Goal: Task Accomplishment & Management: Manage account settings

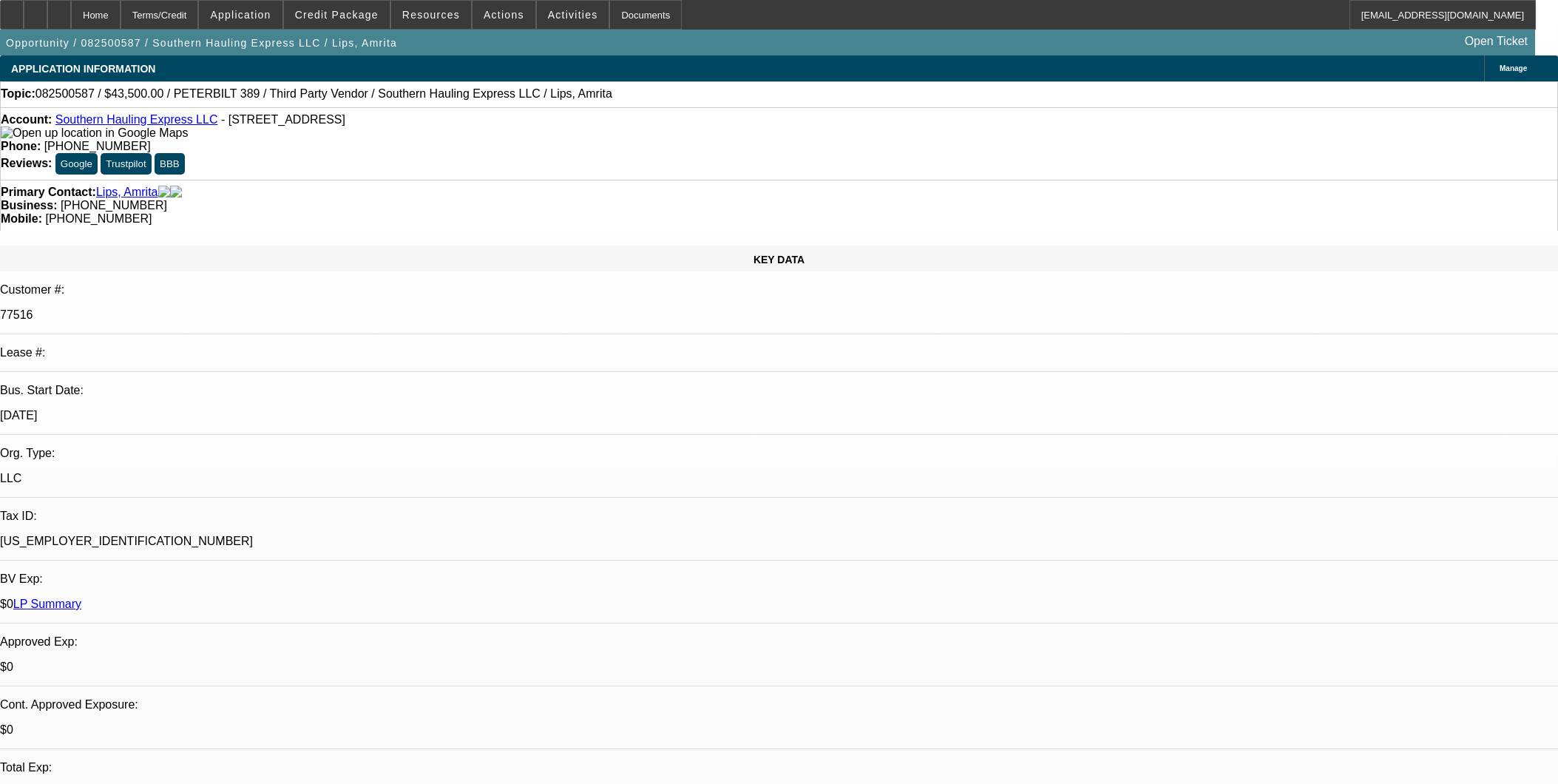
select select "0"
select select "2"
select select "0.1"
select select "4"
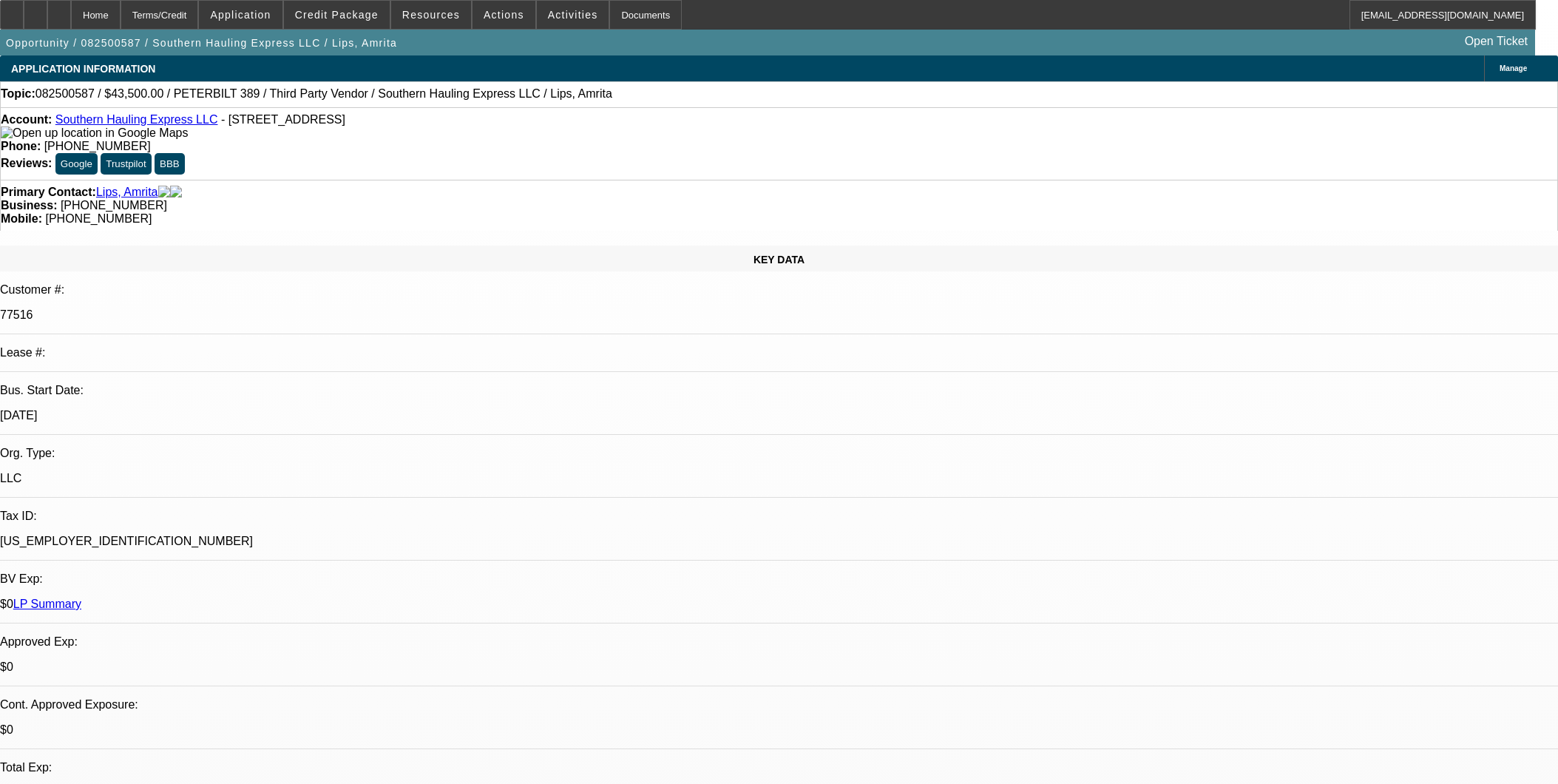
select select "0.1"
select select "2"
select select "0.1"
select select "4"
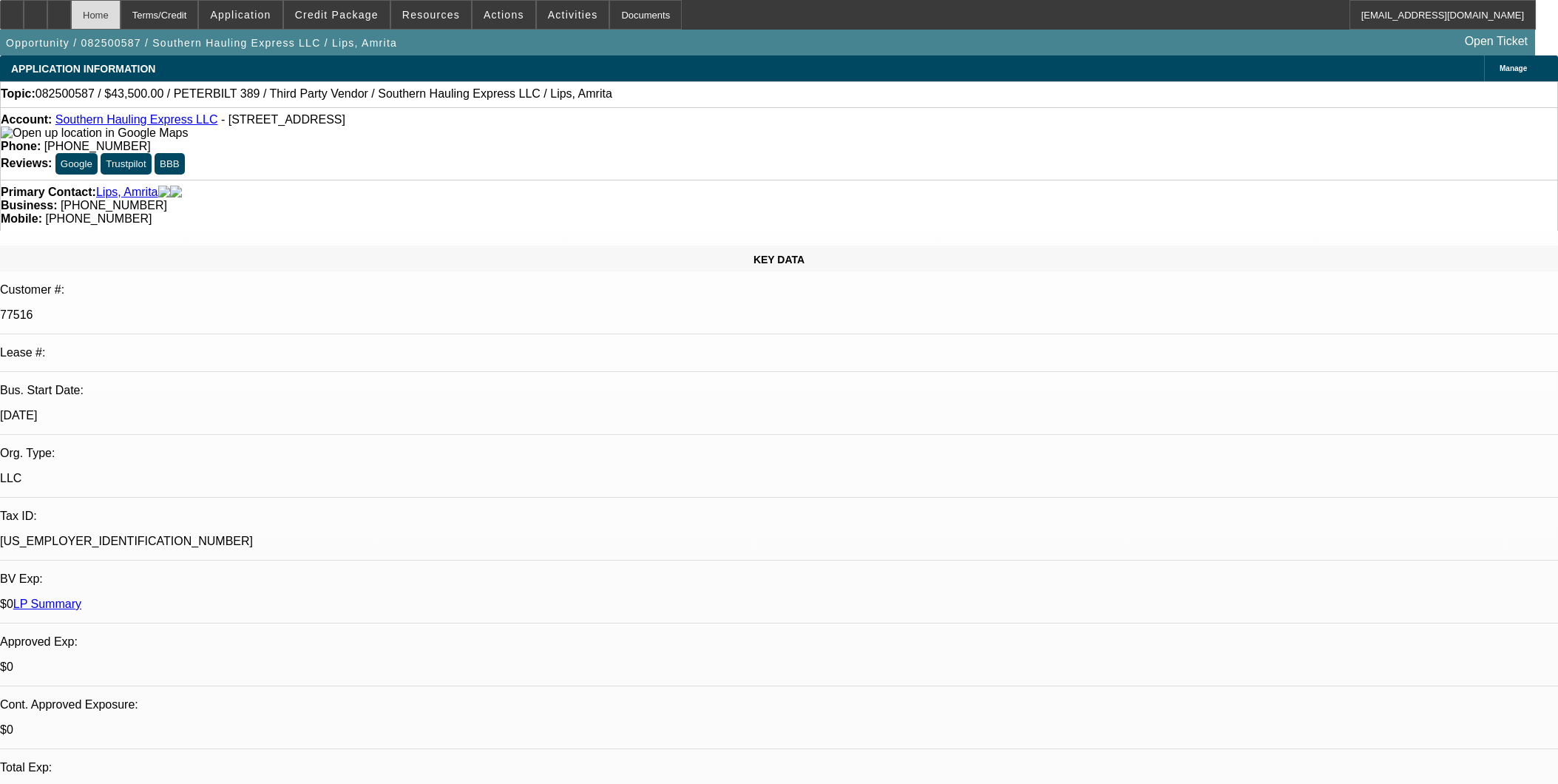
scroll to position [1561, 0]
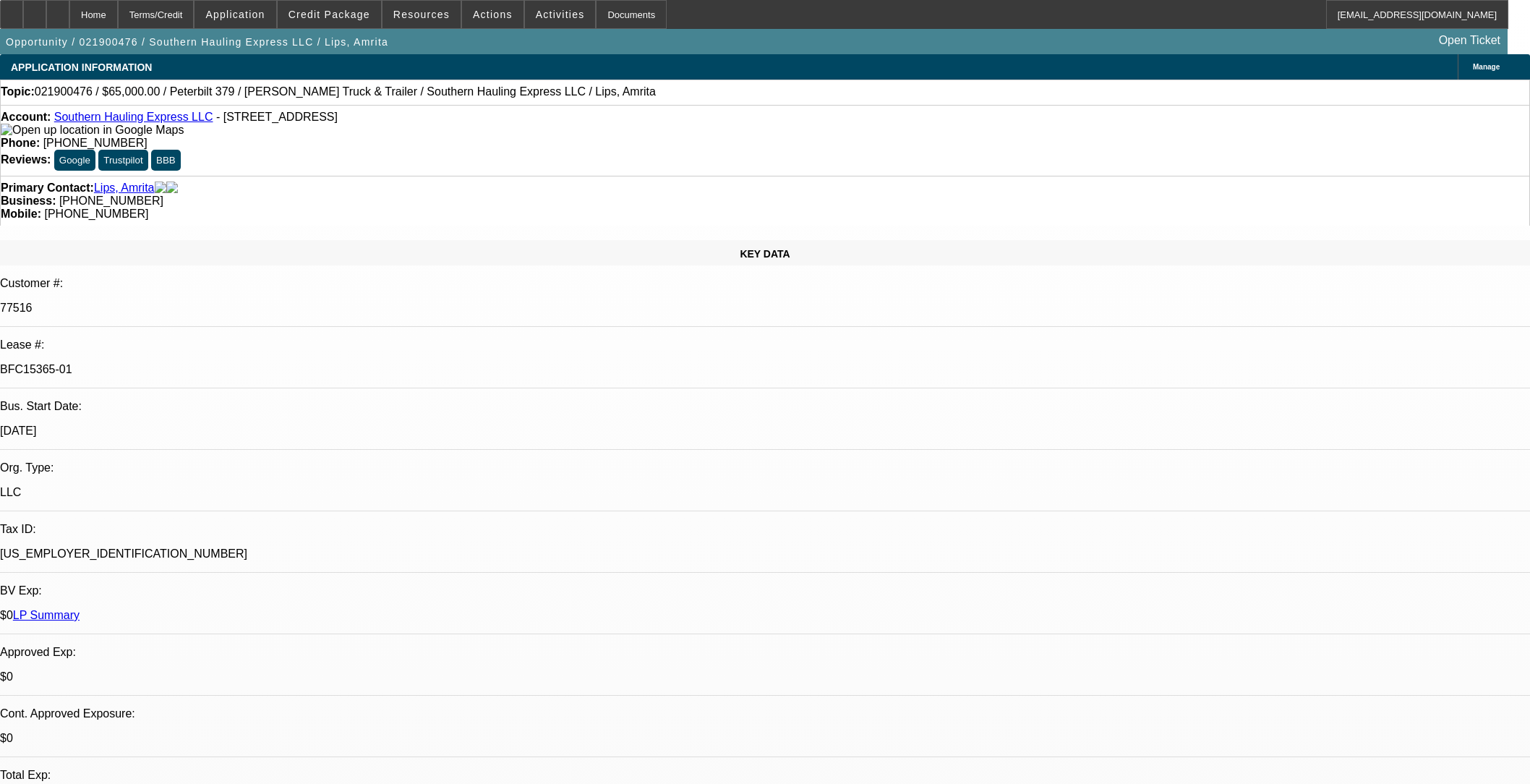
select select "0"
select select "2"
select select "0.1"
select select "8"
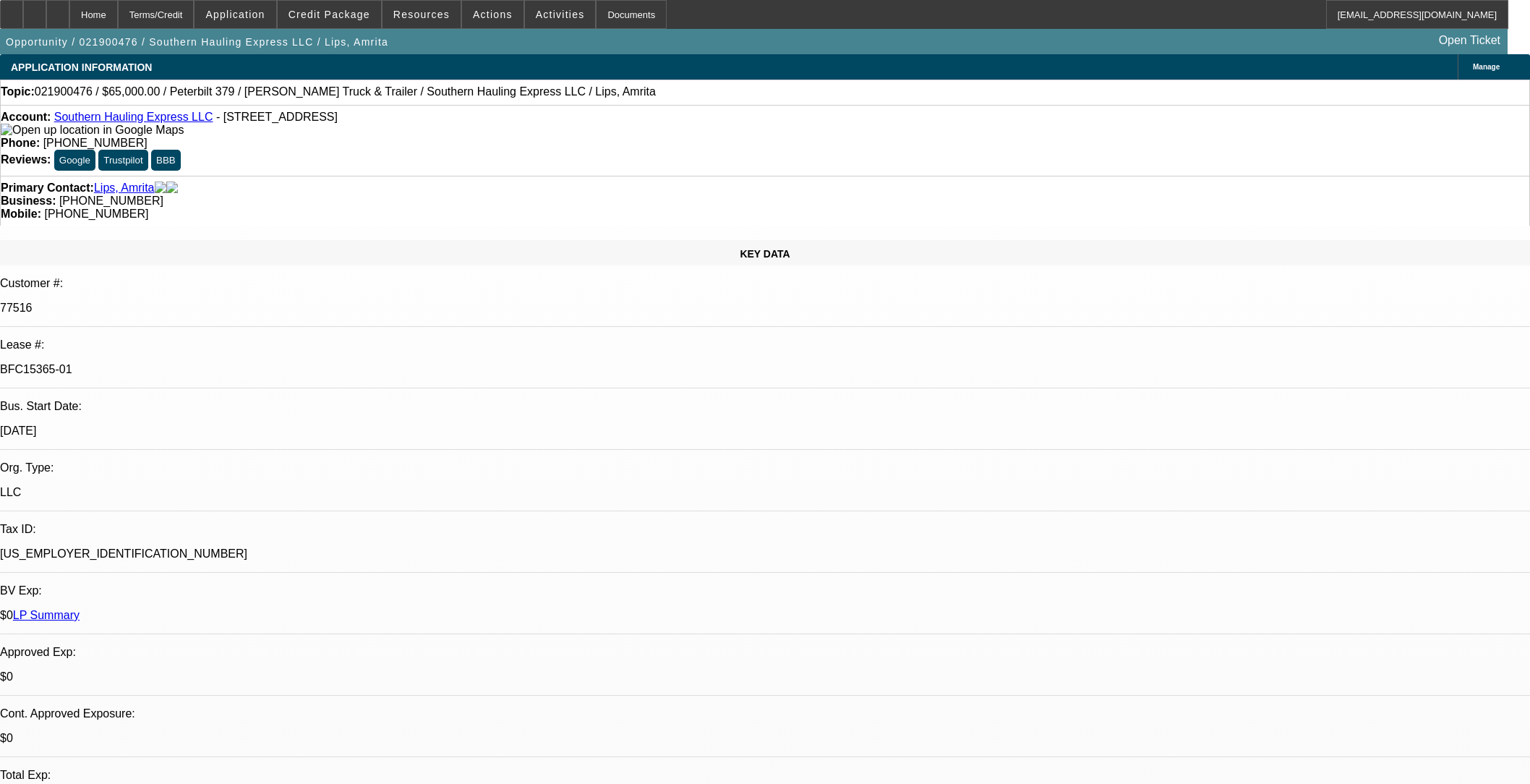
select select "0"
select select "2"
select select "0.1"
select select "8"
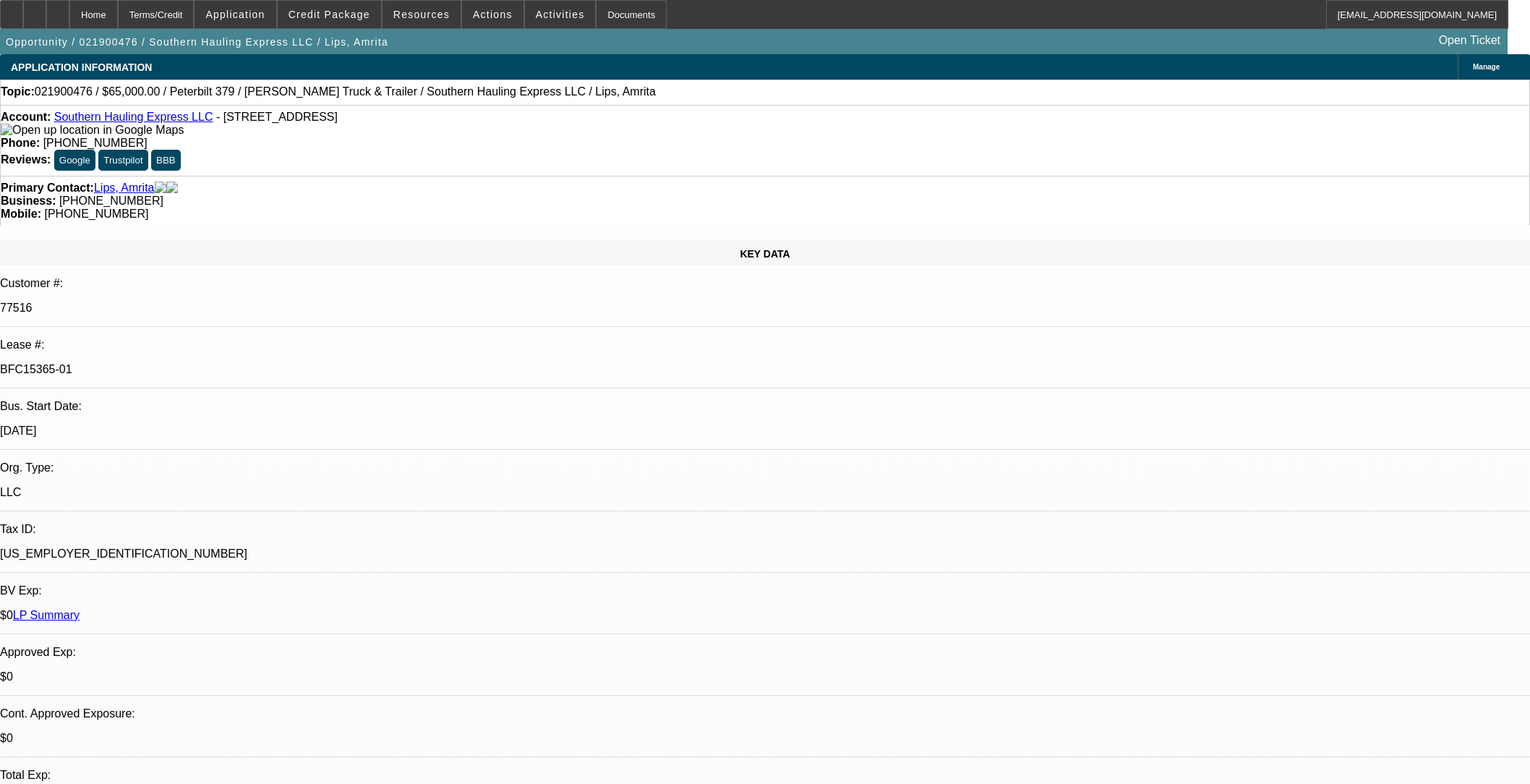
select select "0"
select select "2"
select select "0.1"
select select "8"
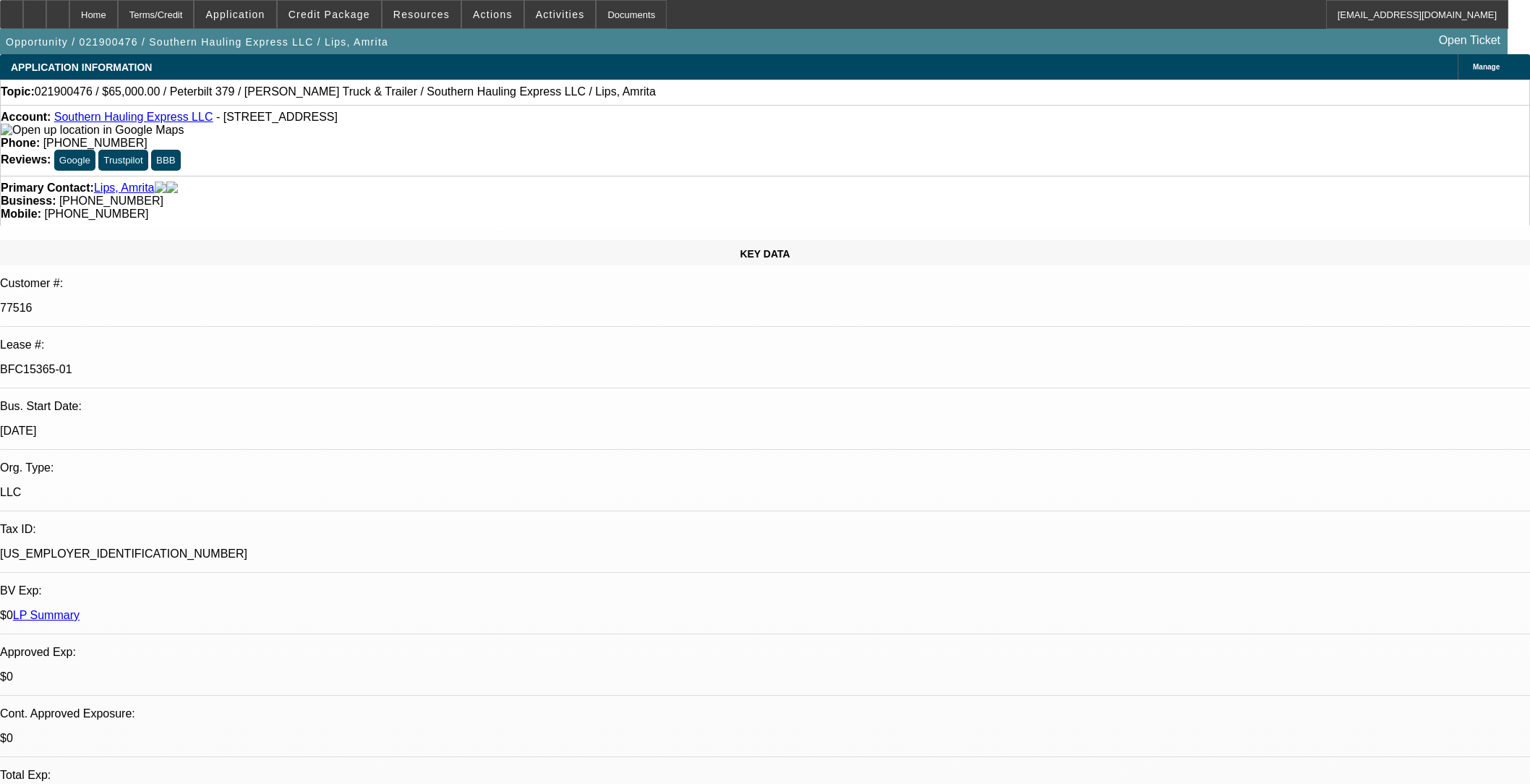
select select "0"
select select "2"
select select "0.1"
select select "8"
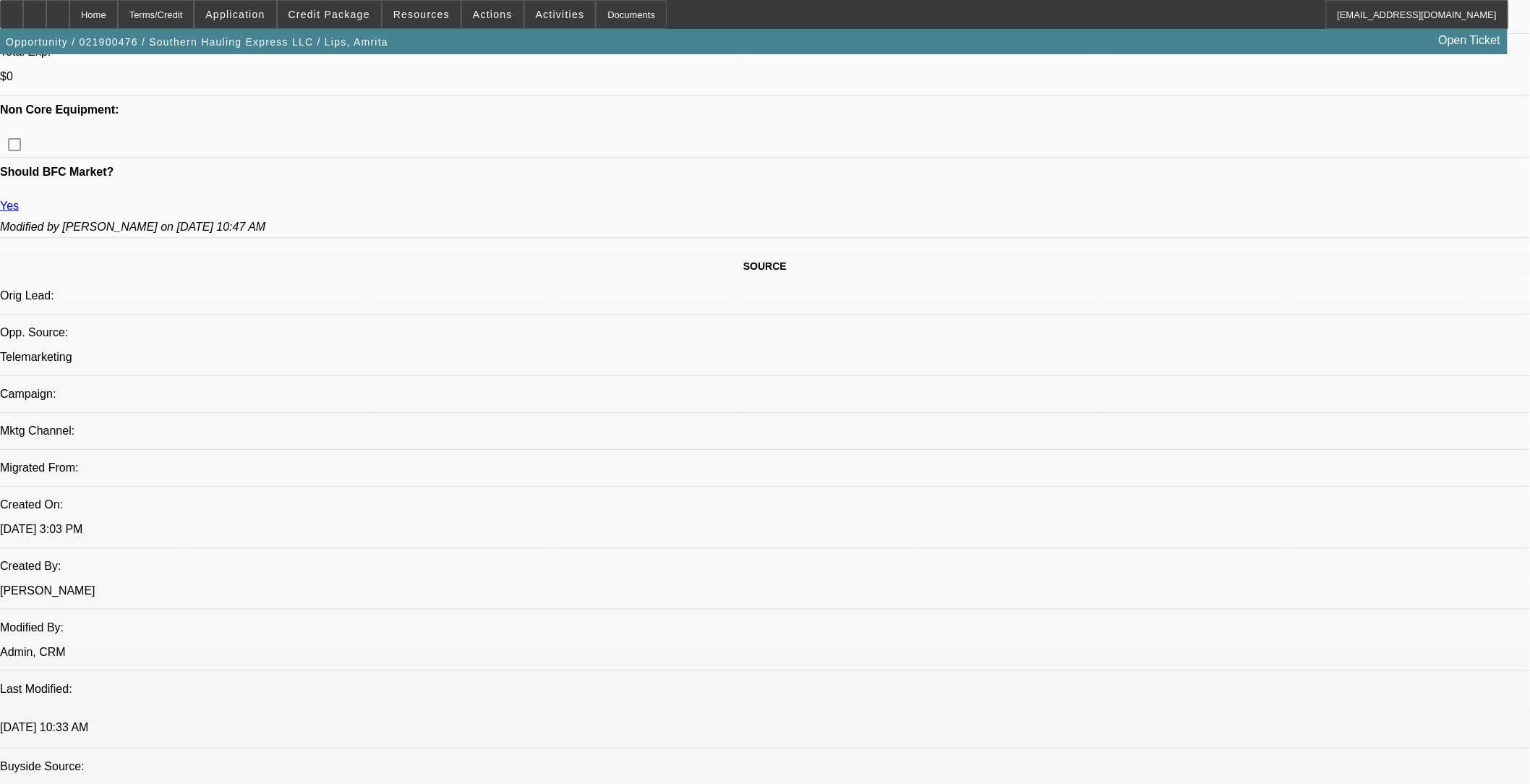
scroll to position [722, 0]
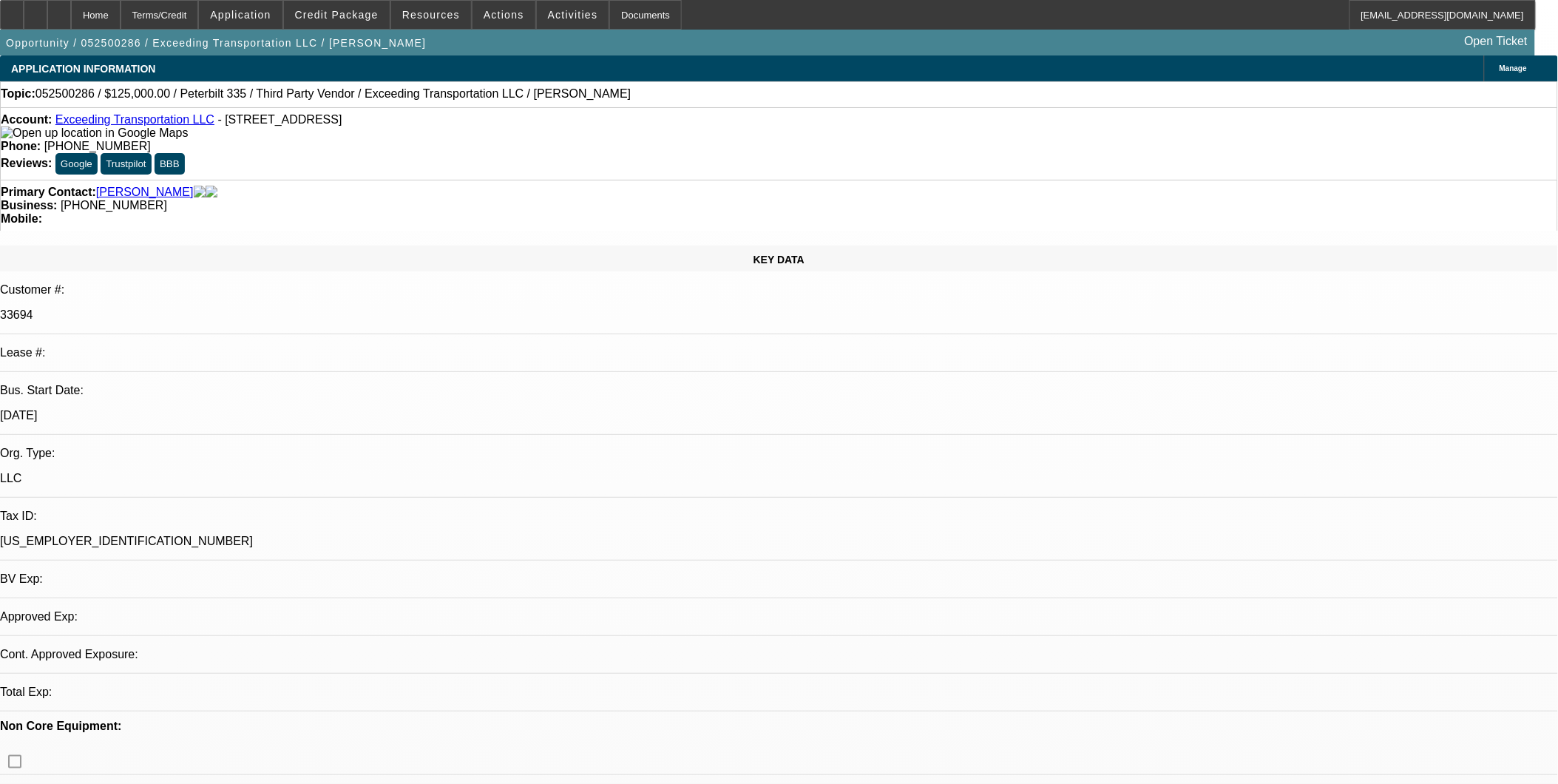
select select "0"
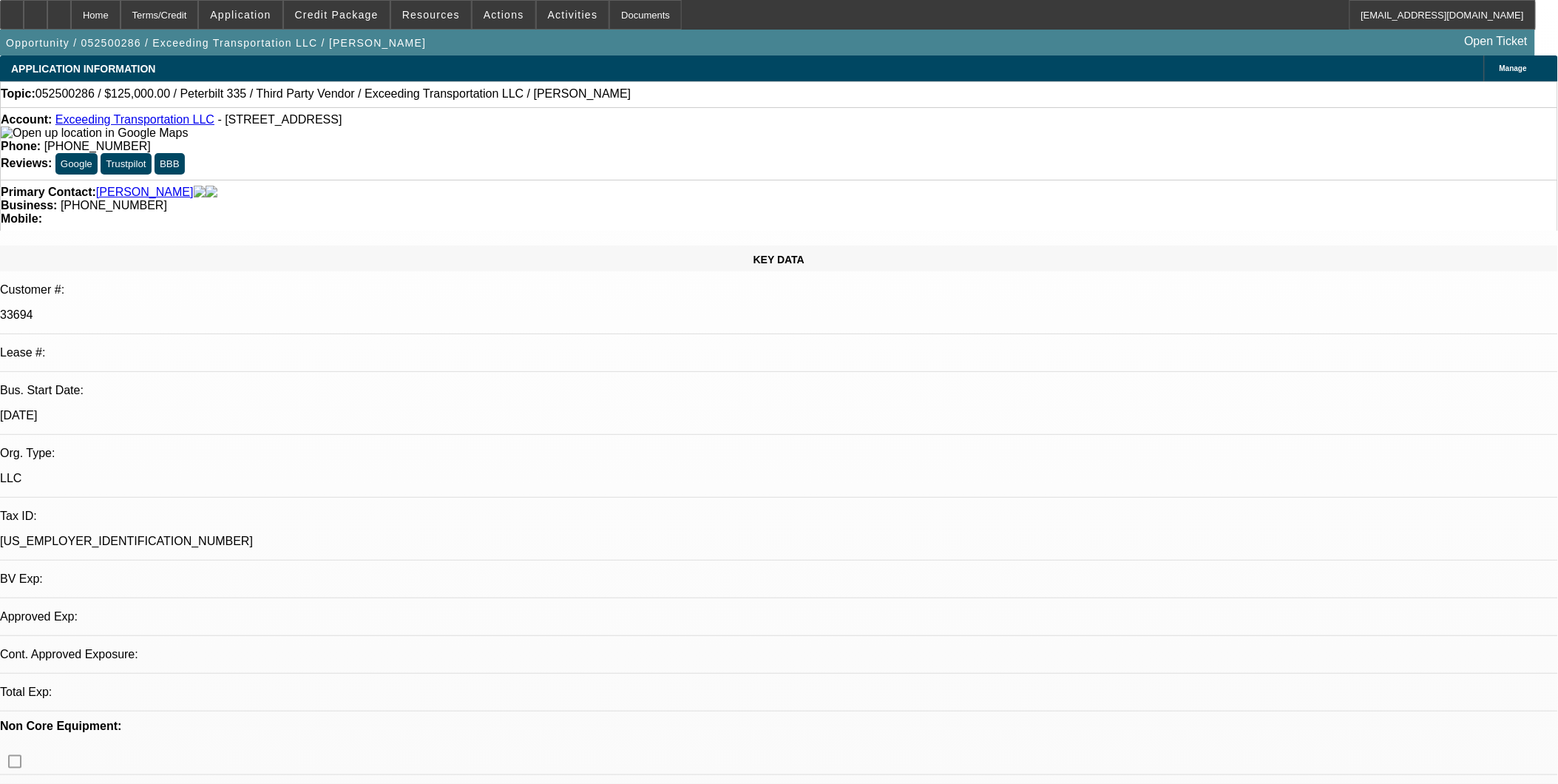
select select "0"
select select "1"
select select "6"
select select "1"
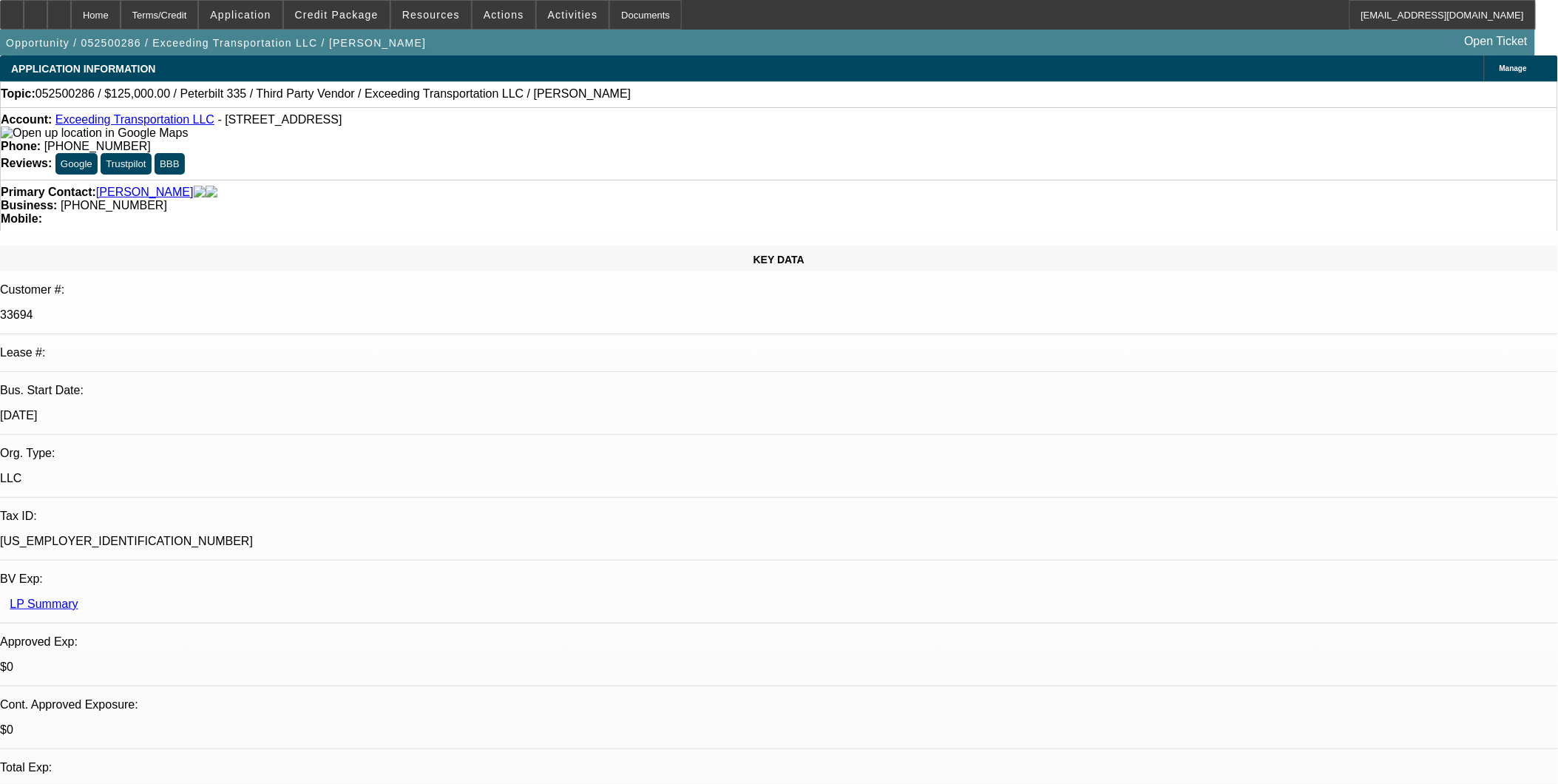
select select "15"
select select "6"
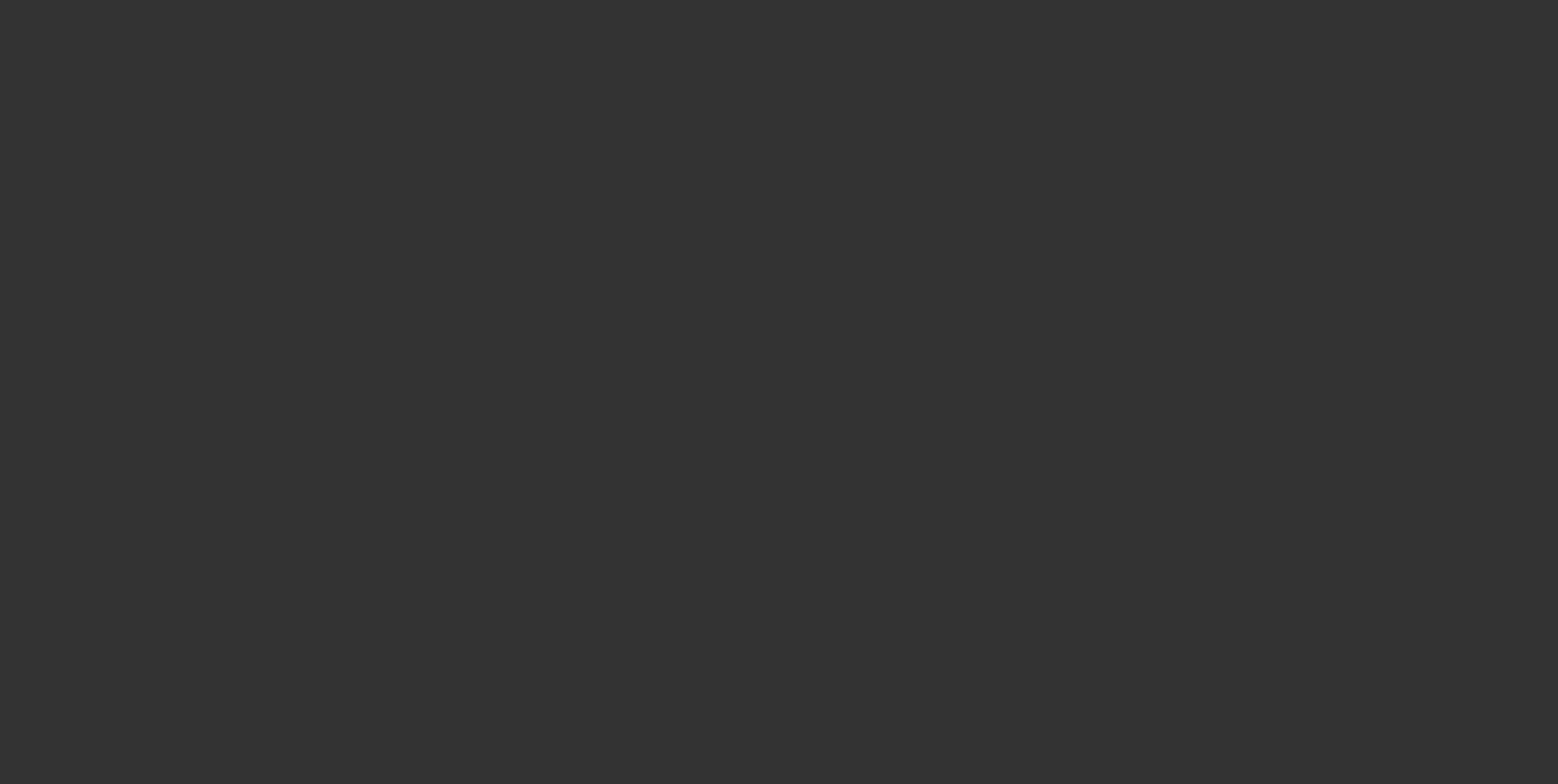
scroll to position [0, 0]
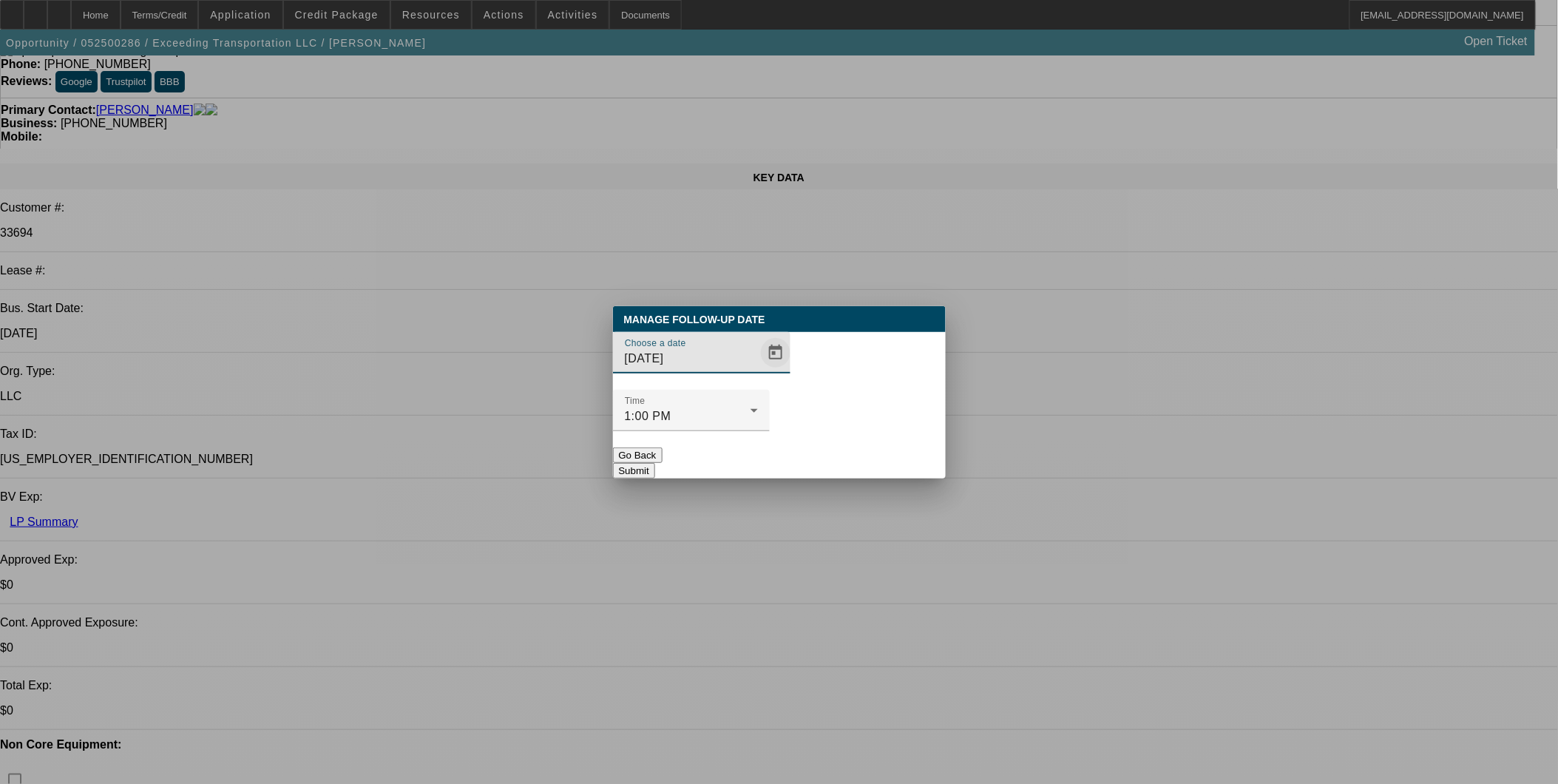
click at [758, 370] on span "Open calendar" at bounding box center [775, 353] width 35 height 35
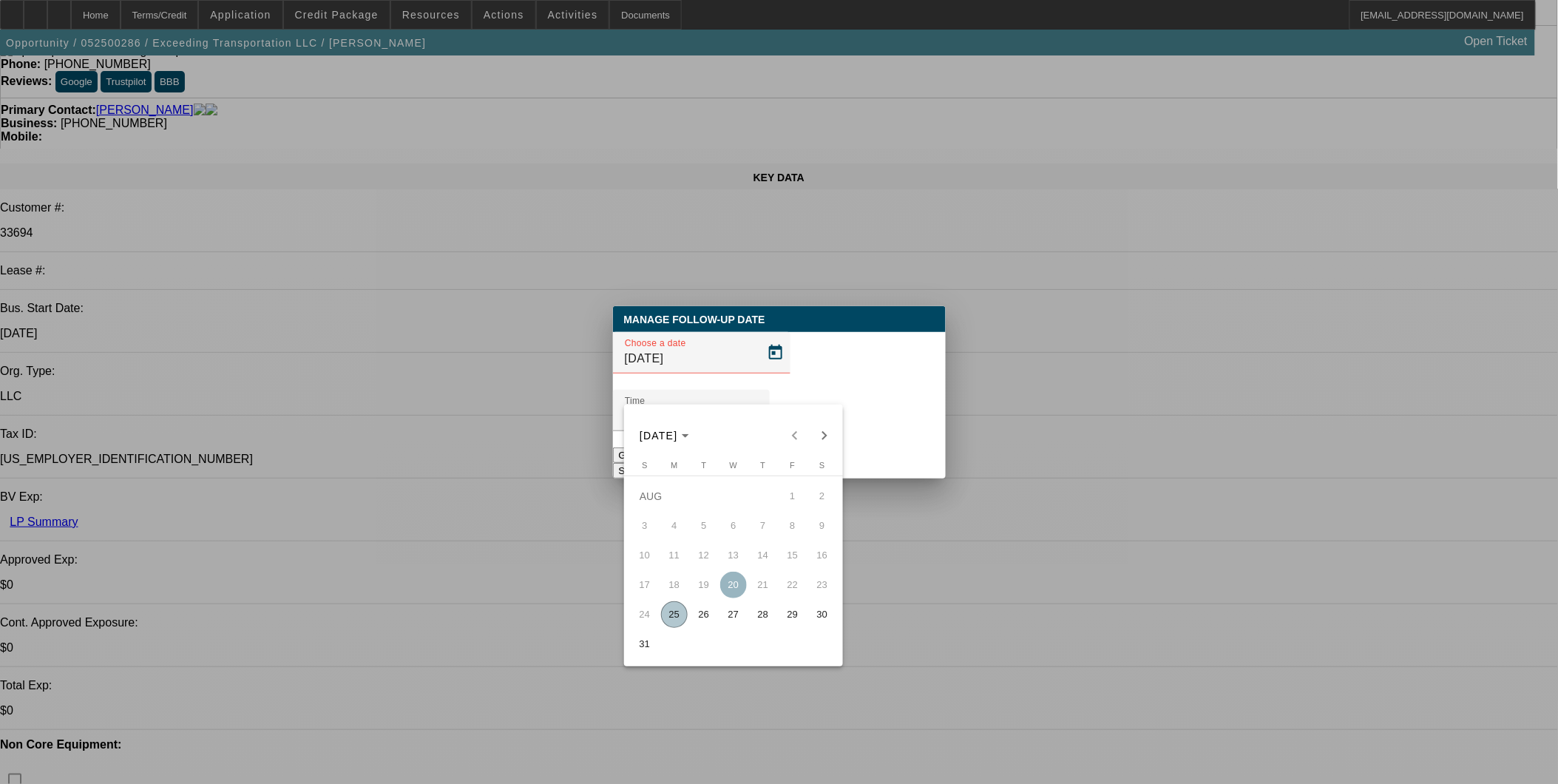
click at [738, 617] on span "27" at bounding box center [734, 614] width 27 height 27
type input "8/27/2025"
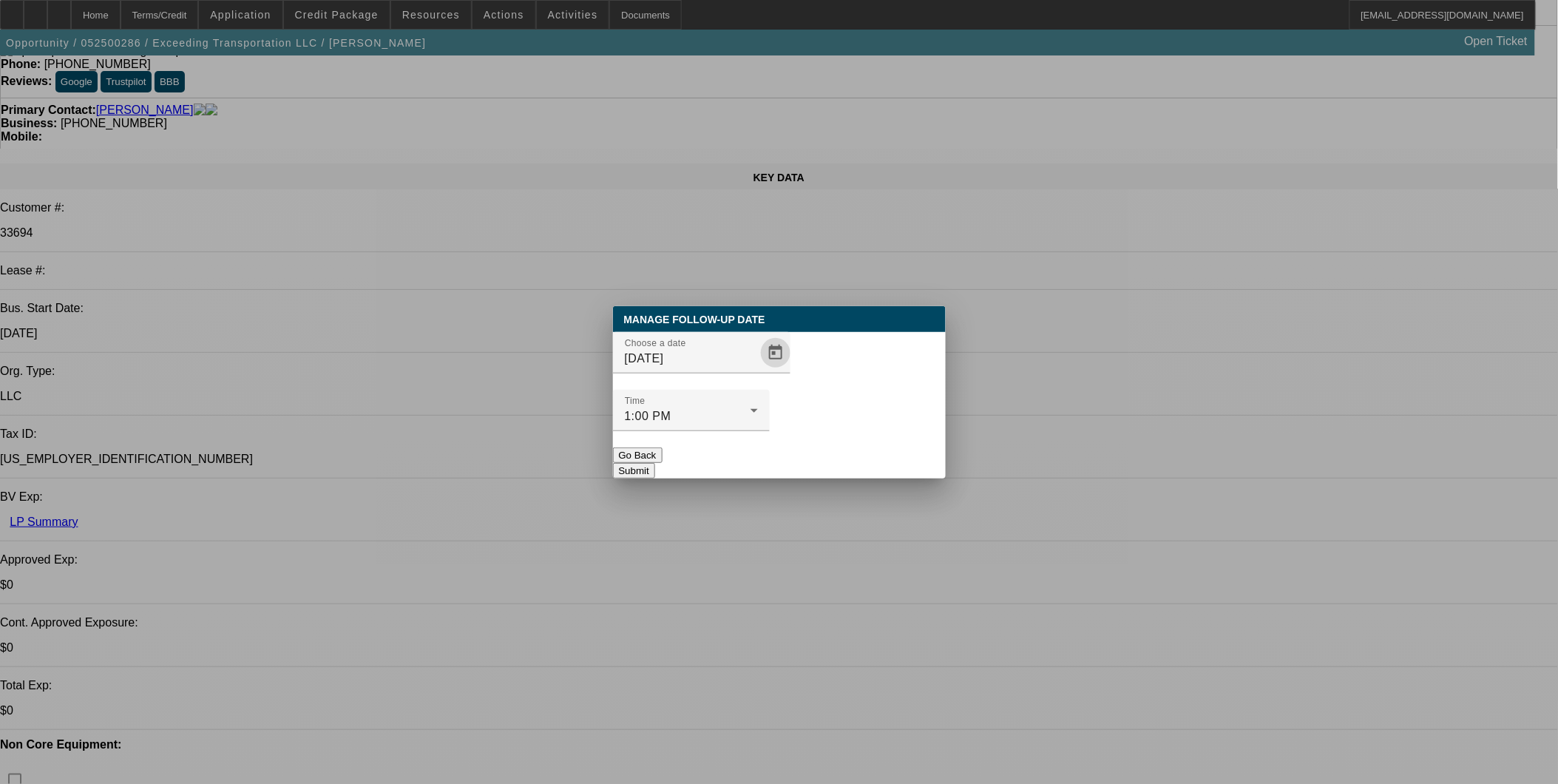
click at [655, 462] on button "Submit" at bounding box center [635, 470] width 43 height 16
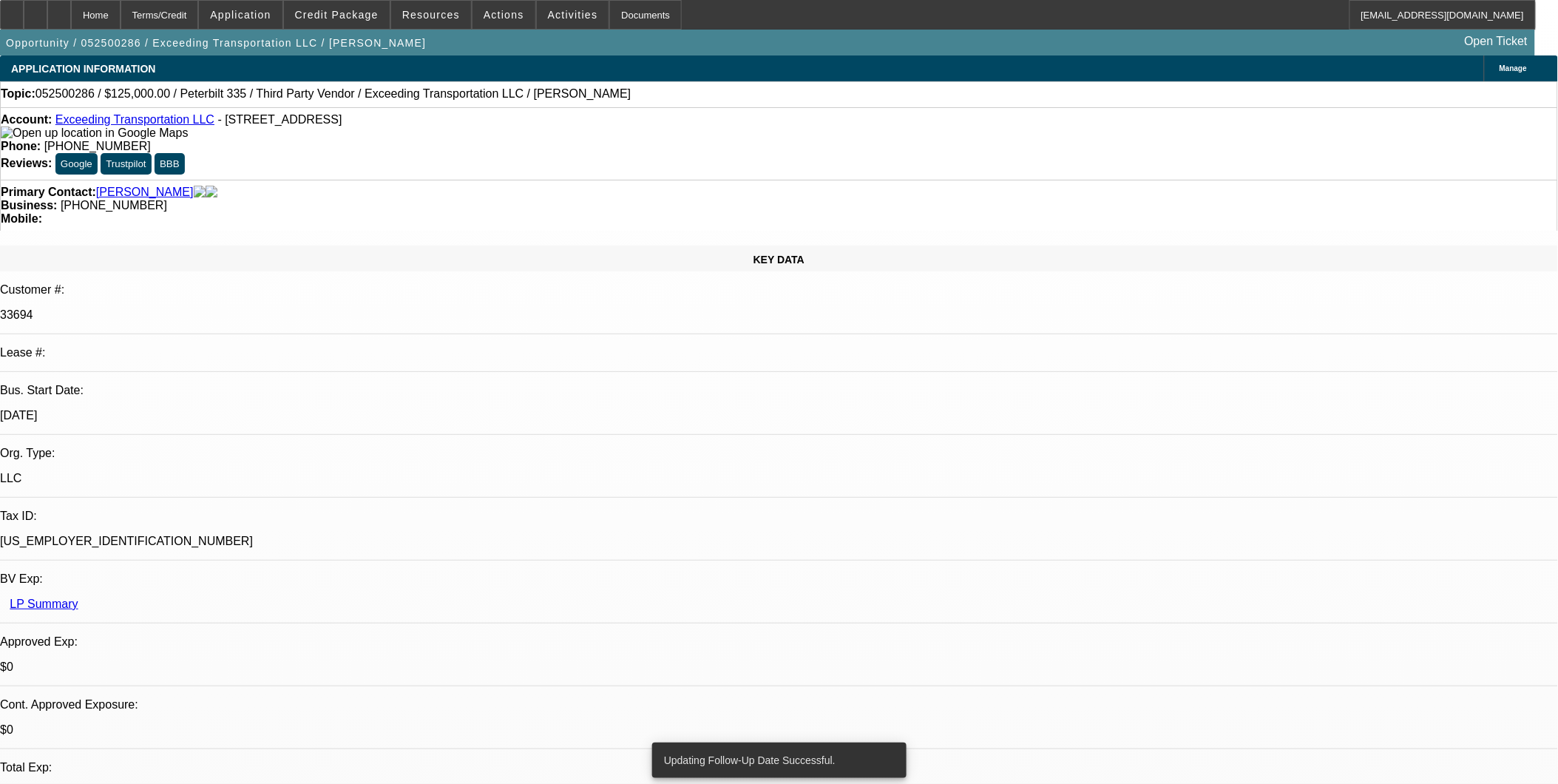
click at [189, 121] on link "Exceeding Transportation LLC" at bounding box center [135, 120] width 159 height 12
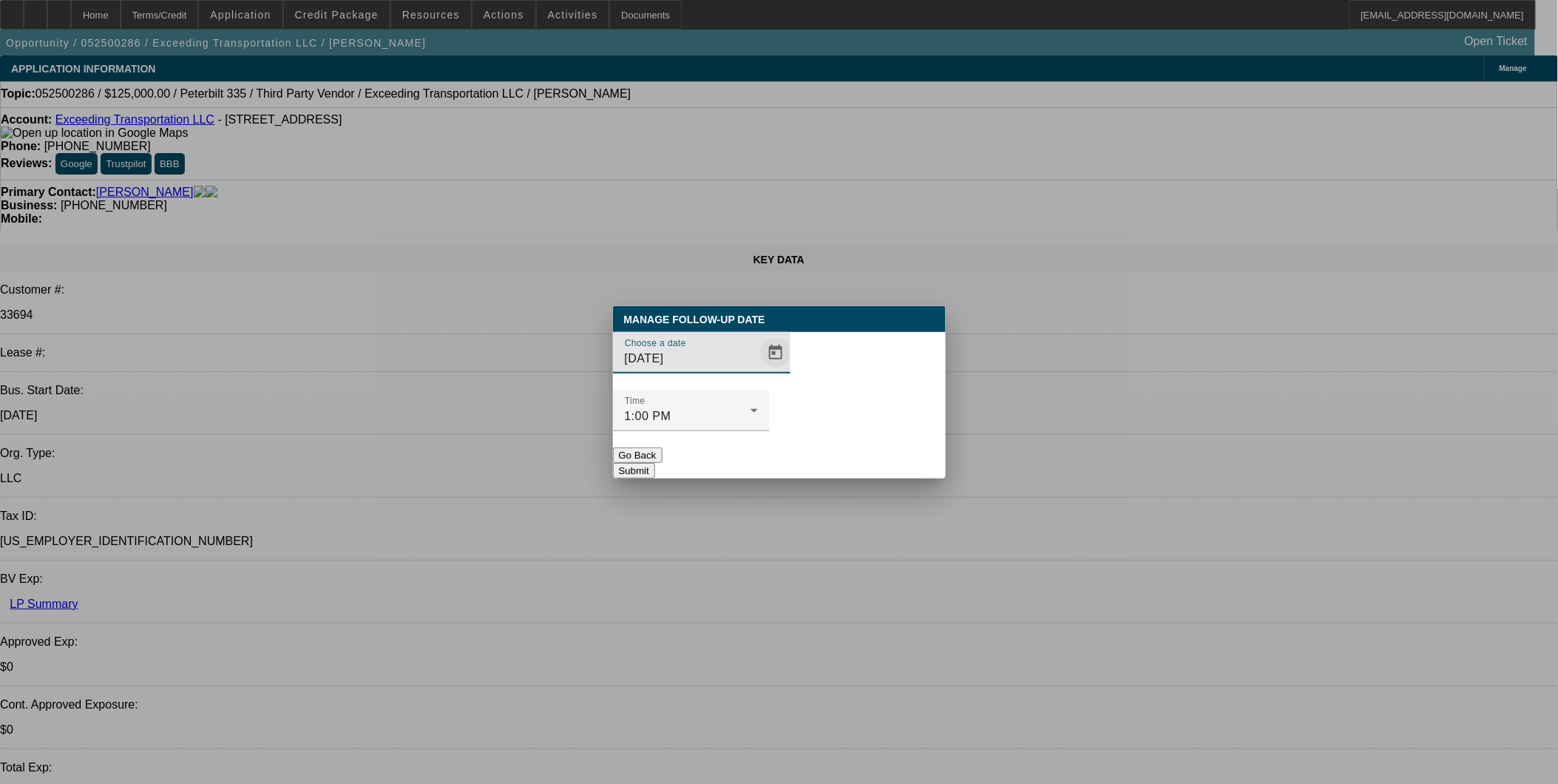
click at [758, 370] on span "Open calendar" at bounding box center [775, 353] width 35 height 35
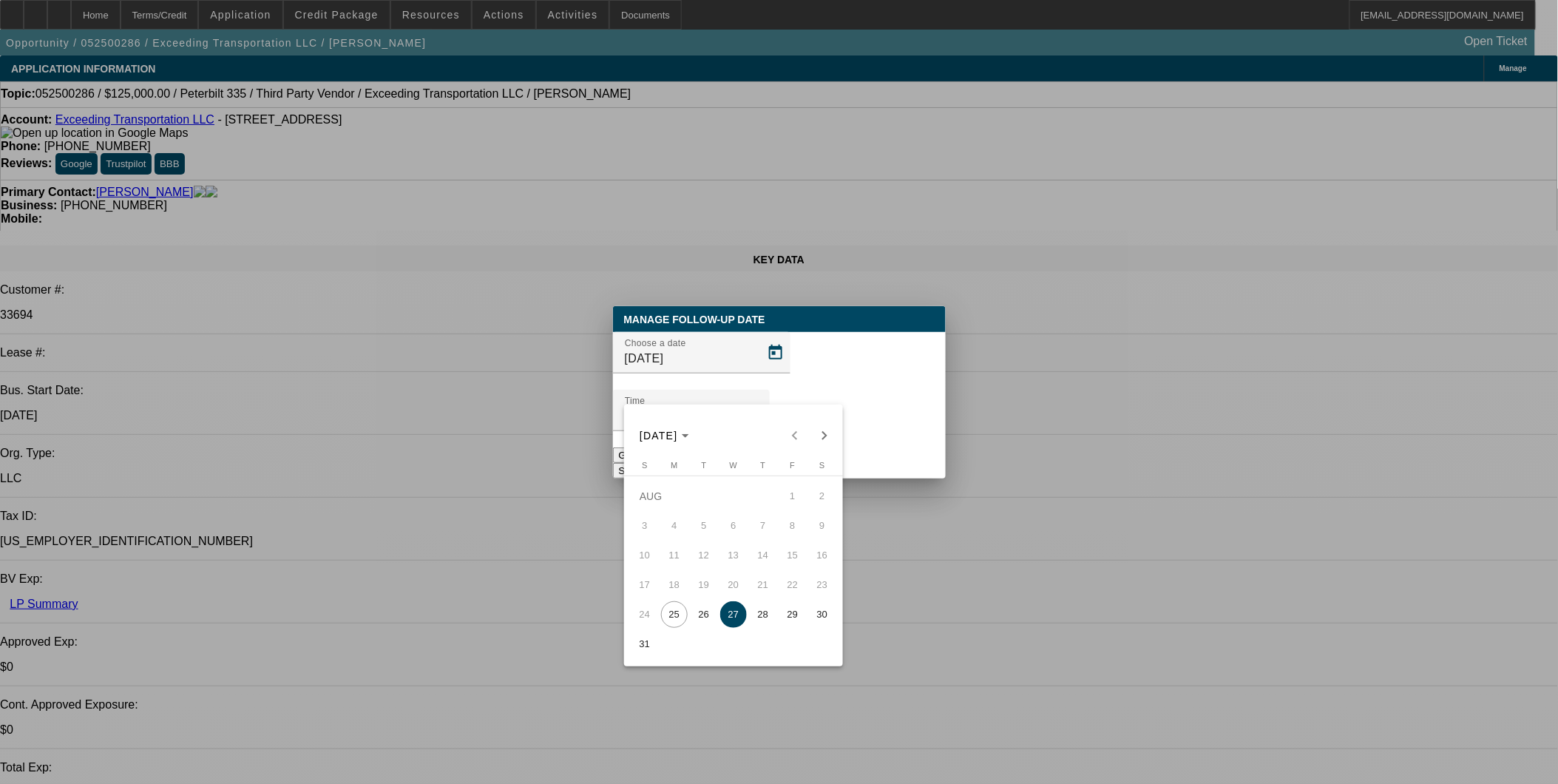
click at [773, 614] on span "28" at bounding box center [763, 614] width 27 height 27
type input "8/28/2025"
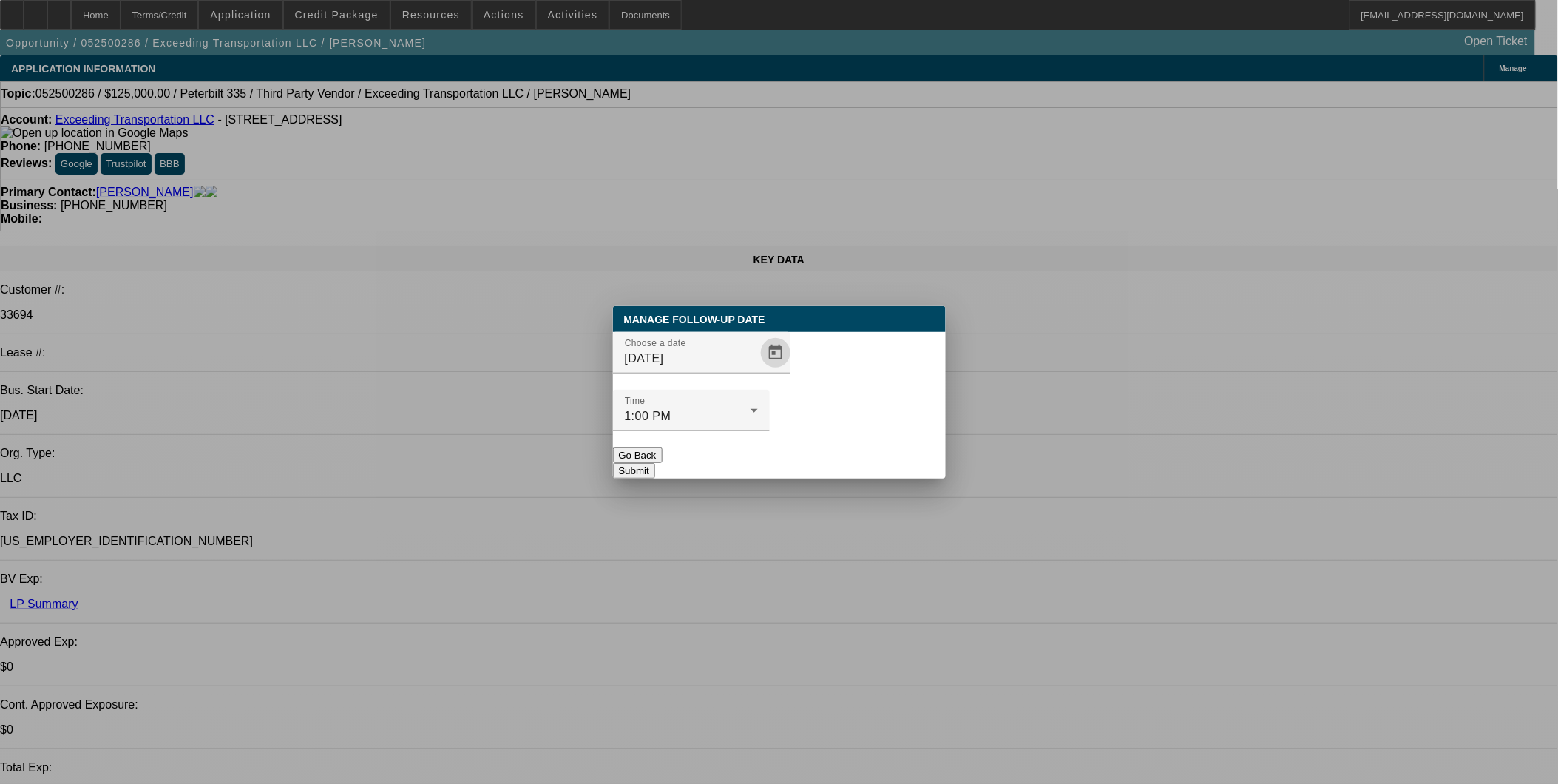
click at [655, 462] on button "Submit" at bounding box center [635, 470] width 43 height 16
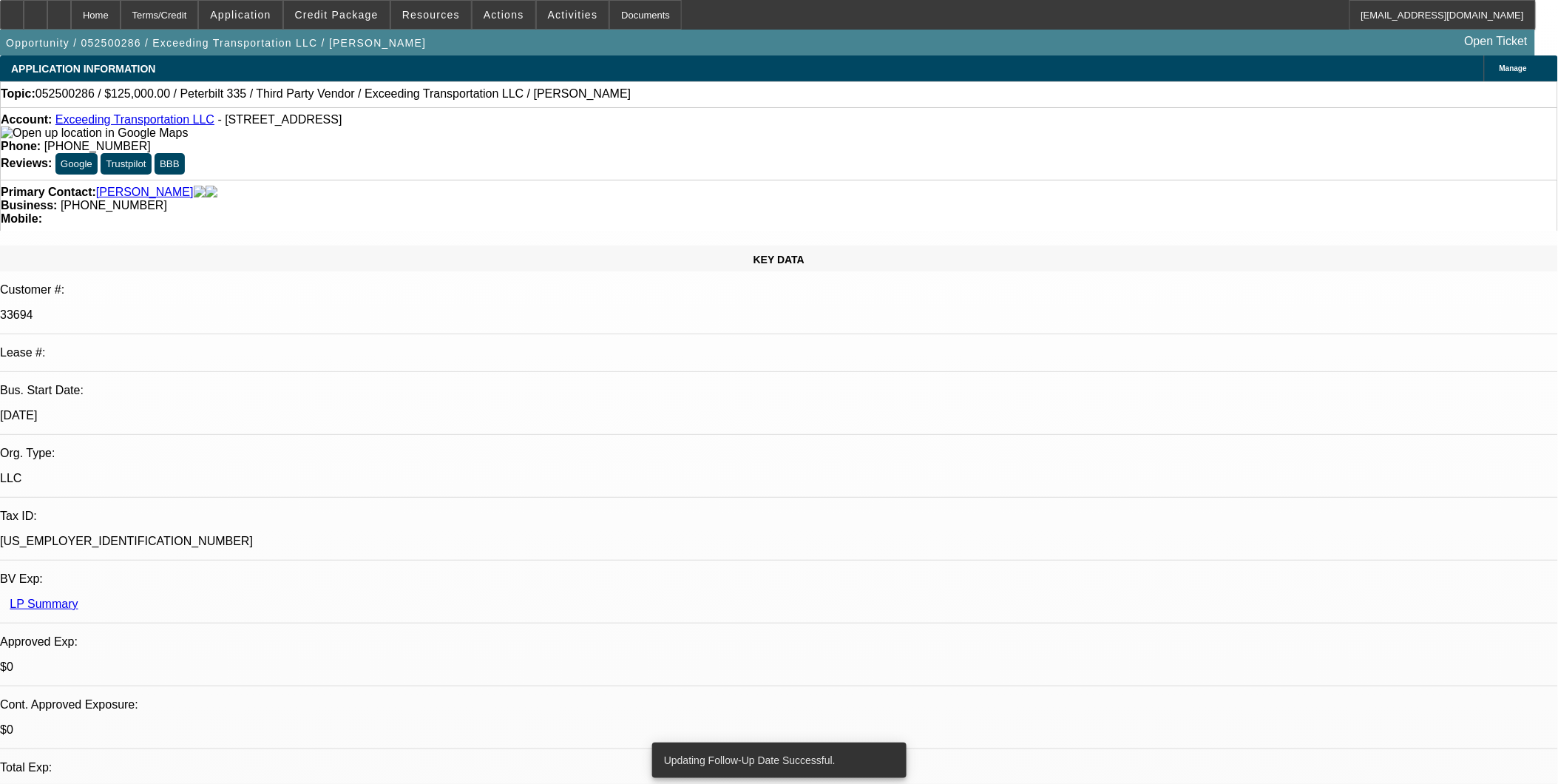
drag, startPoint x: 1057, startPoint y: 490, endPoint x: 1401, endPoint y: 538, distance: 347.3
copy div "/5: na7/31: na7/24: he is considering another truck 7/10: NA, but Earl took a m…"
drag, startPoint x: 1054, startPoint y: 489, endPoint x: 1387, endPoint y: 552, distance: 338.9
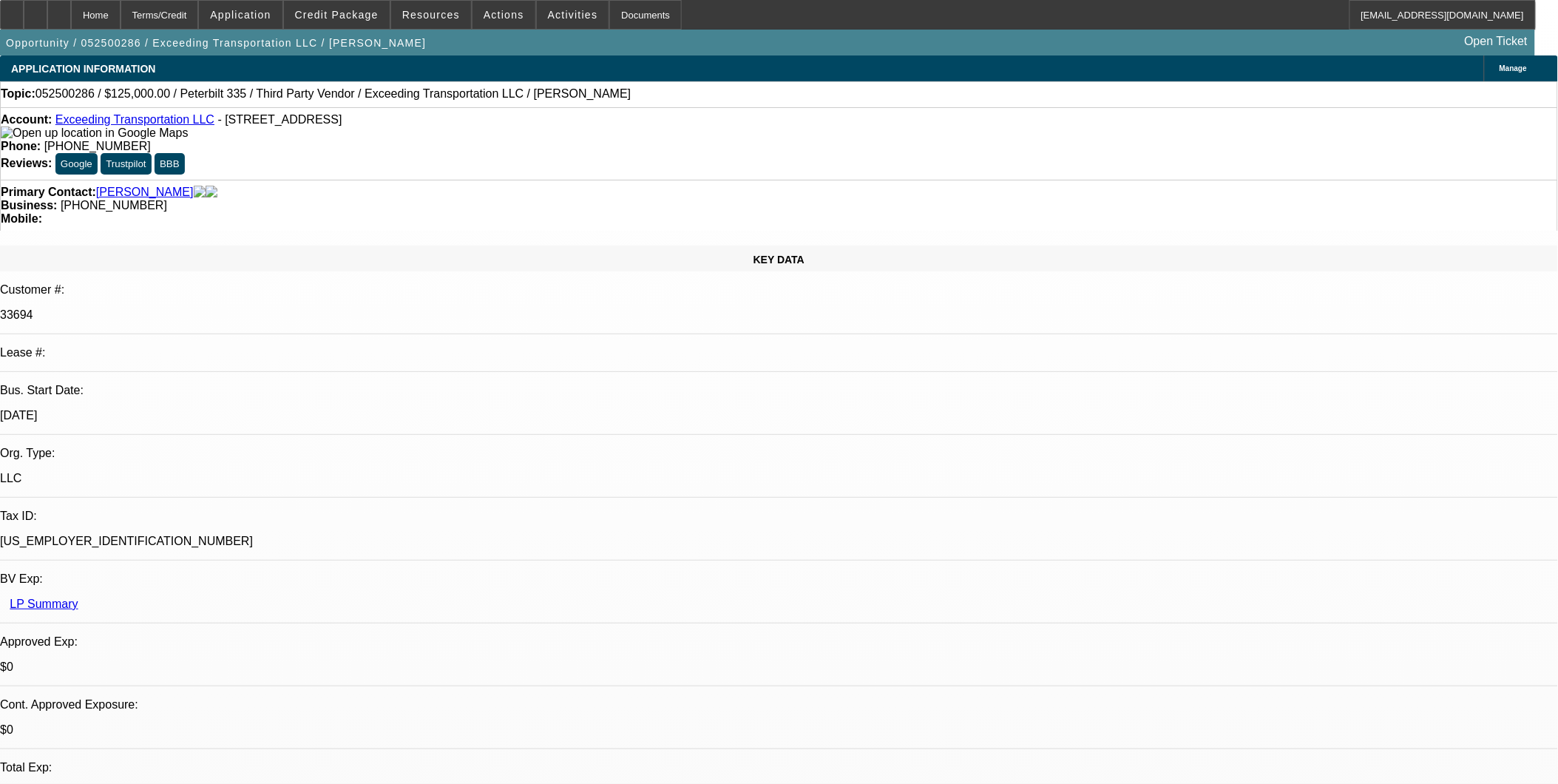
copy div "8/5: na7/31: na7/24: he is considering another truck 7/10: NA, but Earl took a …"
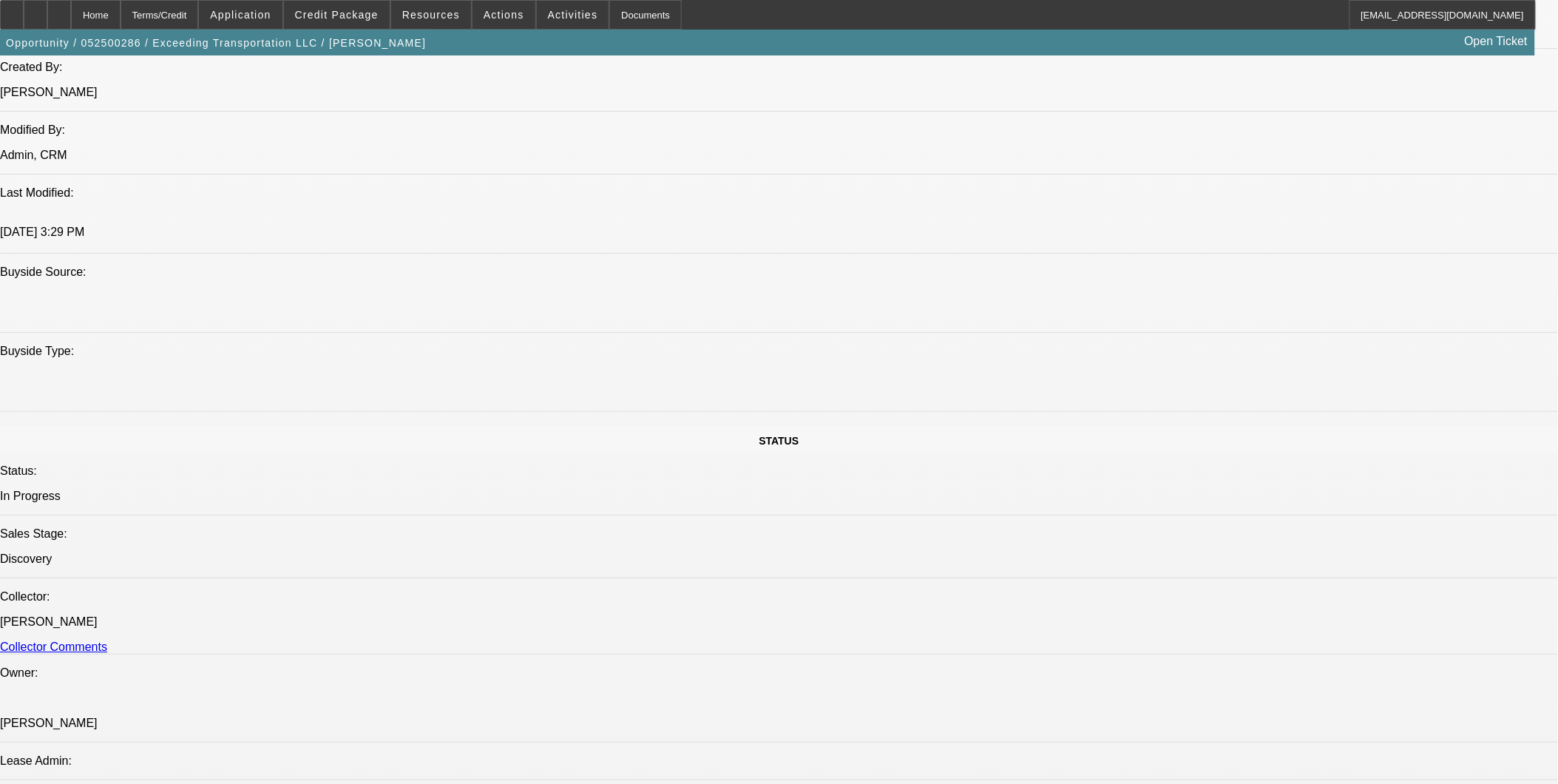
scroll to position [1561, 0]
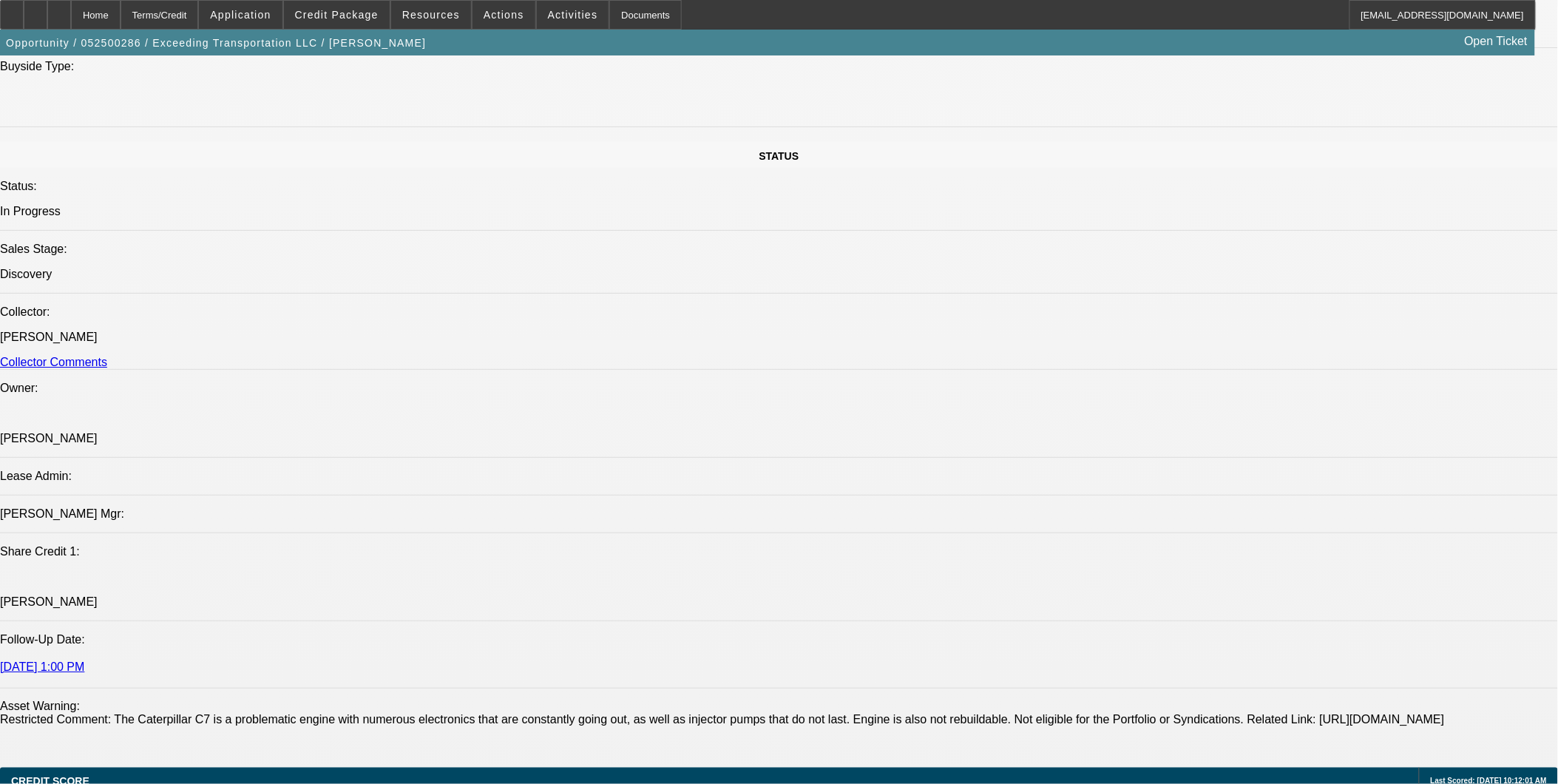
drag, startPoint x: 1114, startPoint y: 623, endPoint x: 1115, endPoint y: 609, distance: 14.0
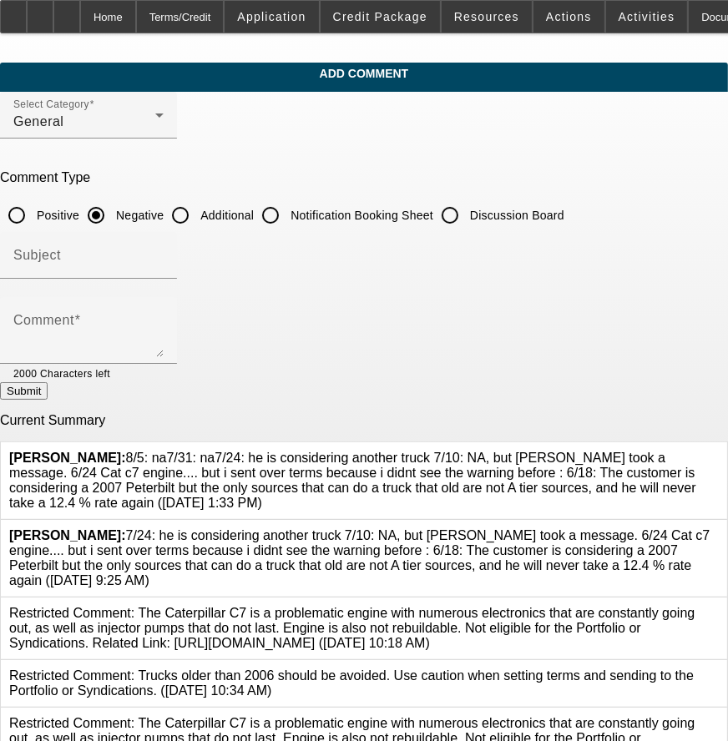
click at [718, 451] on icon at bounding box center [718, 451] width 0 height 0
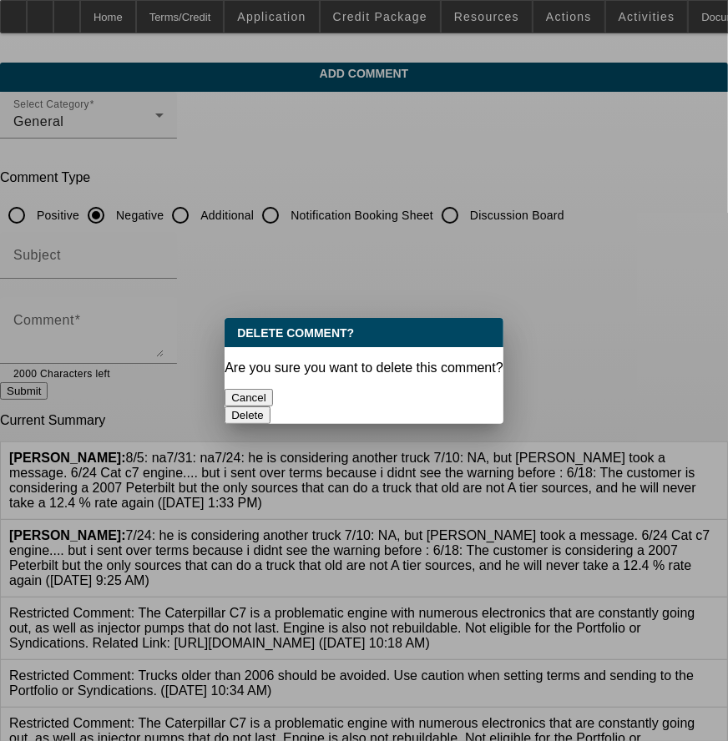
click at [270, 406] on button "Delete" at bounding box center [247, 415] width 46 height 18
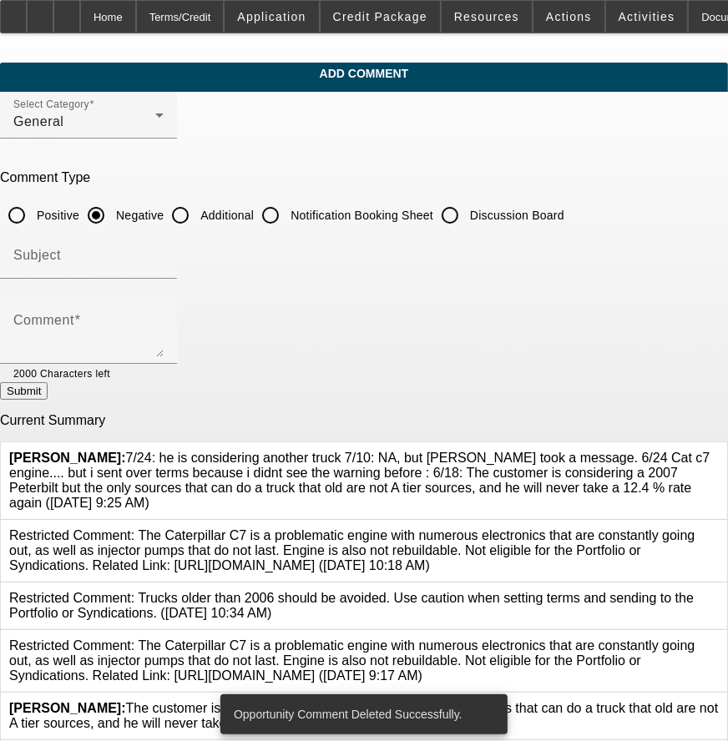
click at [718, 451] on icon at bounding box center [718, 451] width 0 height 0
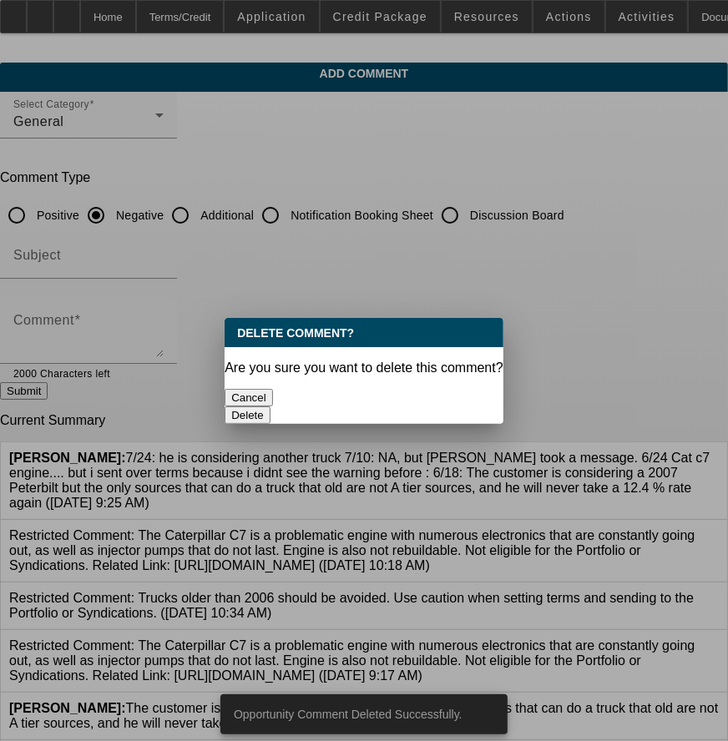
click at [270, 406] on button "Delete" at bounding box center [247, 415] width 46 height 18
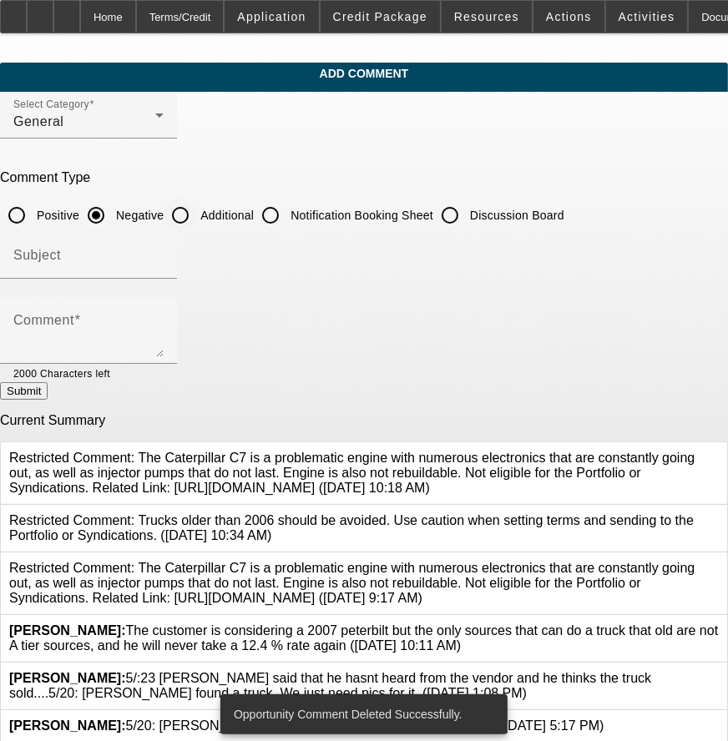
click at [197, 213] on input "Additional" at bounding box center [180, 215] width 33 height 33
radio input "true"
click at [164, 245] on div "Subject" at bounding box center [88, 255] width 150 height 47
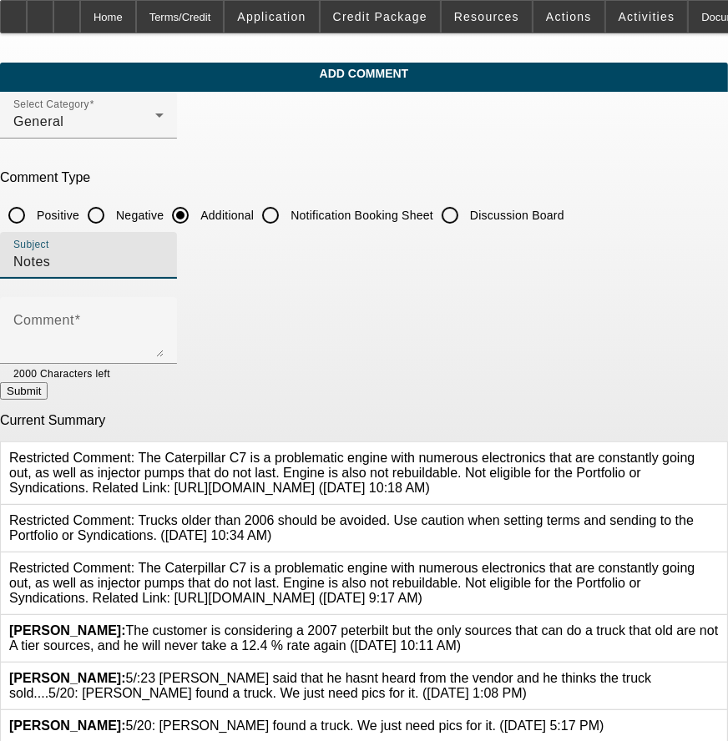
type input "Notes"
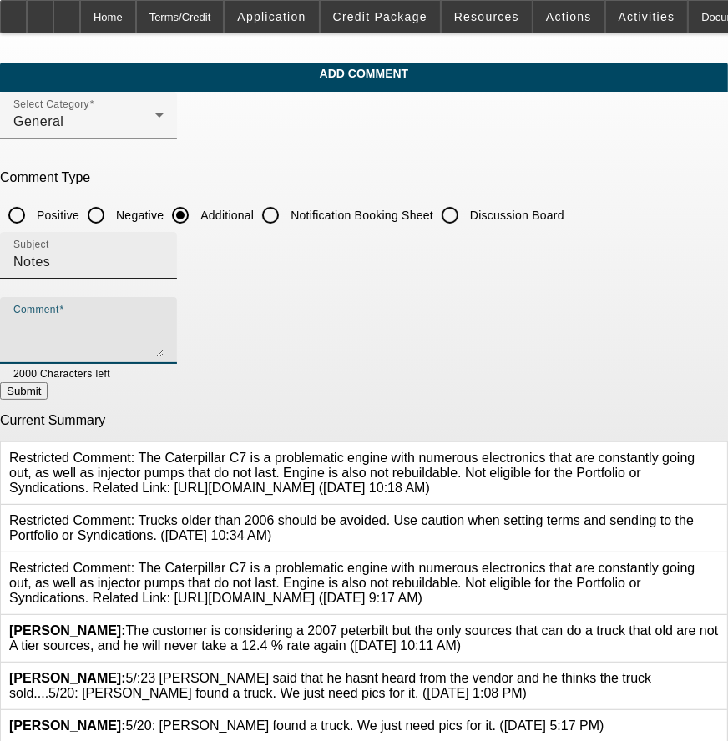
paste textarea "8/5: na7/31: na7/24: he is considering another truck 7/10: NA, but Earl took a …"
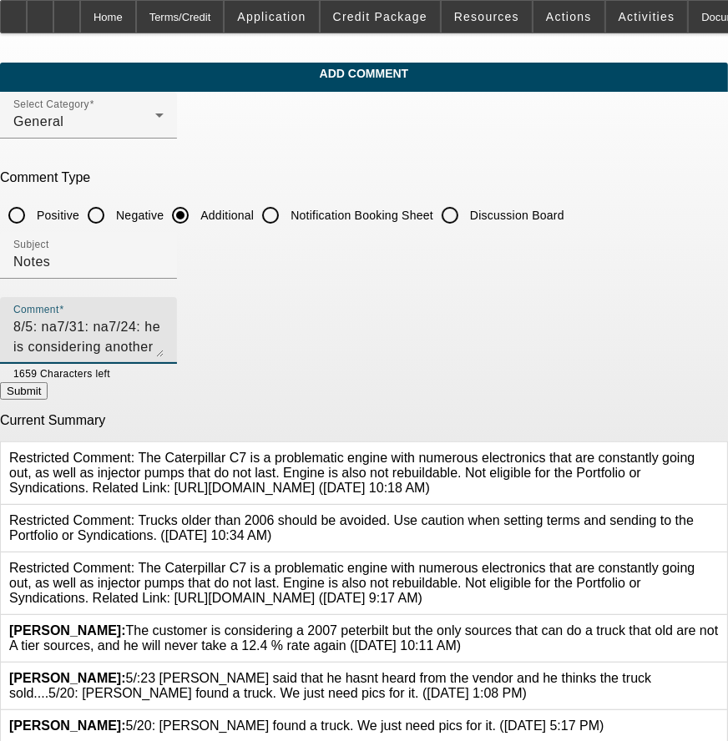
click at [77, 320] on textarea "8/5: na7/31: na7/24: he is considering another truck 7/10: NA, but Earl took a …" at bounding box center [88, 337] width 150 height 40
type textarea "8/25: VM8/5: na7/31: na7/24: he is considering another truck 7/10: NA, but Earl…"
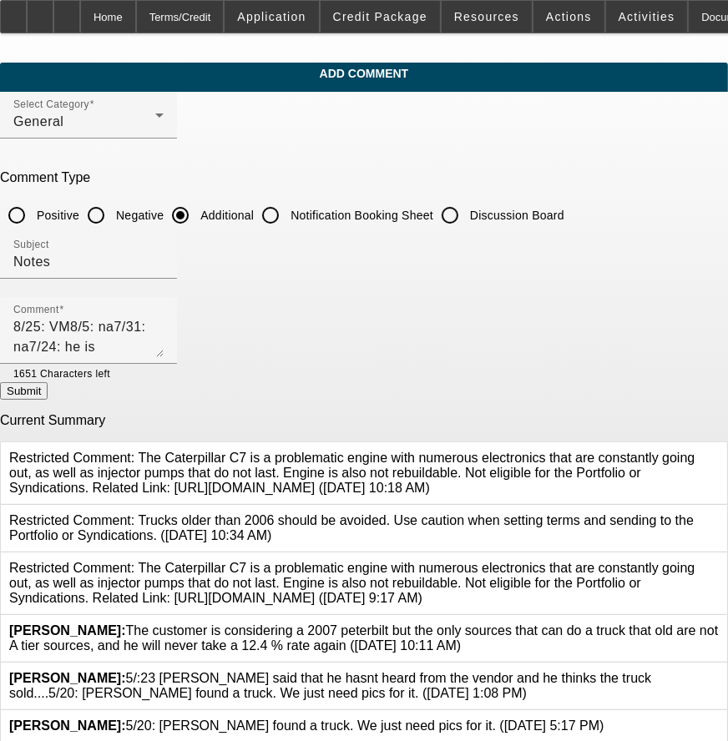
click at [48, 384] on button "Submit" at bounding box center [24, 391] width 48 height 18
radio input "true"
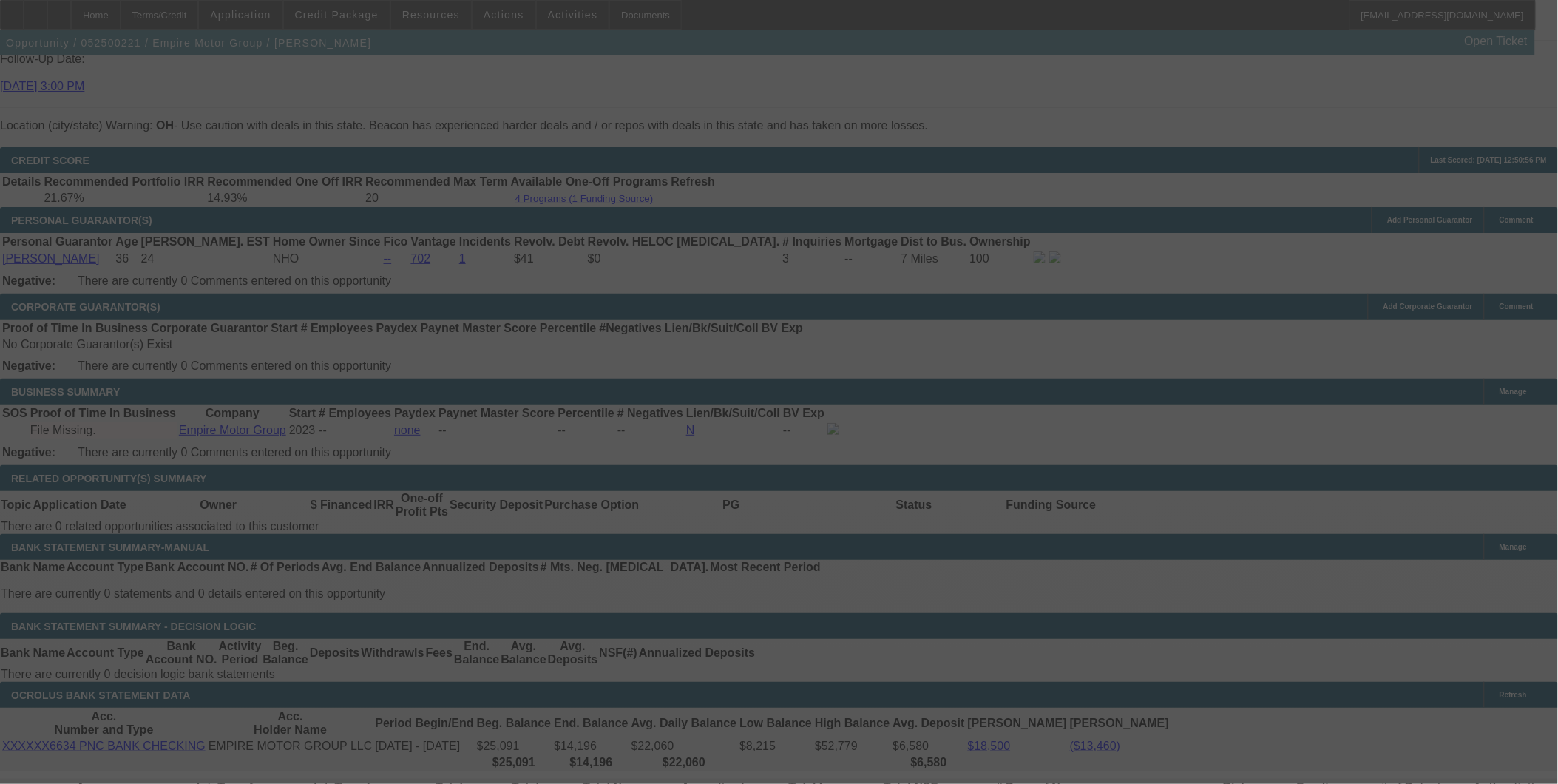
scroll to position [1992, 0]
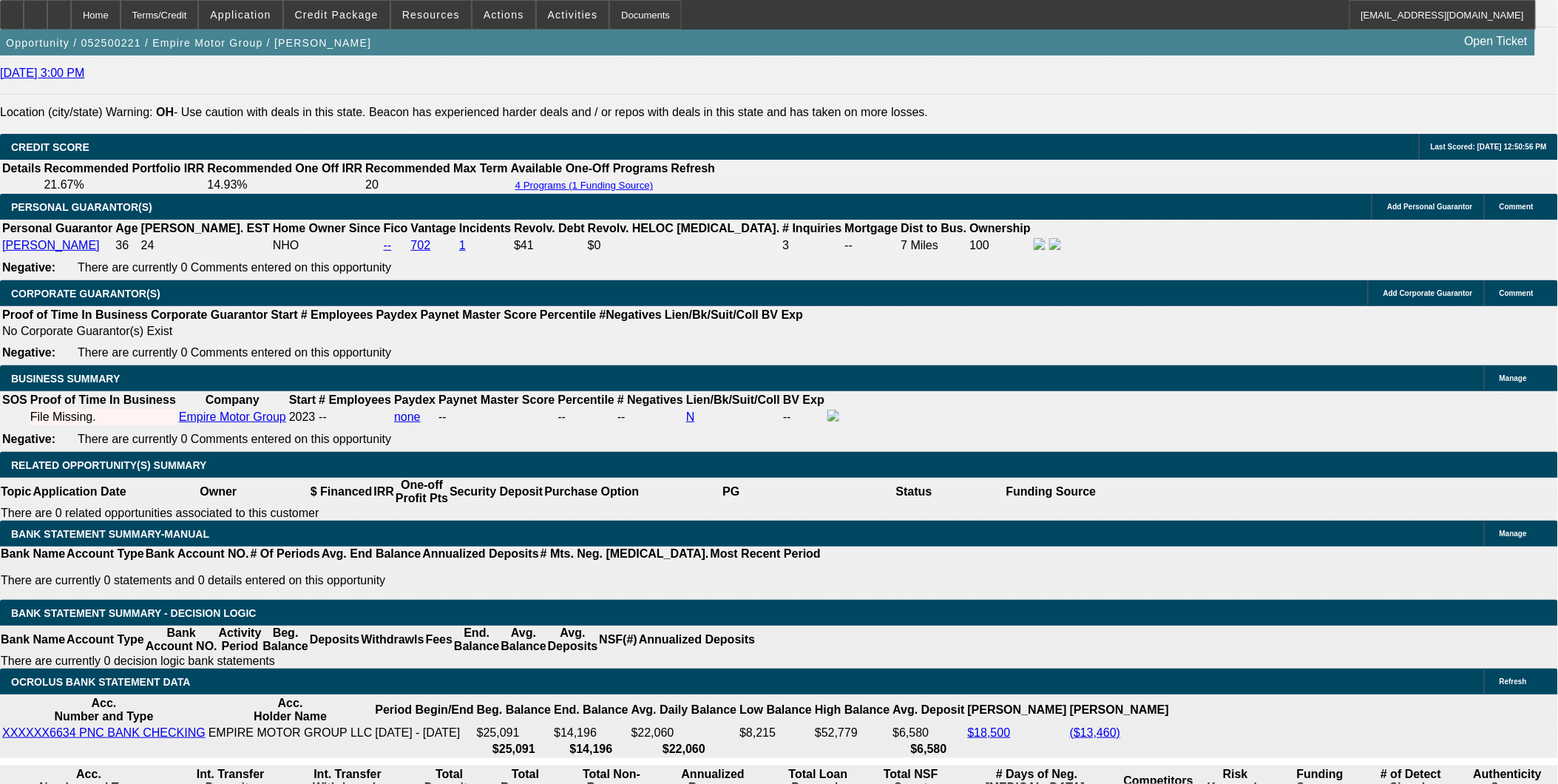
select select "0"
select select "2"
select select "0.1"
select select "0"
select select "2"
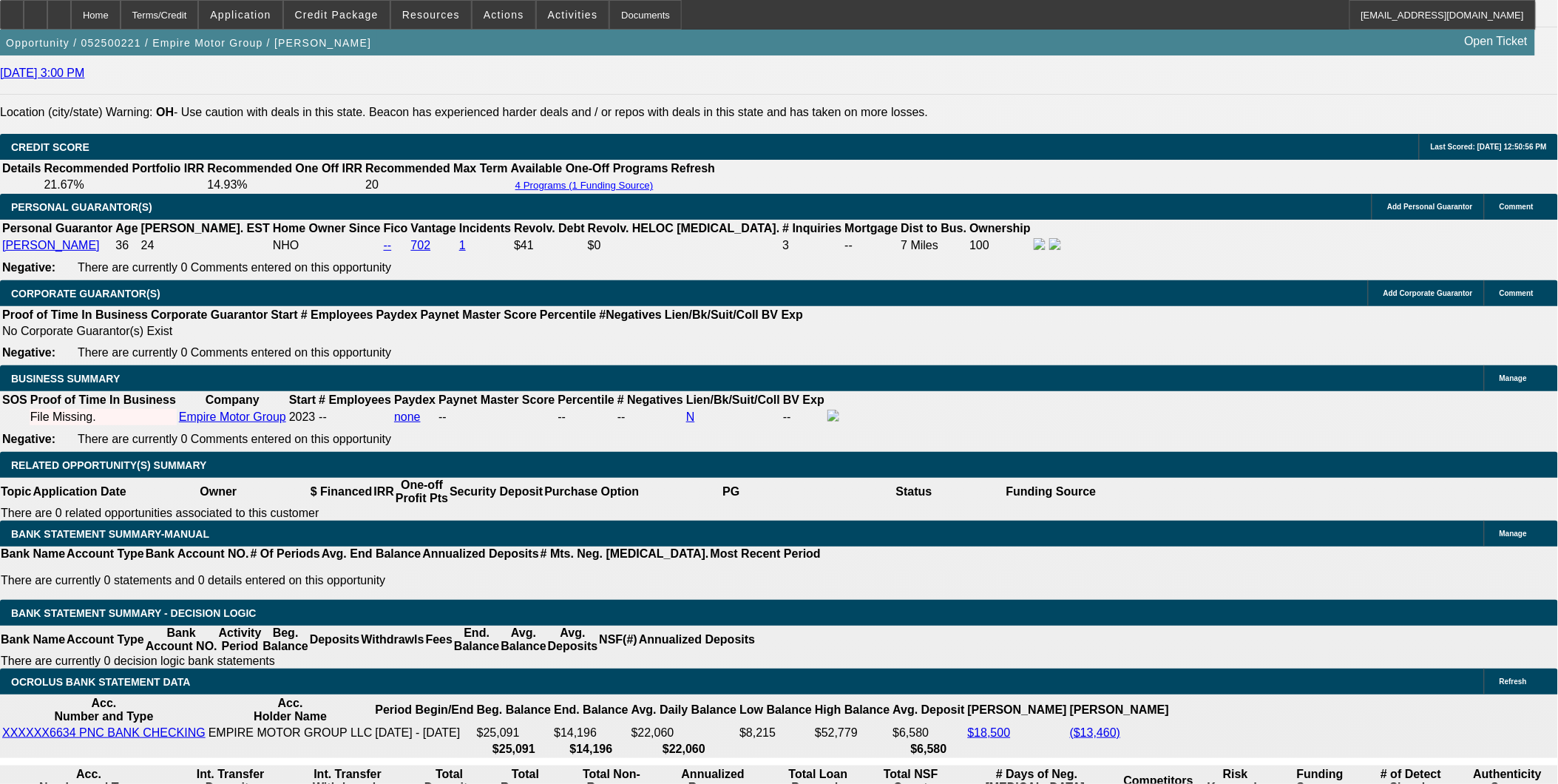
select select "0.1"
select select "2"
select select "0.1"
select select "1"
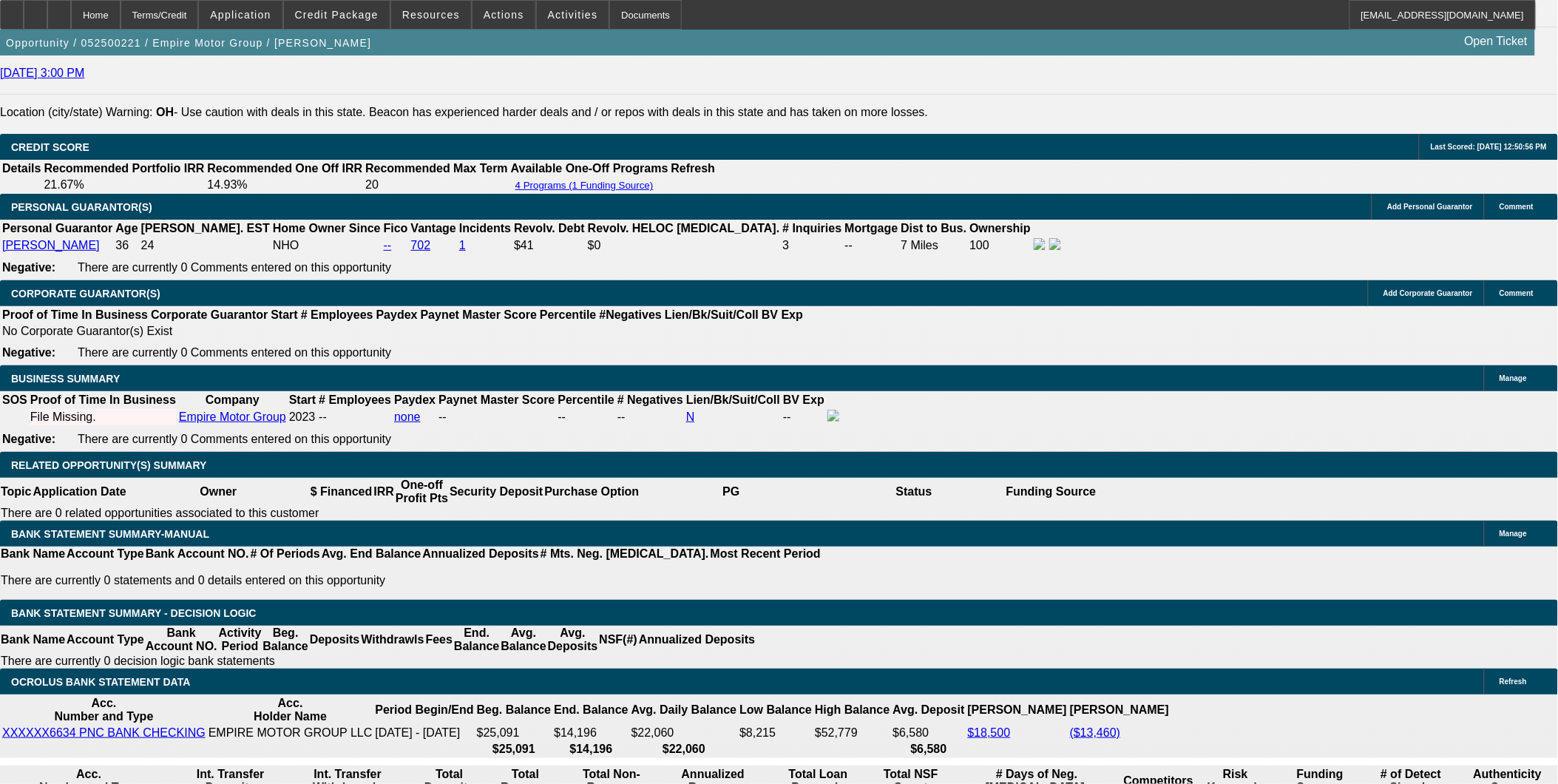
select select "2"
select select "4"
select select "1"
select select "2"
select select "4"
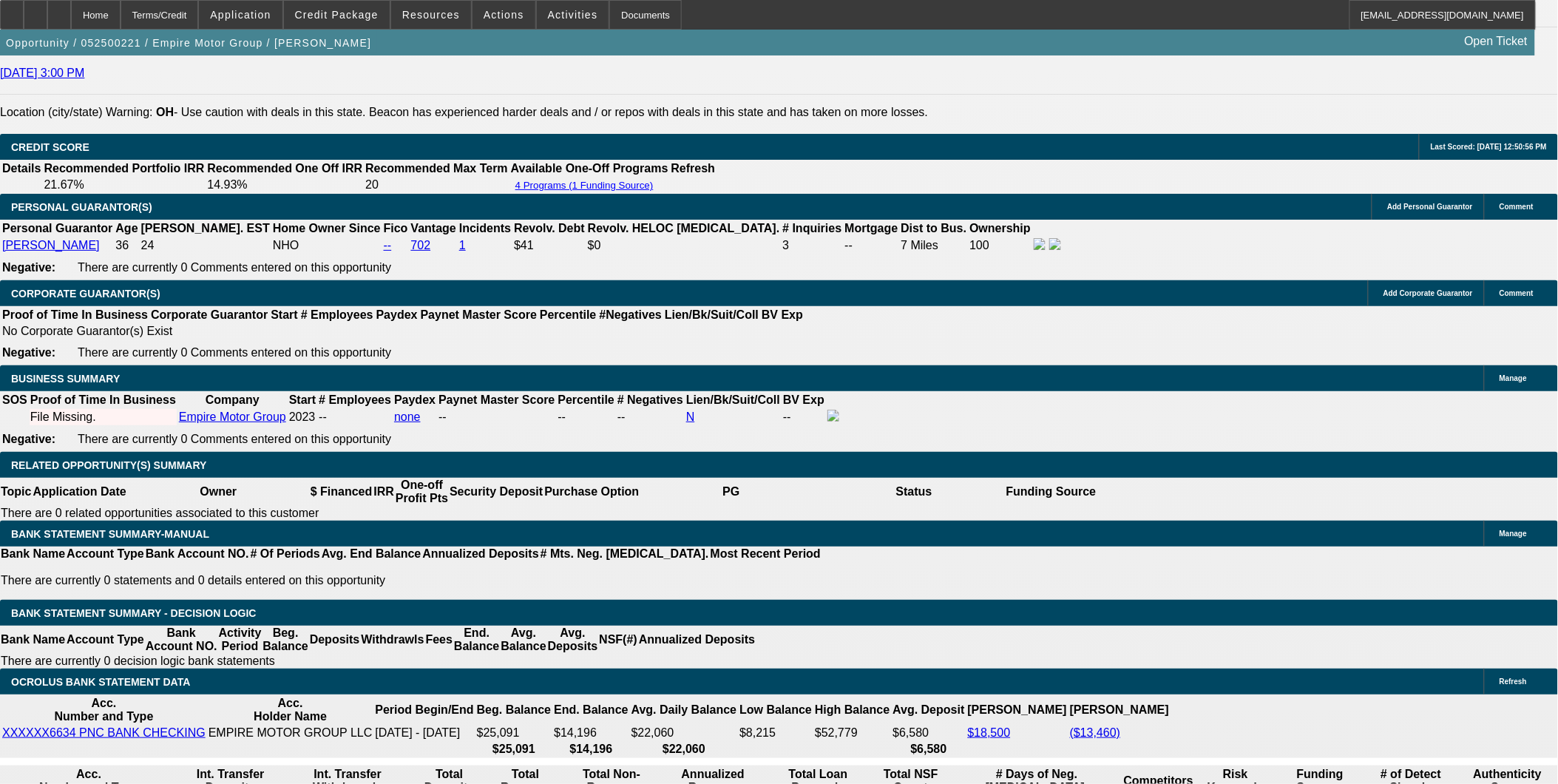
select select "1"
select select "2"
select select "4"
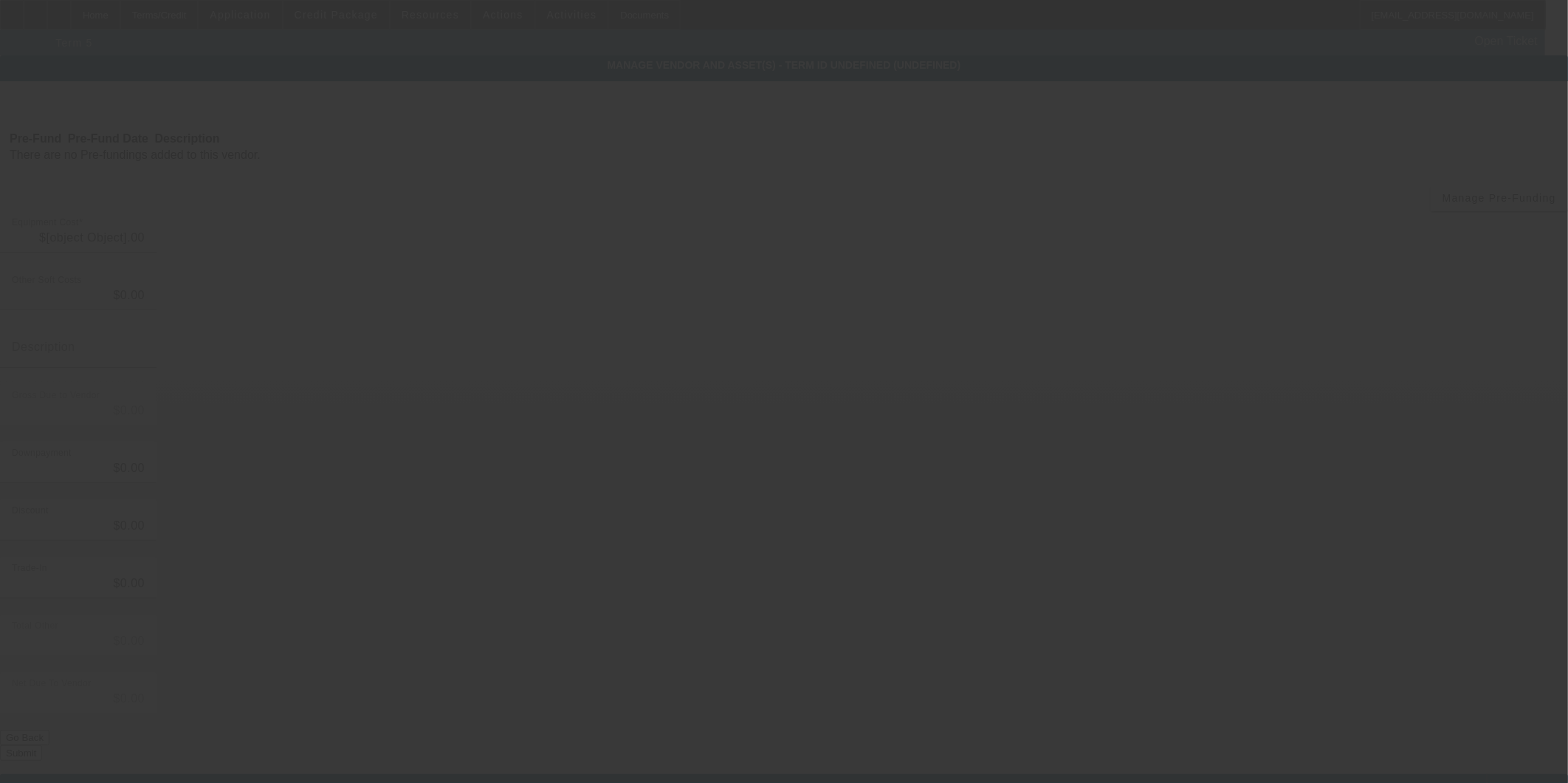
type input "$79,995.00"
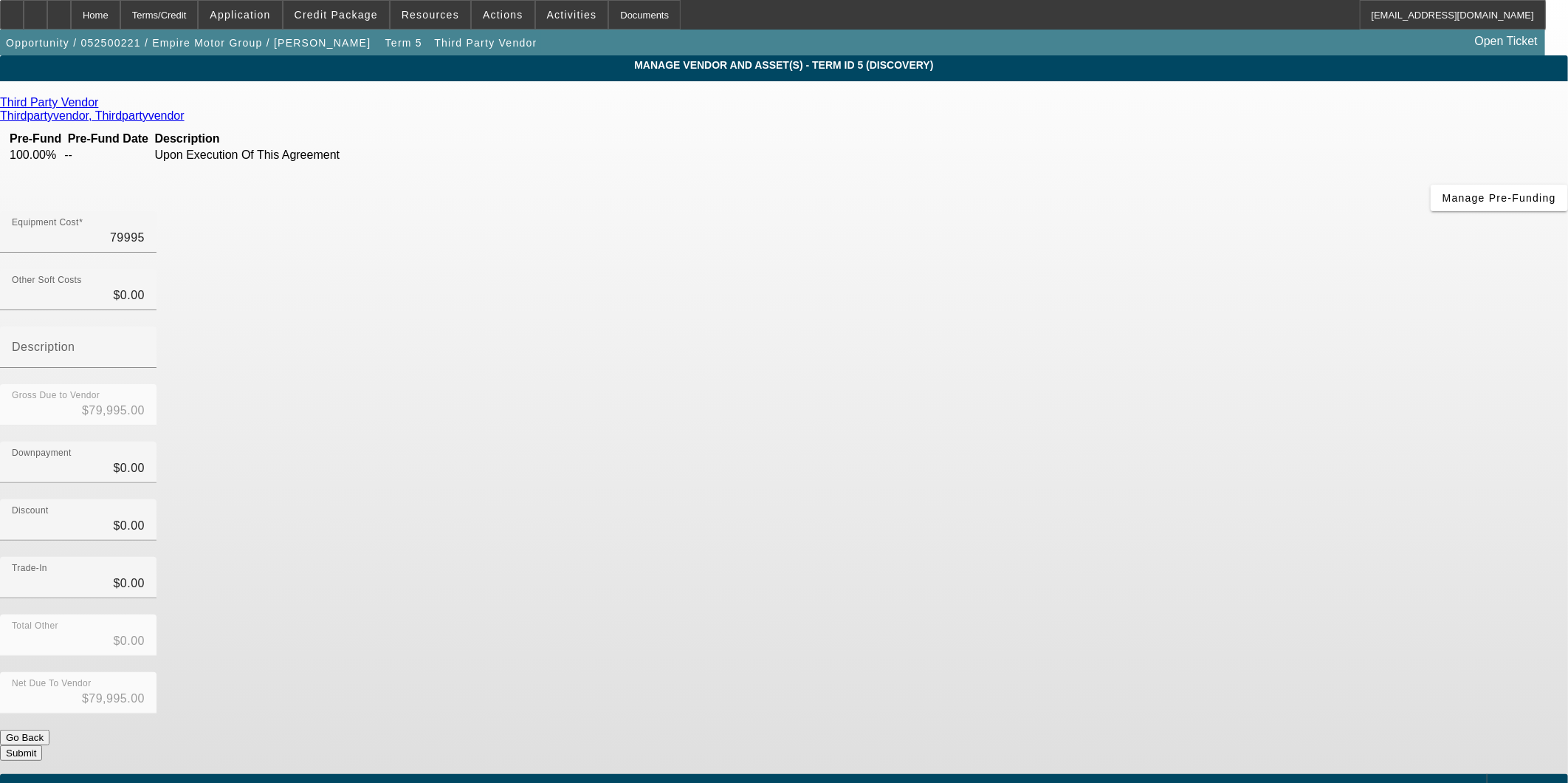
drag, startPoint x: 1345, startPoint y: 181, endPoint x: 1402, endPoint y: 183, distance: 57.0
click at [1402, 183] on app-vendor-asset-manage "MANAGE VENDOR AND ASSET(S) - Term ID 5 (Discovery) Remove Vendor Third Party Ve…" at bounding box center [784, 452] width 1568 height 793
type input "2"
type input "$2.00"
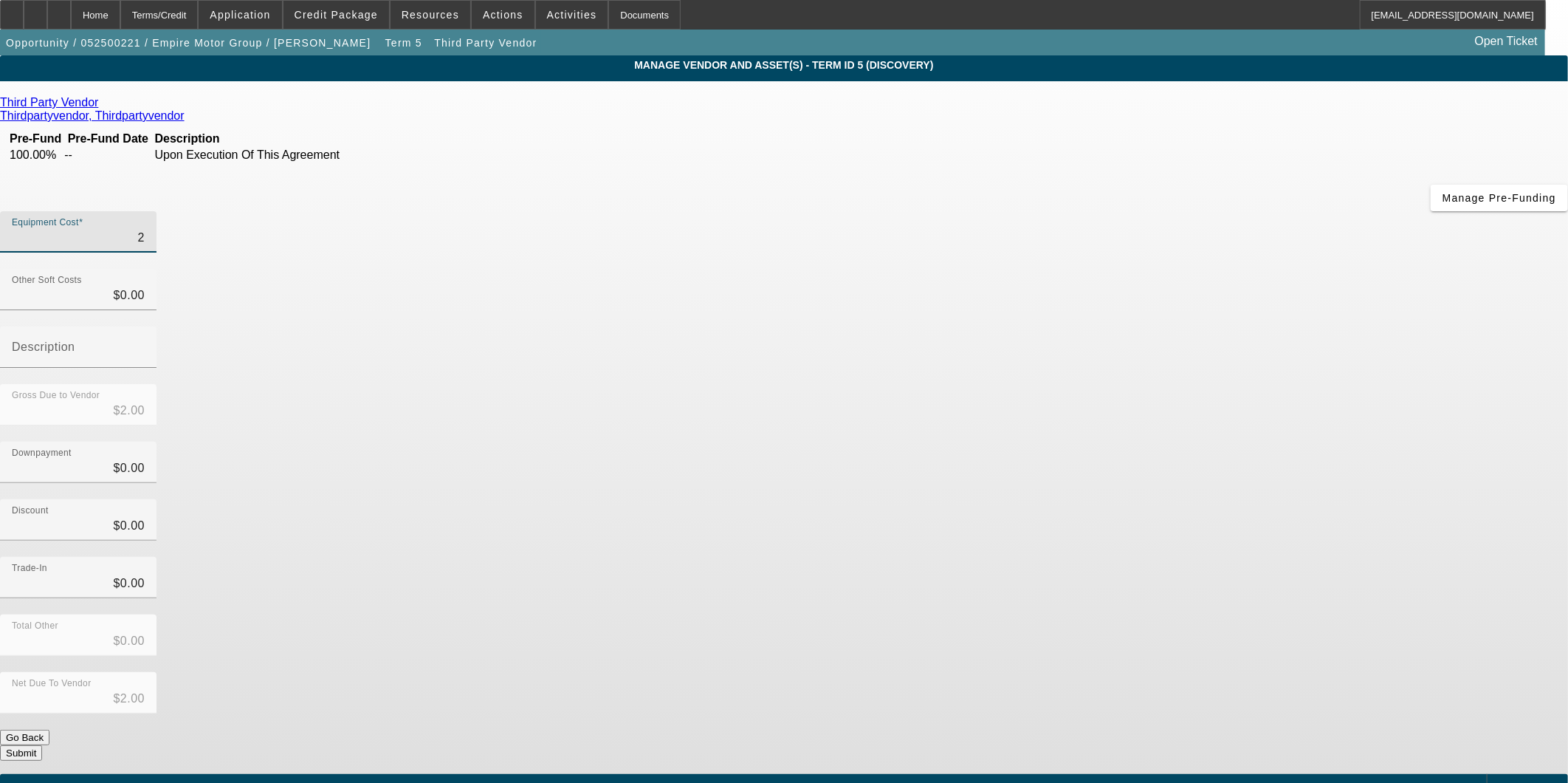
type input "20"
type input "$20.00"
type input "200"
type input "$200.00"
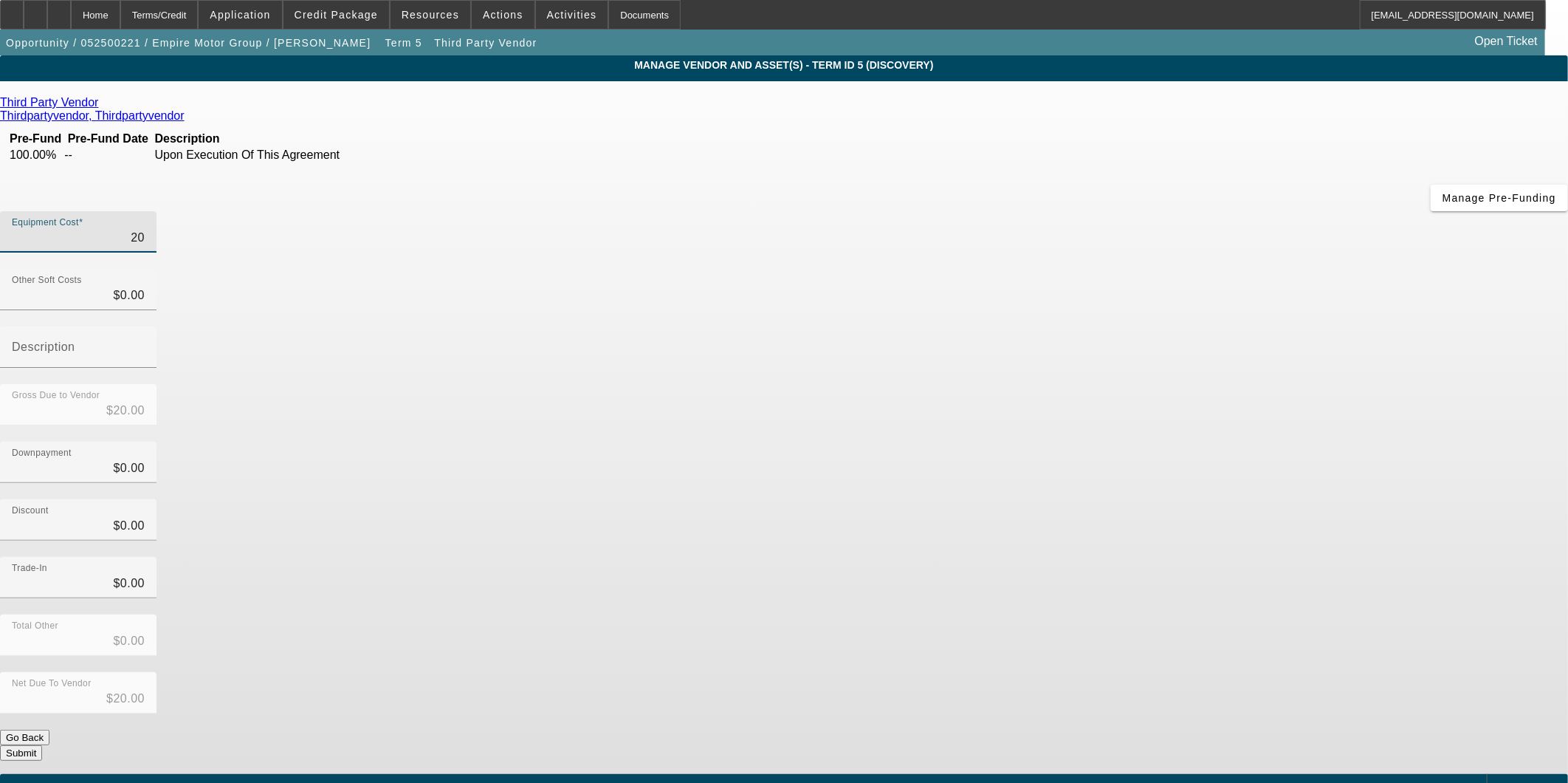
type input "$200.00"
type input "2000"
type input "$2,000.00"
type input "20000"
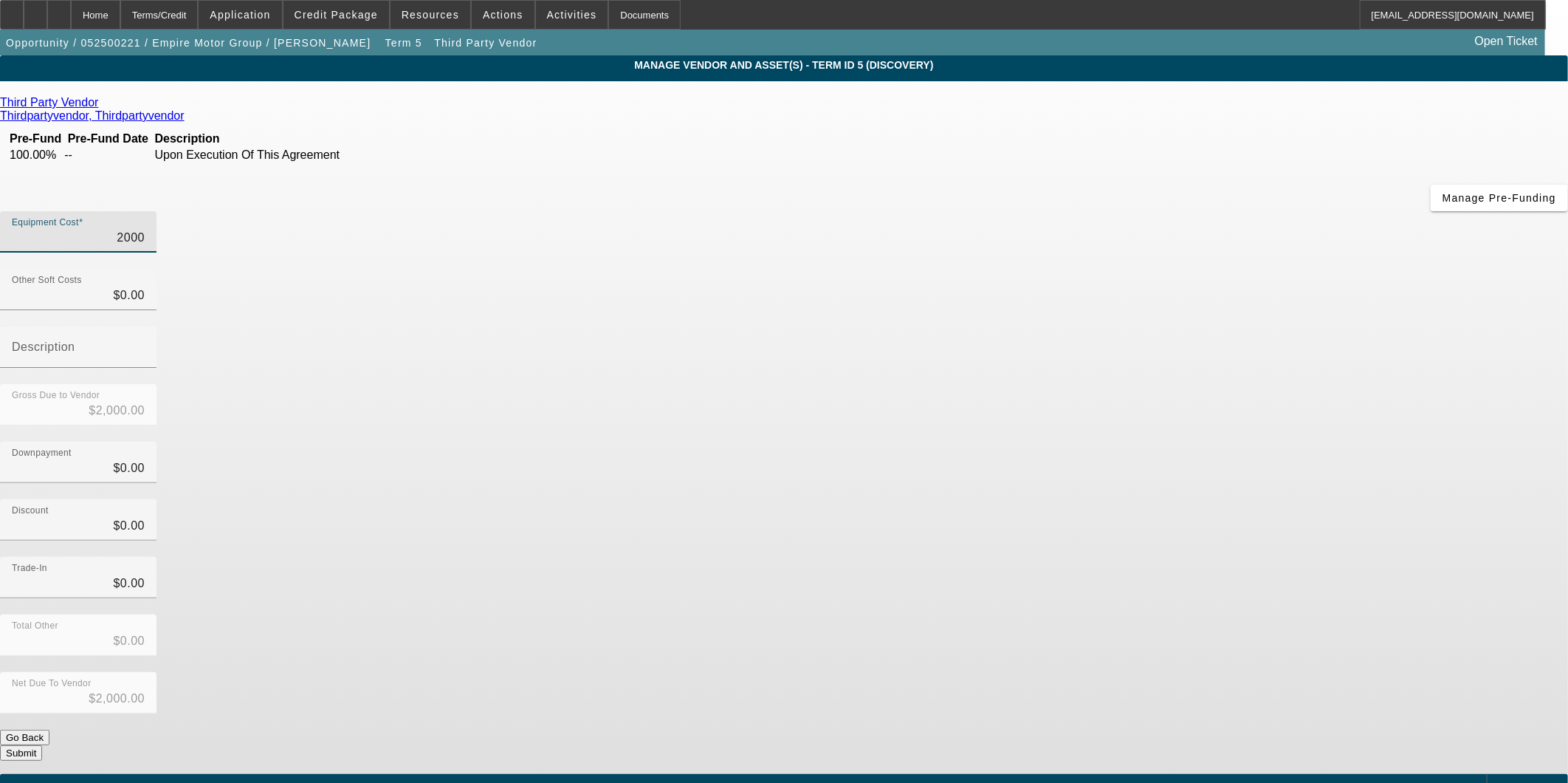
type input "$20,000.00"
type input "200000"
type input "$200,000.00"
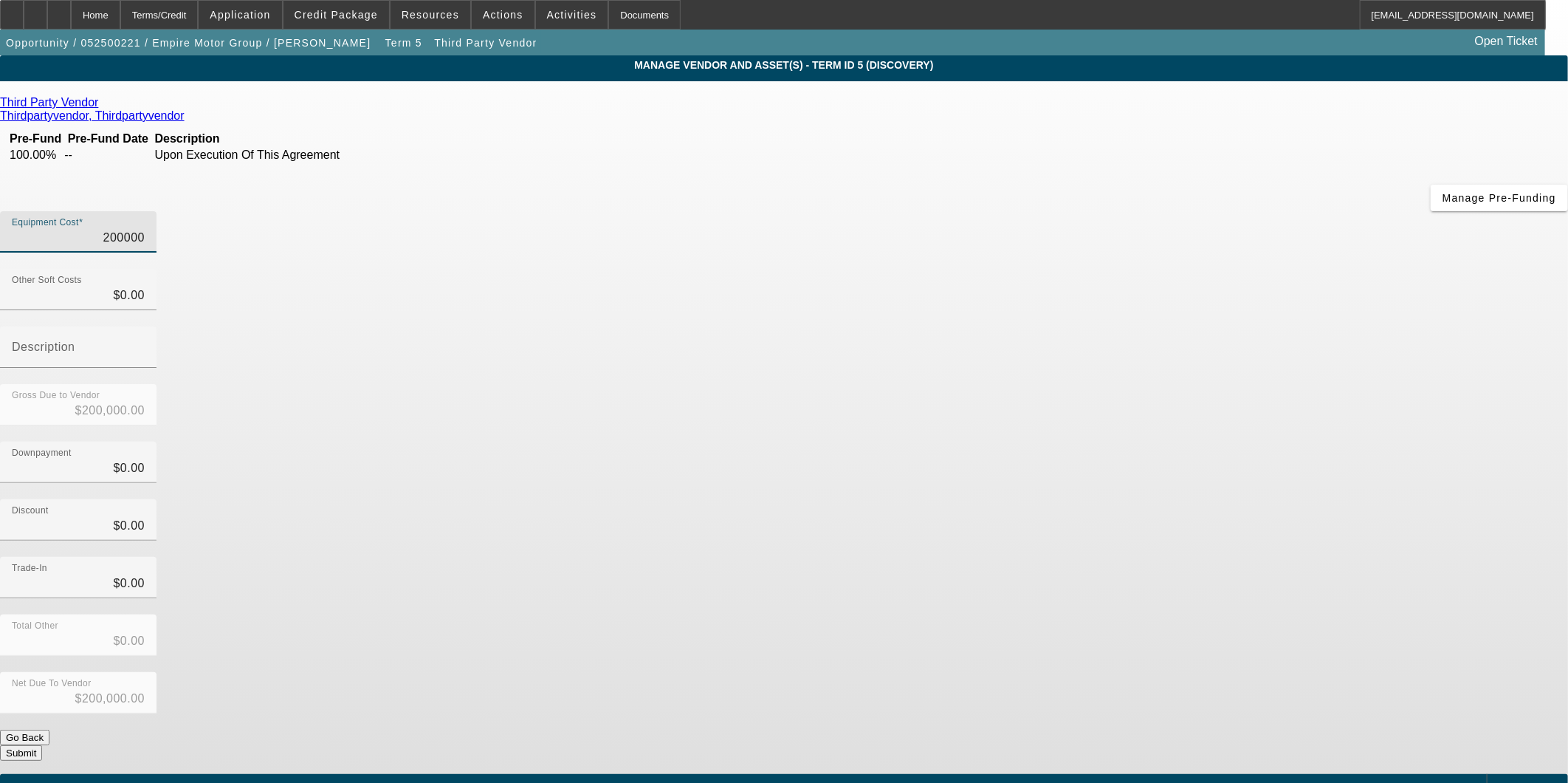
type input "$200,000.00"
click at [1065, 557] on div "Trade-In $0.00" at bounding box center [784, 585] width 1568 height 58
click at [42, 745] on button "Submit" at bounding box center [21, 753] width 42 height 16
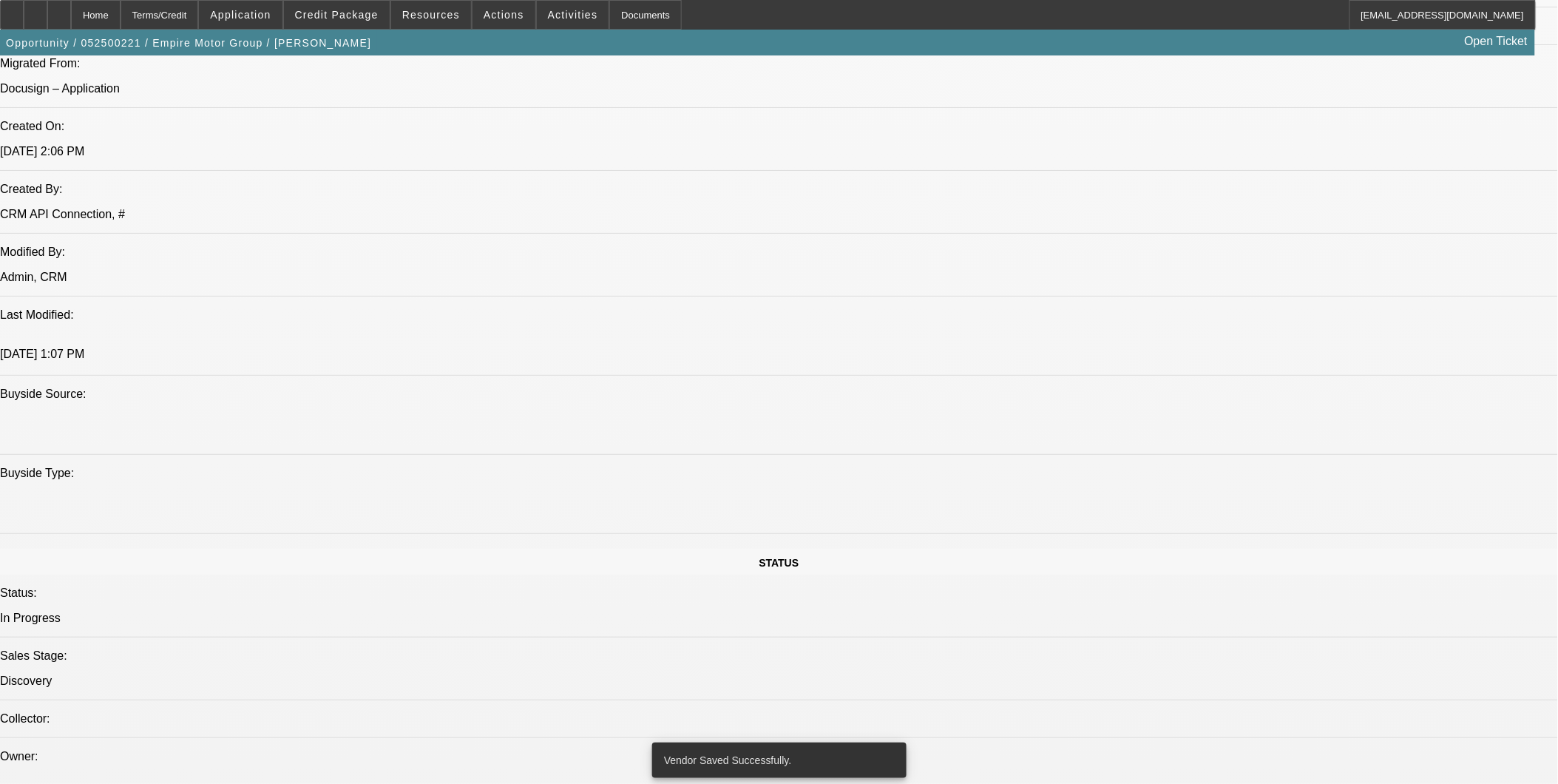
select select "0"
select select "2"
select select "0.1"
select select "4"
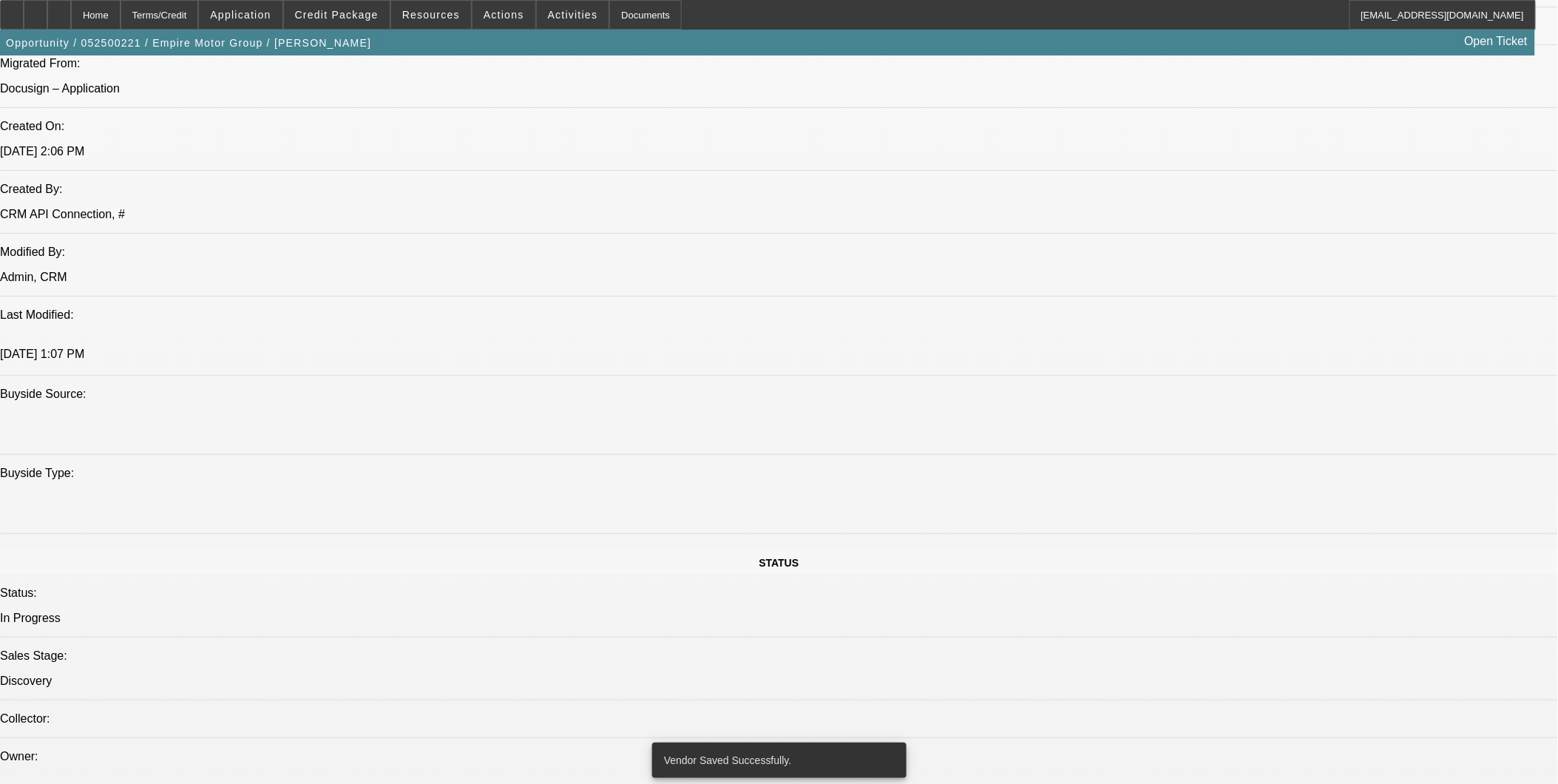
select select "0"
select select "2"
select select "0.1"
select select "4"
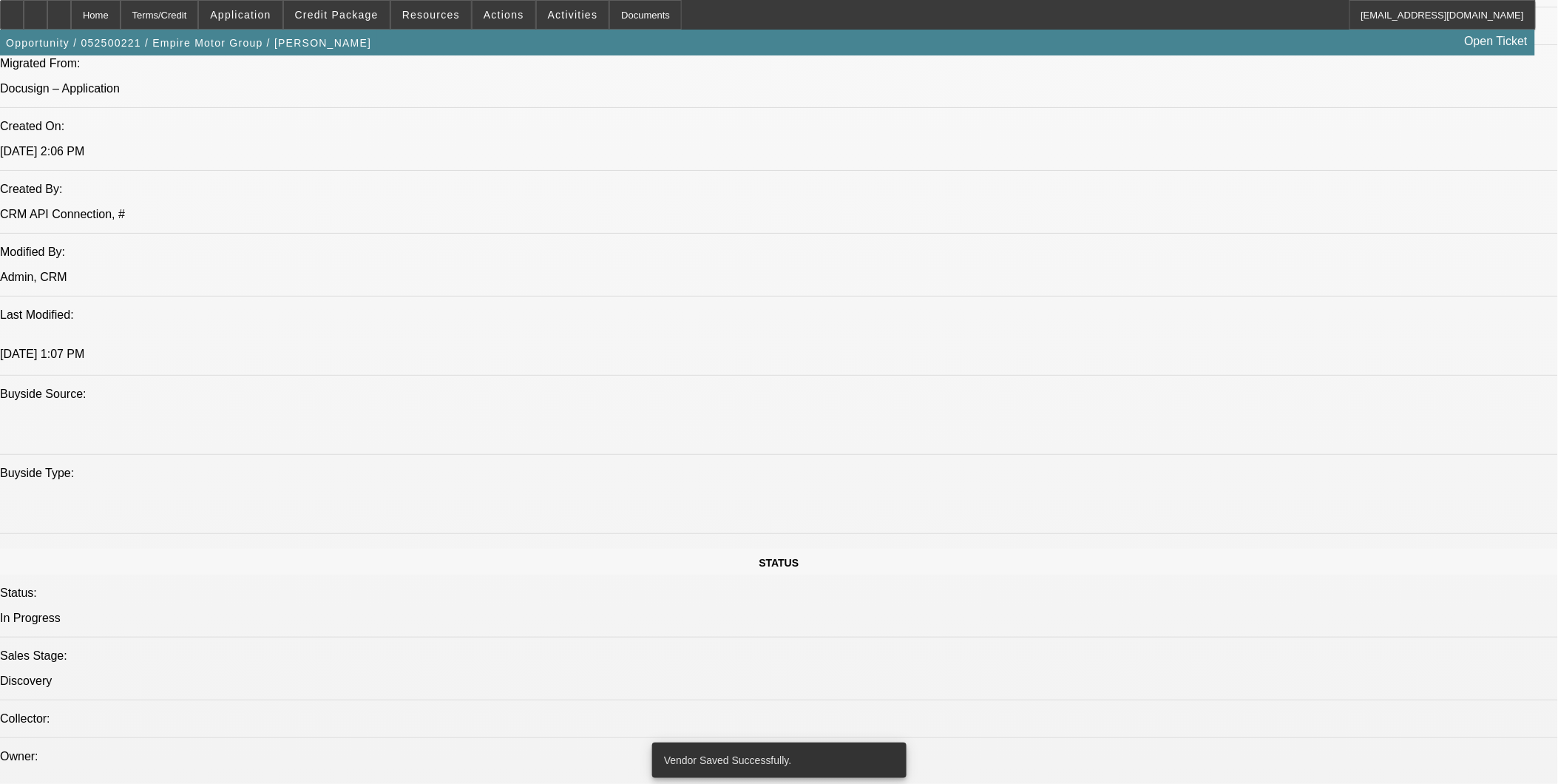
select select "0.1"
select select "2"
select select "0.1"
select select "4"
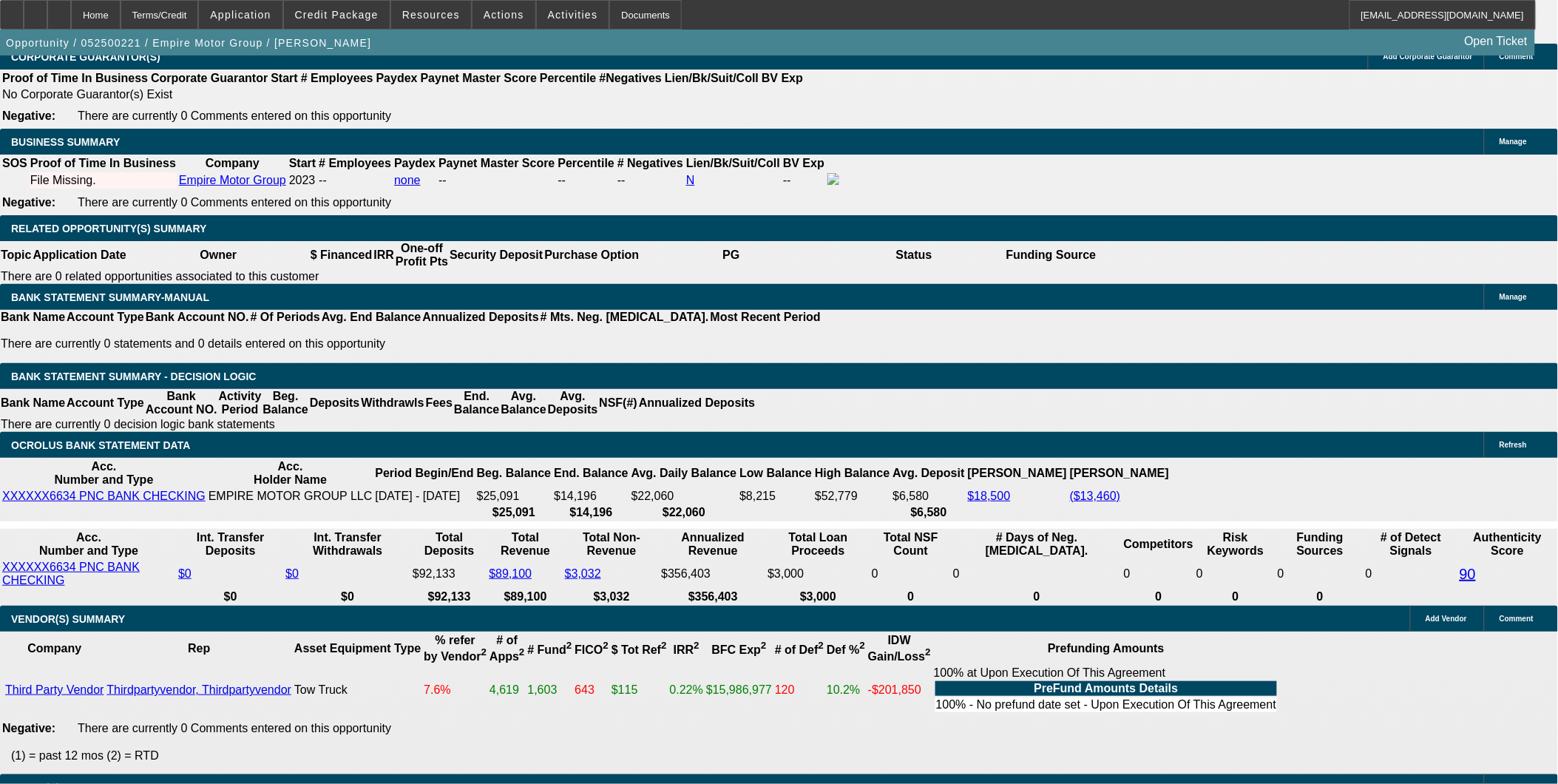
scroll to position [2146, 0]
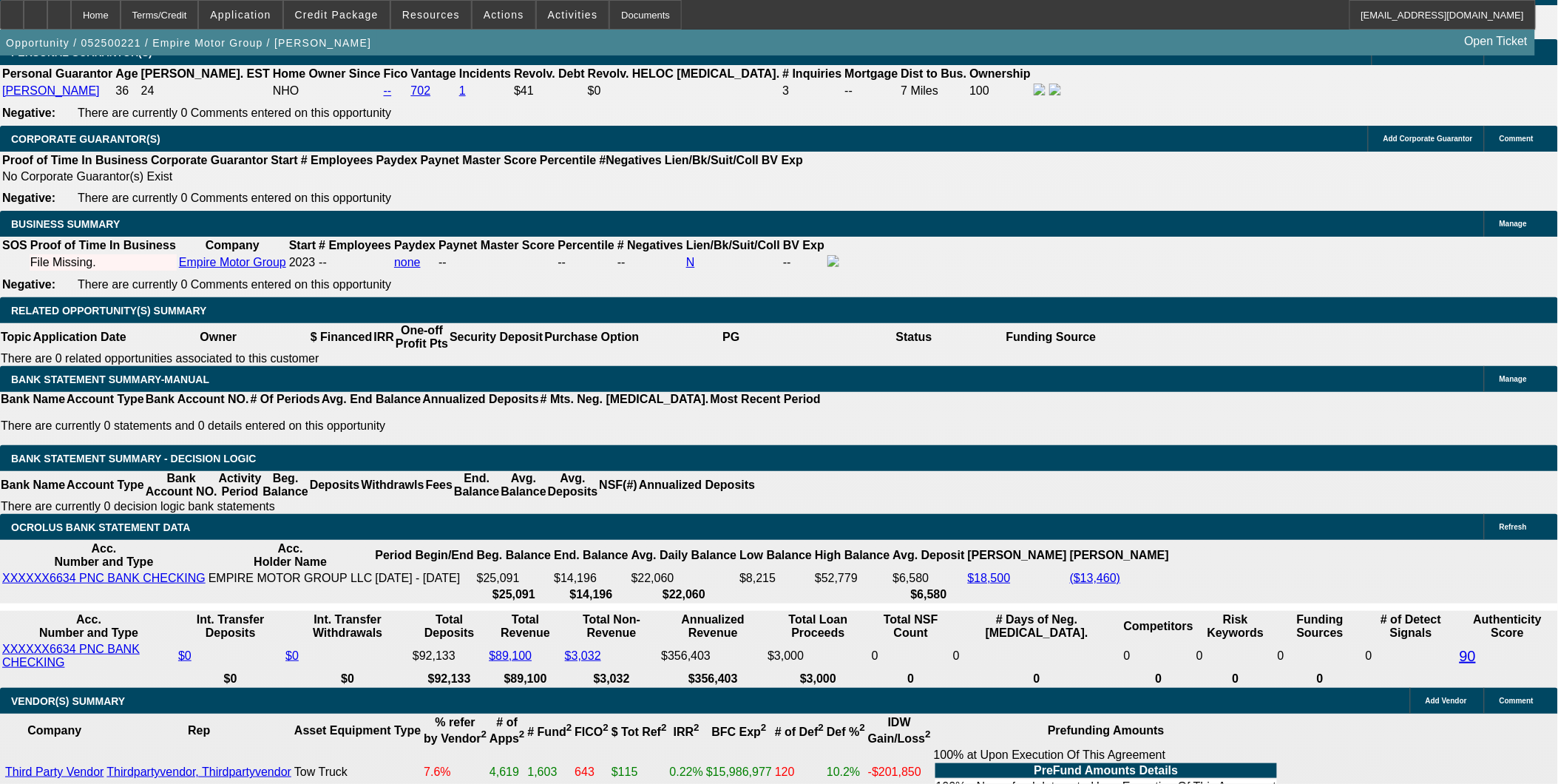
drag, startPoint x: 310, startPoint y: 393, endPoint x: 444, endPoint y: 416, distance: 136.0
type input "UNKNOWN"
type input "9"
type input "$47,268.22"
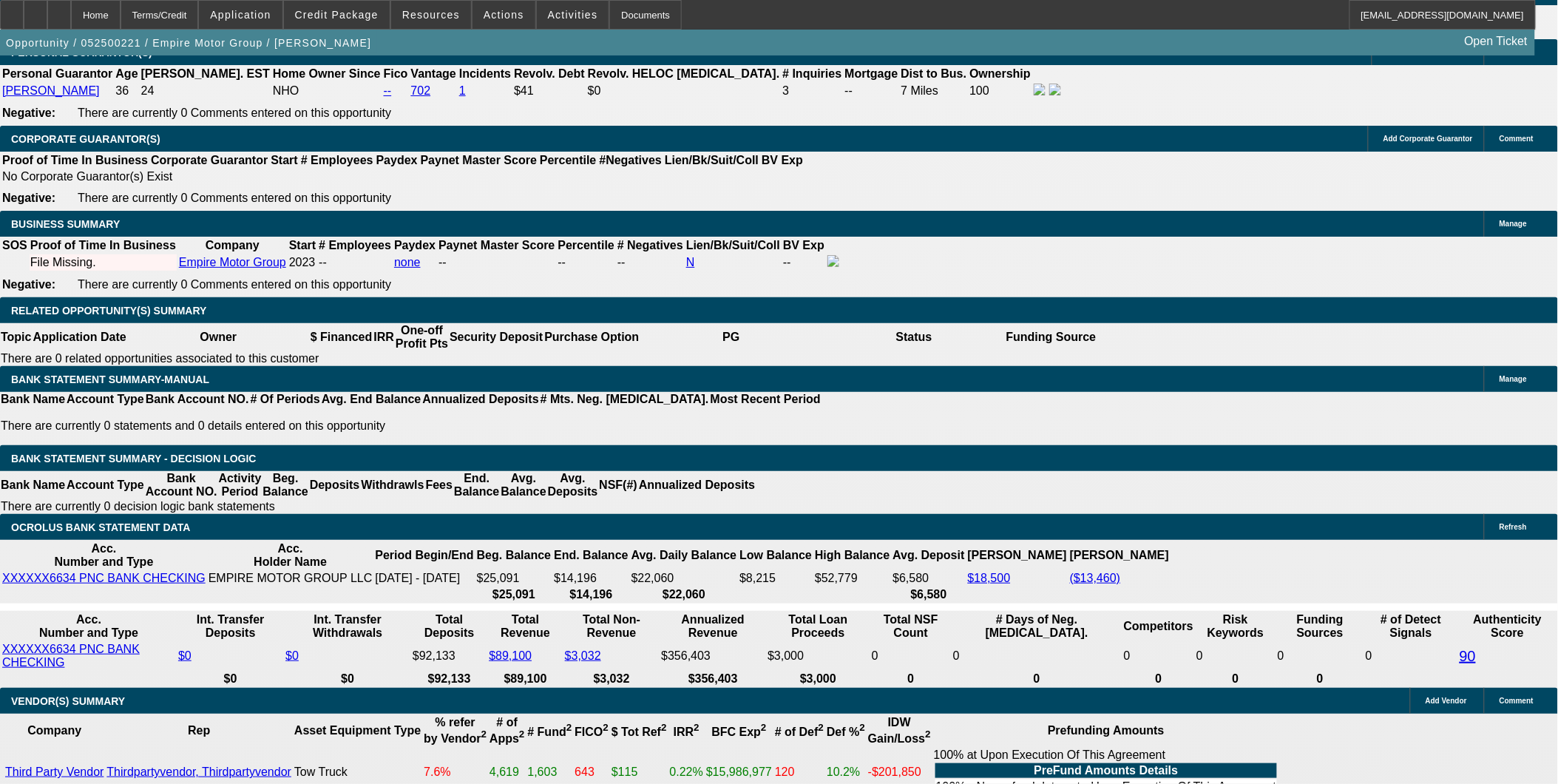
type input "$23,634.11"
type input "96"
type input "$7,178.16"
type input "$3,589.08"
type input "96"
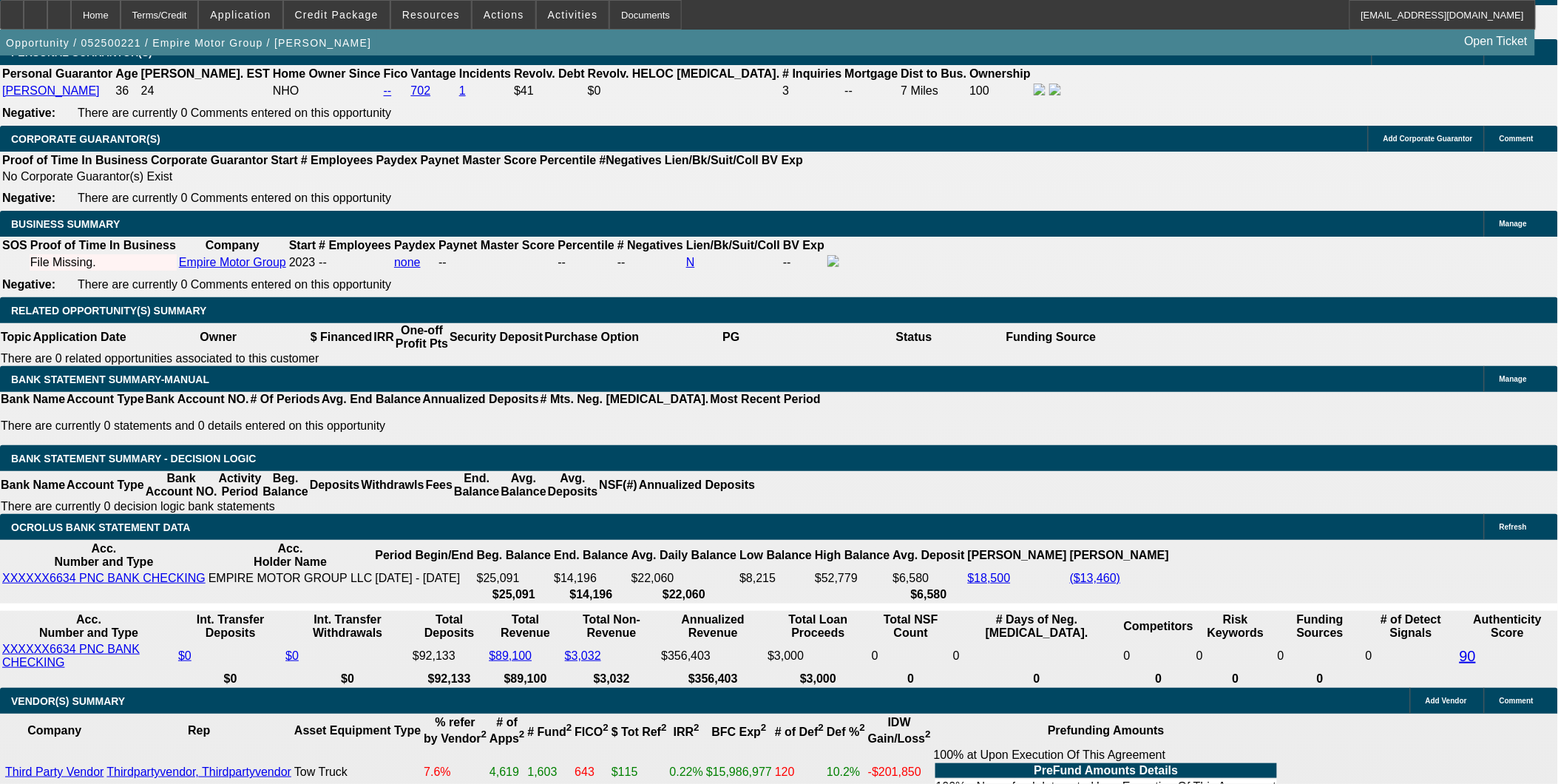
drag, startPoint x: 382, startPoint y: 387, endPoint x: 459, endPoint y: 386, distance: 77.0
type input "9"
type input "$5,860.08"
type input "$2,930.04"
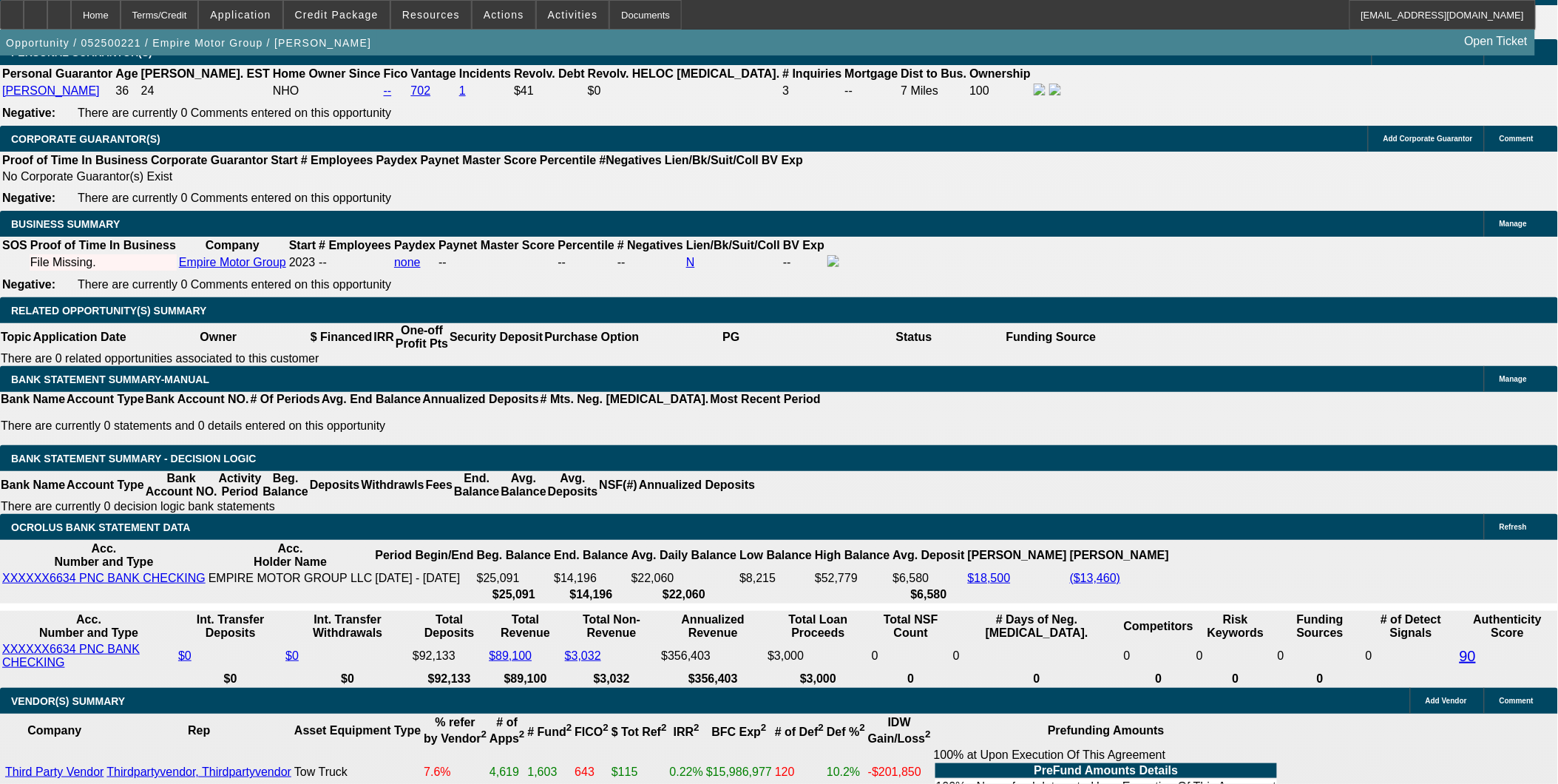
type input "9"
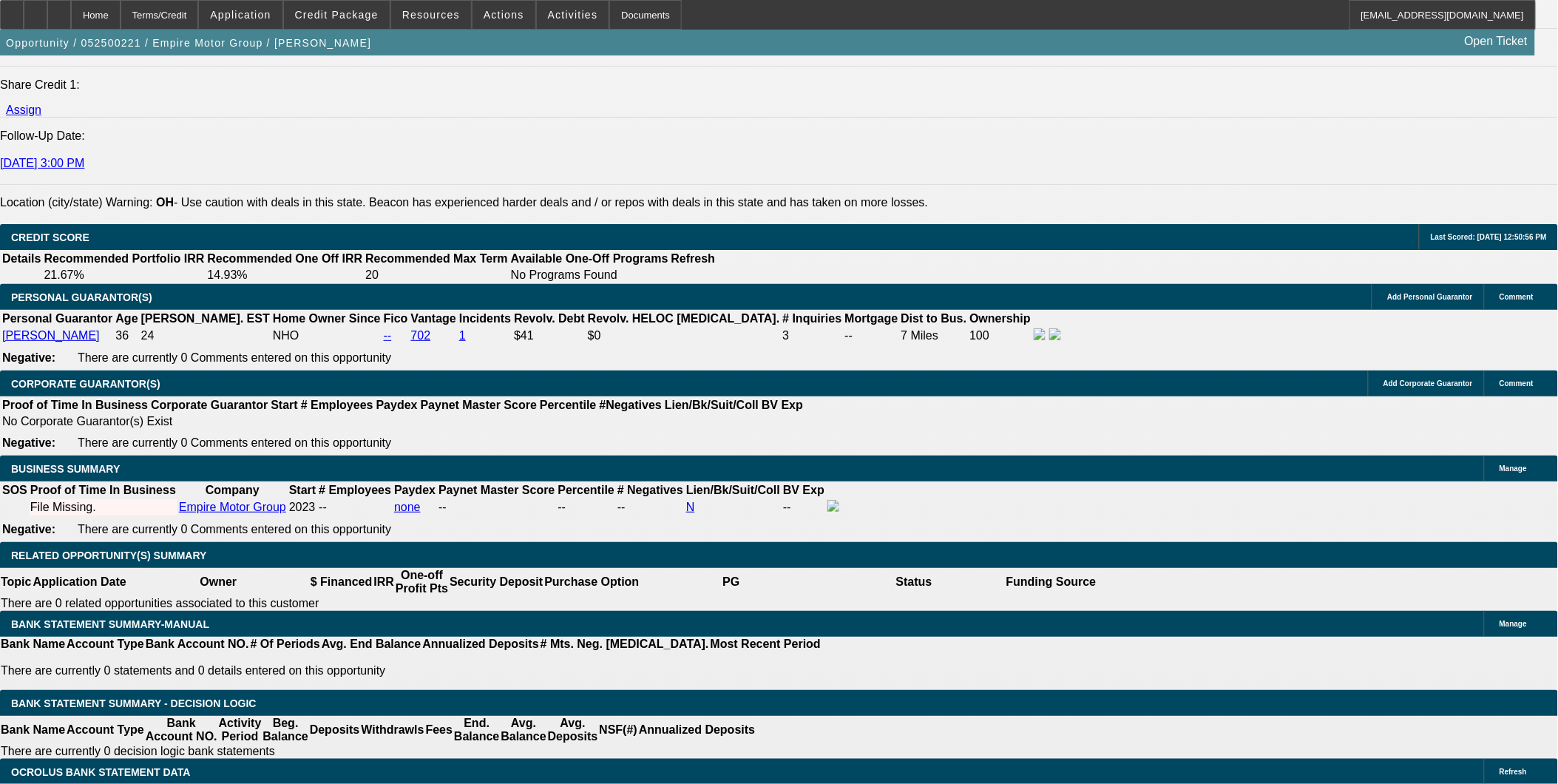
scroll to position [1900, 0]
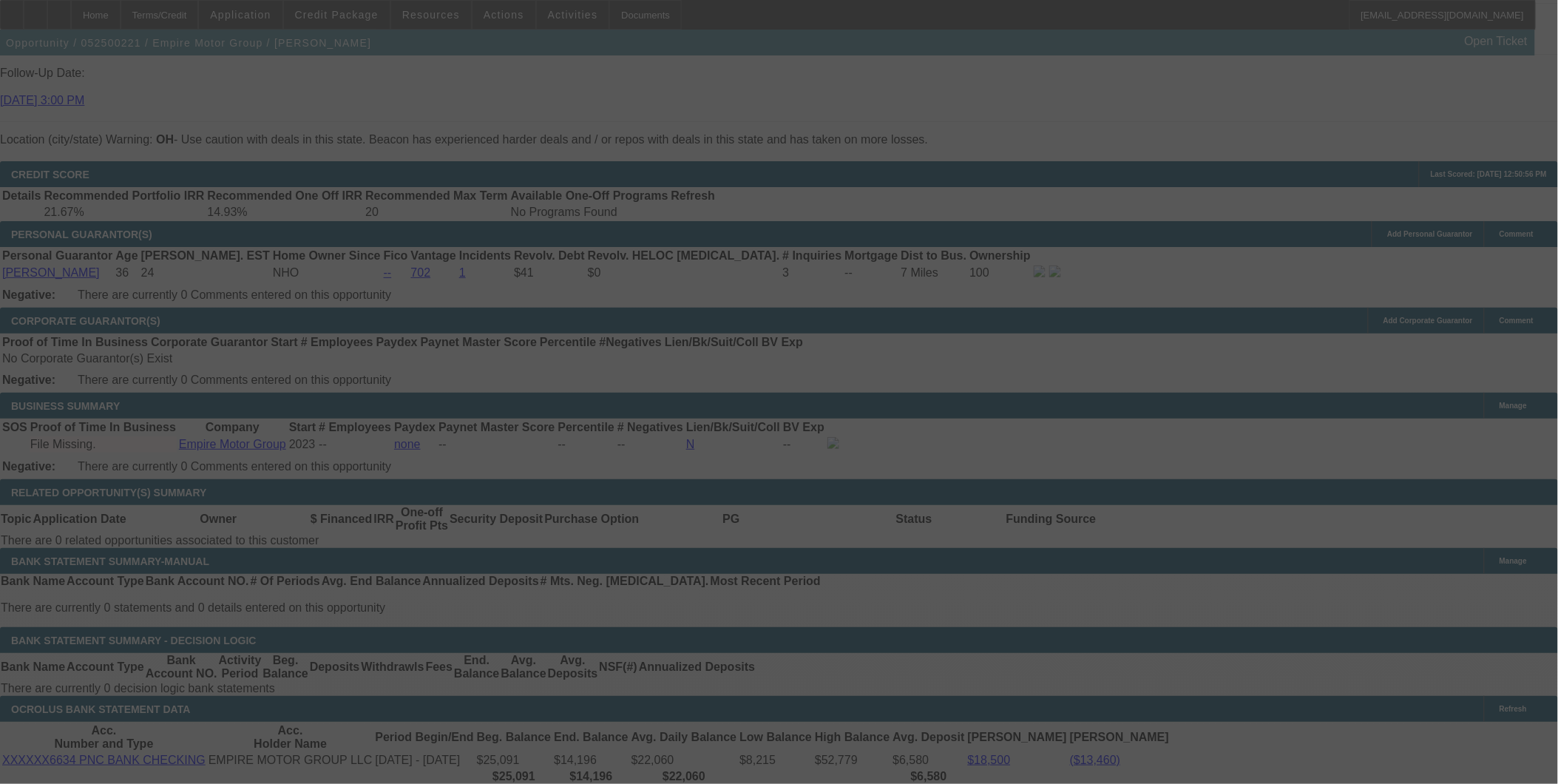
scroll to position [2065, 0]
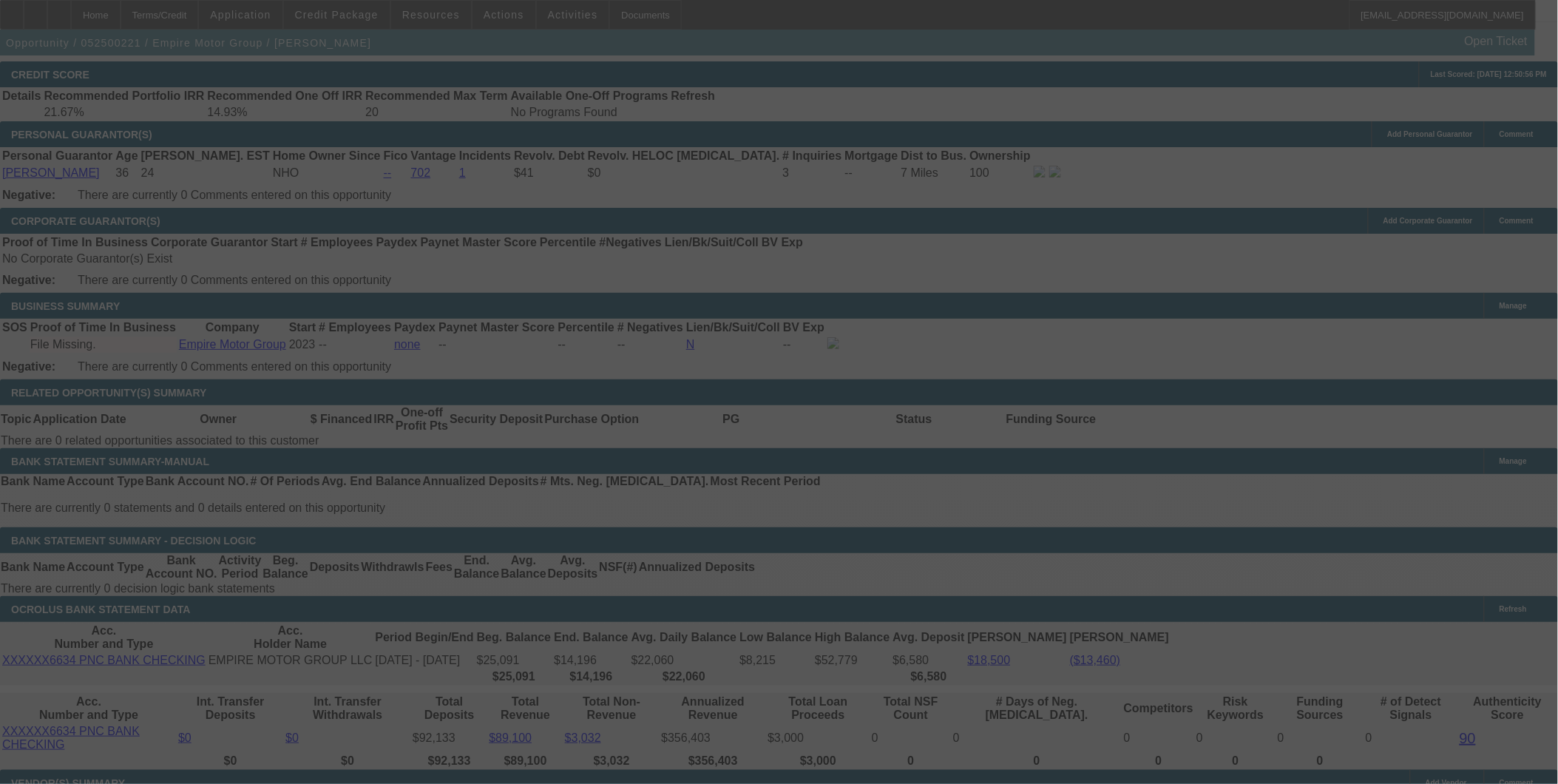
select select "0"
select select "2"
select select "0.1"
select select "4"
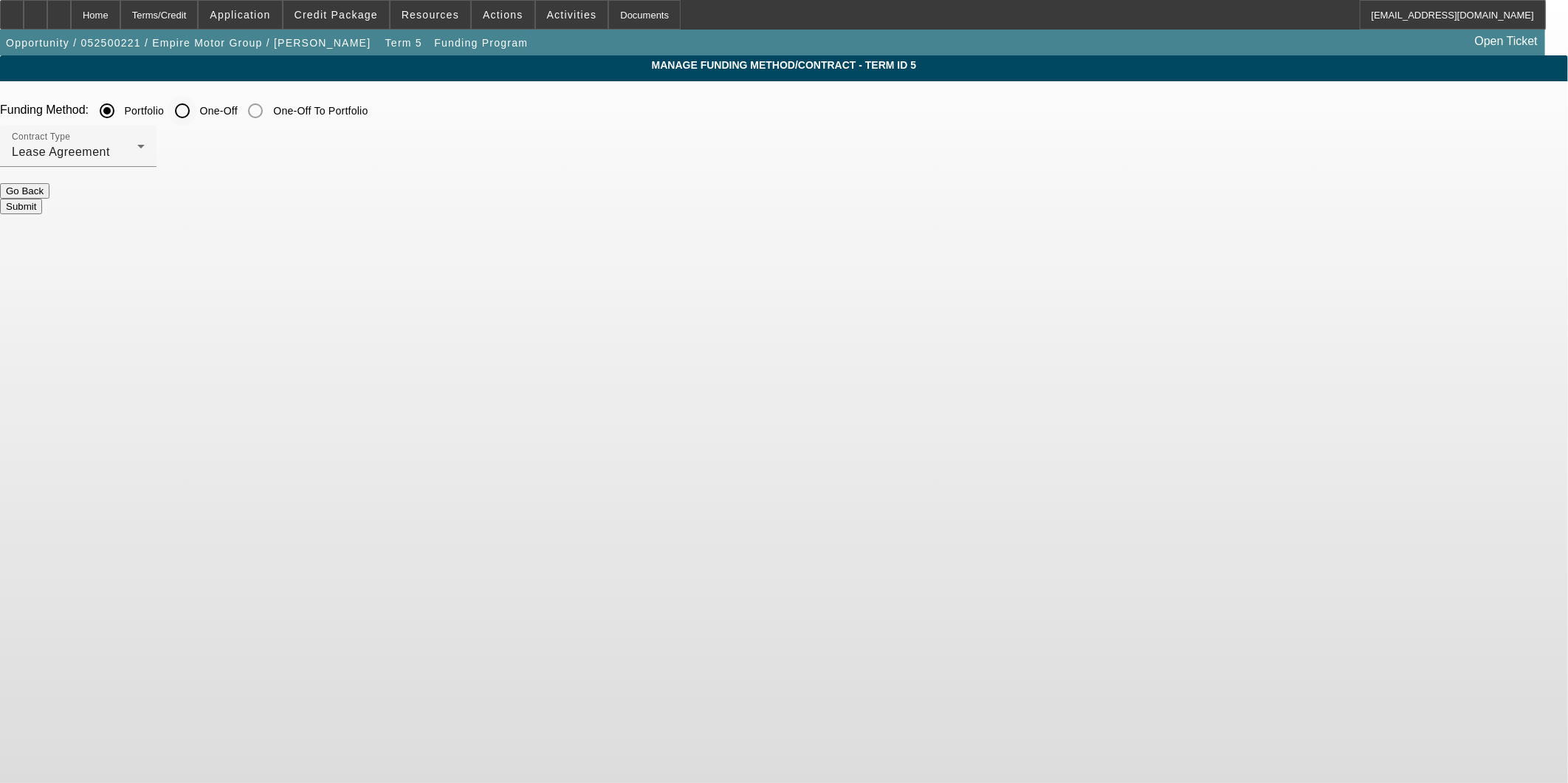
click at [197, 104] on input "One-Off" at bounding box center [181, 110] width 29 height 29
radio input "true"
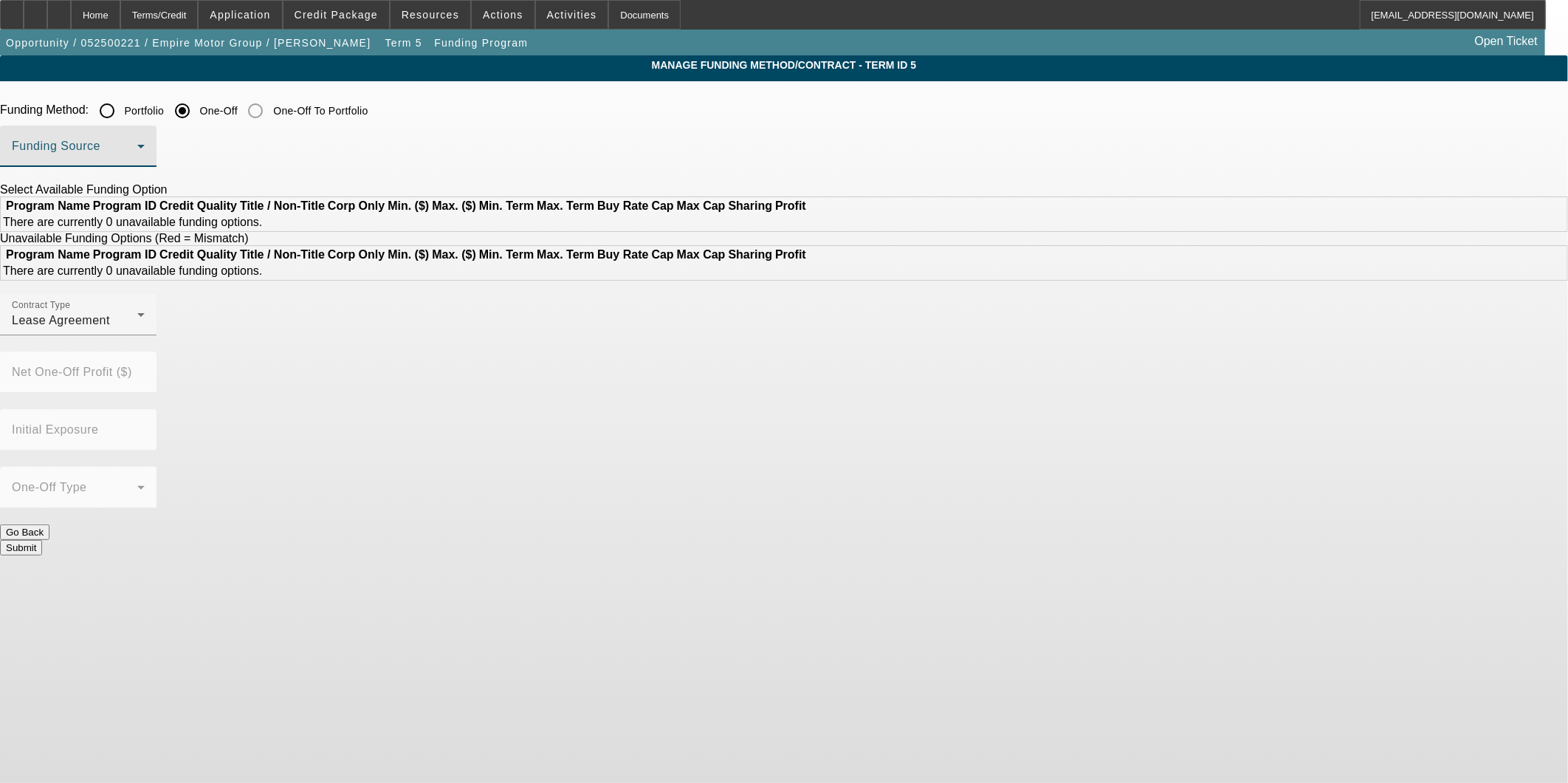
click at [137, 149] on span at bounding box center [74, 152] width 126 height 18
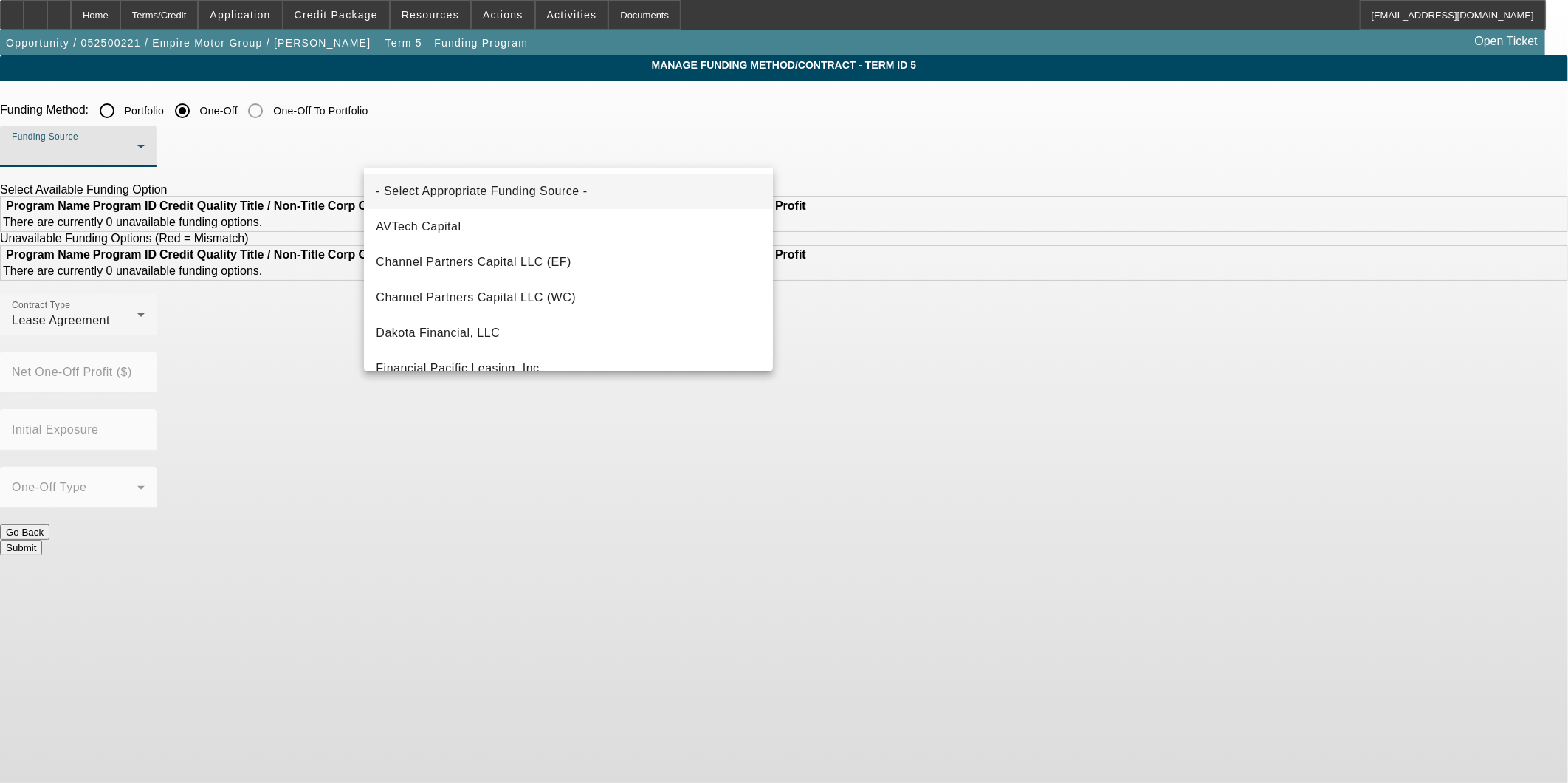
click at [483, 109] on div at bounding box center [784, 391] width 1568 height 783
click at [122, 109] on input "Portfolio" at bounding box center [106, 110] width 29 height 29
radio input "true"
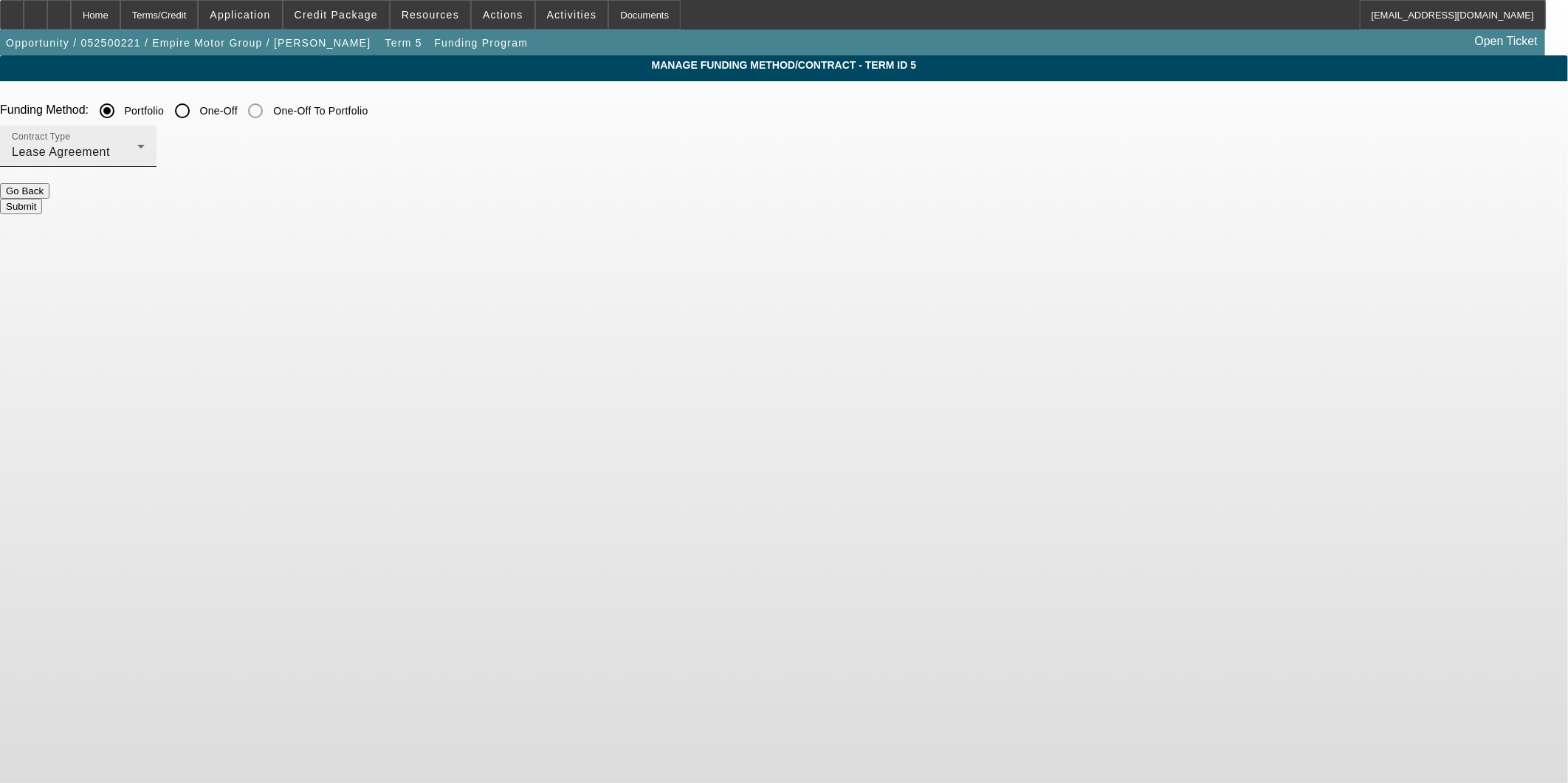
click at [137, 153] on div "Lease Agreement" at bounding box center [74, 152] width 126 height 18
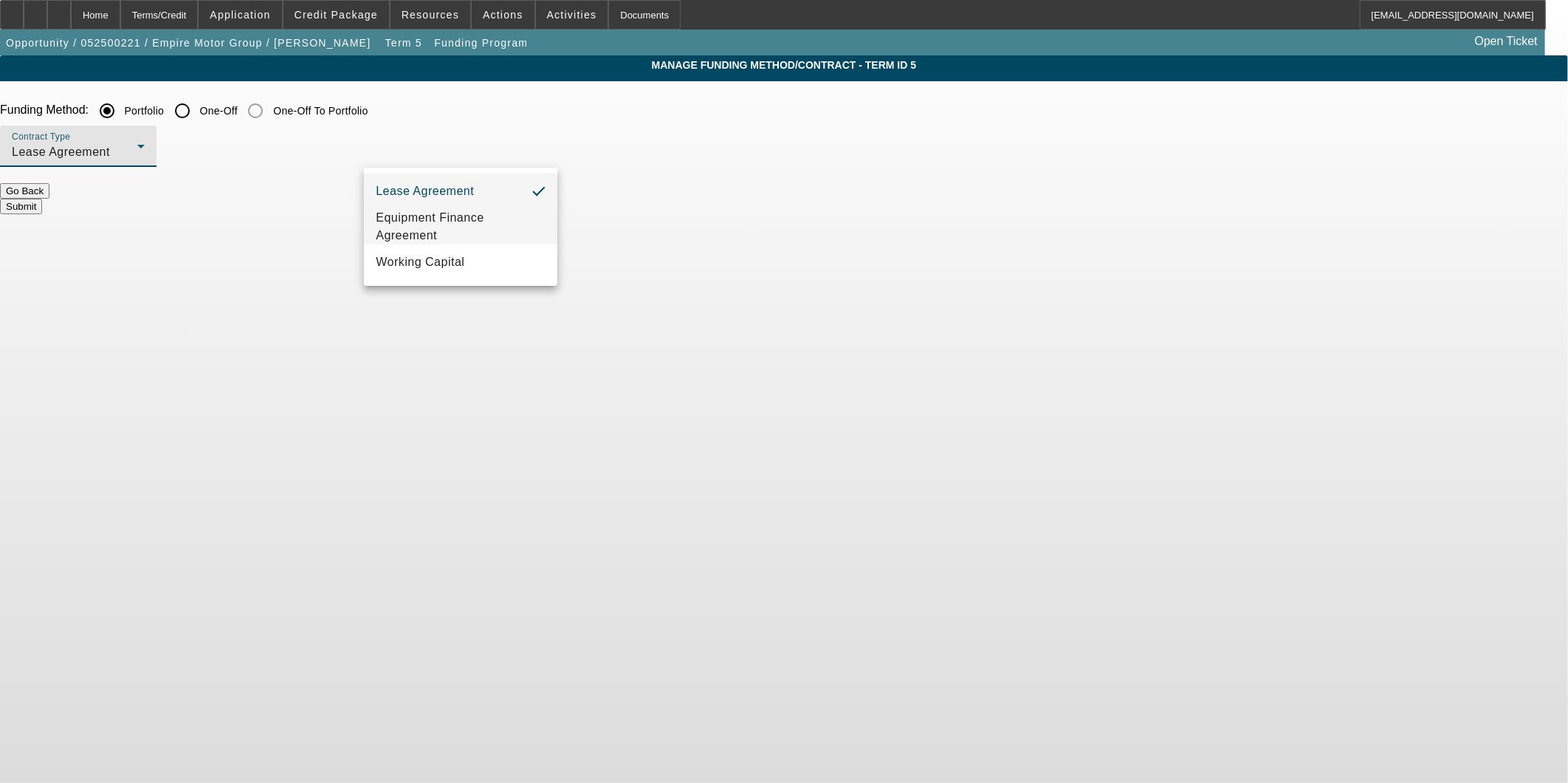
click at [455, 226] on span "Equipment Finance Agreement" at bounding box center [461, 226] width 170 height 35
click at [42, 201] on button "Submit" at bounding box center [21, 206] width 42 height 16
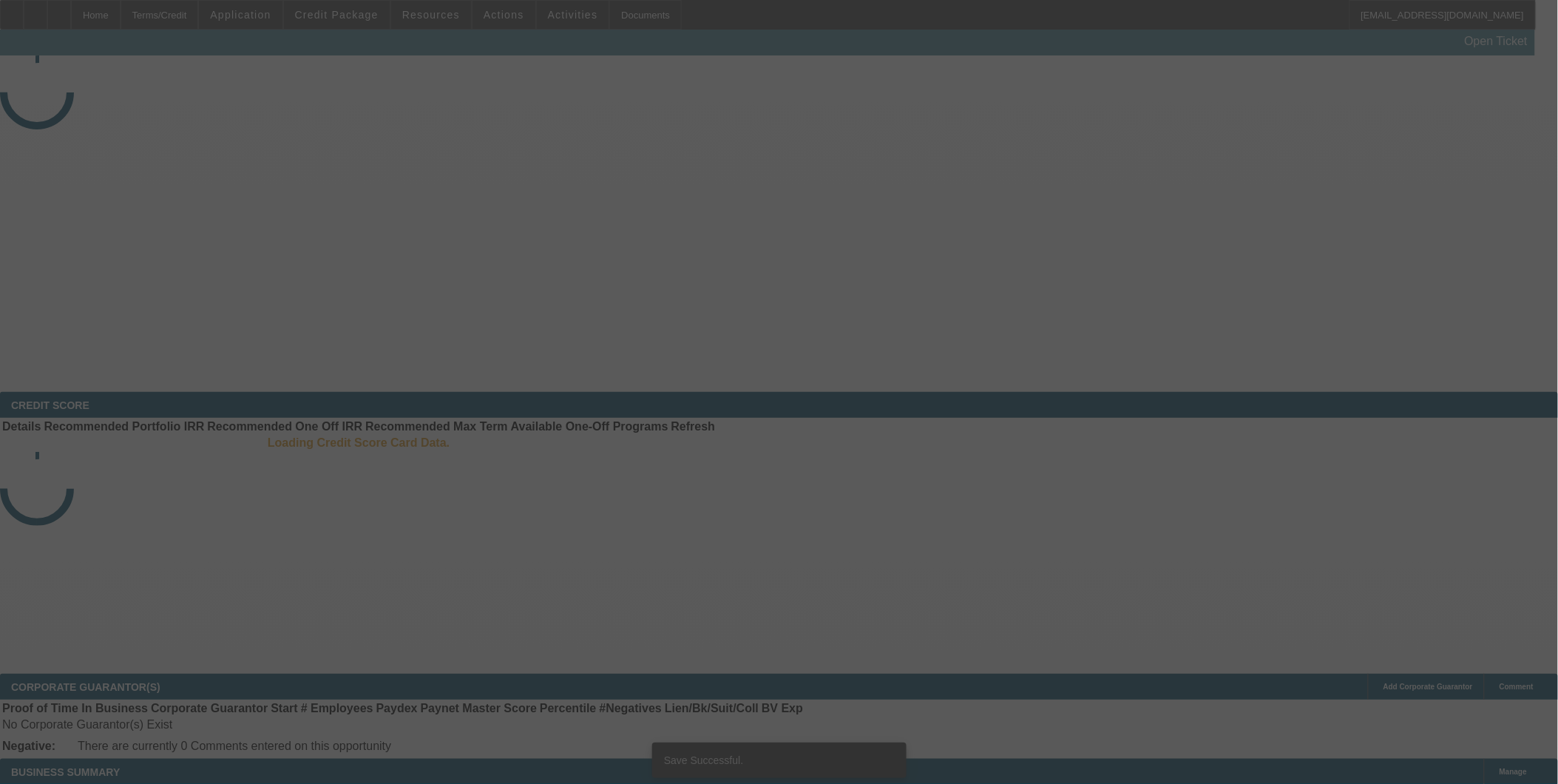
scroll to position [17, 0]
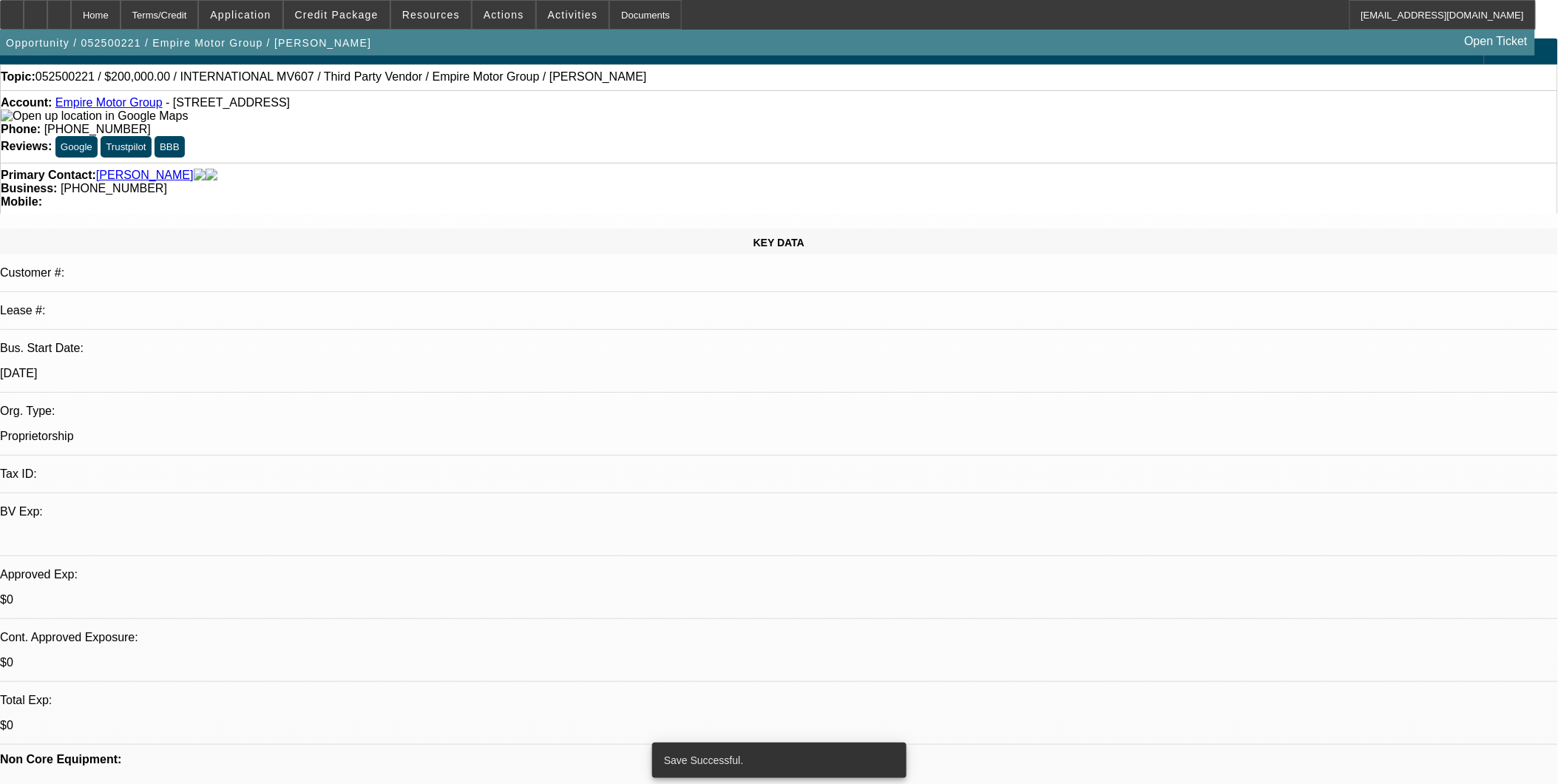
select select "0"
select select "2"
select select "0"
select select "6"
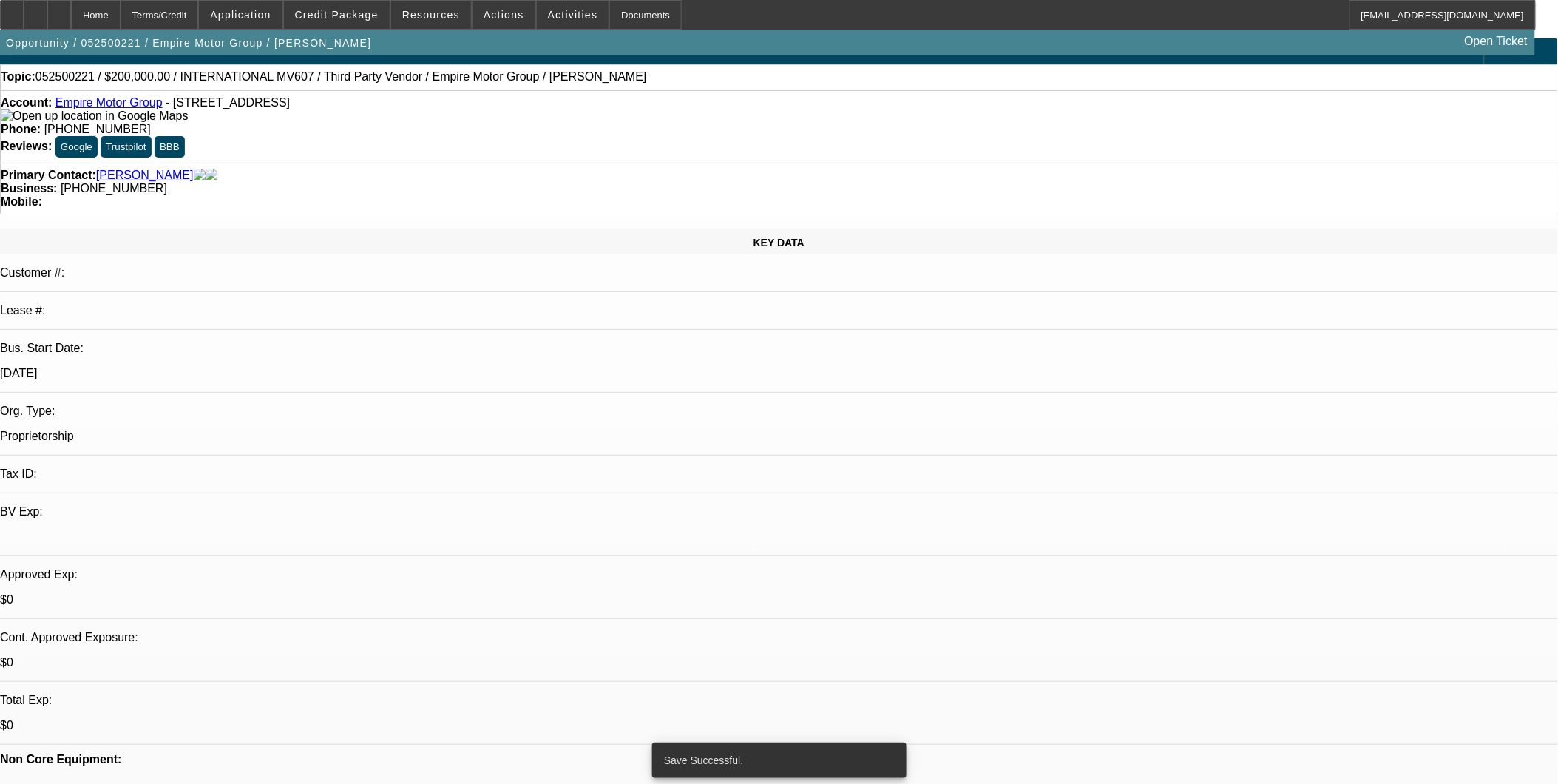
select select "0"
select select "2"
select select "0.1"
select select "4"
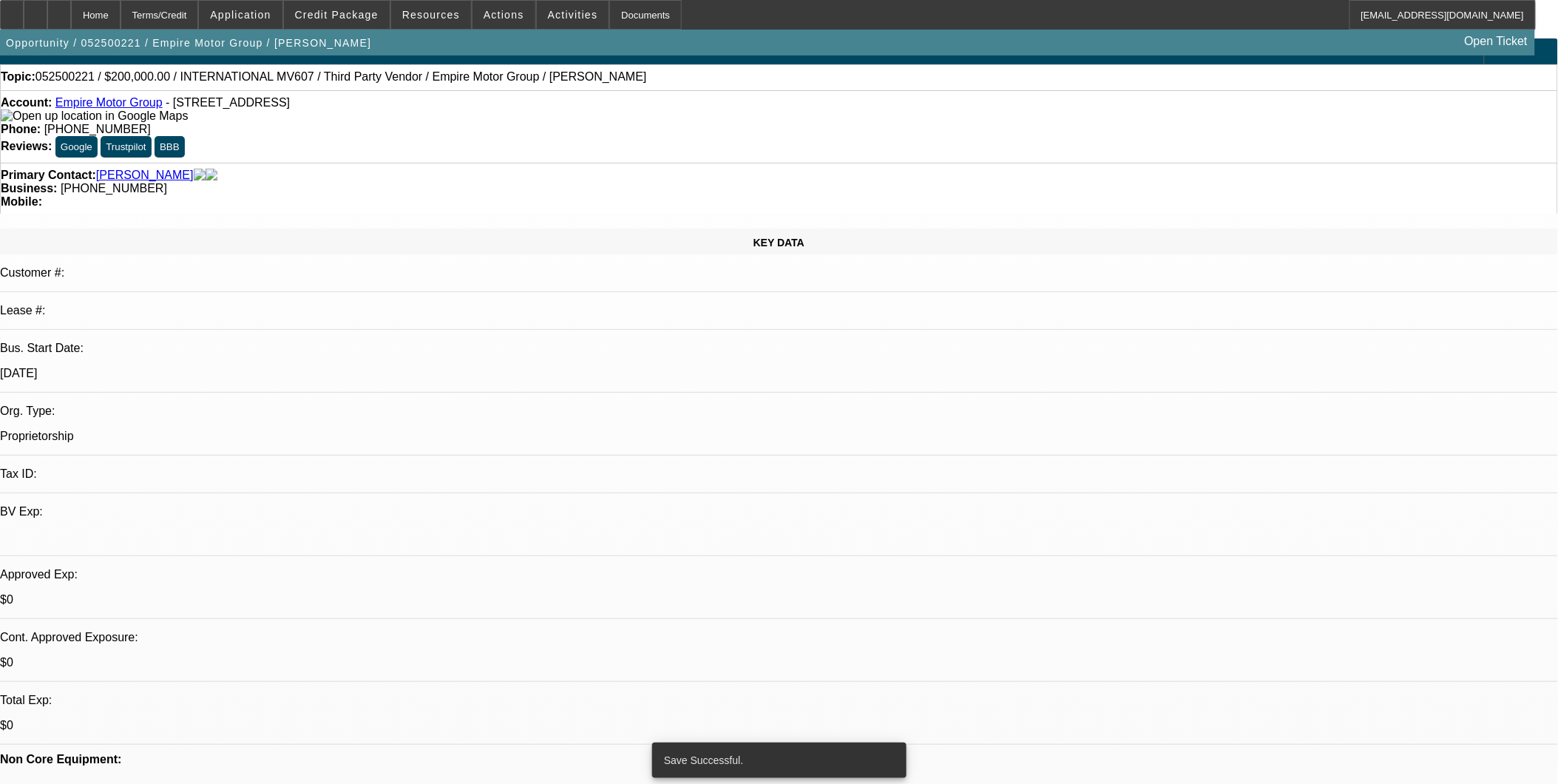
select select "0.1"
select select "2"
select select "0.1"
select select "4"
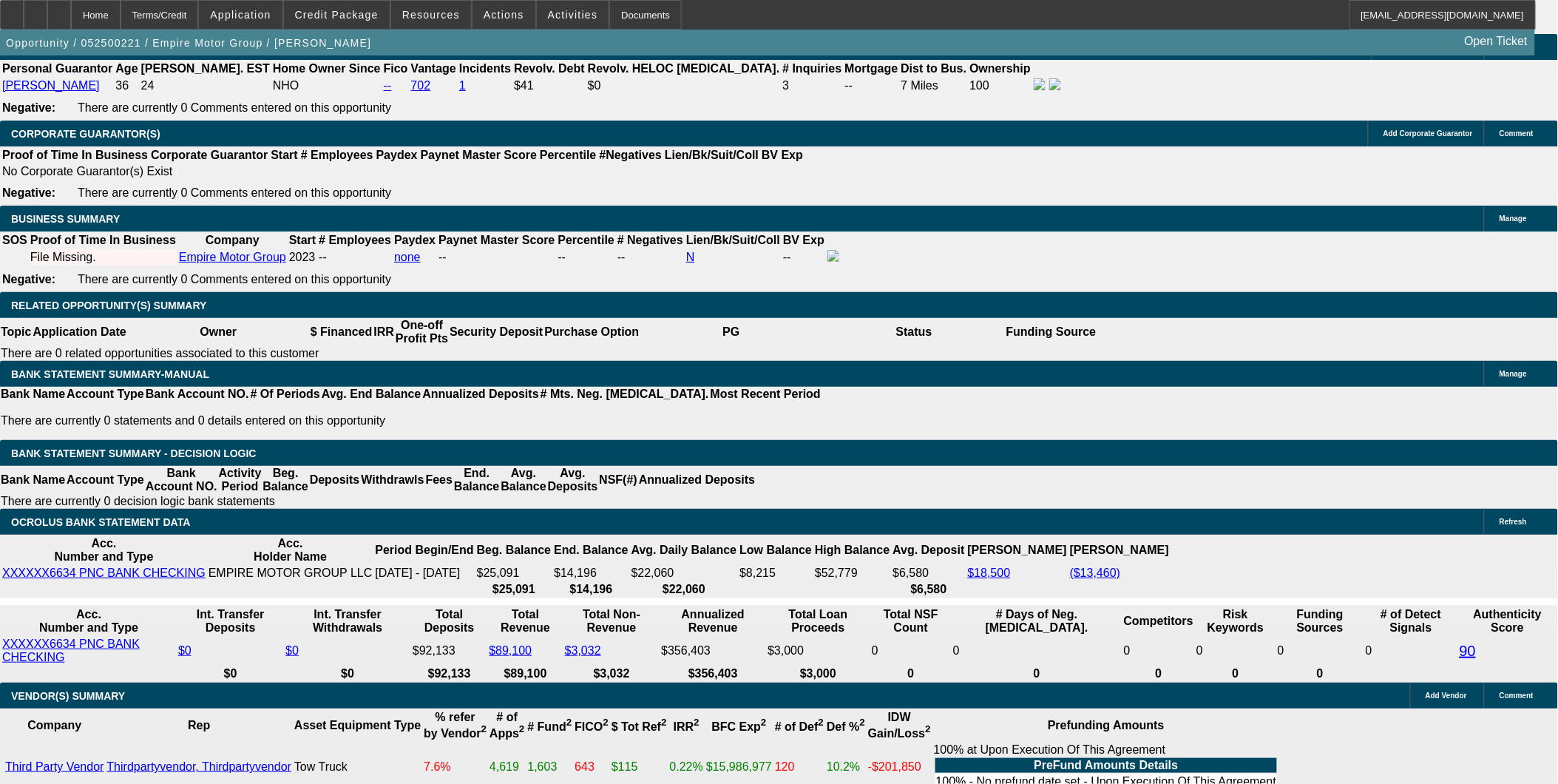
scroll to position [2153, 0]
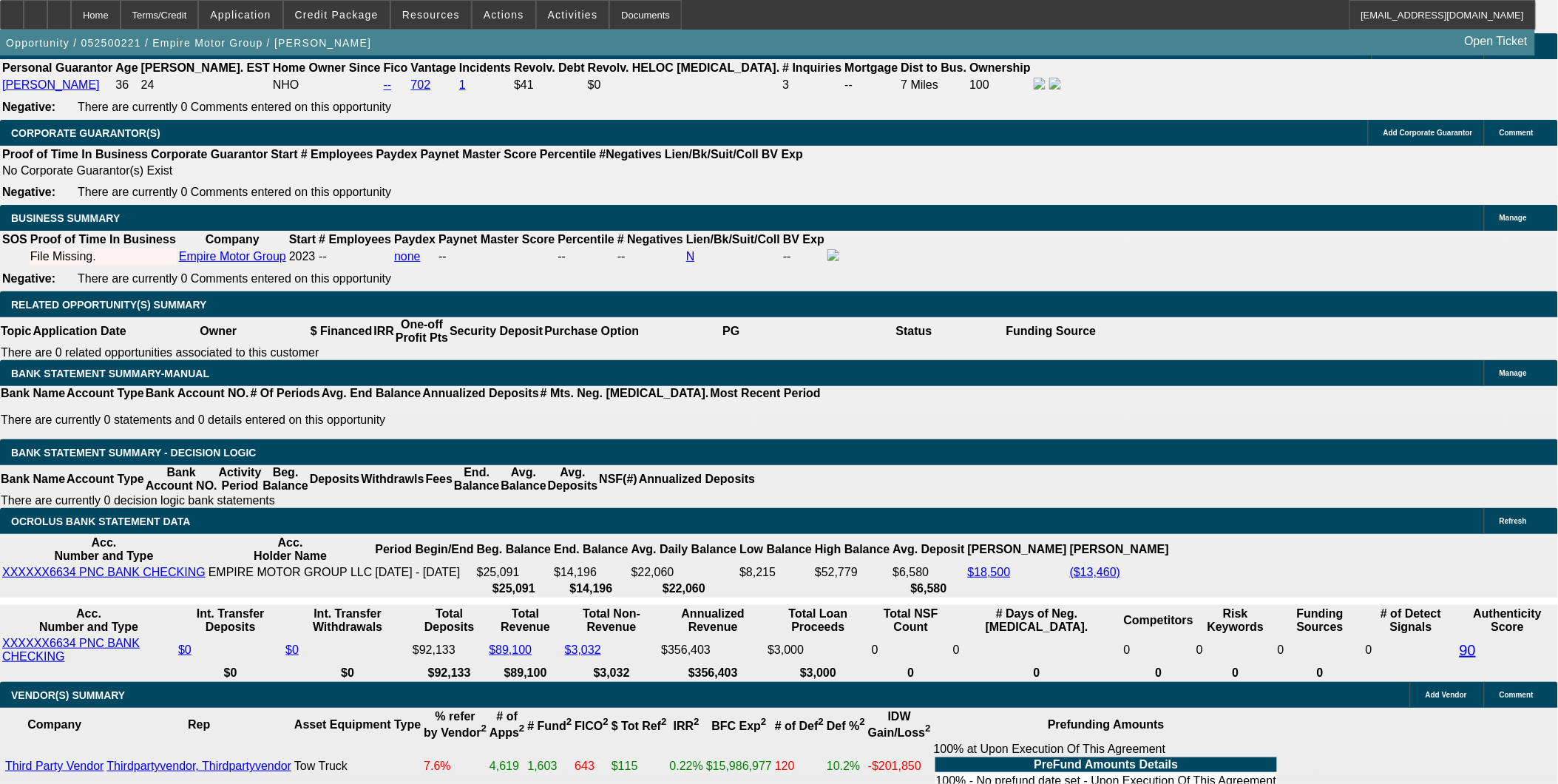
drag, startPoint x: 345, startPoint y: 380, endPoint x: 478, endPoint y: 415, distance: 137.5
type input "UNKNOWN"
type input "7"
type input "$5,453.48"
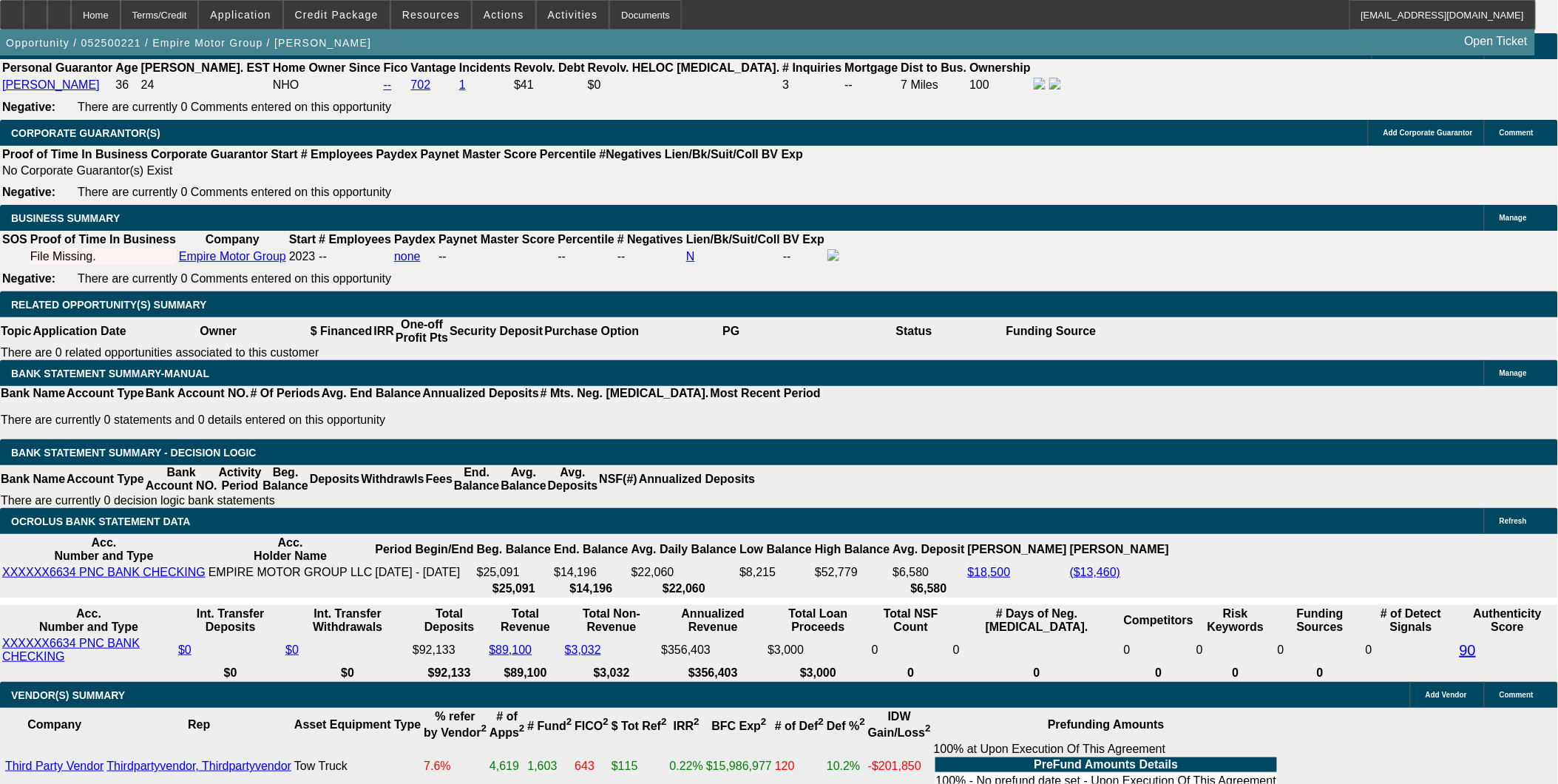
type input "$2,726.74"
type input "7.5"
type input "$5,553.54"
type input "$2,776.77"
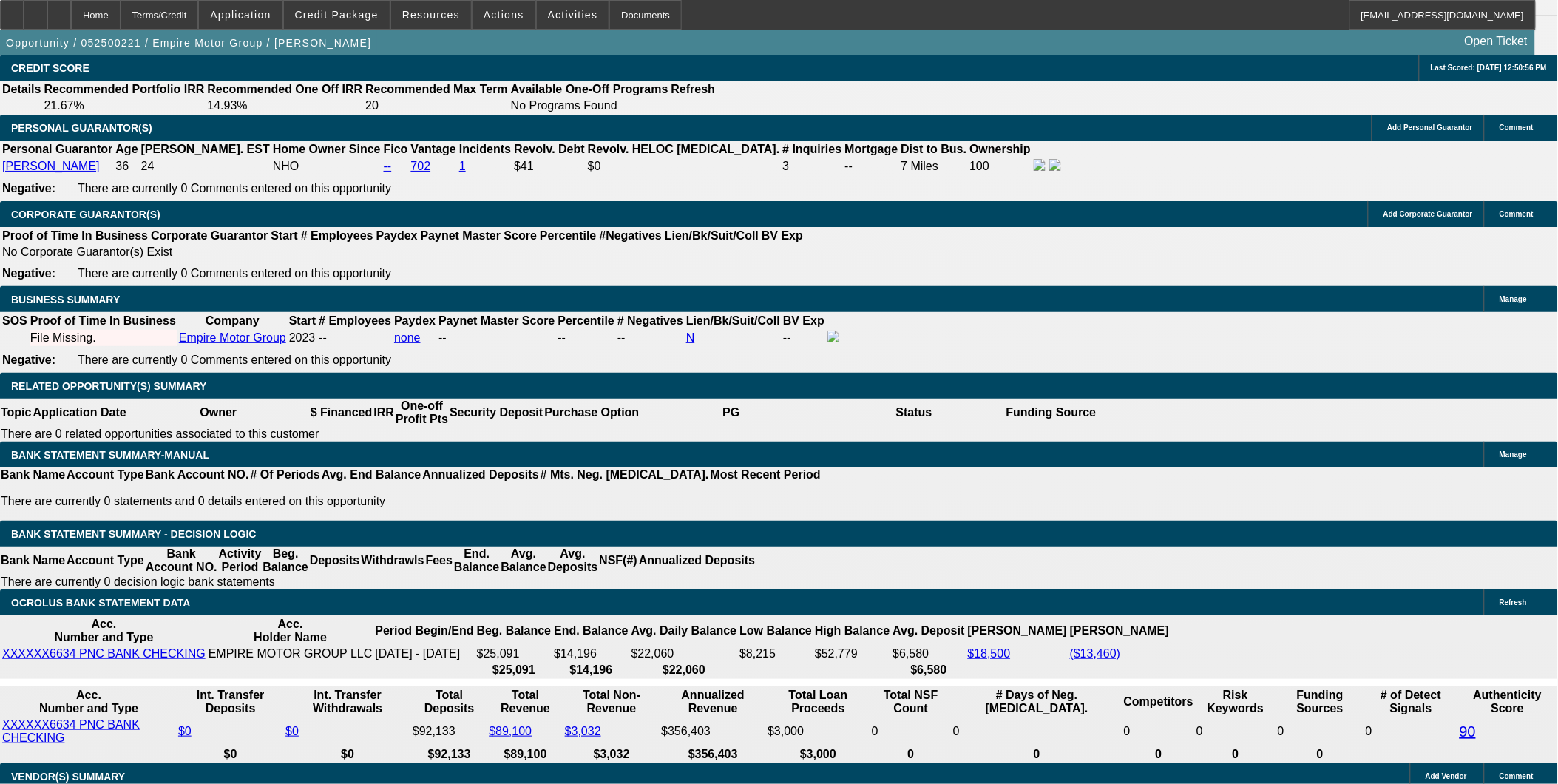
scroll to position [2070, 0]
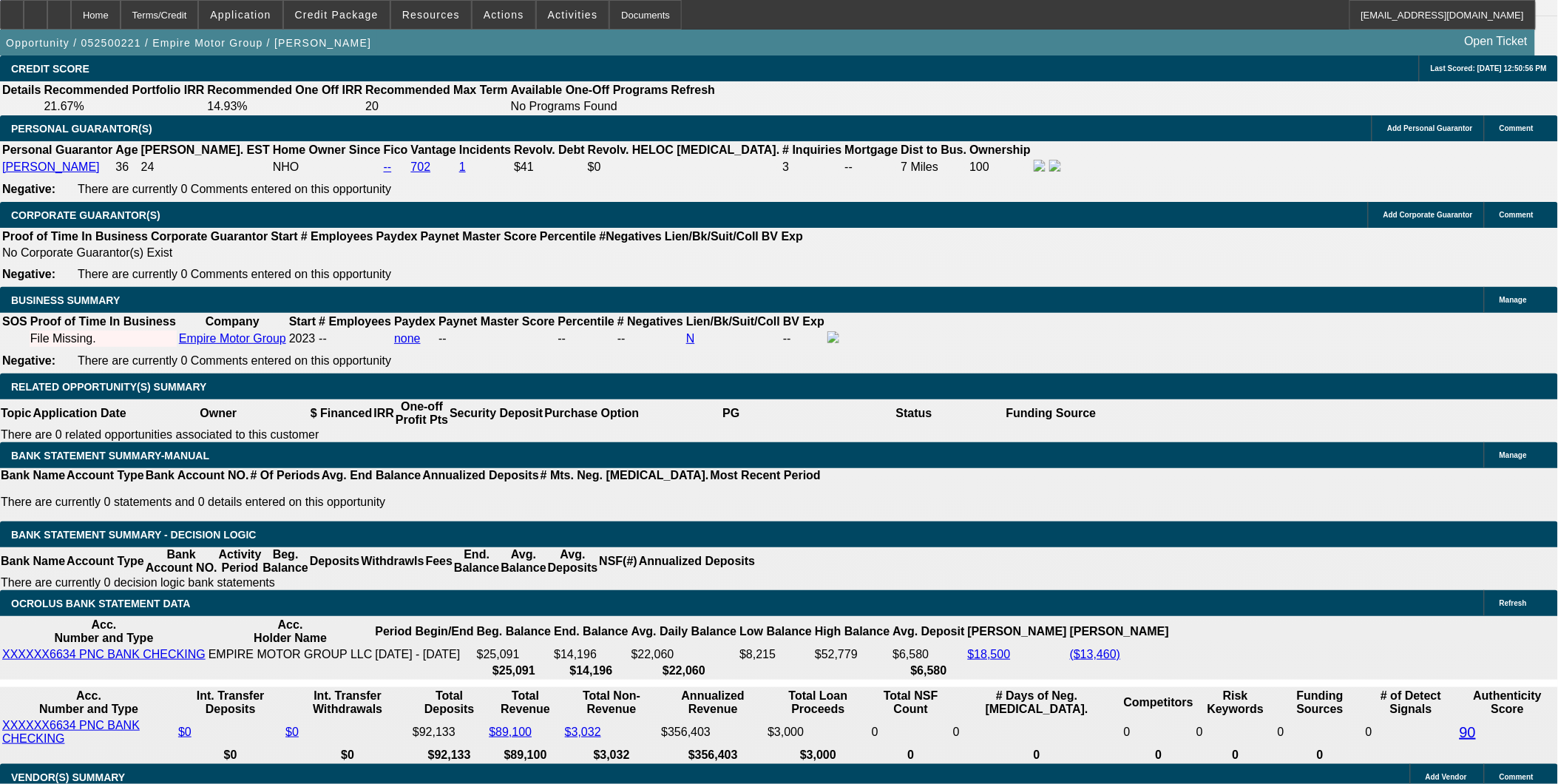
type input "7.5"
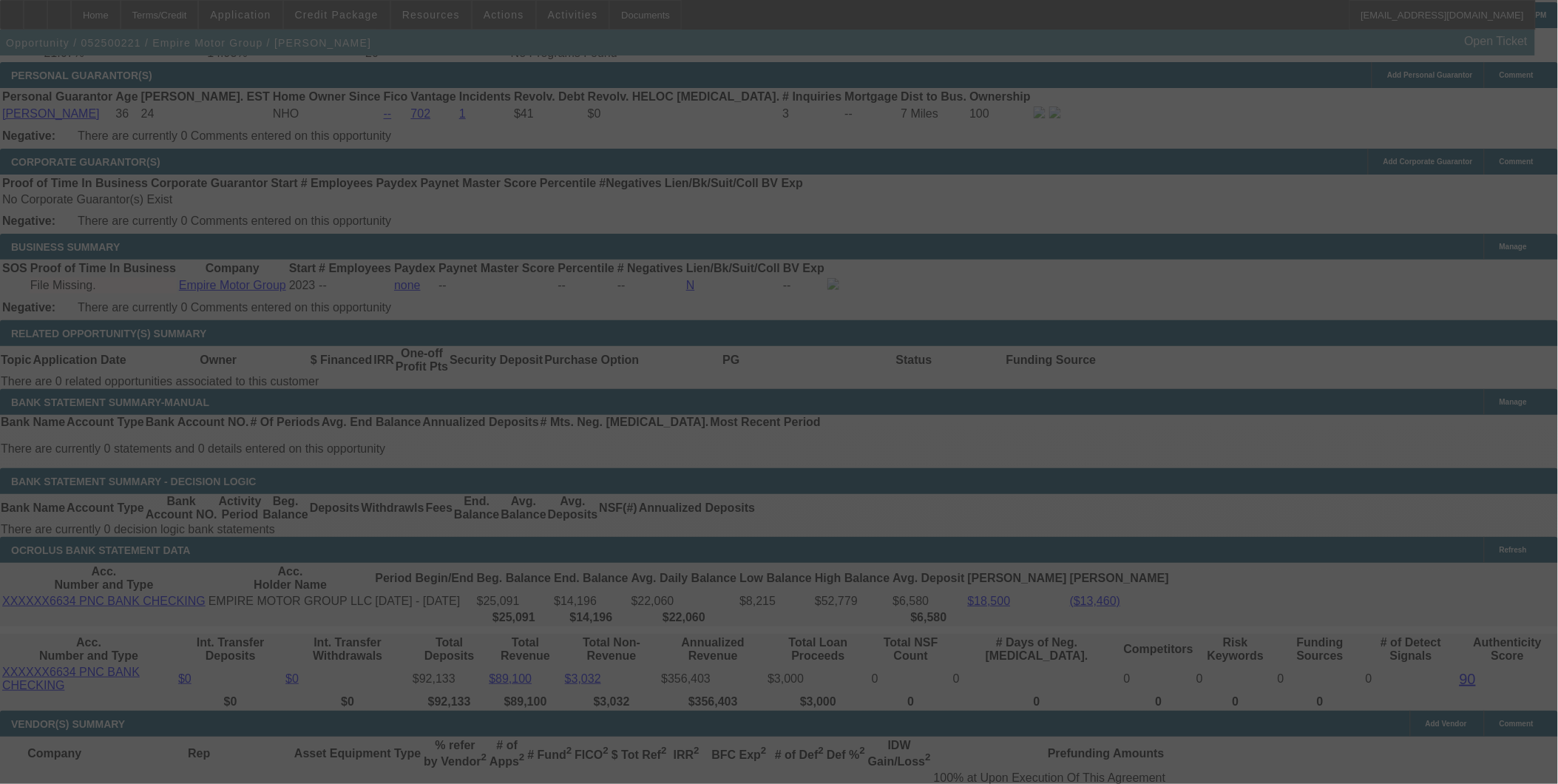
scroll to position [2153, 0]
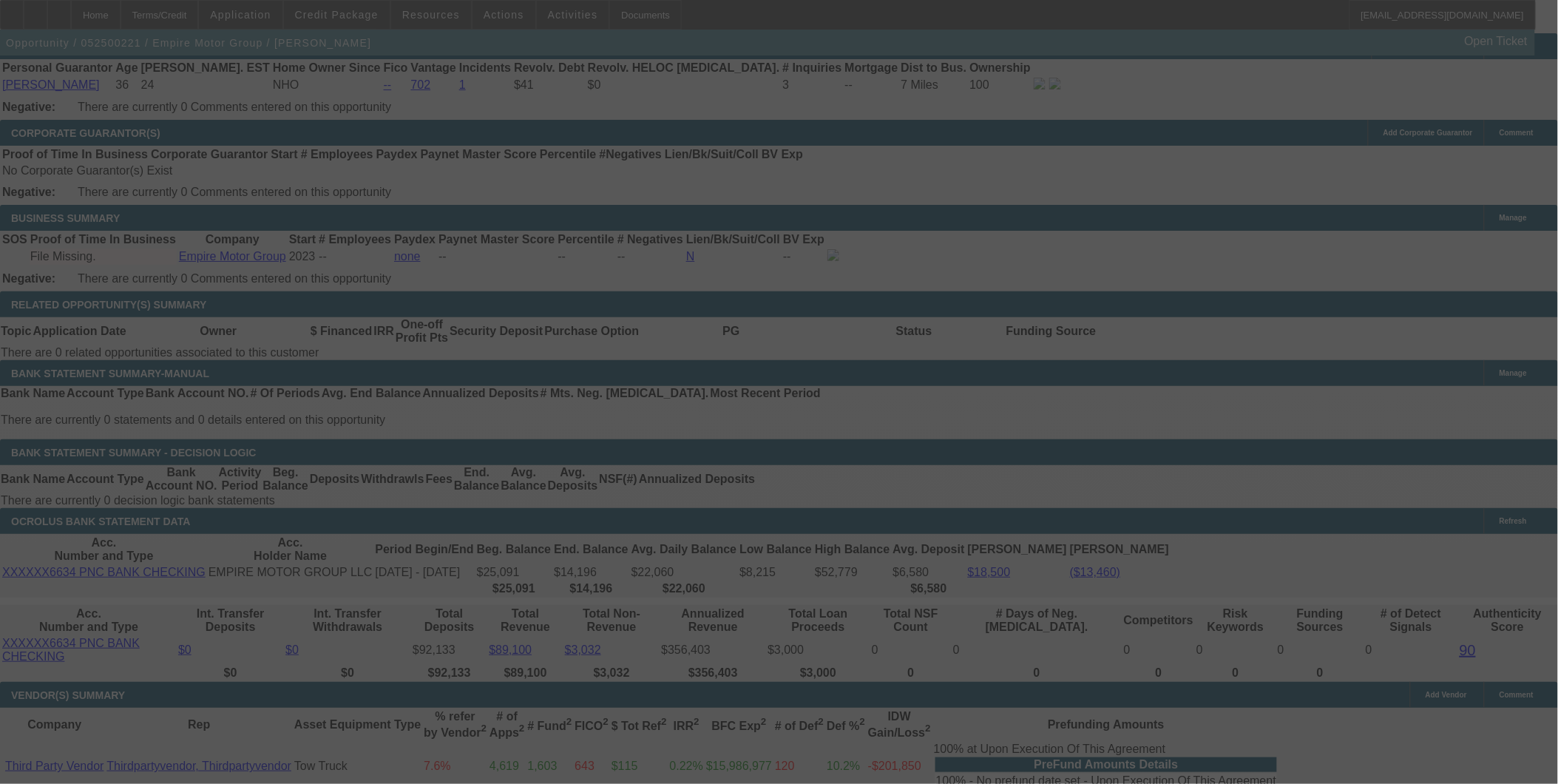
select select "0"
select select "2"
select select "0"
select select "6"
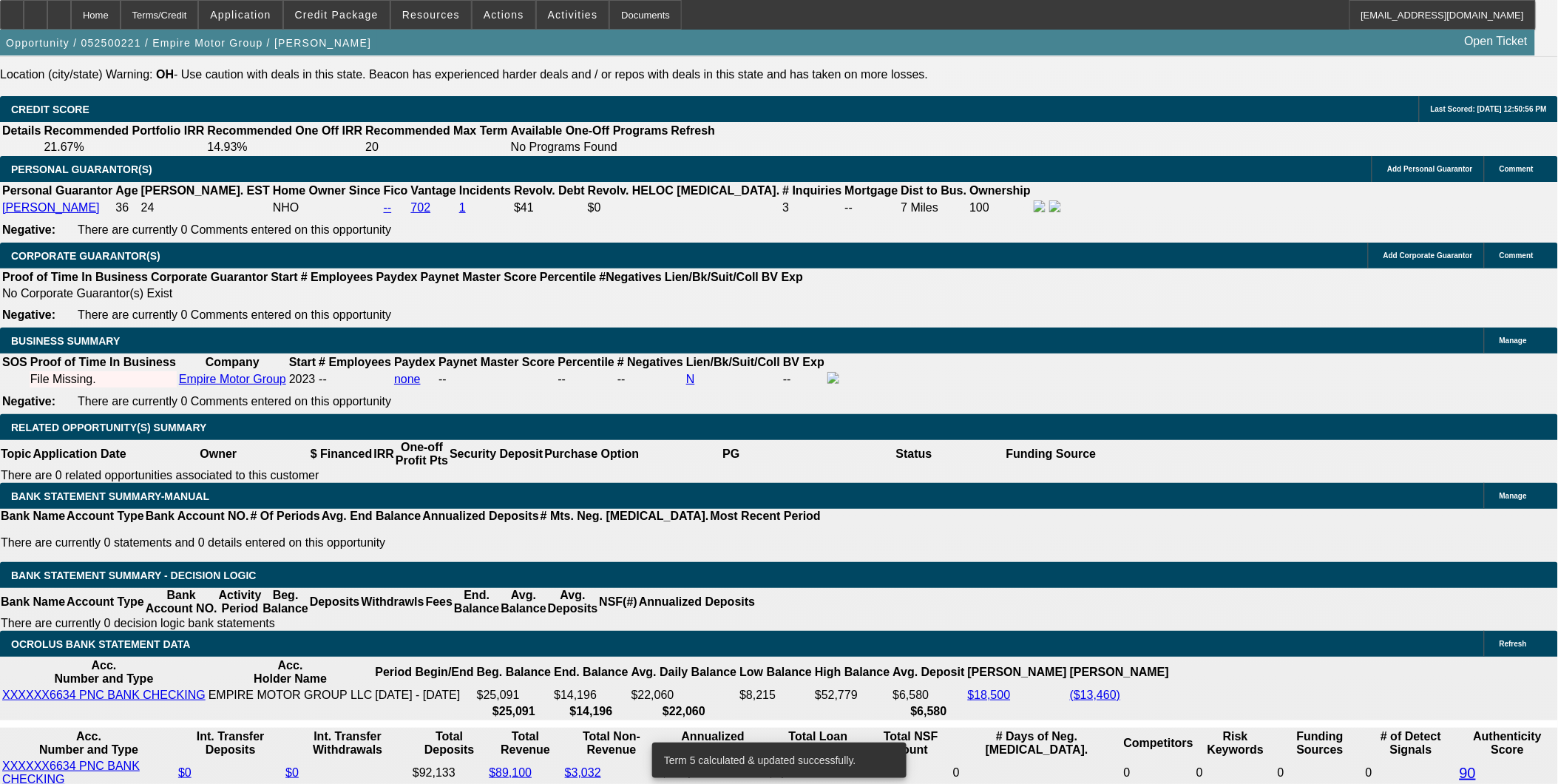
scroll to position [2070, 0]
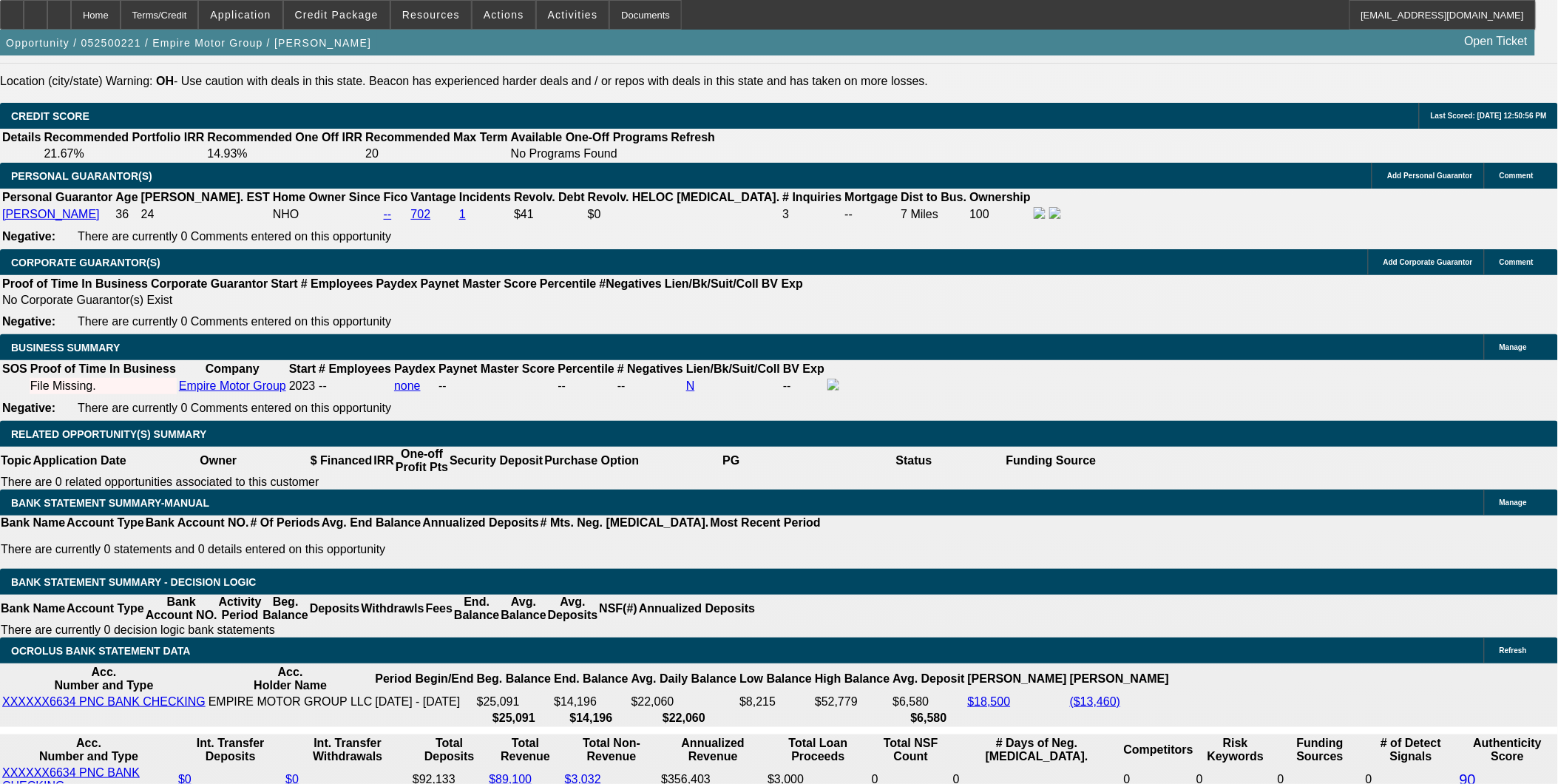
scroll to position [1989, 0]
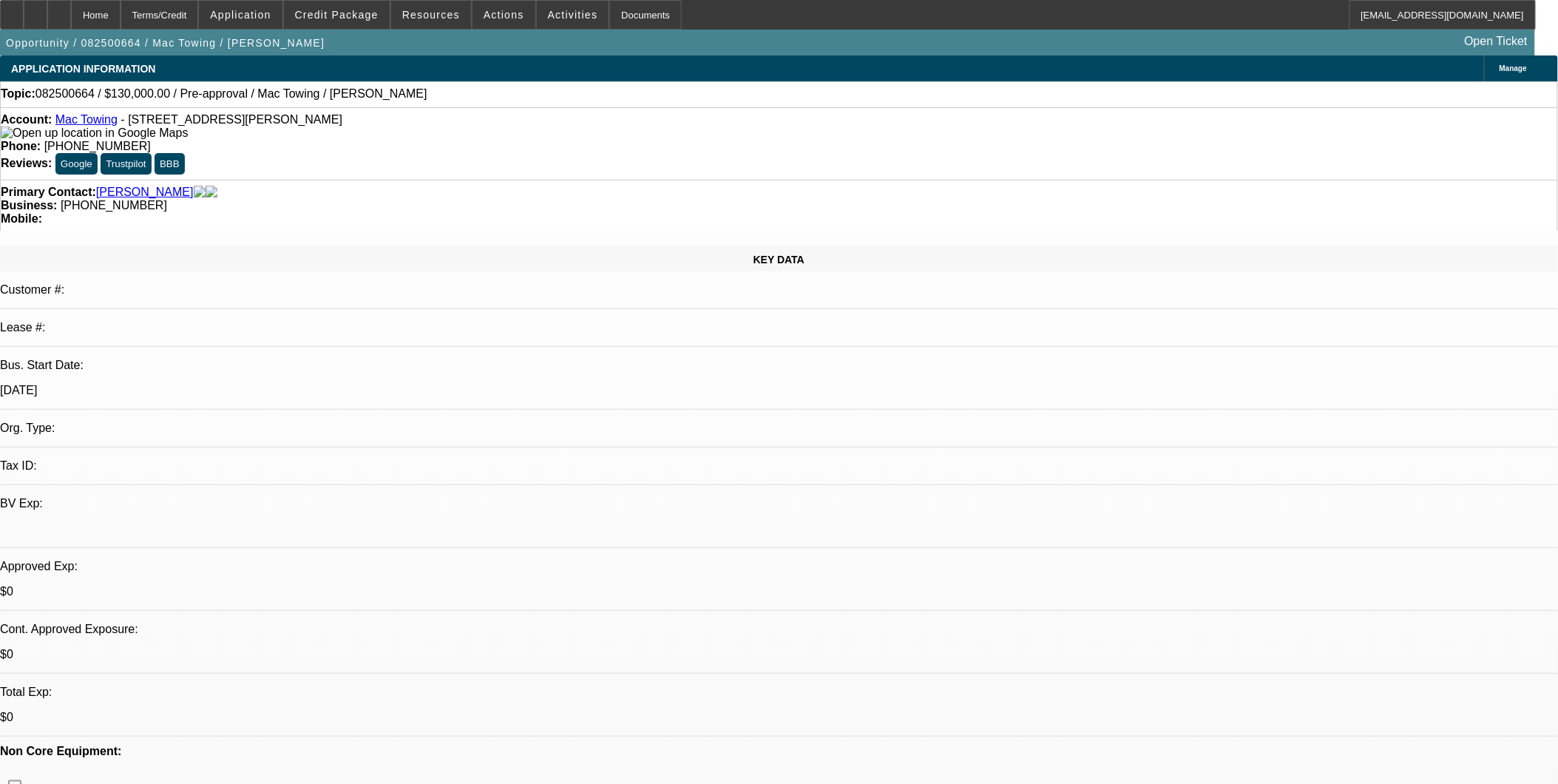
select select "0"
select select "2"
select select "0.1"
select select "1"
select select "2"
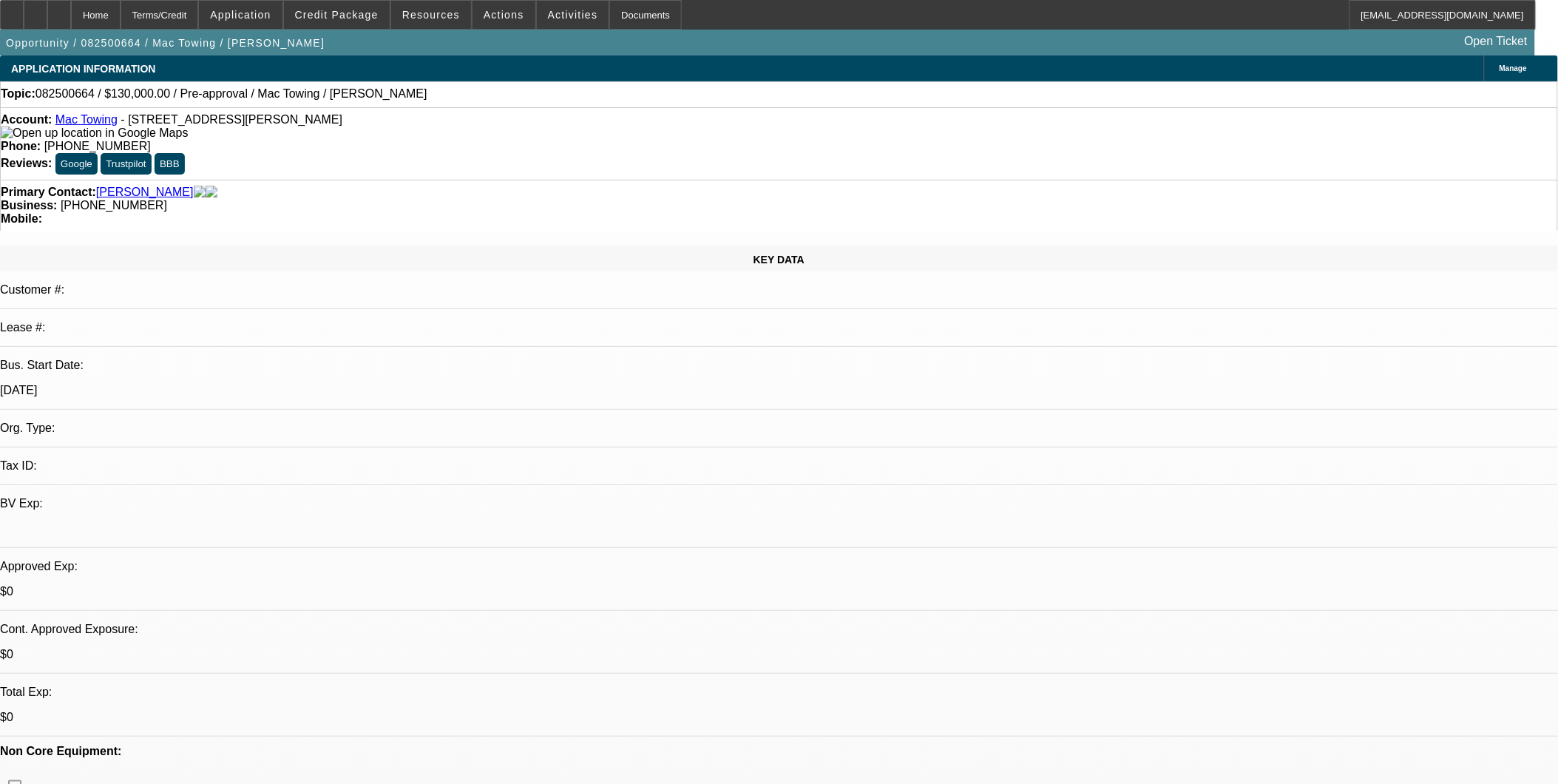
select select "4"
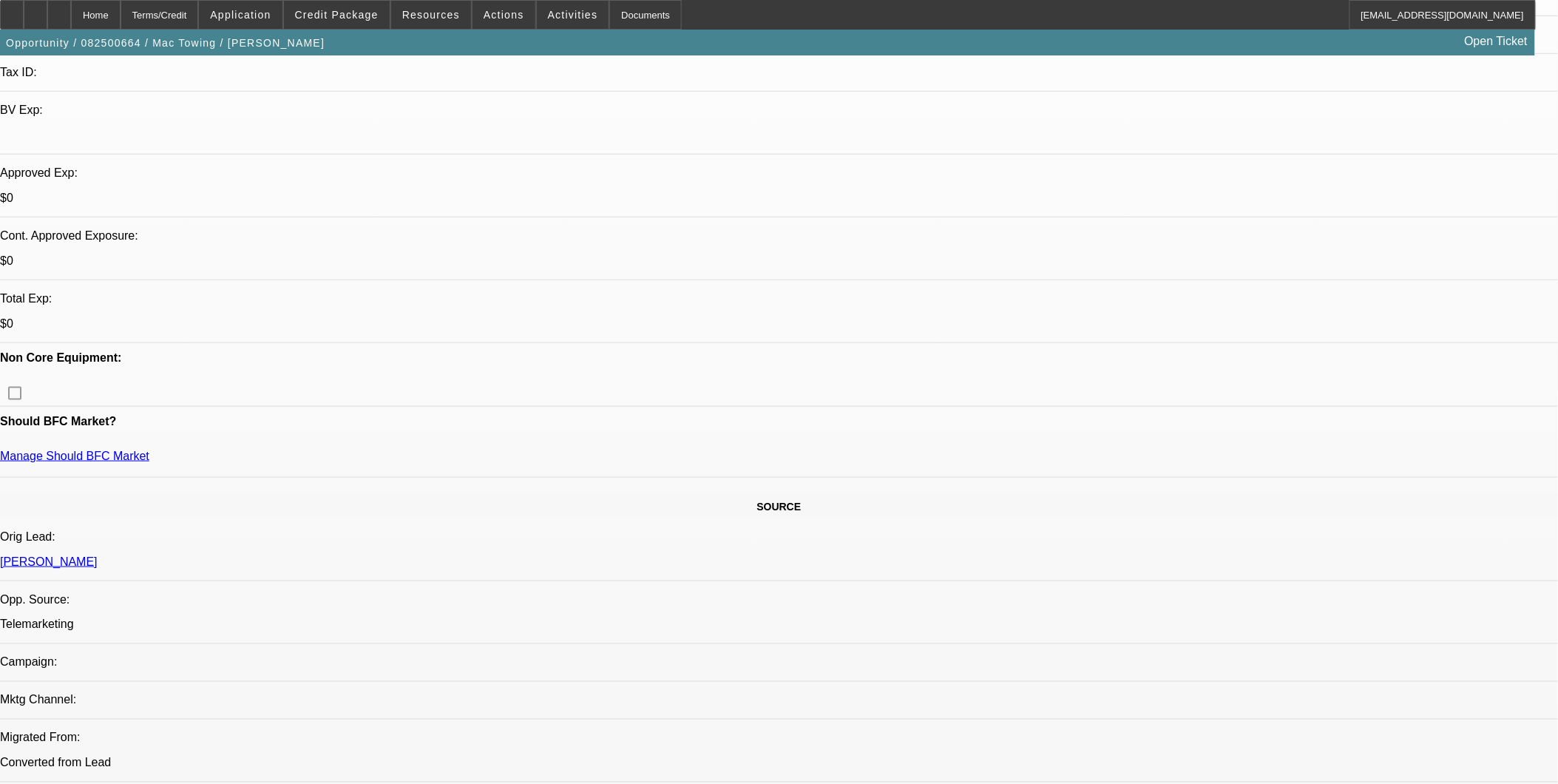
scroll to position [329, 0]
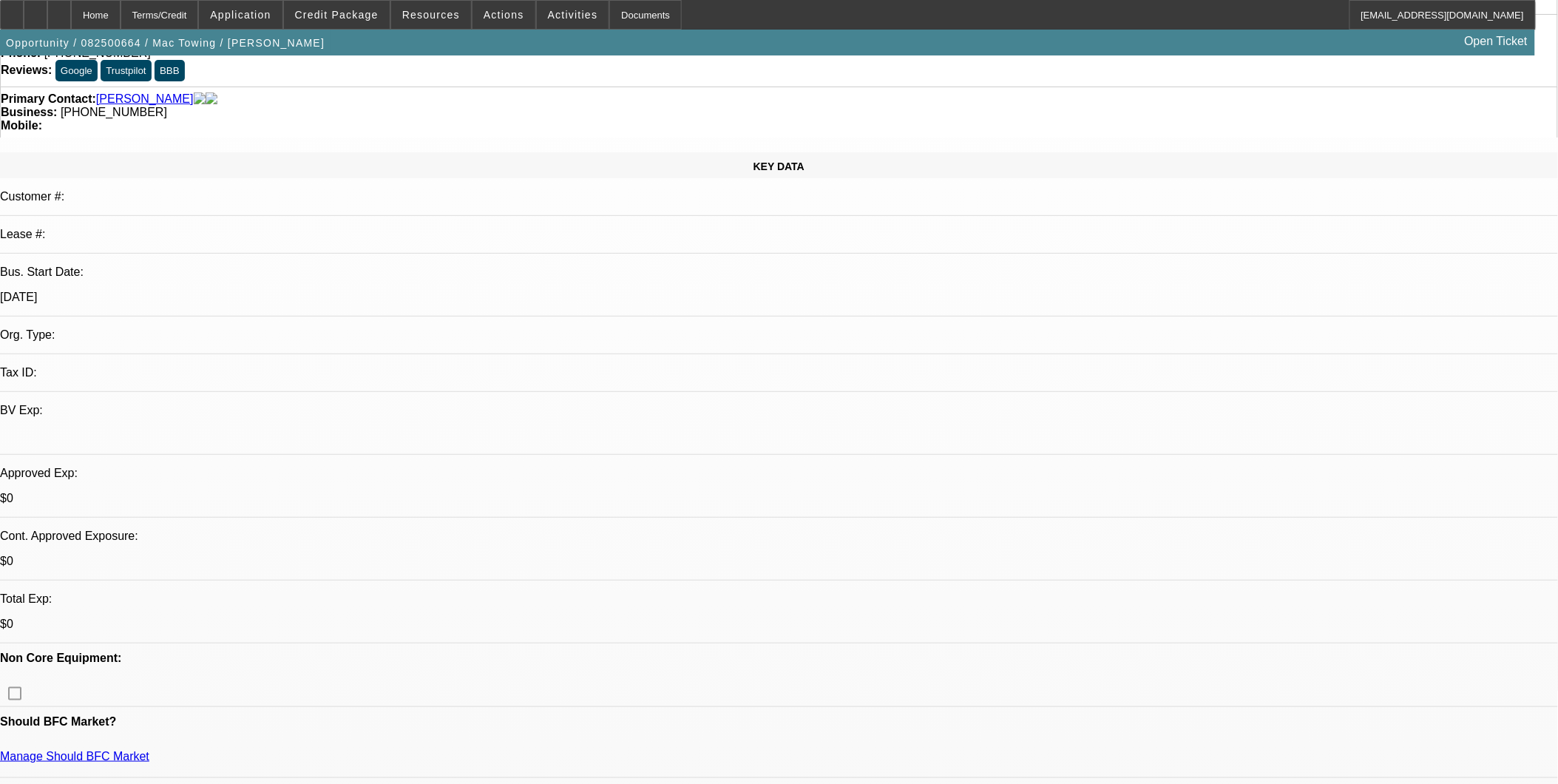
scroll to position [0, 0]
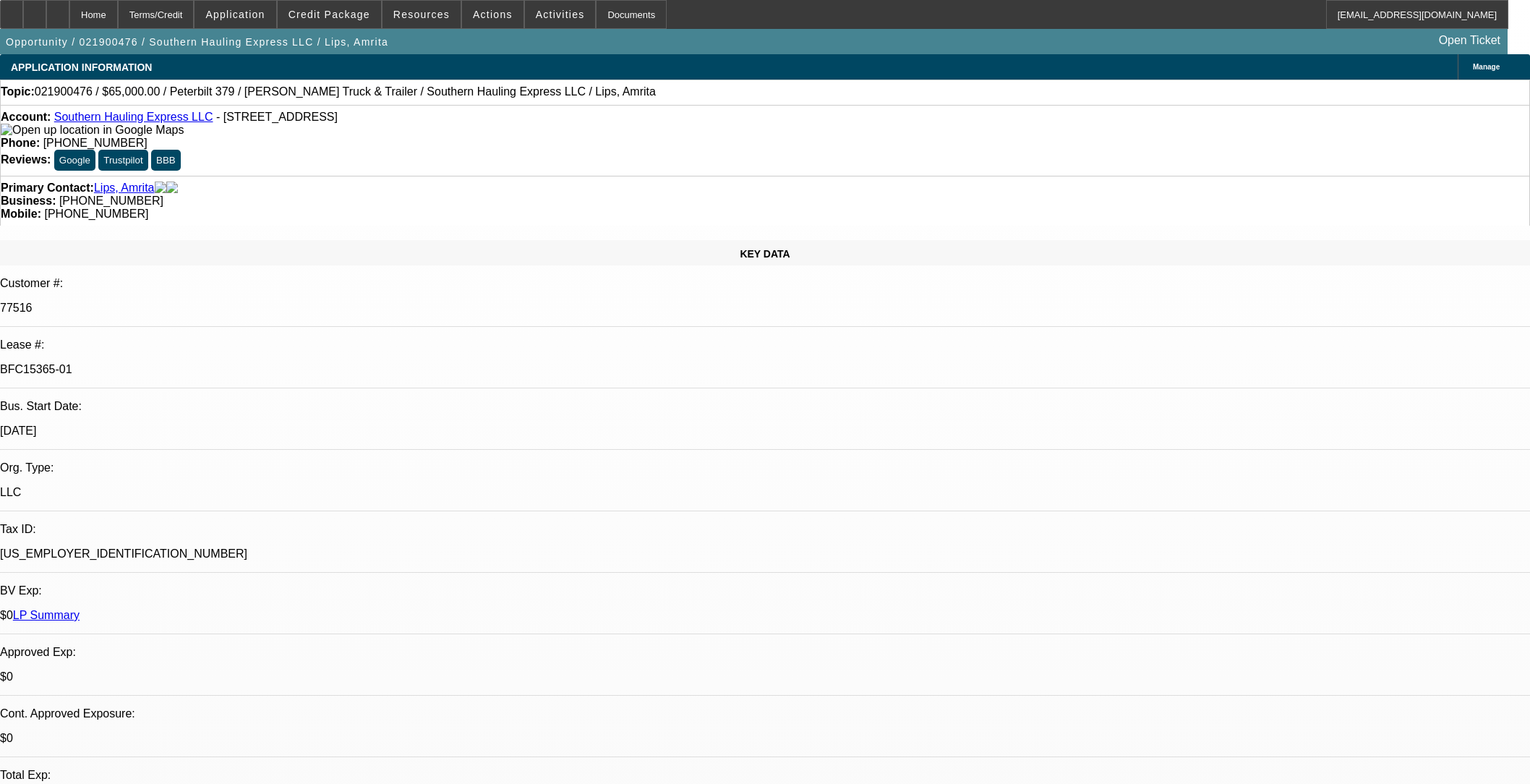
select select "0"
select select "2"
select select "0.1"
select select "8"
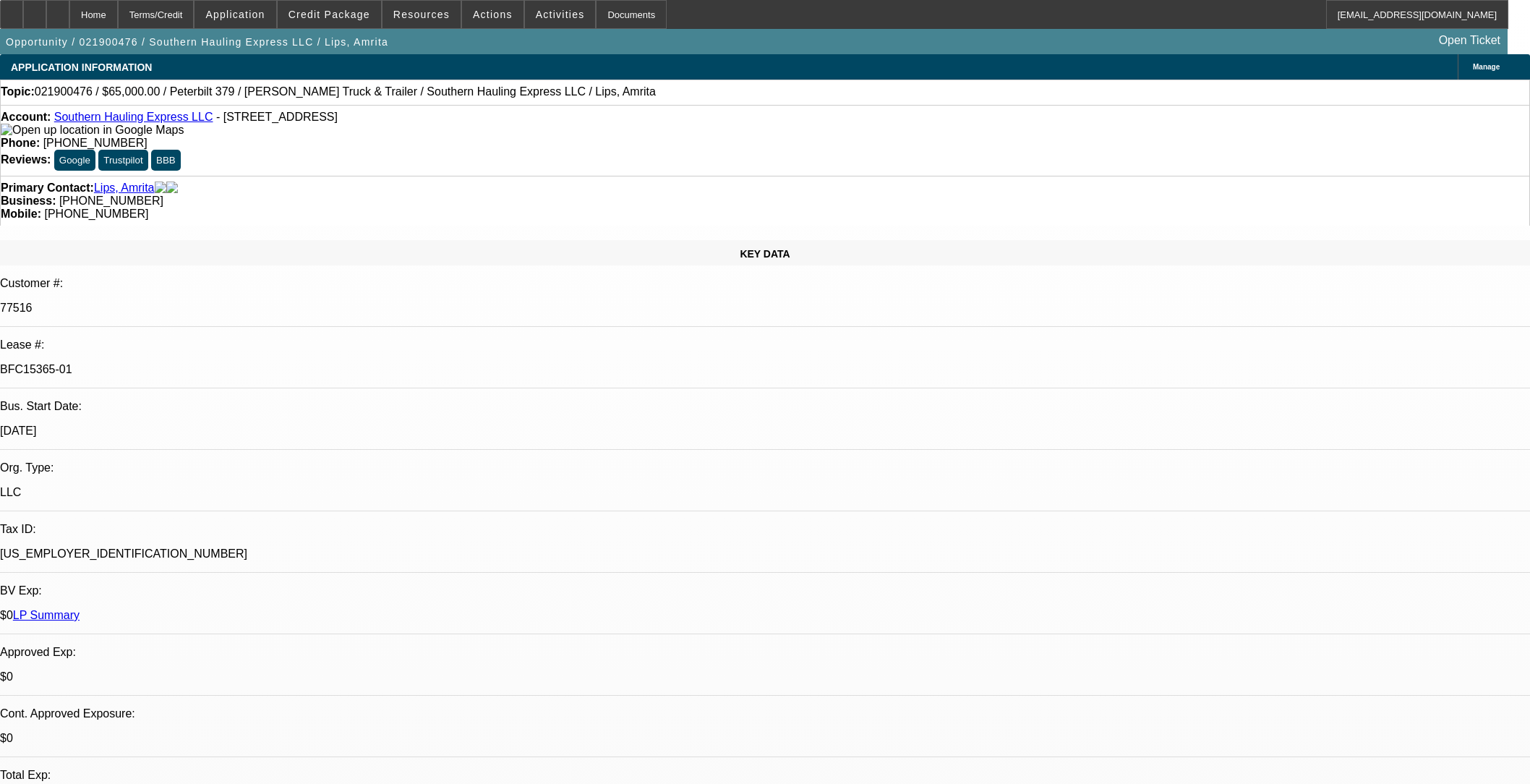
select select "0"
select select "2"
select select "0.1"
select select "8"
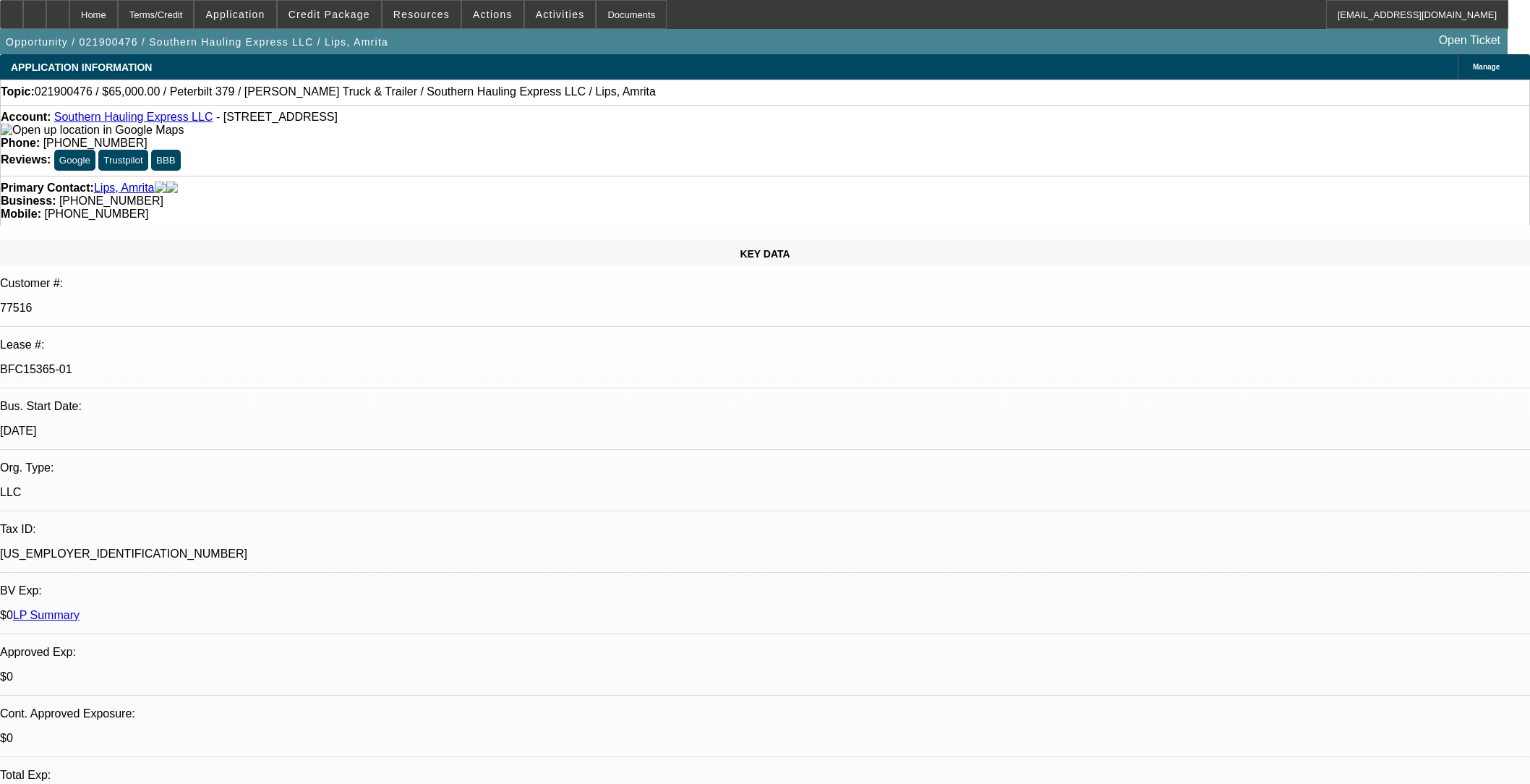
select select "0"
select select "2"
select select "0.1"
select select "8"
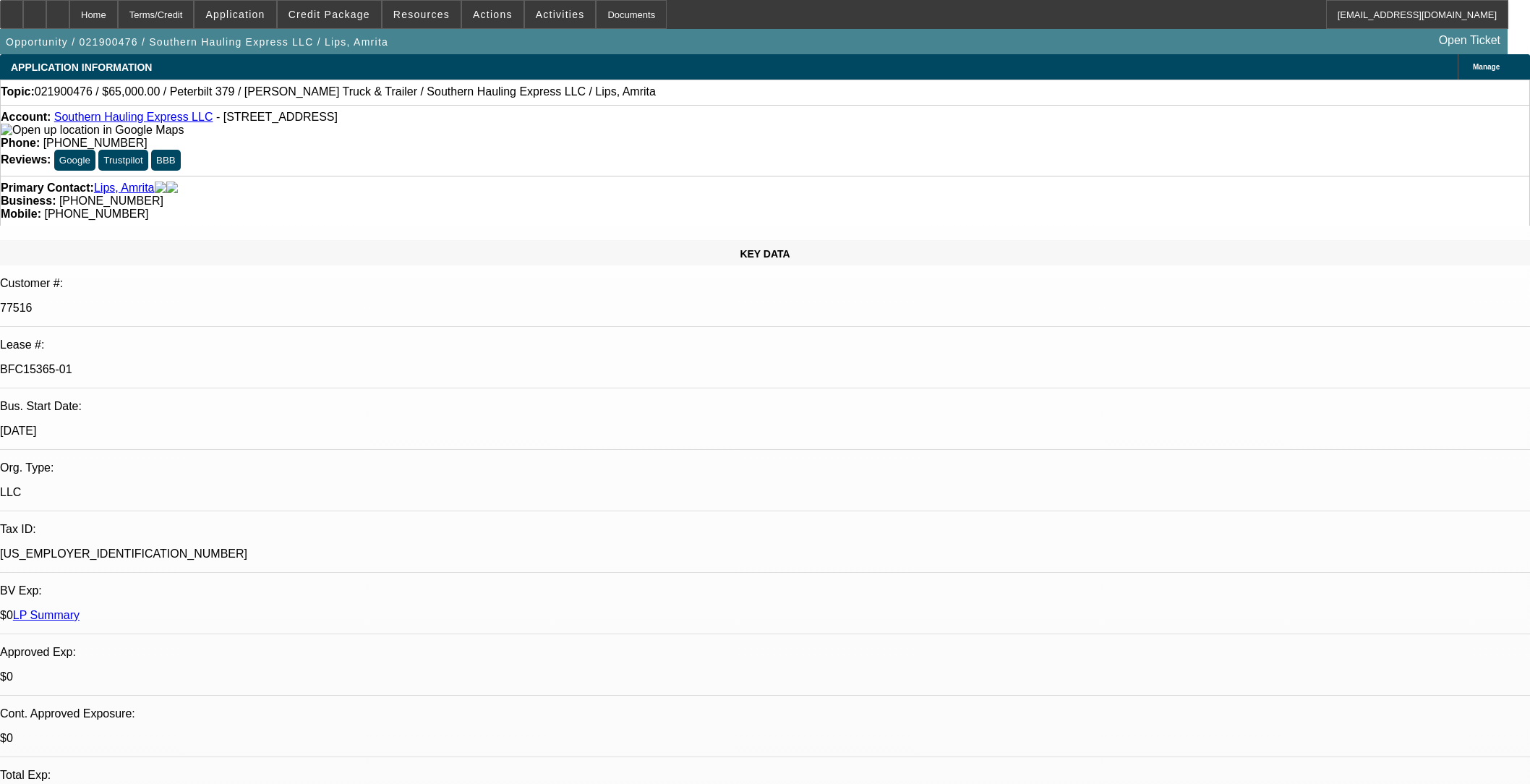
select select "0"
select select "2"
select select "0.1"
select select "8"
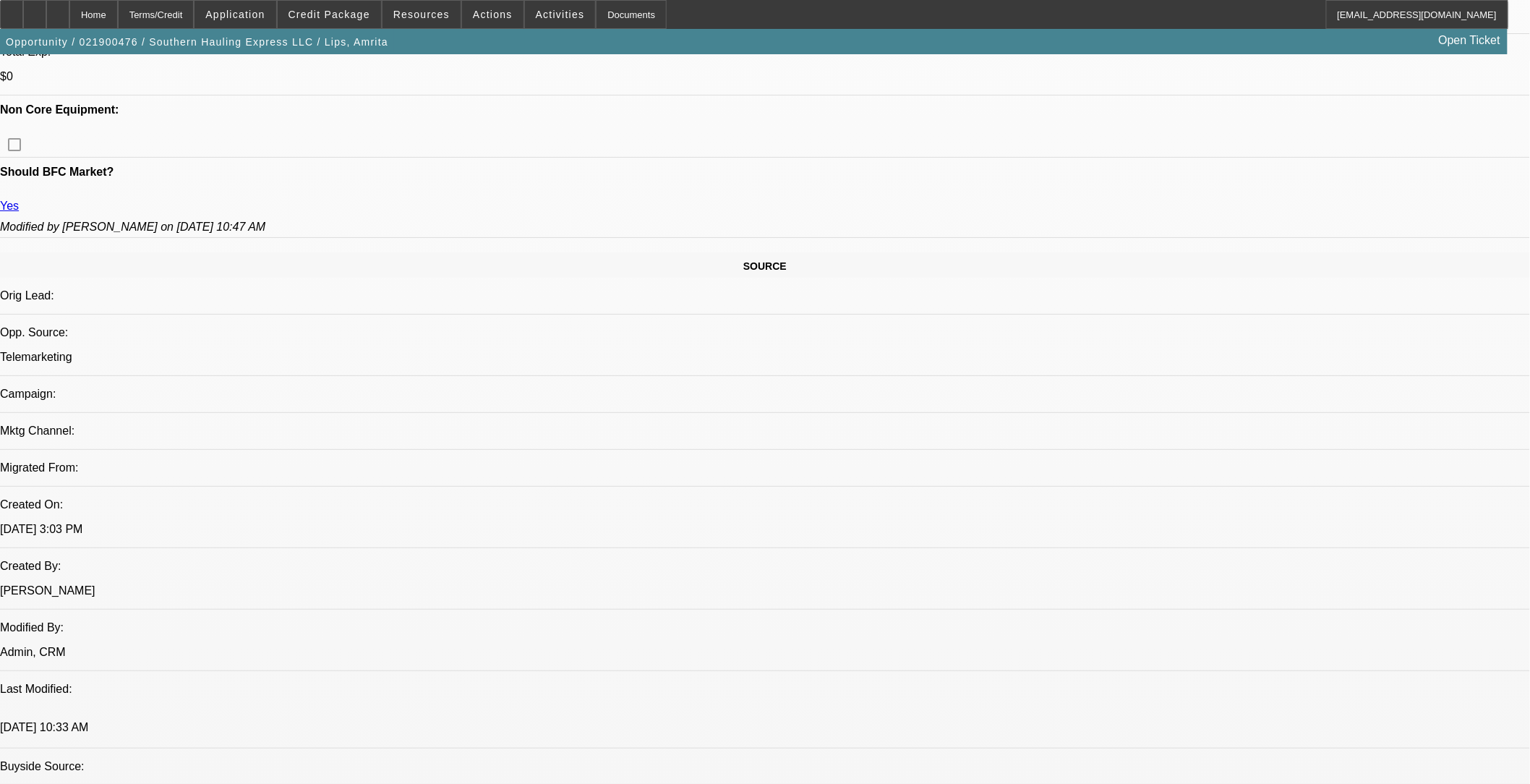
scroll to position [722, 0]
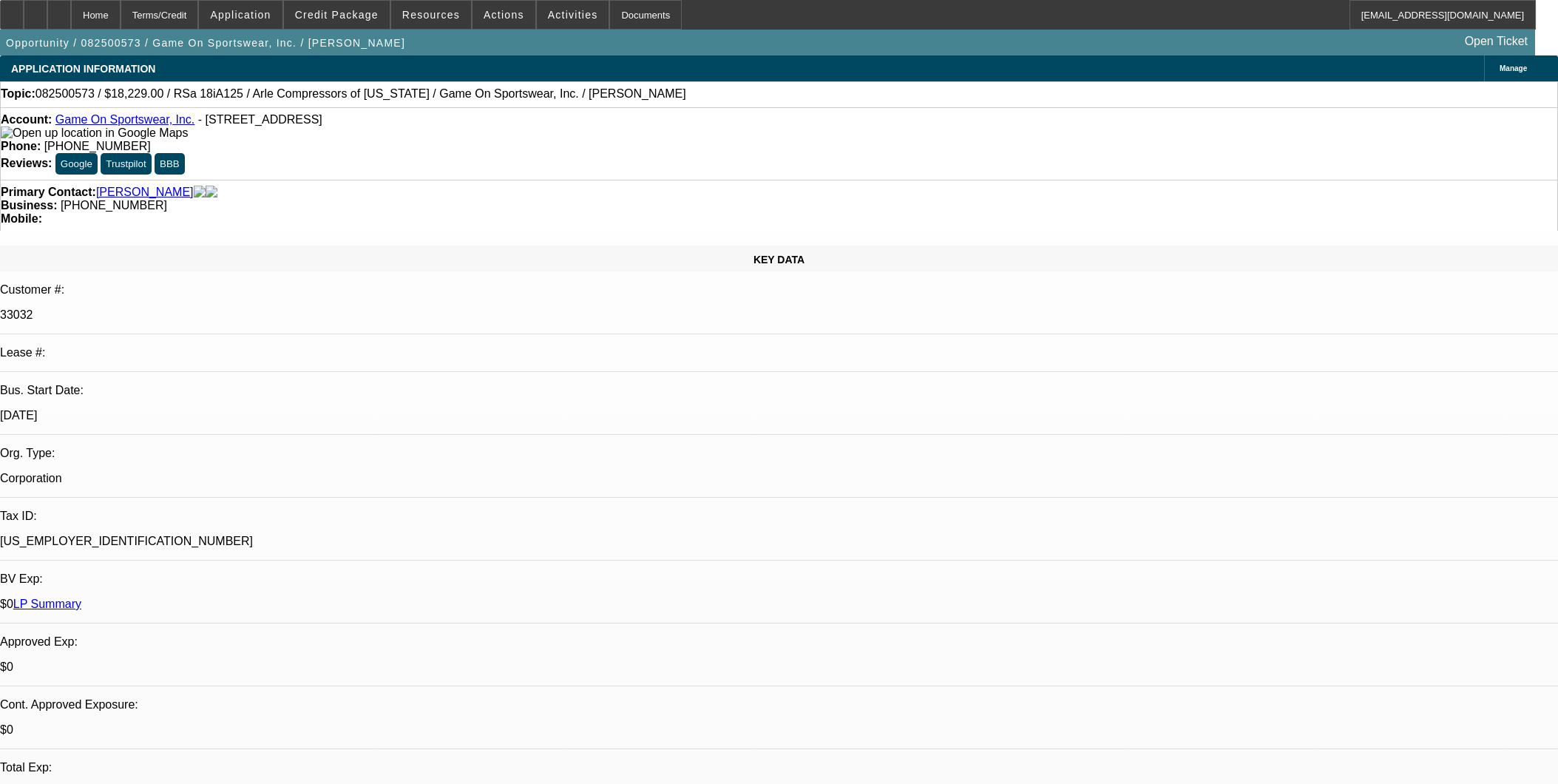
select select "0"
select select "6"
select select "0"
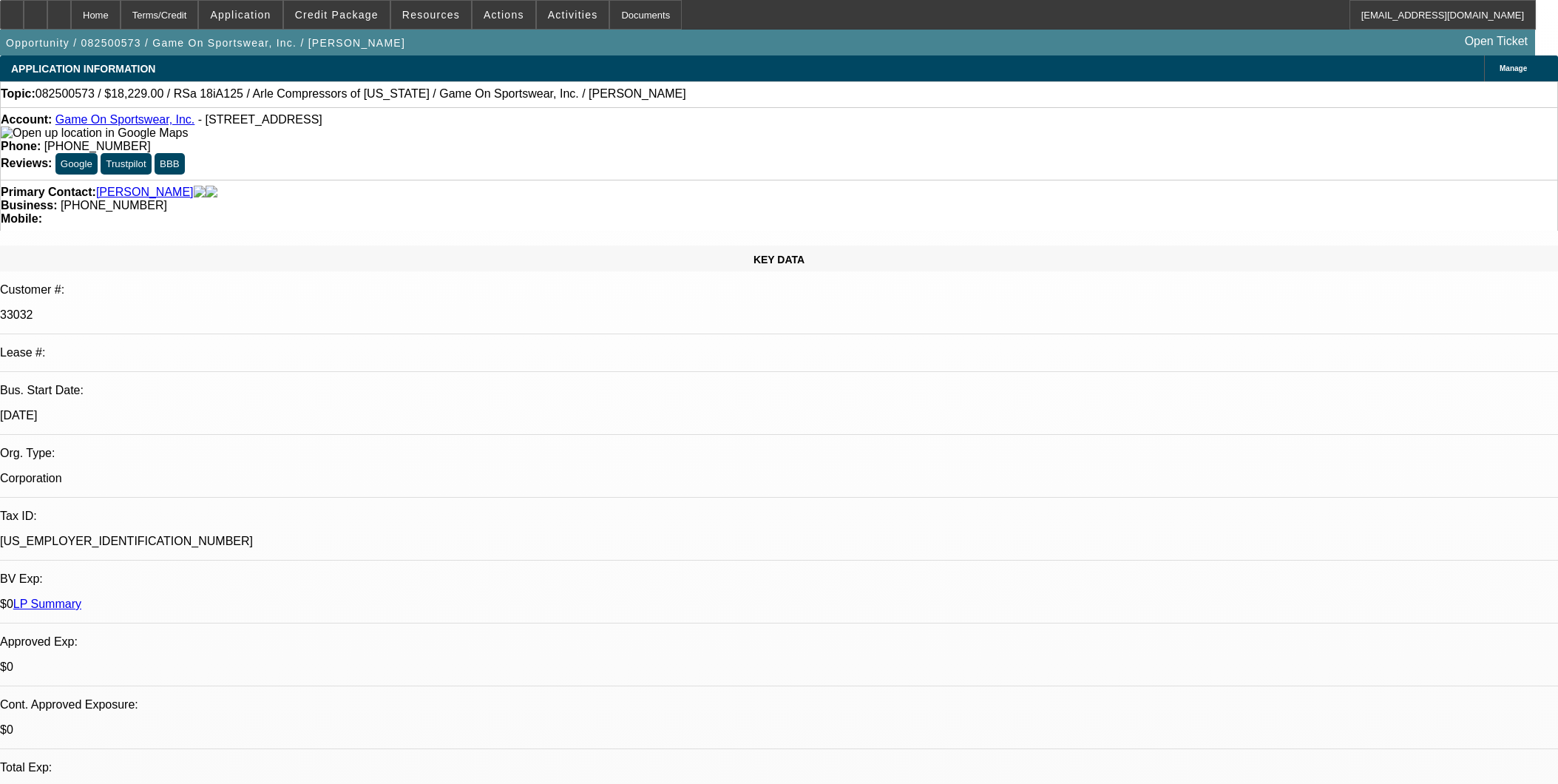
select select "0"
select select "6"
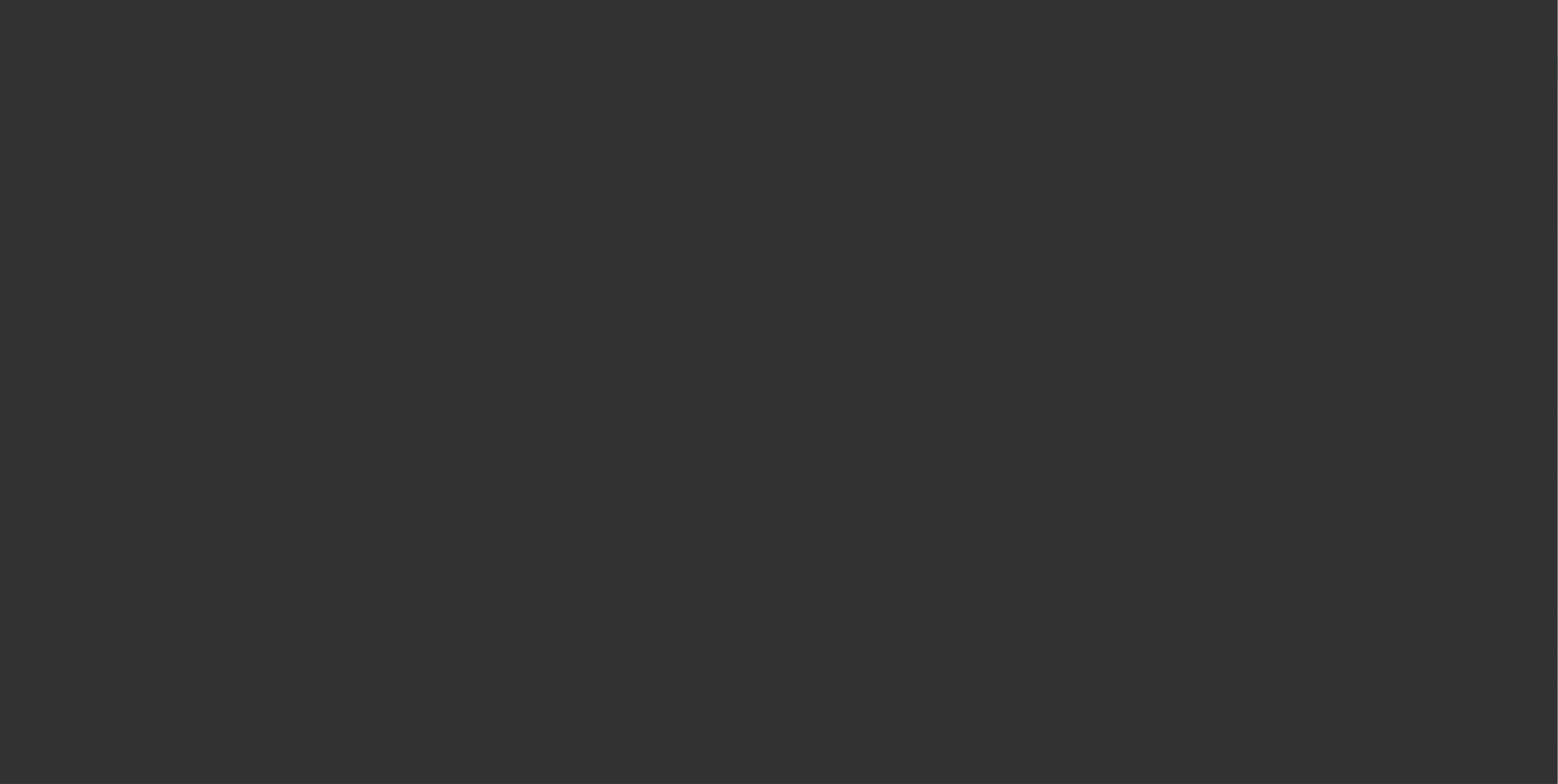
select select "0"
select select "2"
select select "0.1"
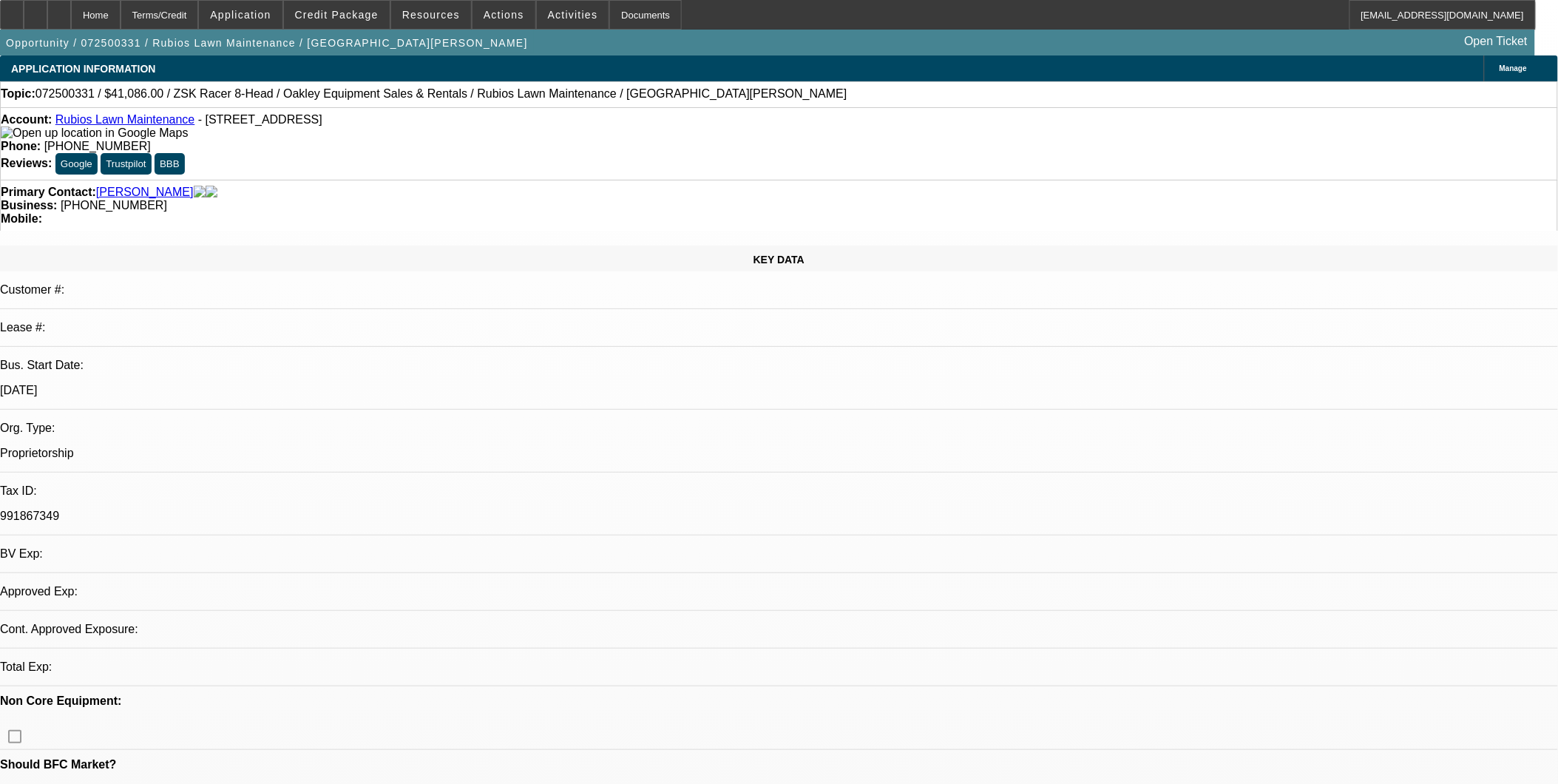
select select "1"
select select "2"
select select "4"
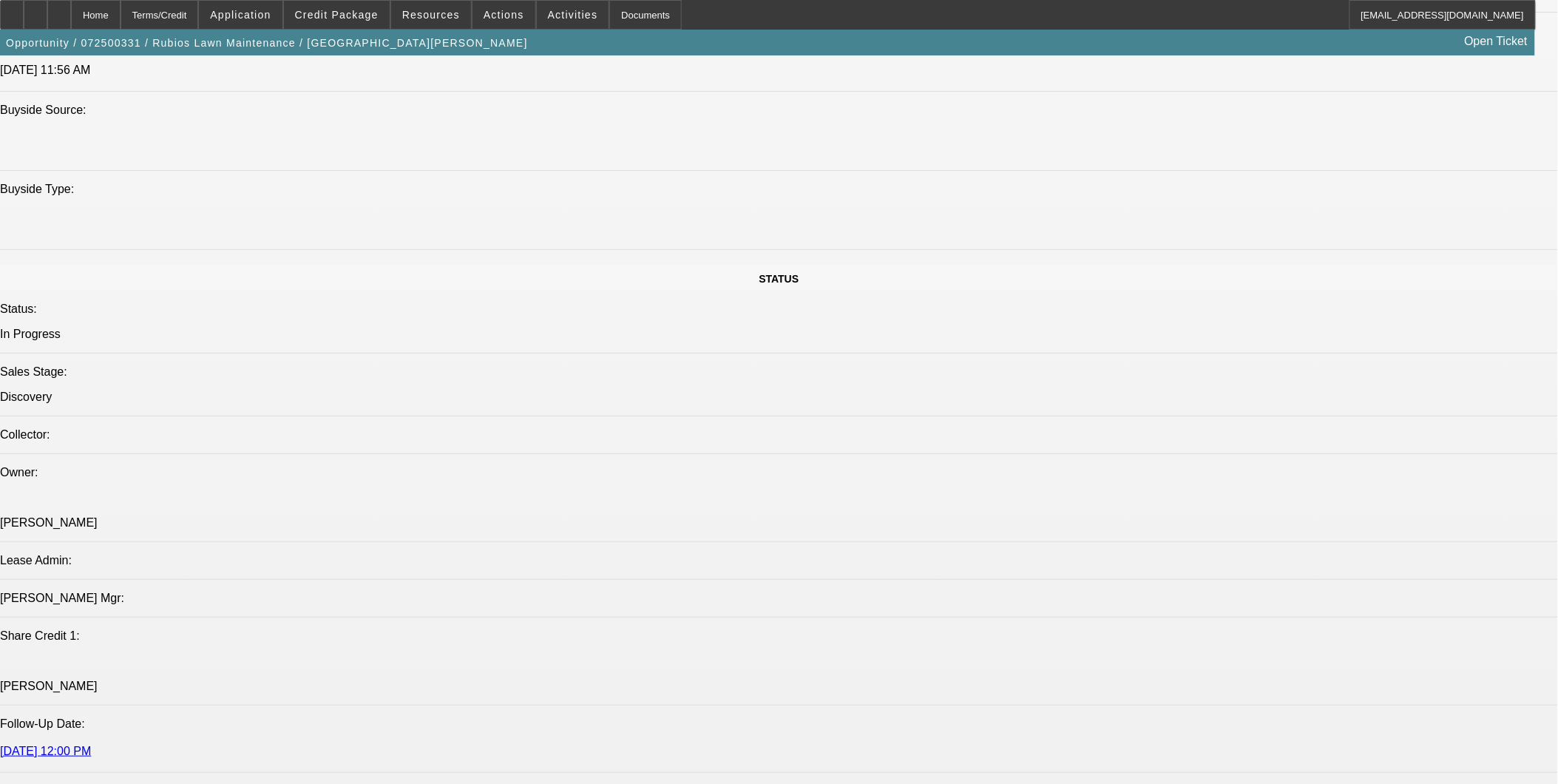
scroll to position [1561, 0]
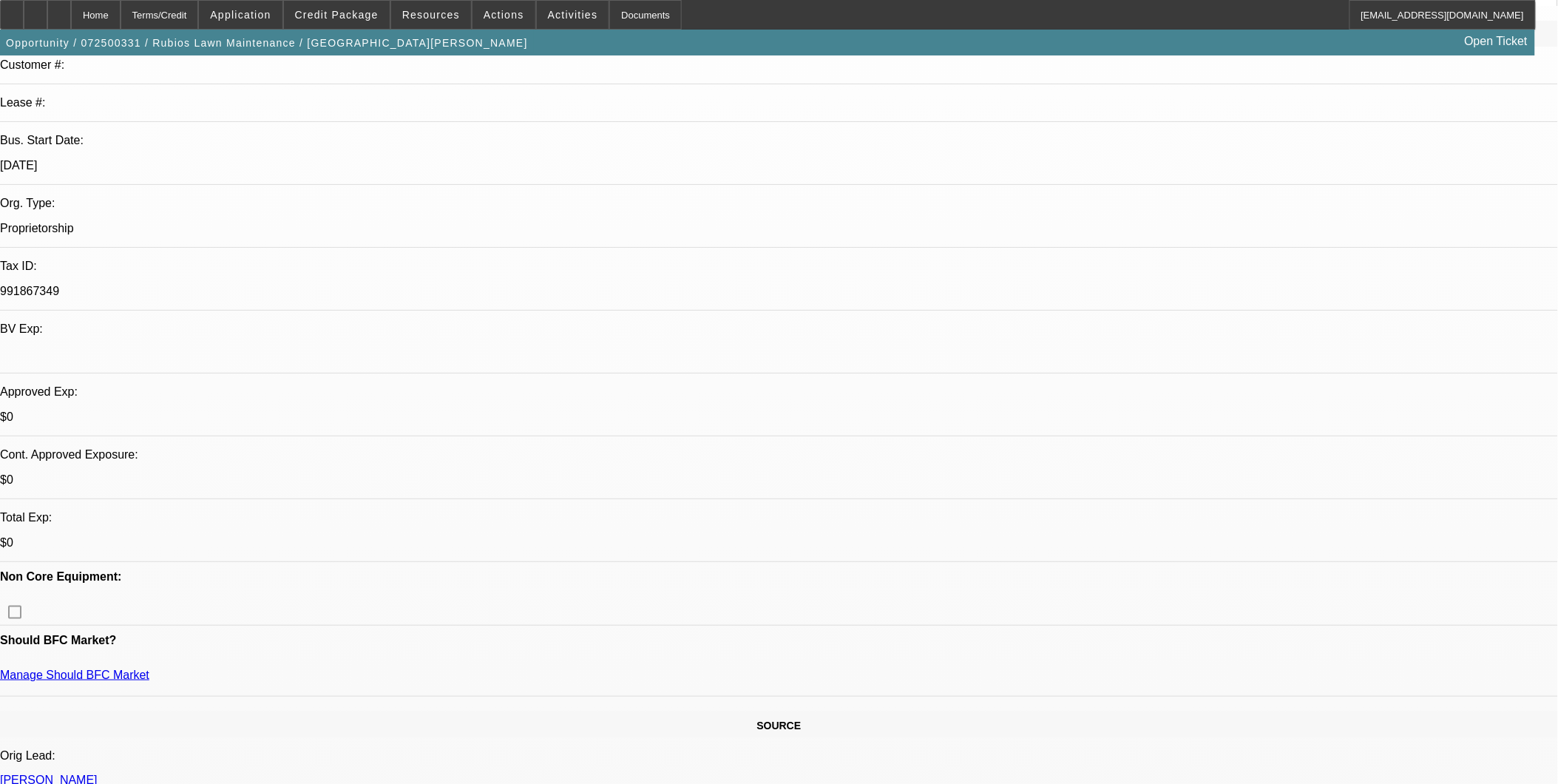
scroll to position [164, 0]
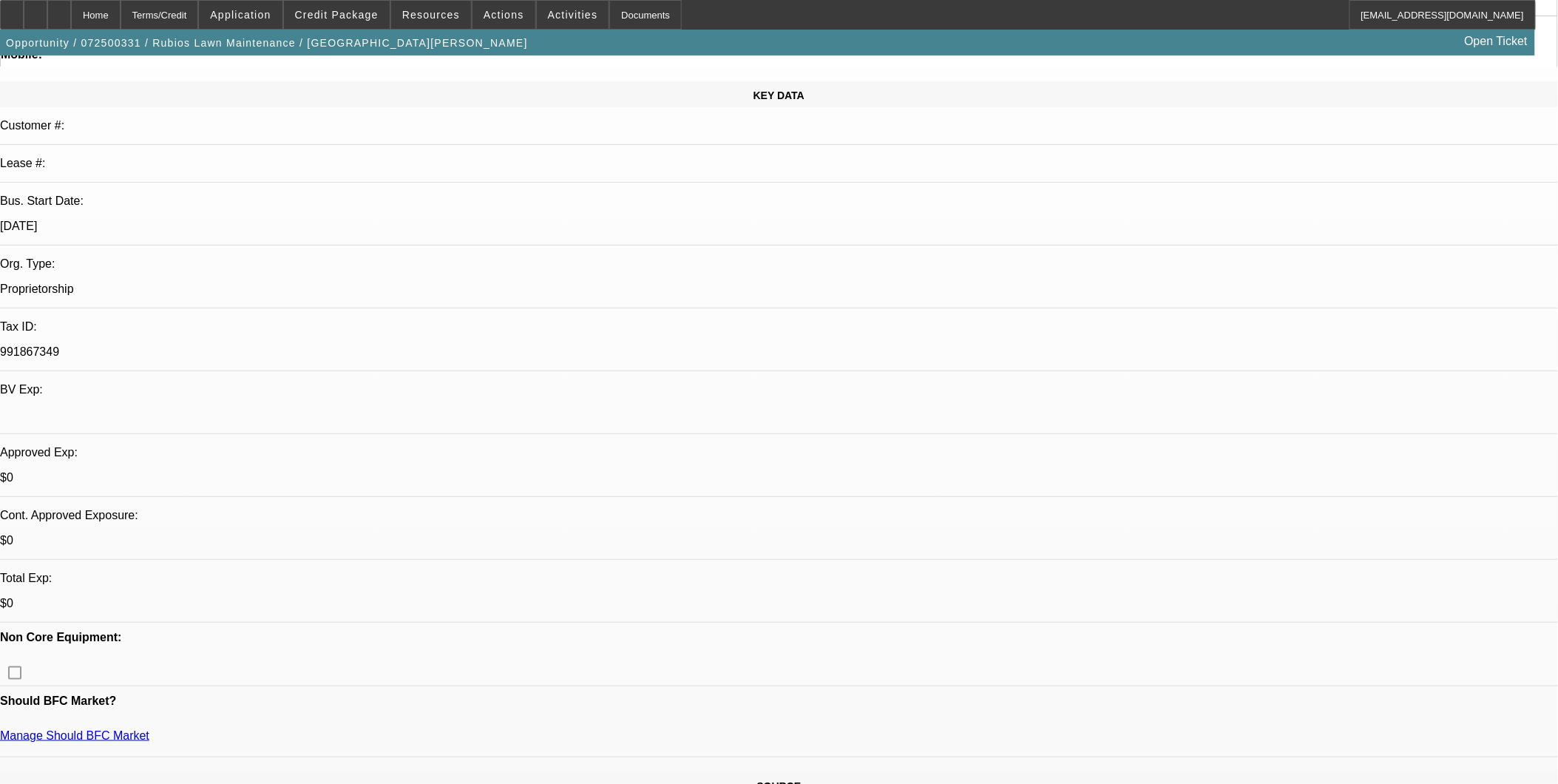
drag, startPoint x: 583, startPoint y: 330, endPoint x: 307, endPoint y: 122, distance: 345.6
click at [47, 18] on div at bounding box center [35, 14] width 24 height 29
click at [71, 16] on div at bounding box center [58, 14] width 24 height 29
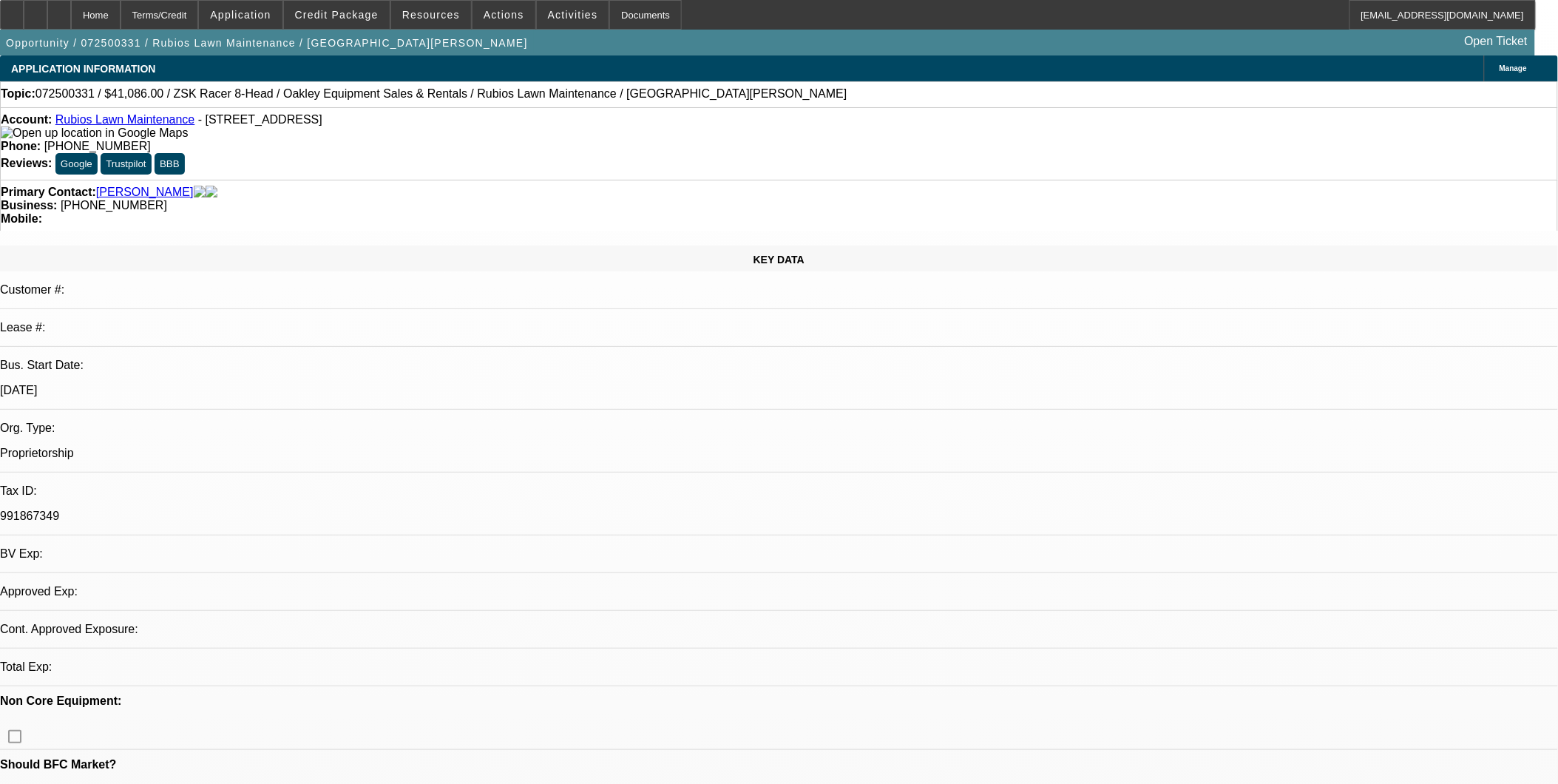
select select "0"
select select "2"
select select "0.1"
select select "1"
select select "2"
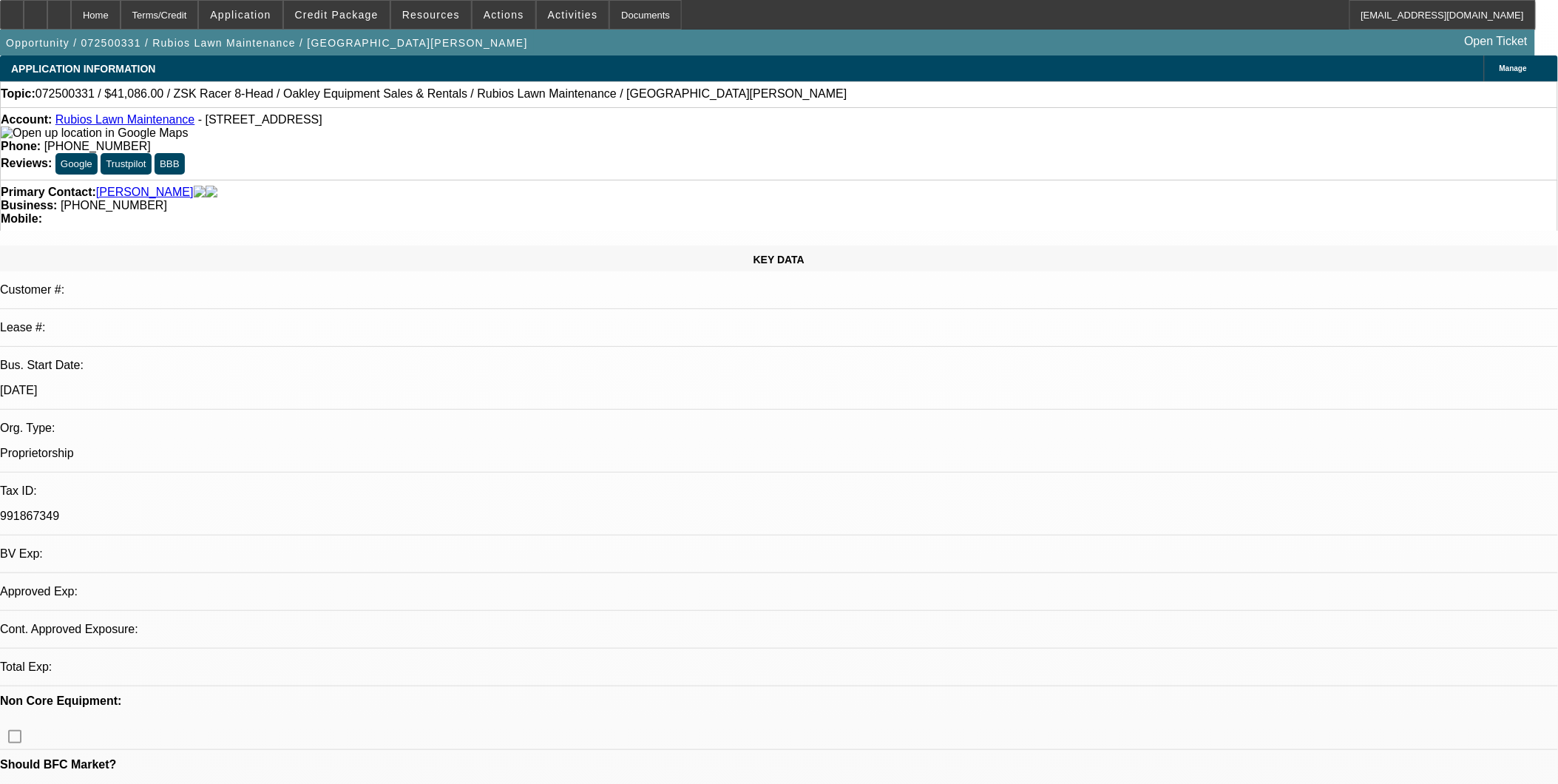
select select "4"
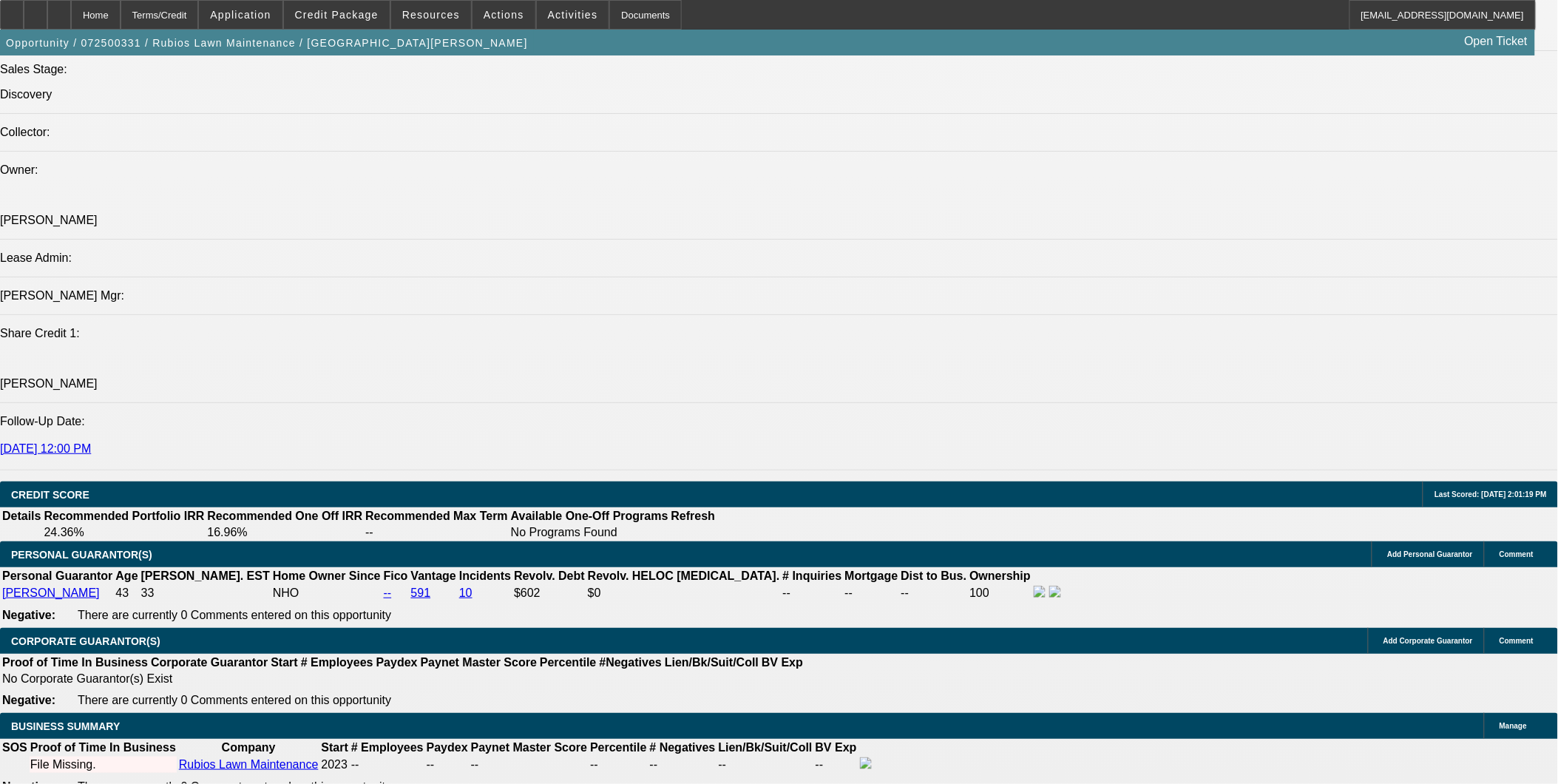
scroll to position [1889, 0]
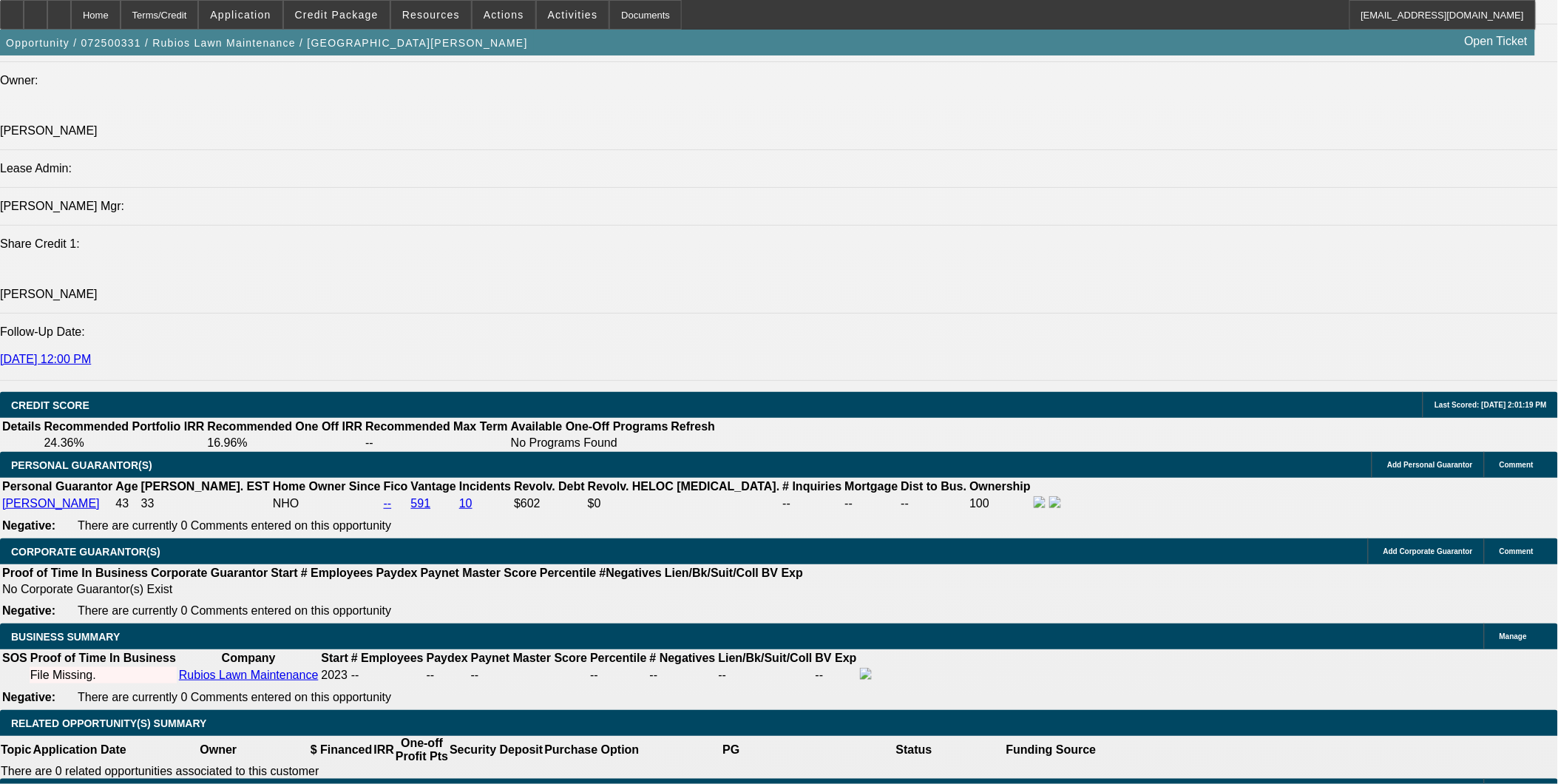
scroll to position [1642, 0]
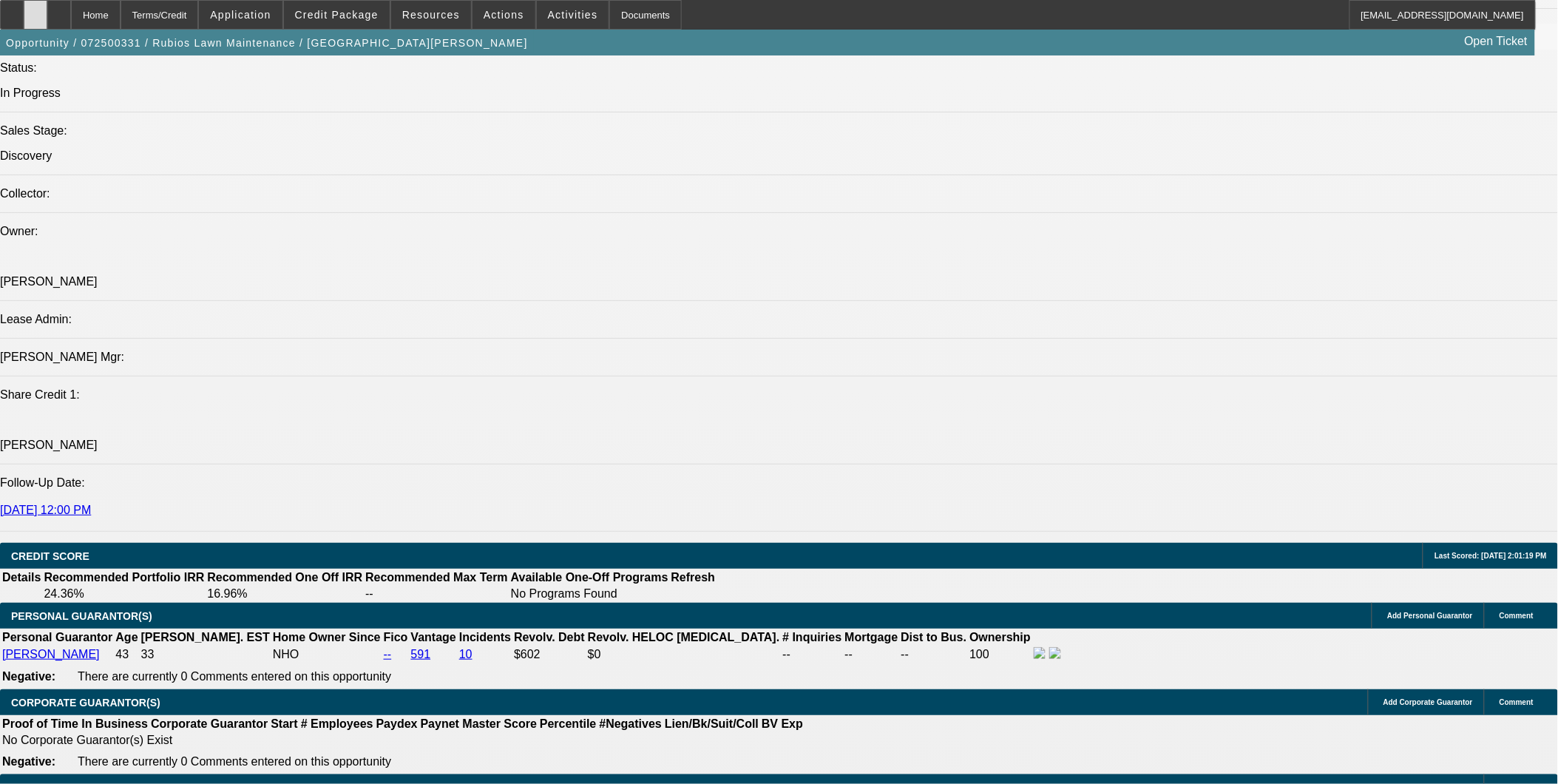
click at [47, 13] on div at bounding box center [35, 14] width 24 height 29
click at [71, 19] on div at bounding box center [58, 14] width 24 height 29
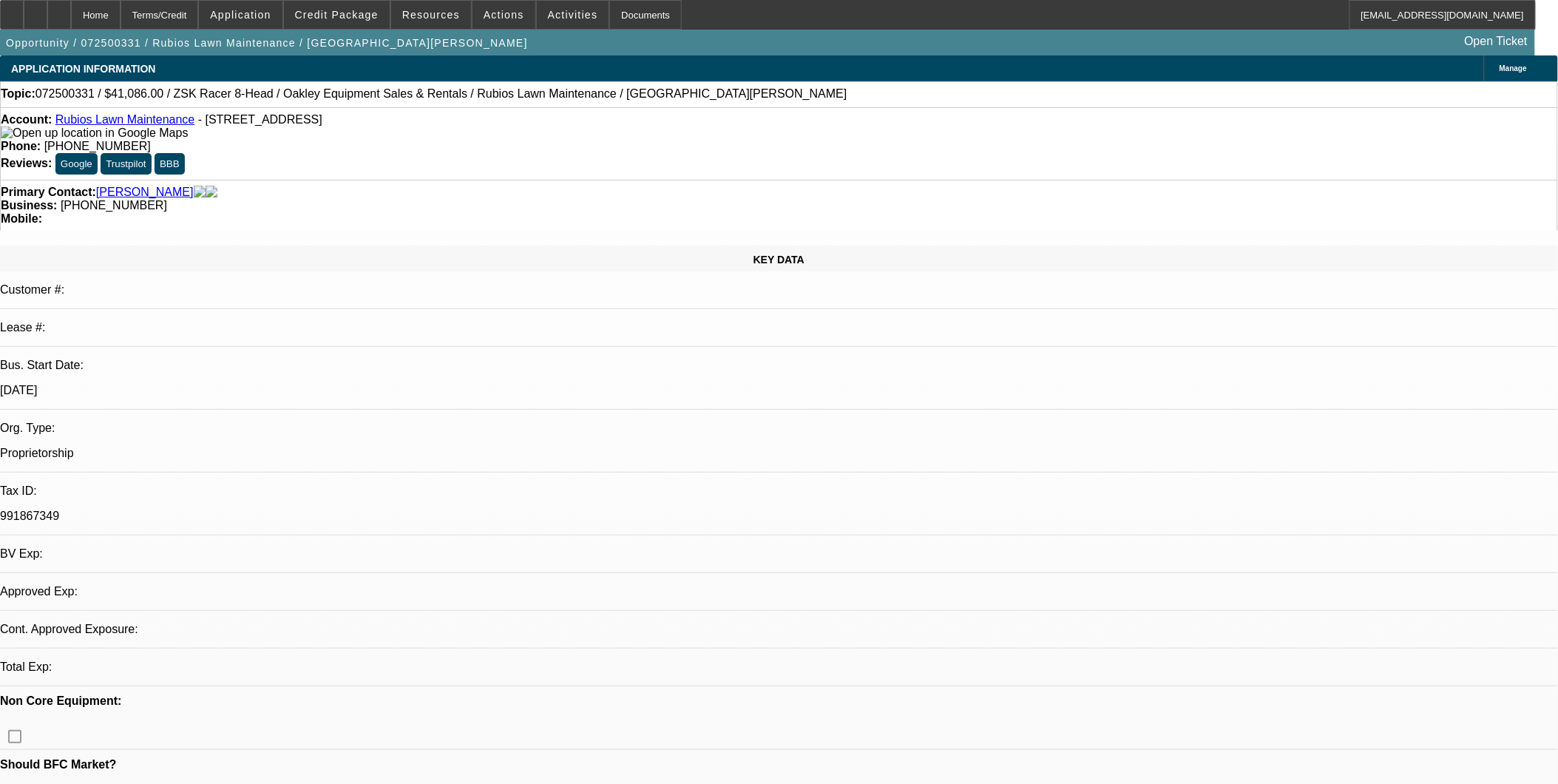
select select "0"
select select "2"
select select "0.1"
select select "4"
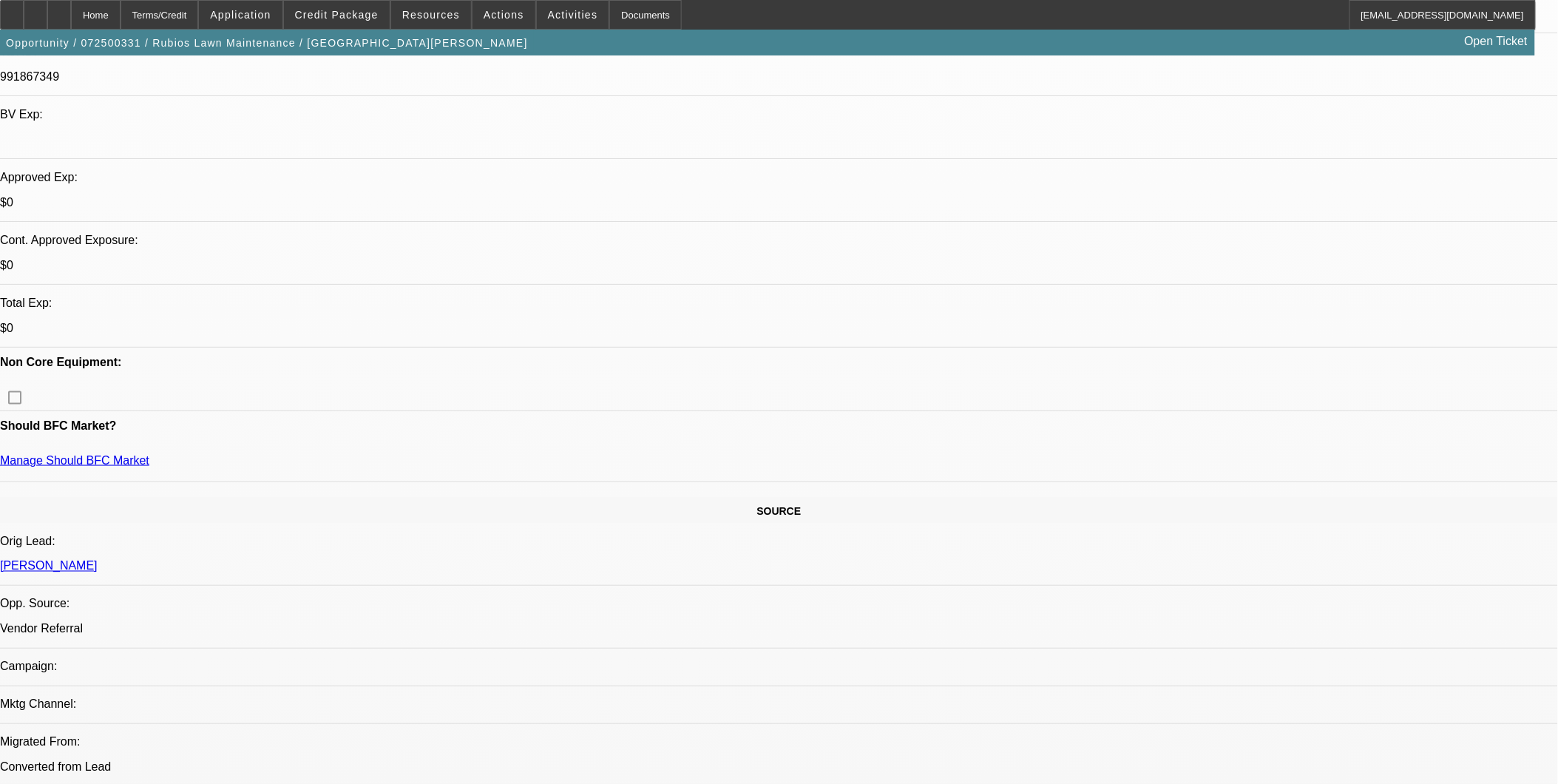
scroll to position [329, 0]
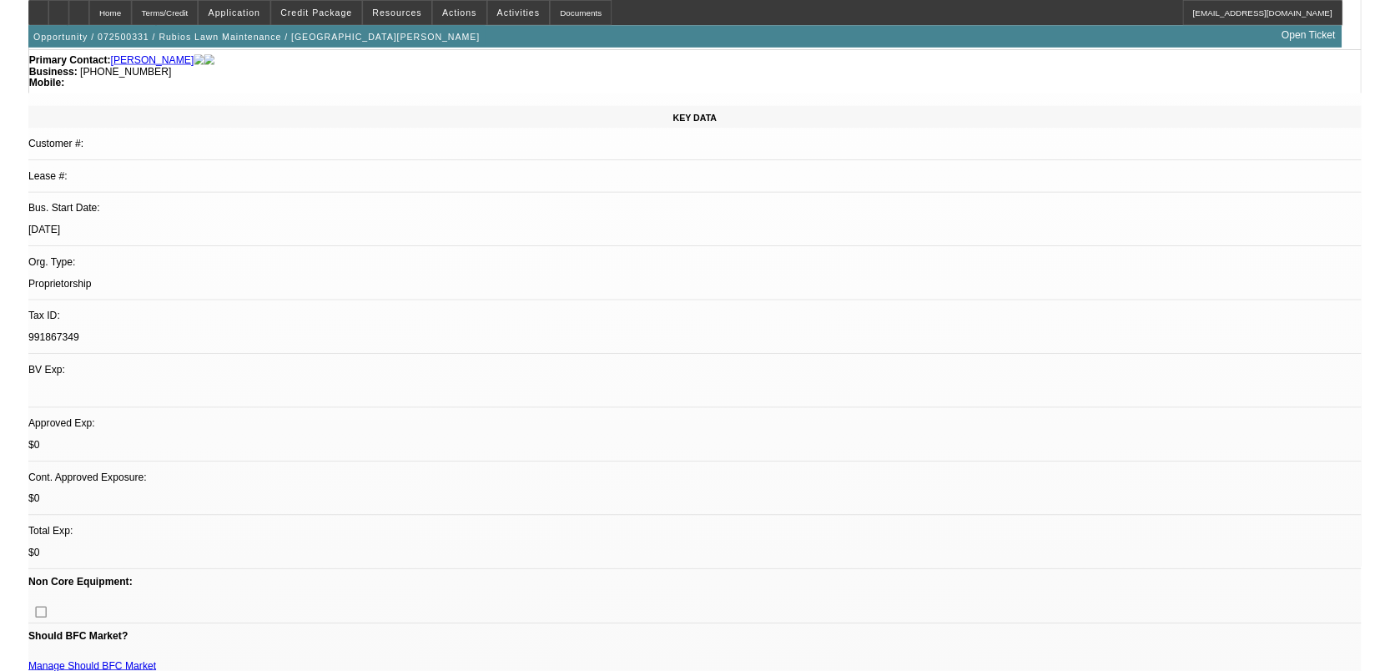
scroll to position [93, 0]
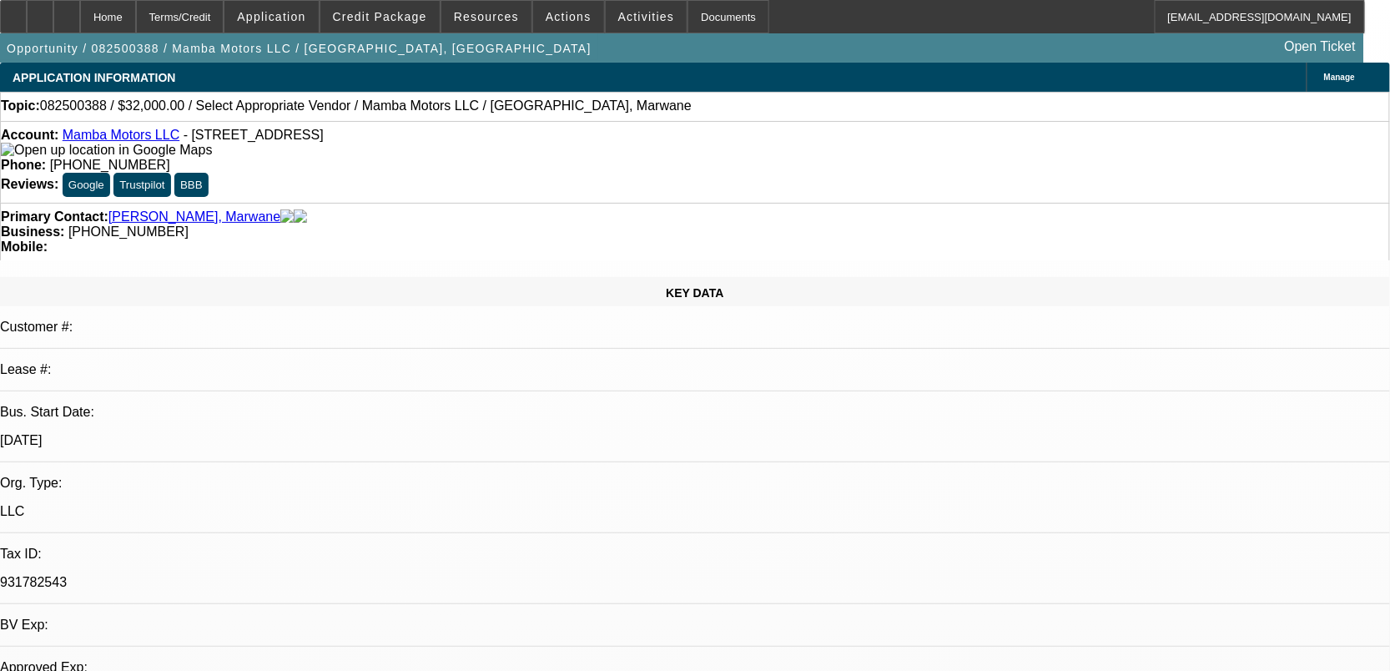
select select "0"
select select "2"
select select "0.1"
select select "1"
select select "2"
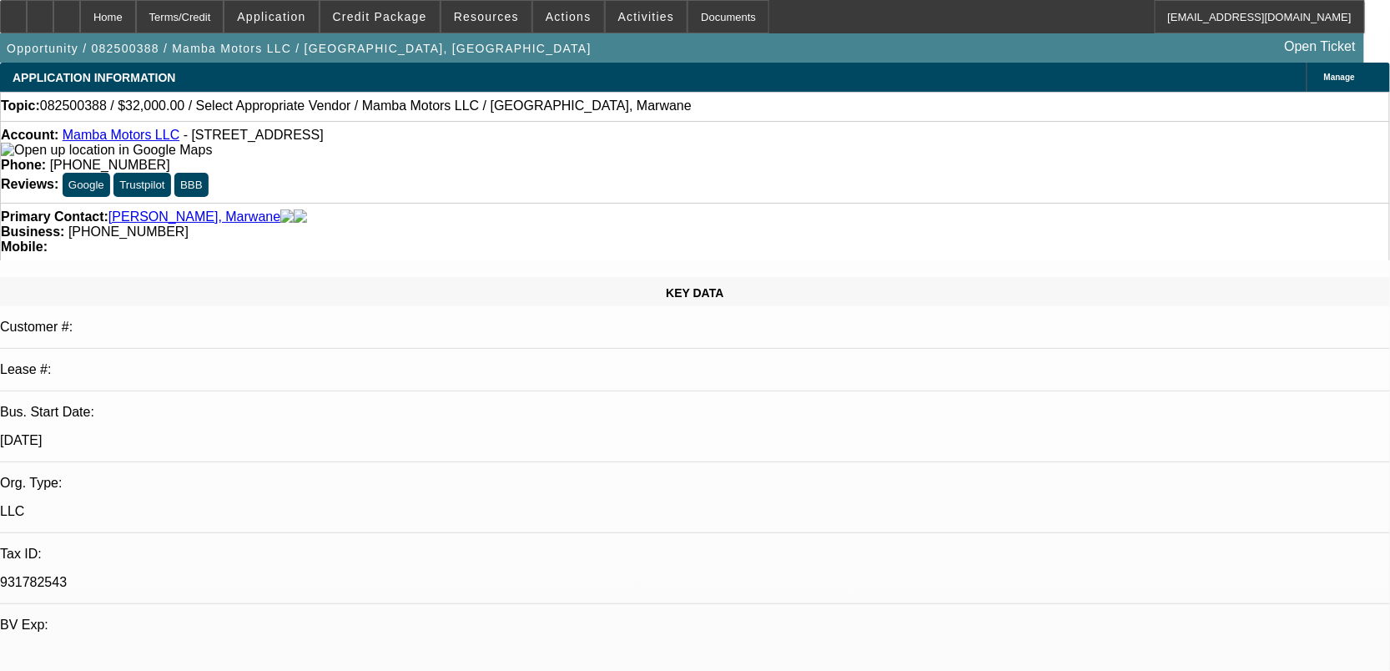
select select "4"
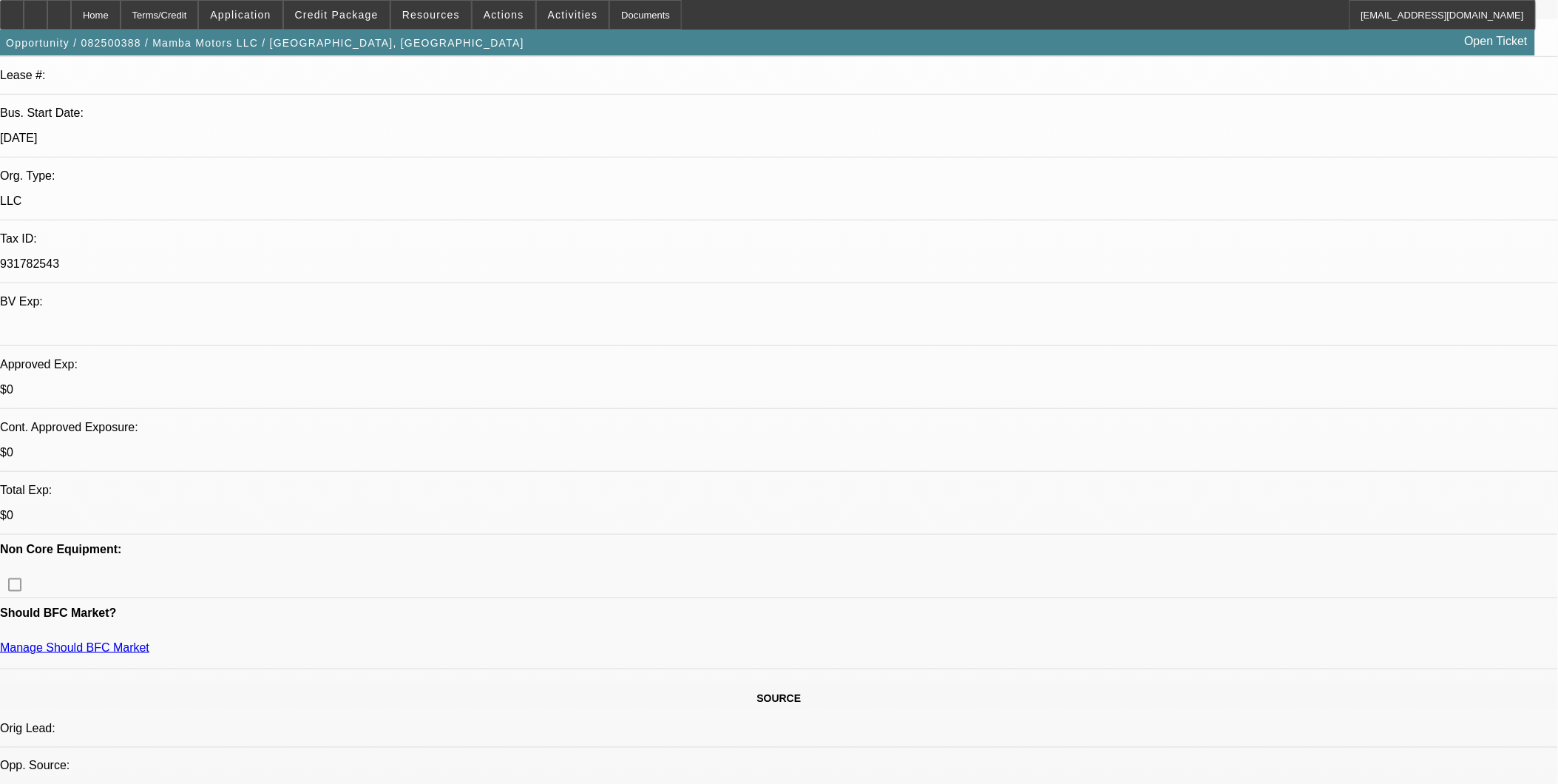
scroll to position [493, 0]
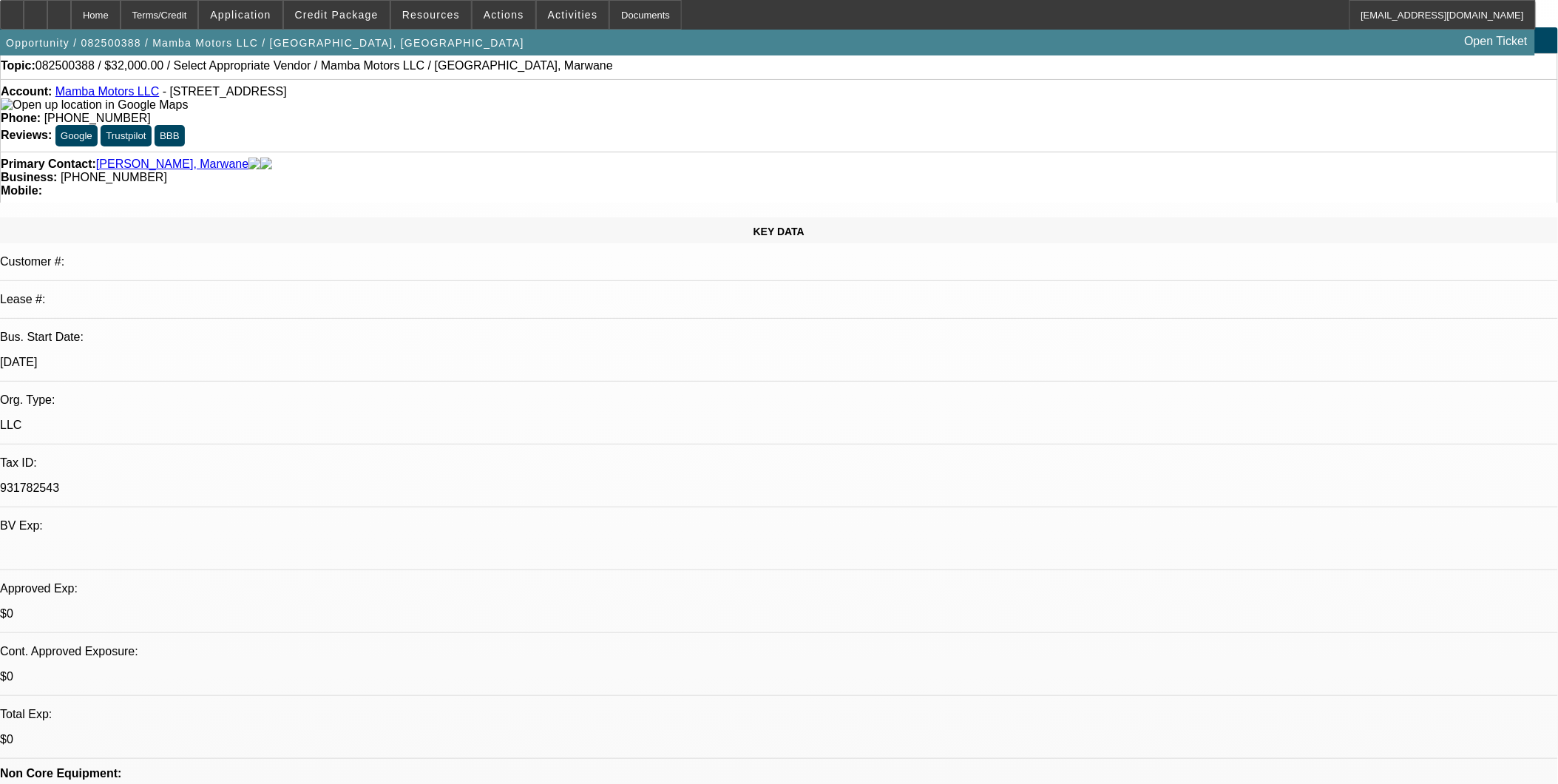
scroll to position [0, 0]
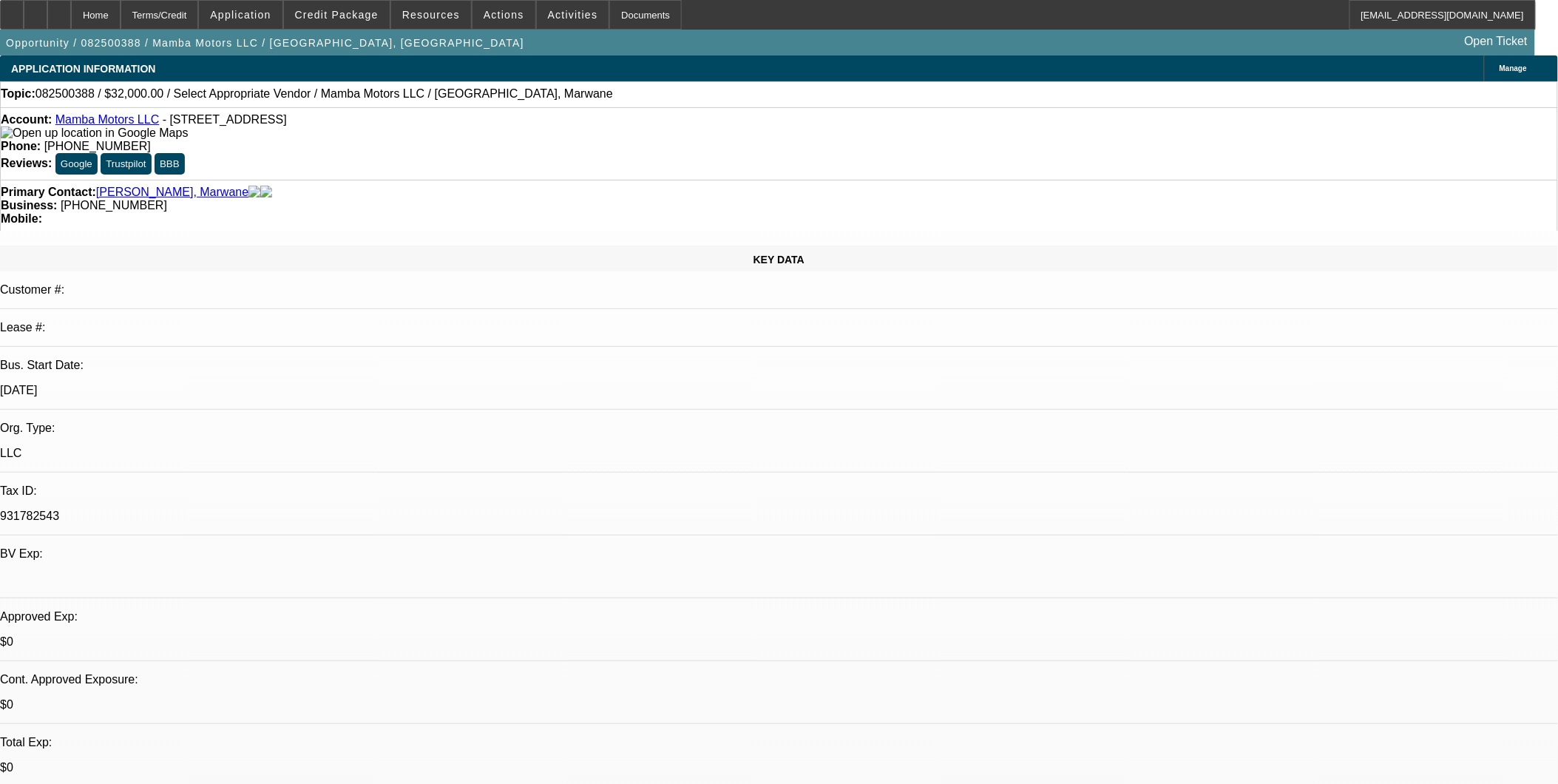
click at [137, 121] on link "Mamba Motors LLC" at bounding box center [108, 120] width 105 height 12
drag, startPoint x: 1041, startPoint y: 540, endPoint x: 1006, endPoint y: 544, distance: 35.2
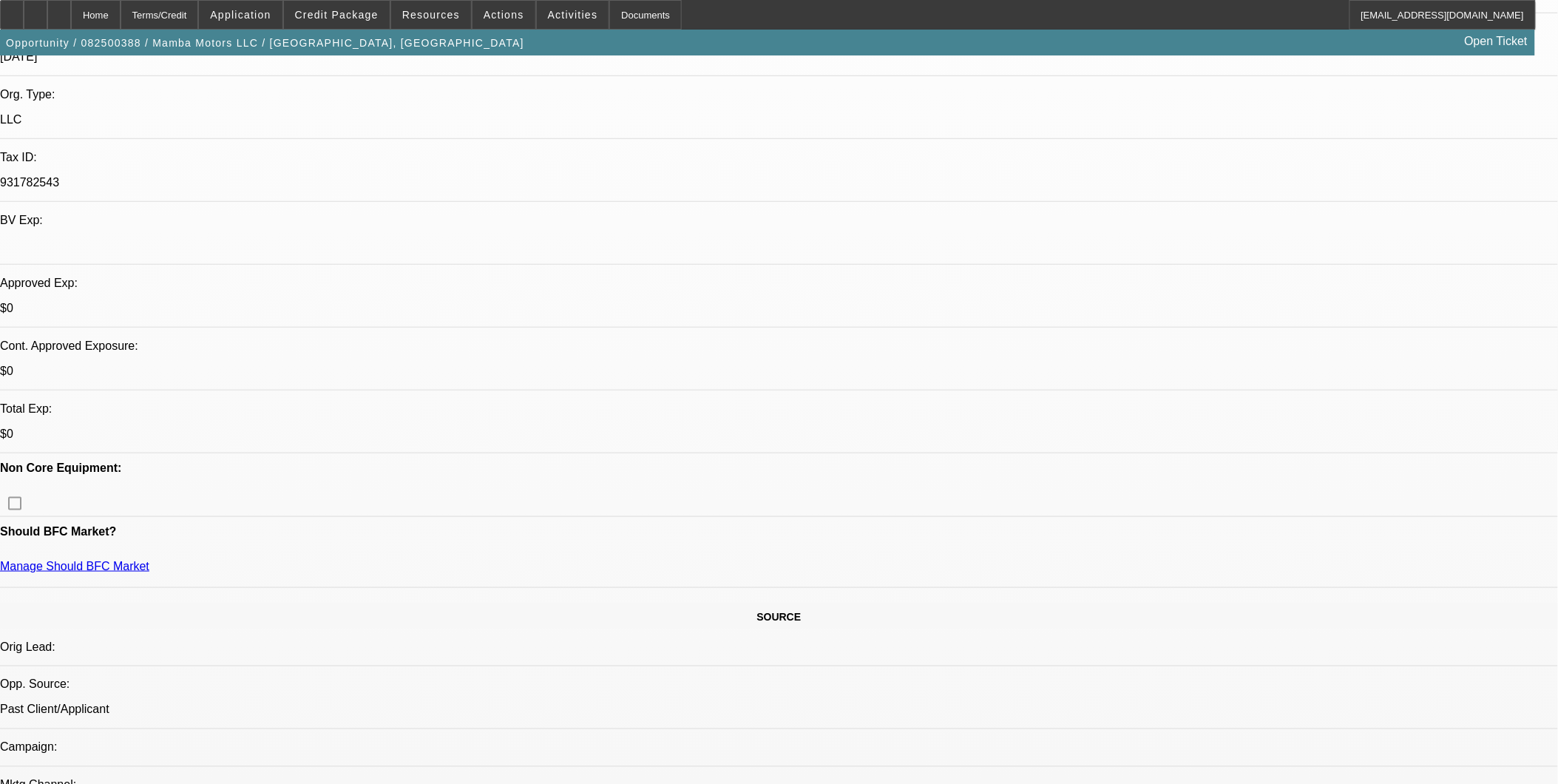
scroll to position [329, 0]
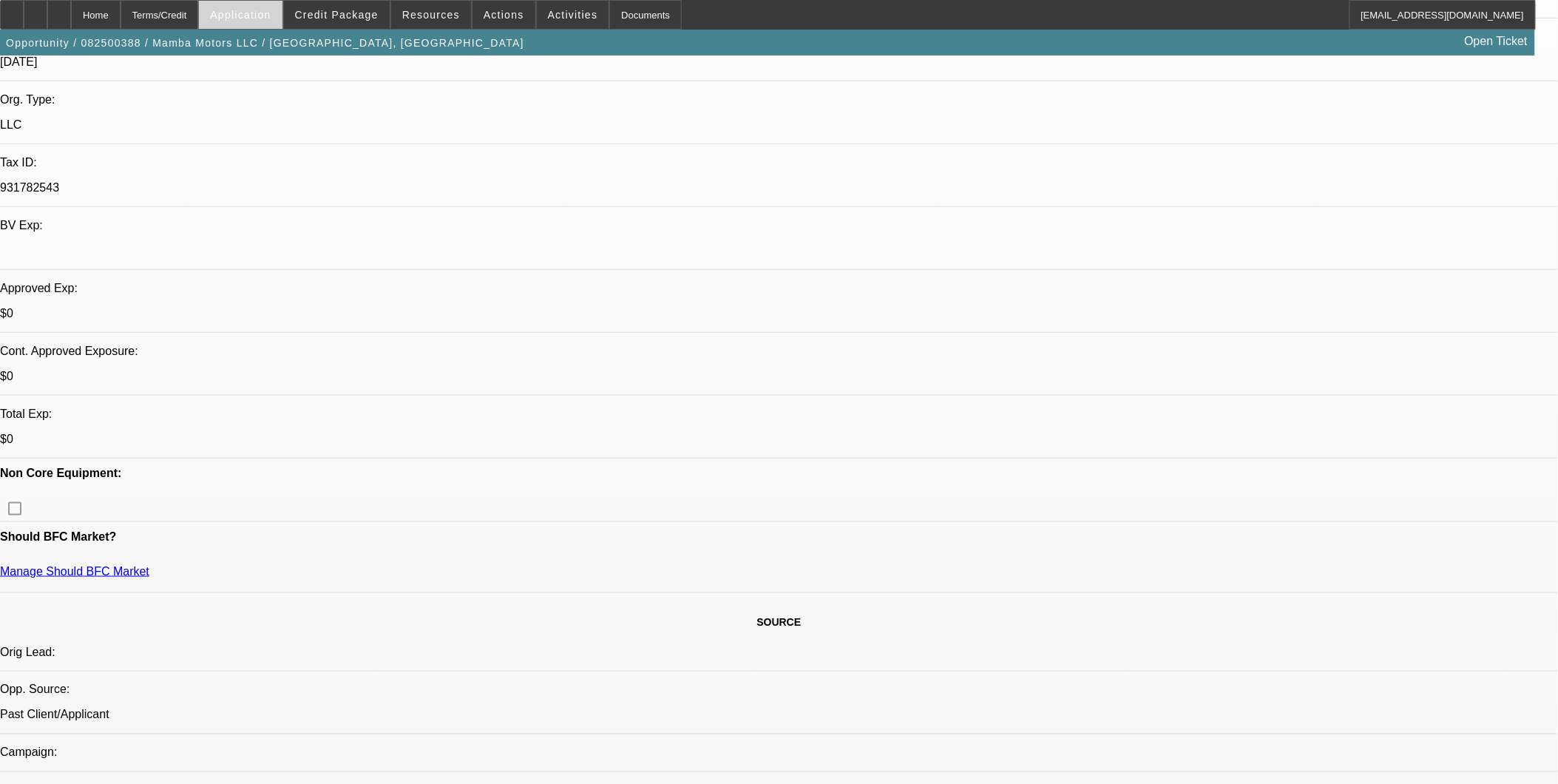
click at [282, 20] on span at bounding box center [239, 15] width 82 height 35
click at [290, 45] on span "Account" at bounding box center [305, 52] width 113 height 18
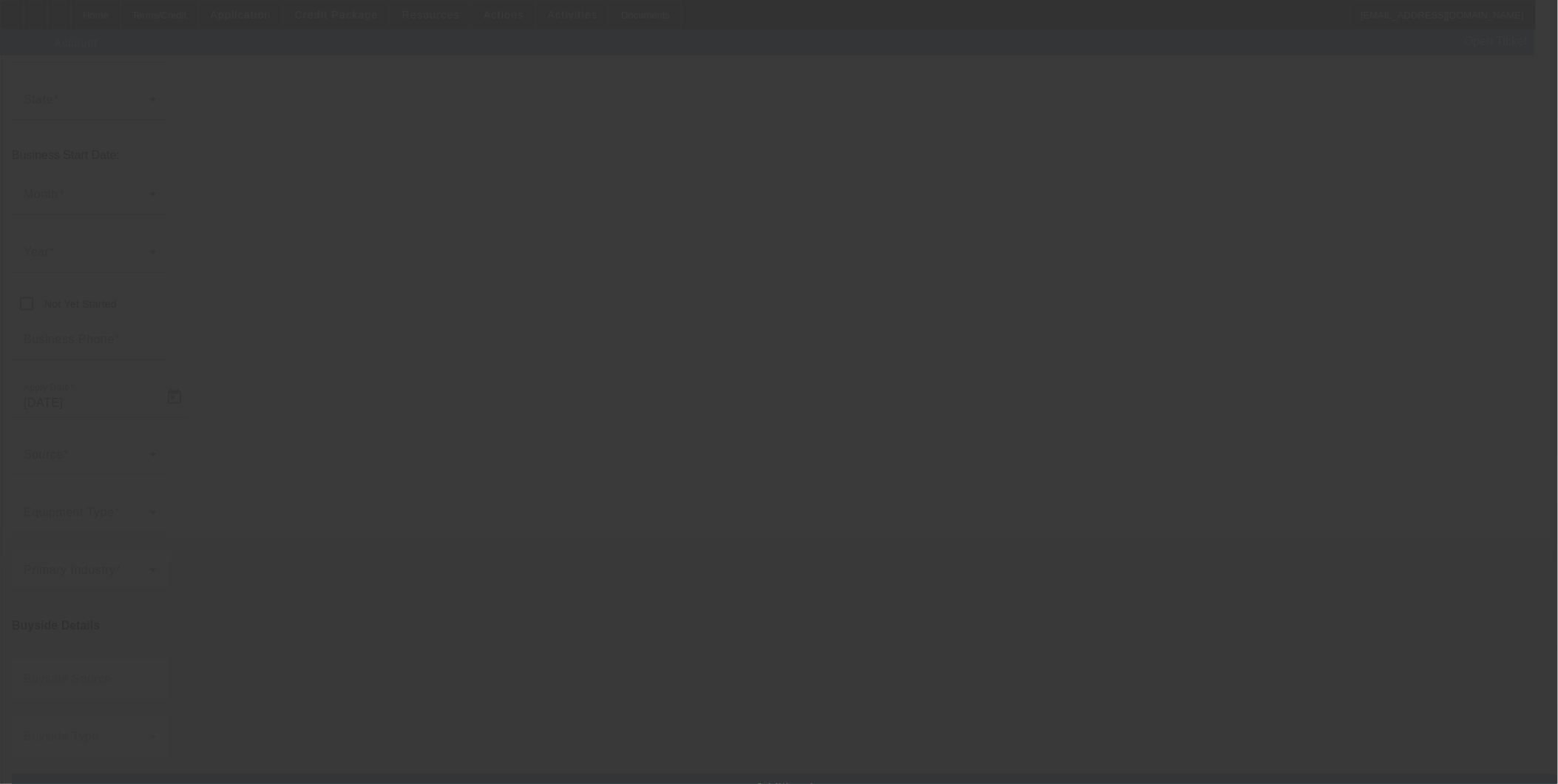
type input "Mamba Motors LLC"
type input "2722 S 76th St"
type input "19153"
type input "Philadelphia"
type input "[PHONE_NUMBER]"
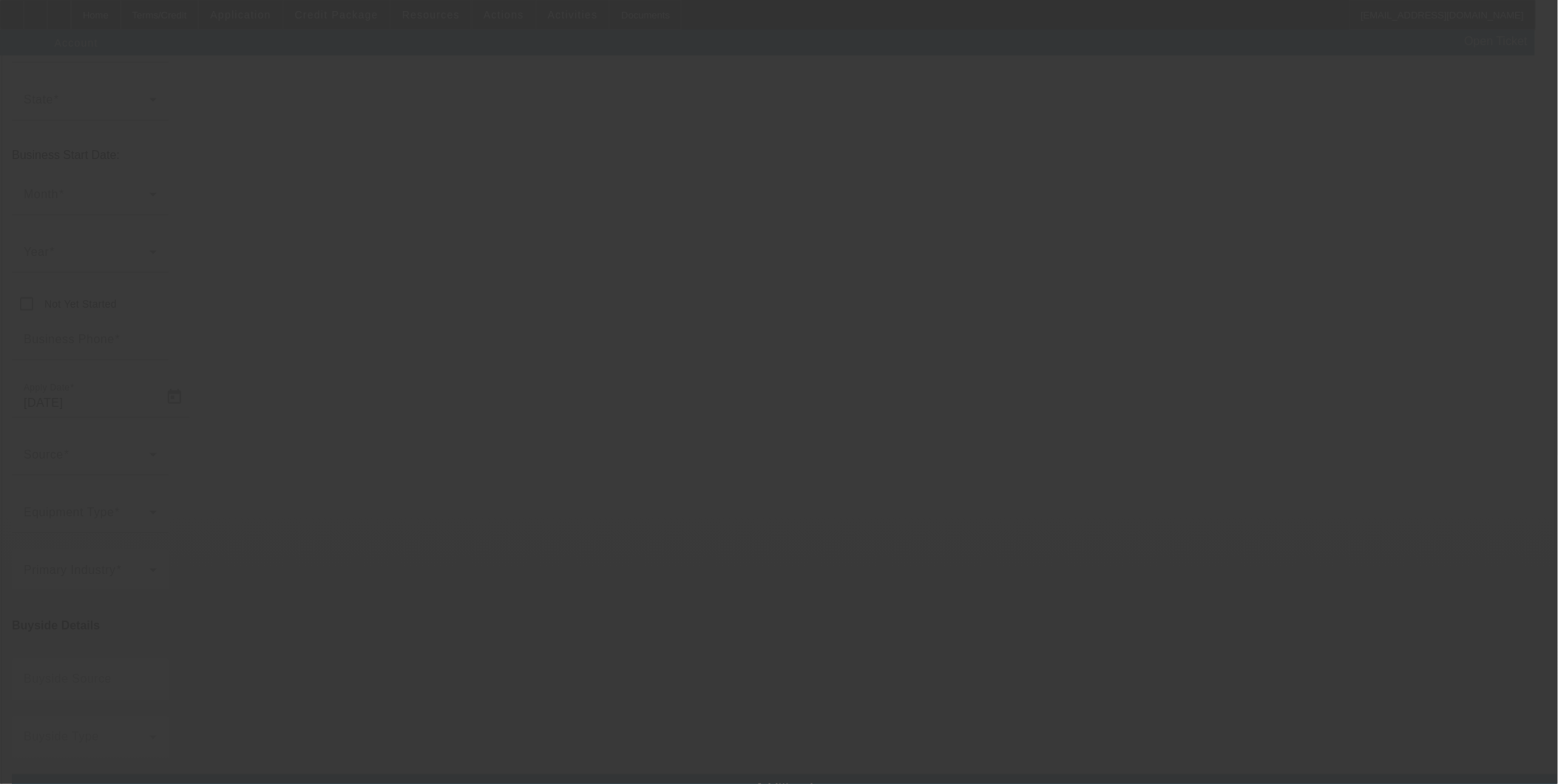
type input "931782543"
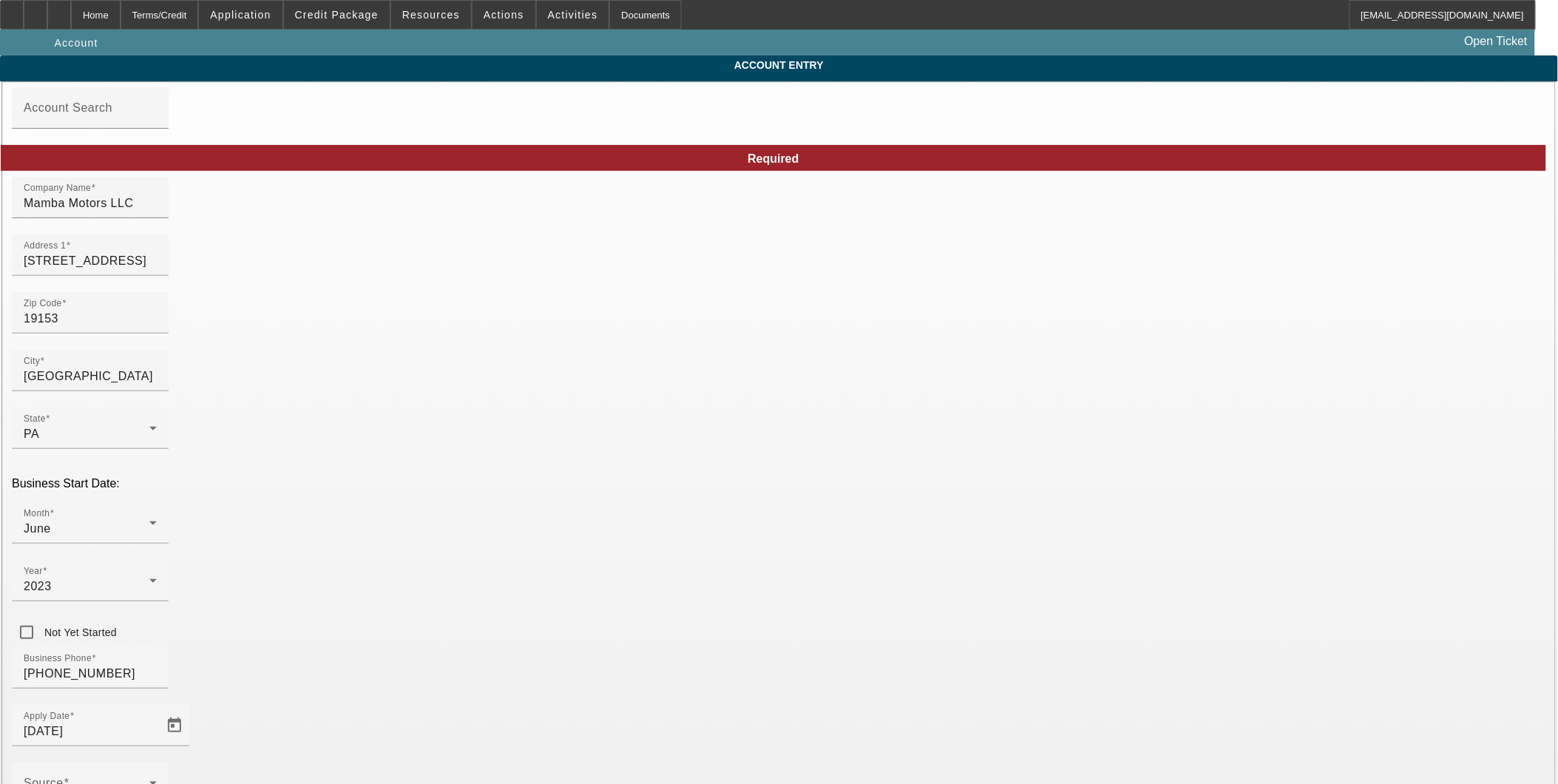
type input "8/14/2025"
click at [121, 20] on div "Home" at bounding box center [96, 14] width 50 height 29
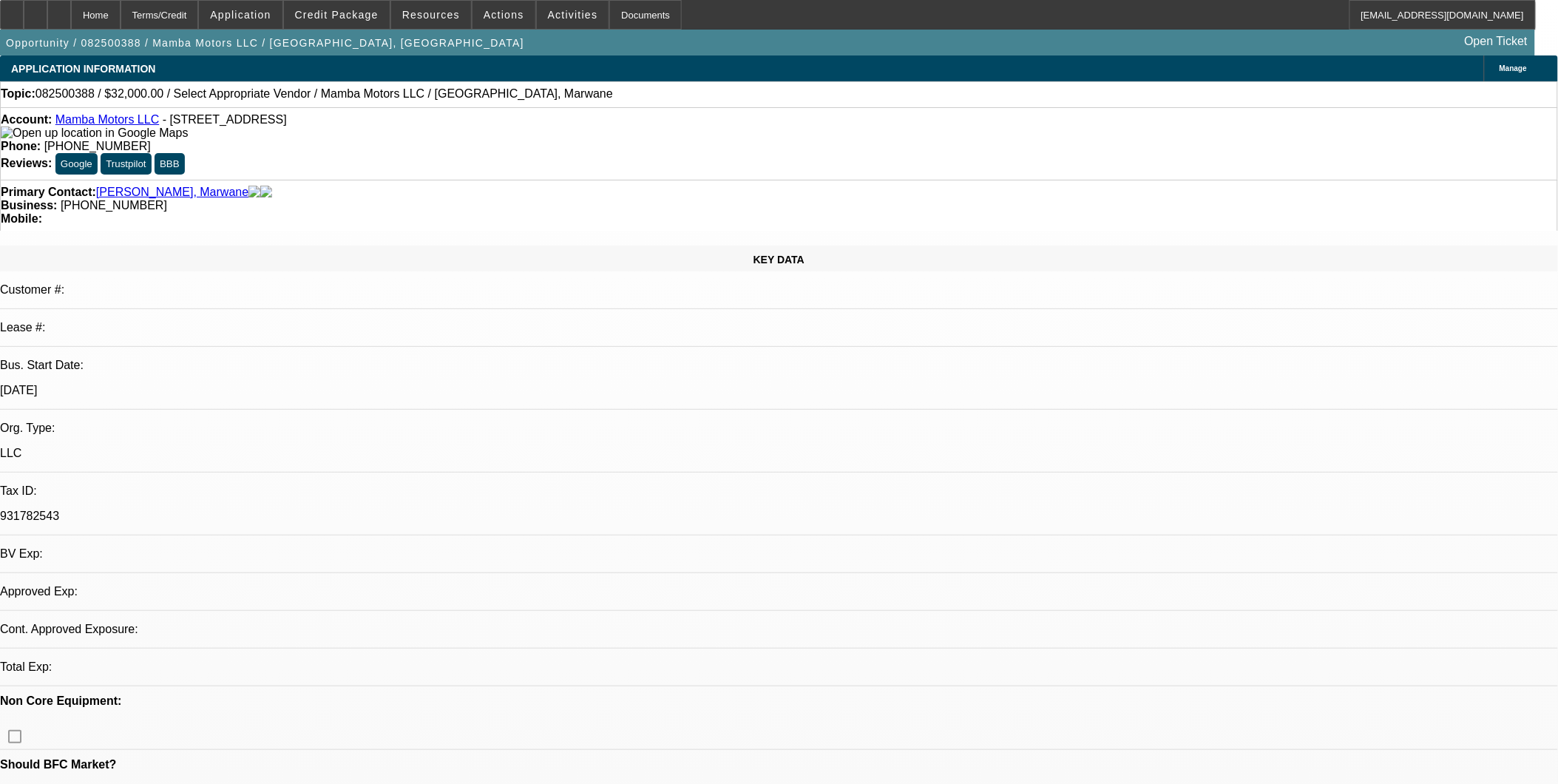
select select "0"
select select "2"
select select "0.1"
select select "4"
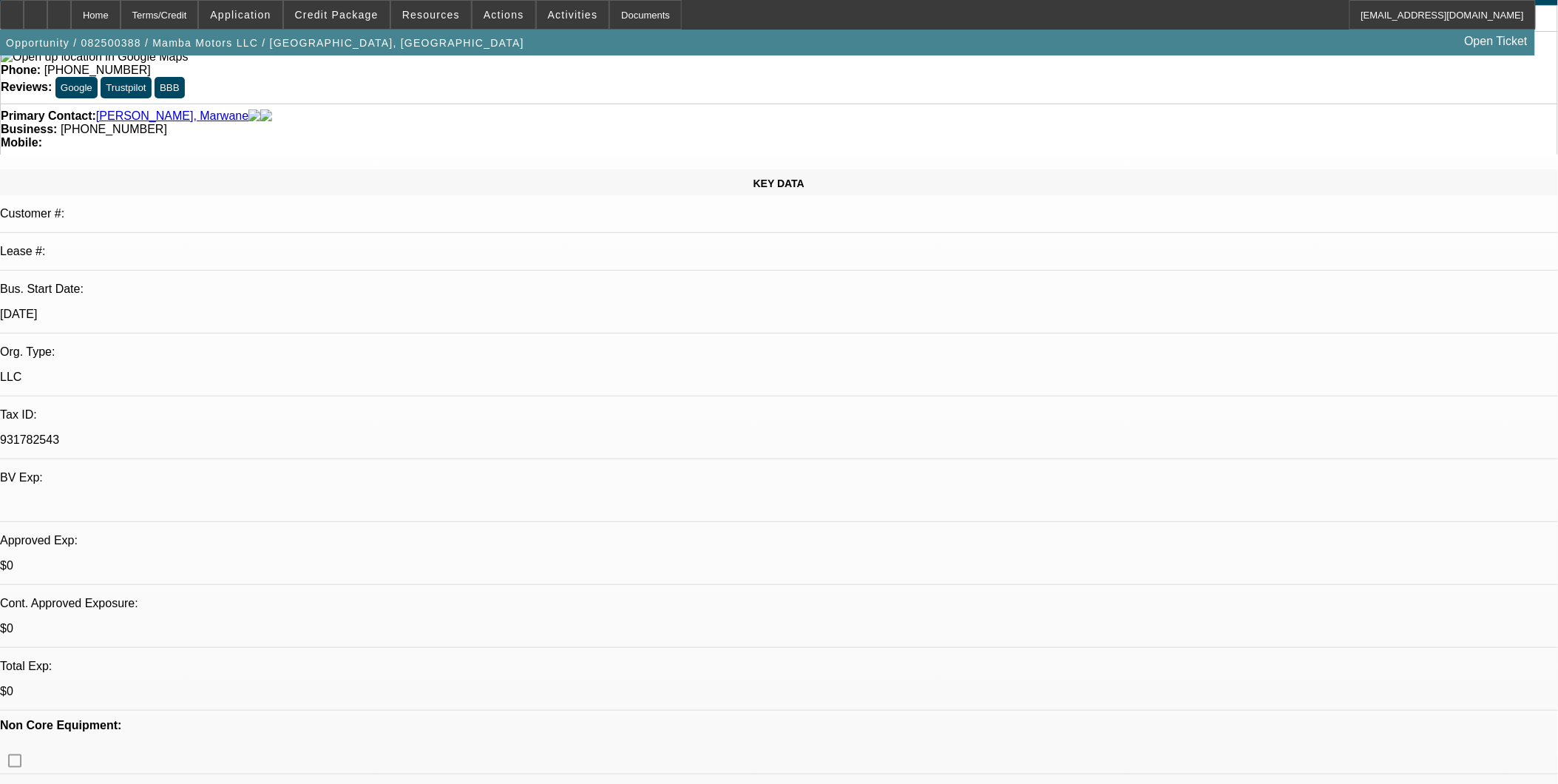
scroll to position [329, 0]
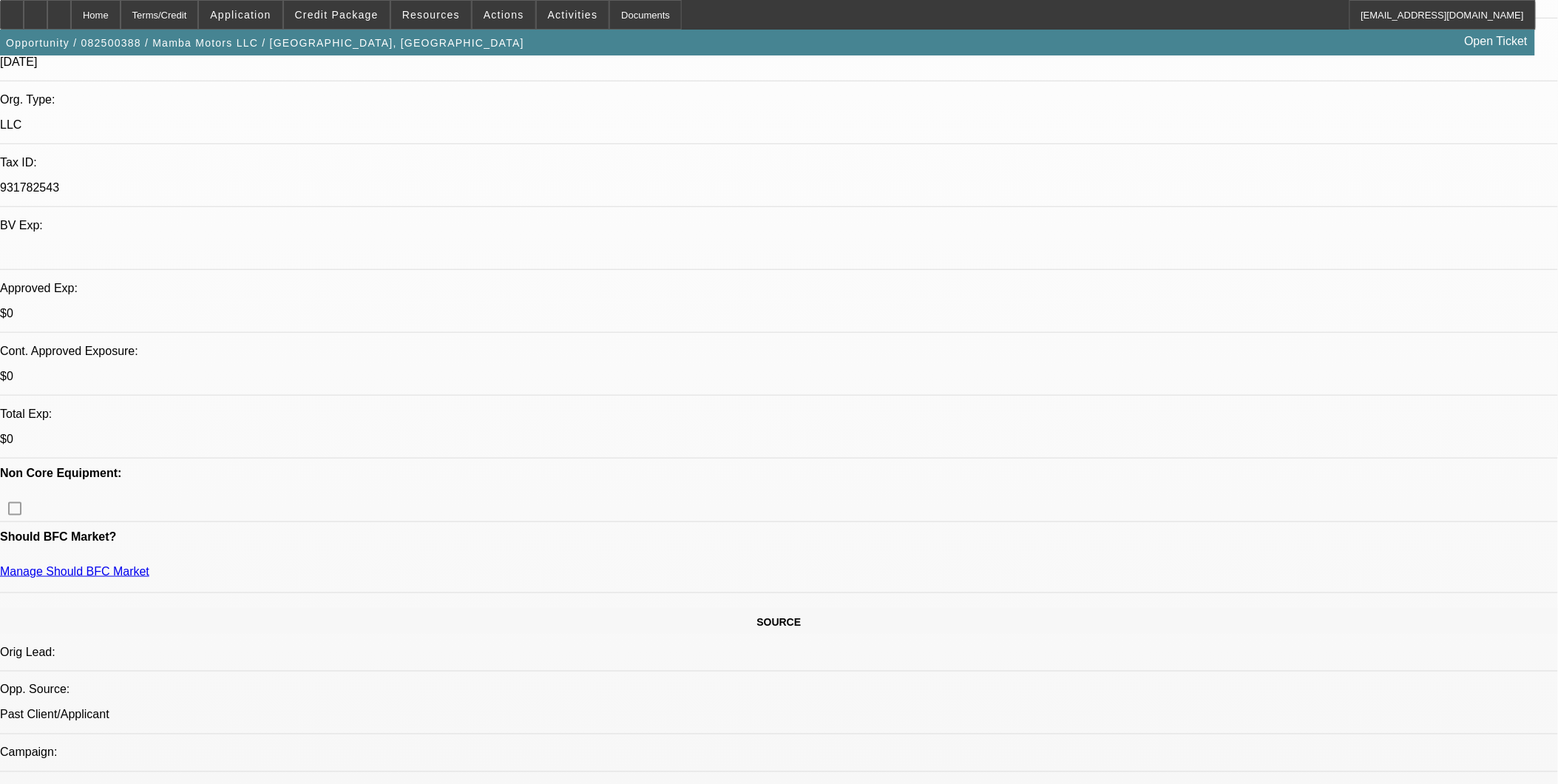
click at [282, 12] on span at bounding box center [239, 15] width 82 height 35
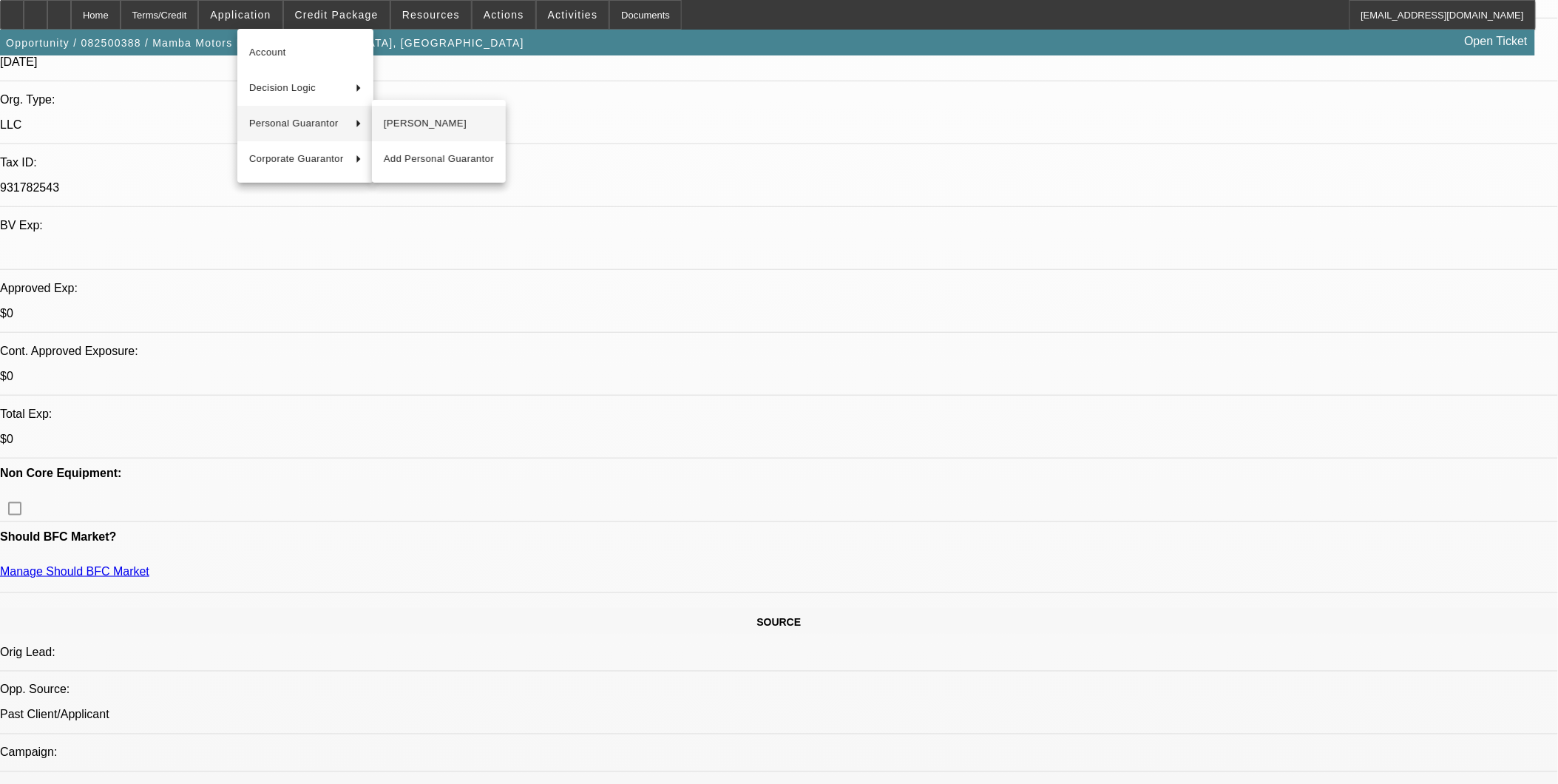
click at [384, 114] on span "Marwane Sabari" at bounding box center [439, 123] width 110 height 18
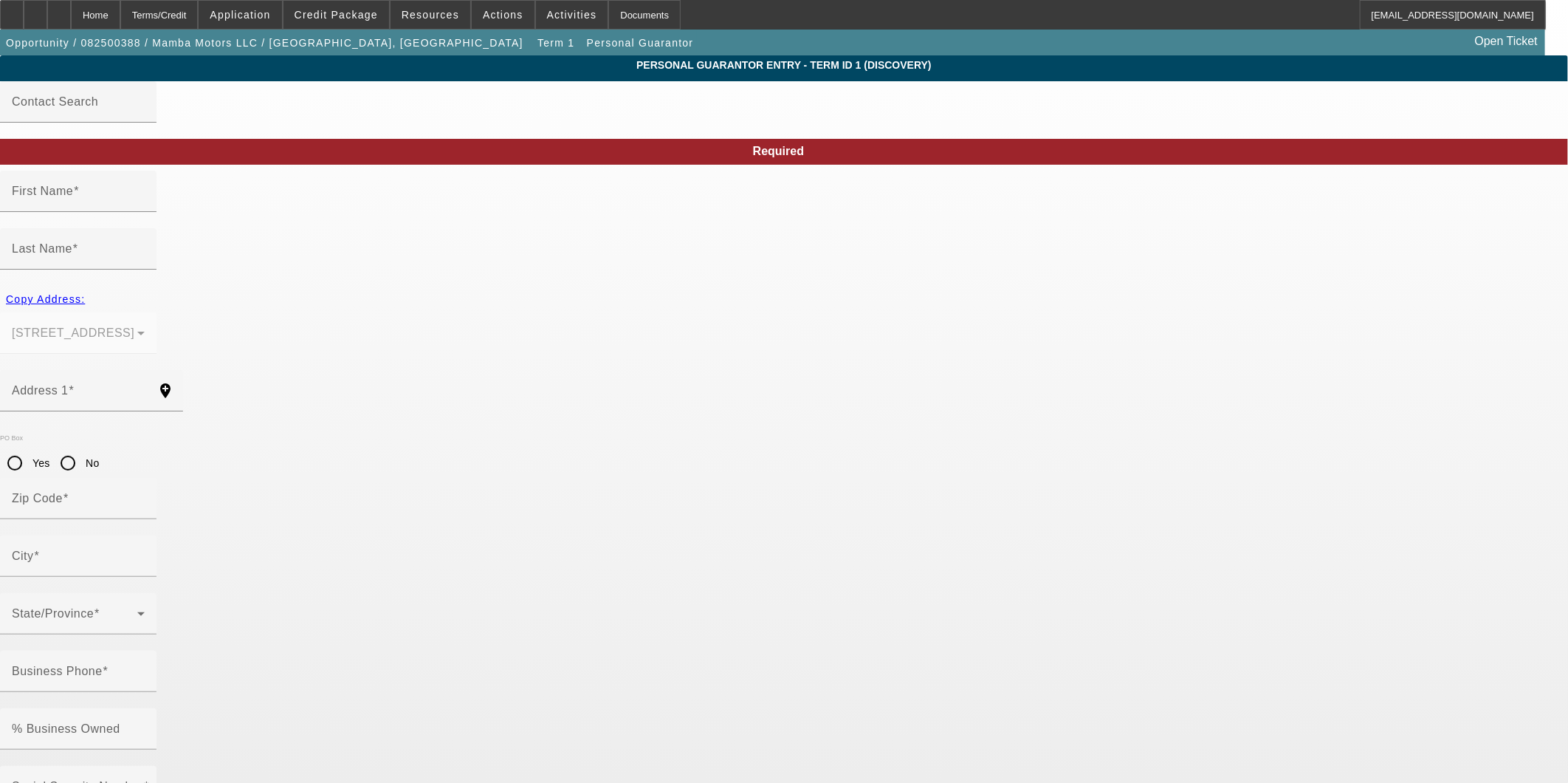
type input "Marwane"
type input "Sabari"
type input "2722 S 76th St"
radio input "true"
type input "19153"
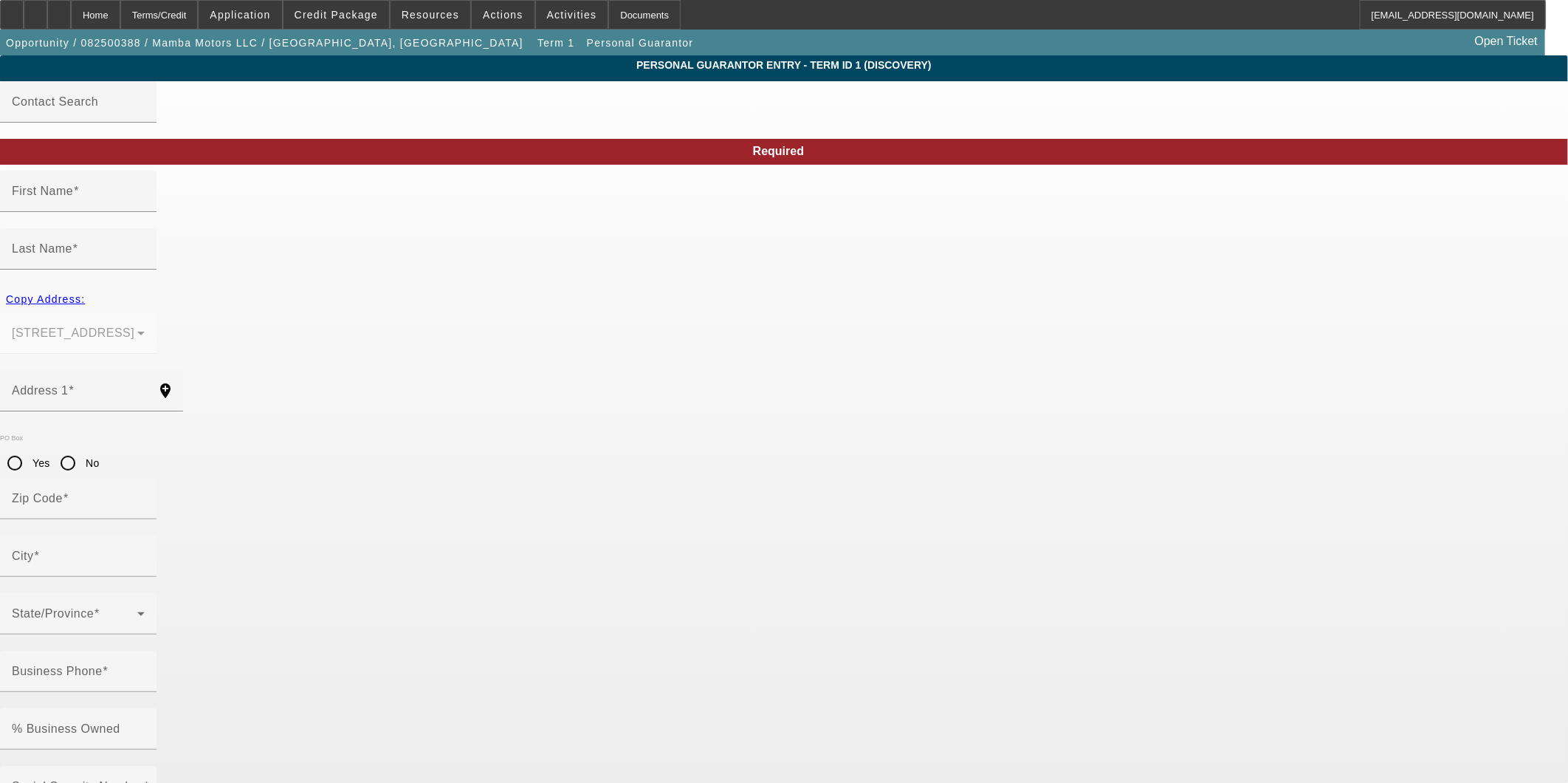
type input "Philadelphia"
type input "(267) 499-6881"
type input "100"
type input "177-84-9132"
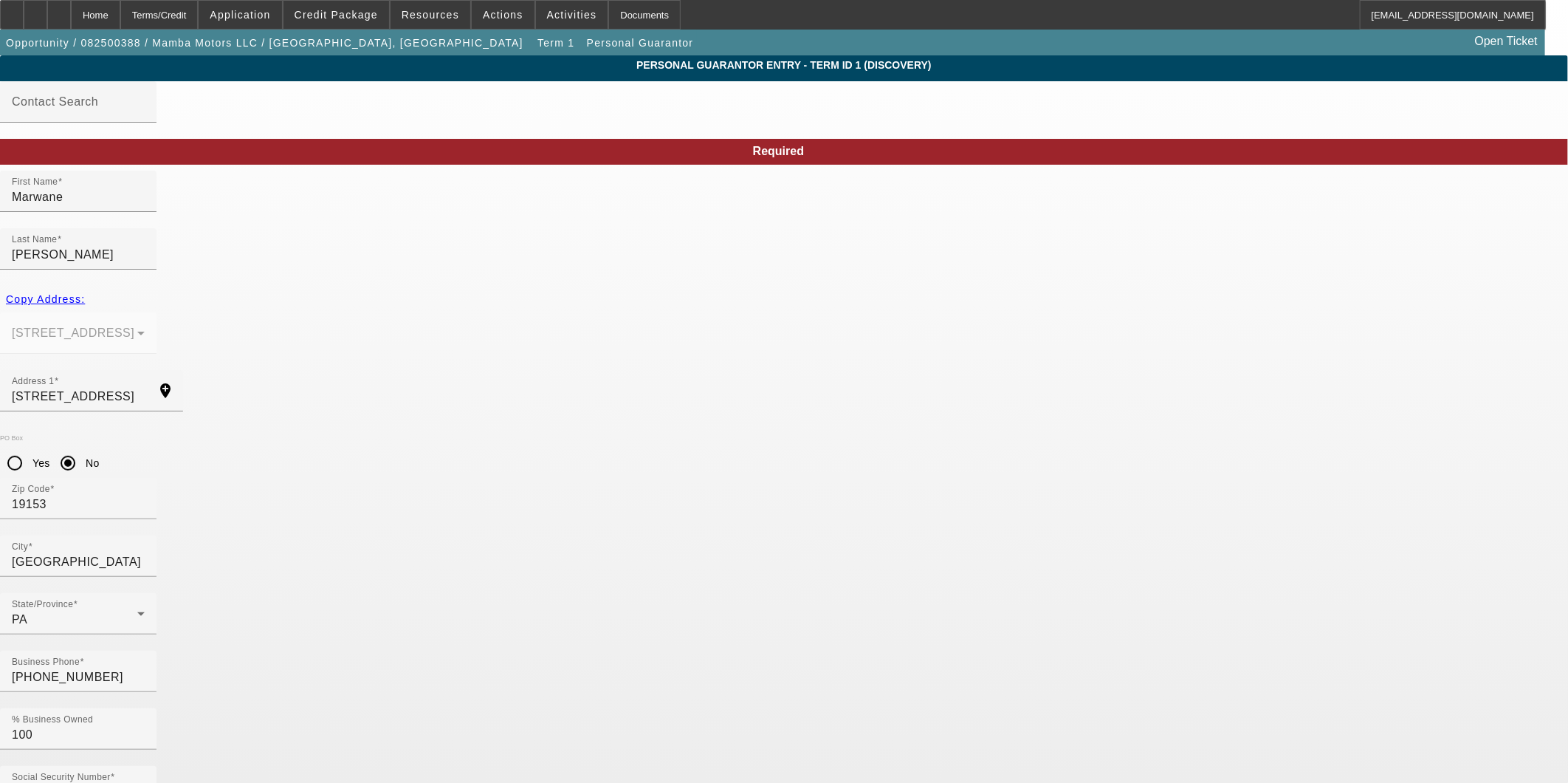
type input "marwanesabari@gmail.co"
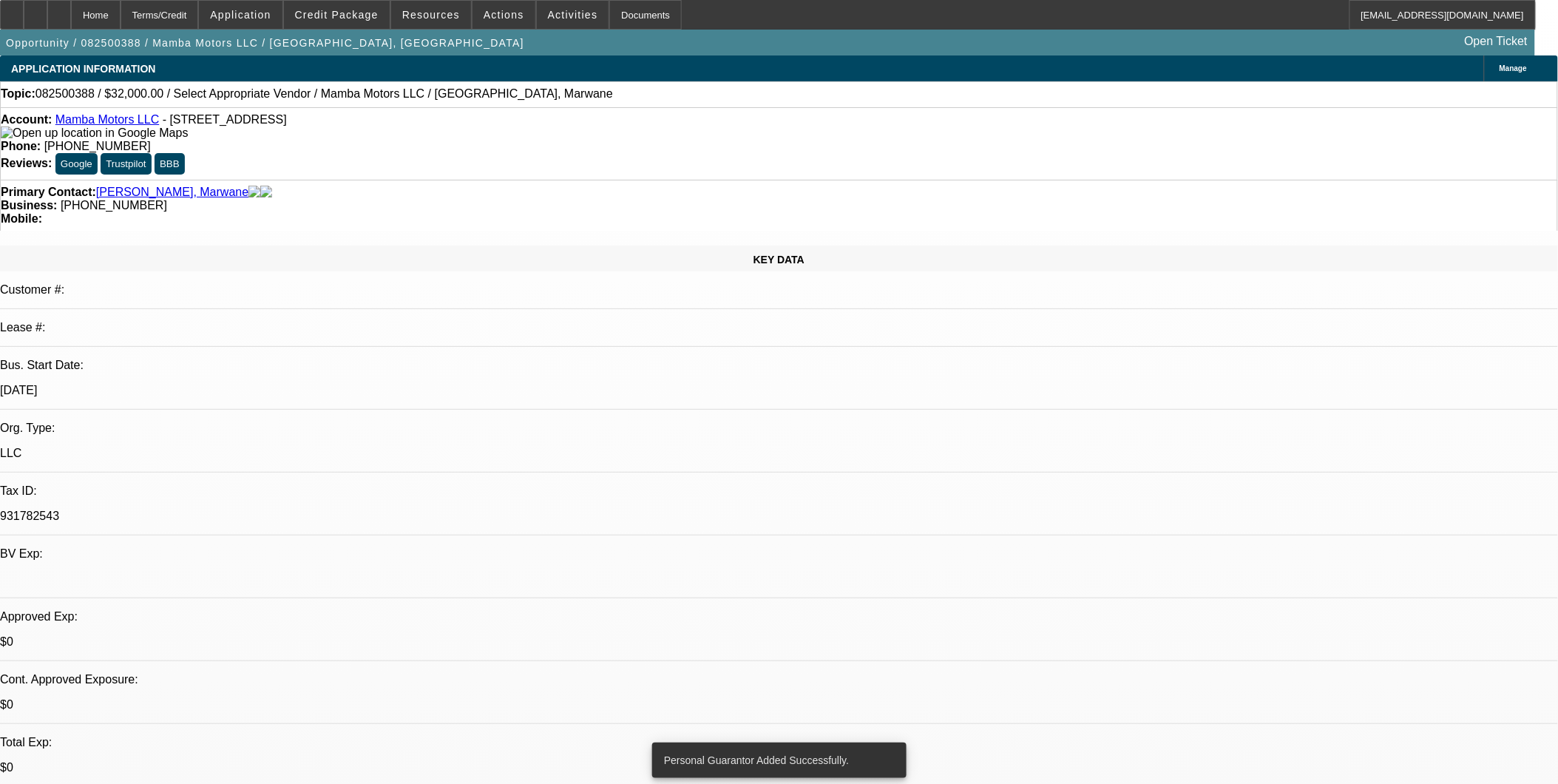
select select "0"
select select "2"
select select "0.1"
select select "4"
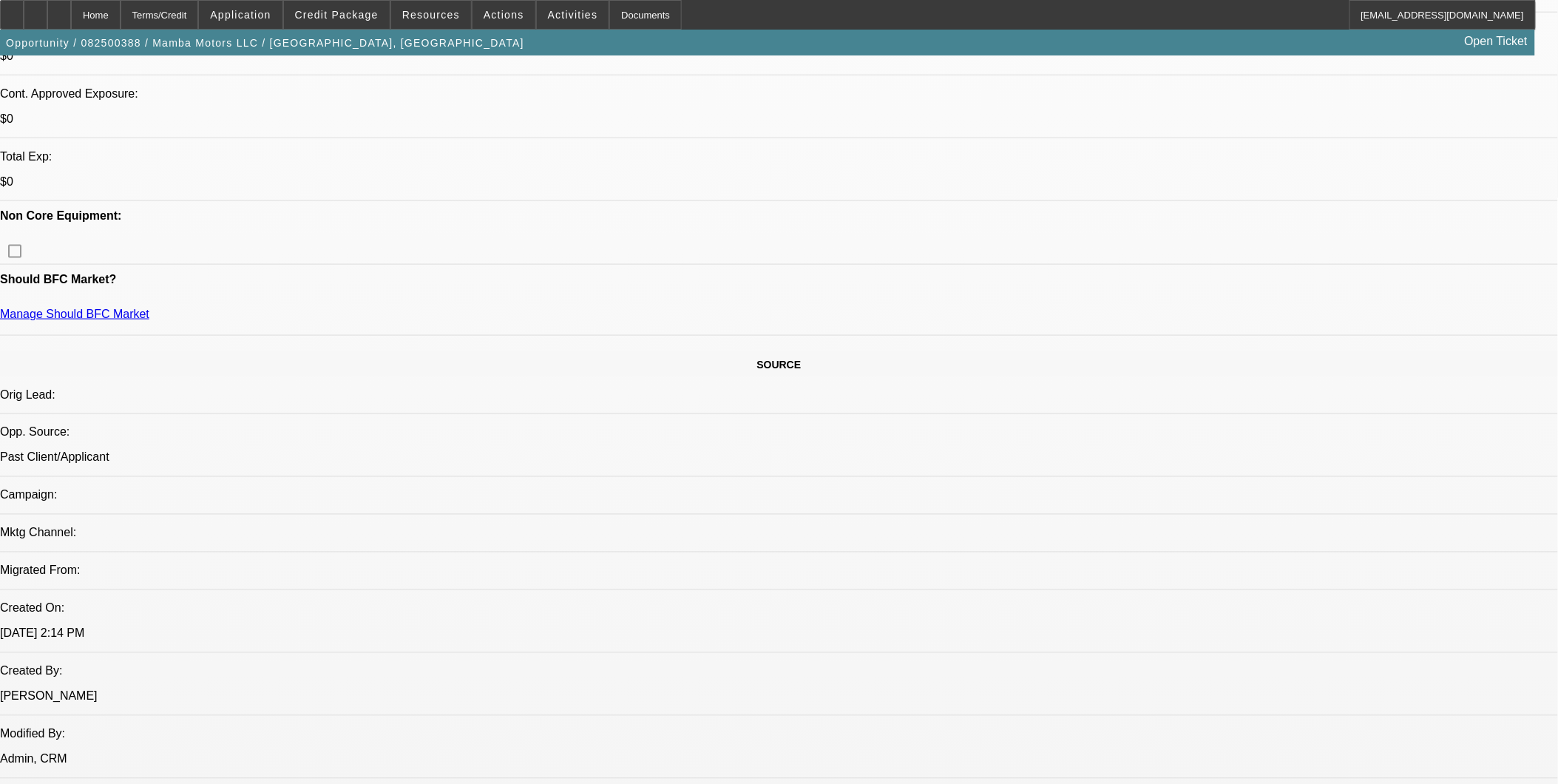
scroll to position [574, 0]
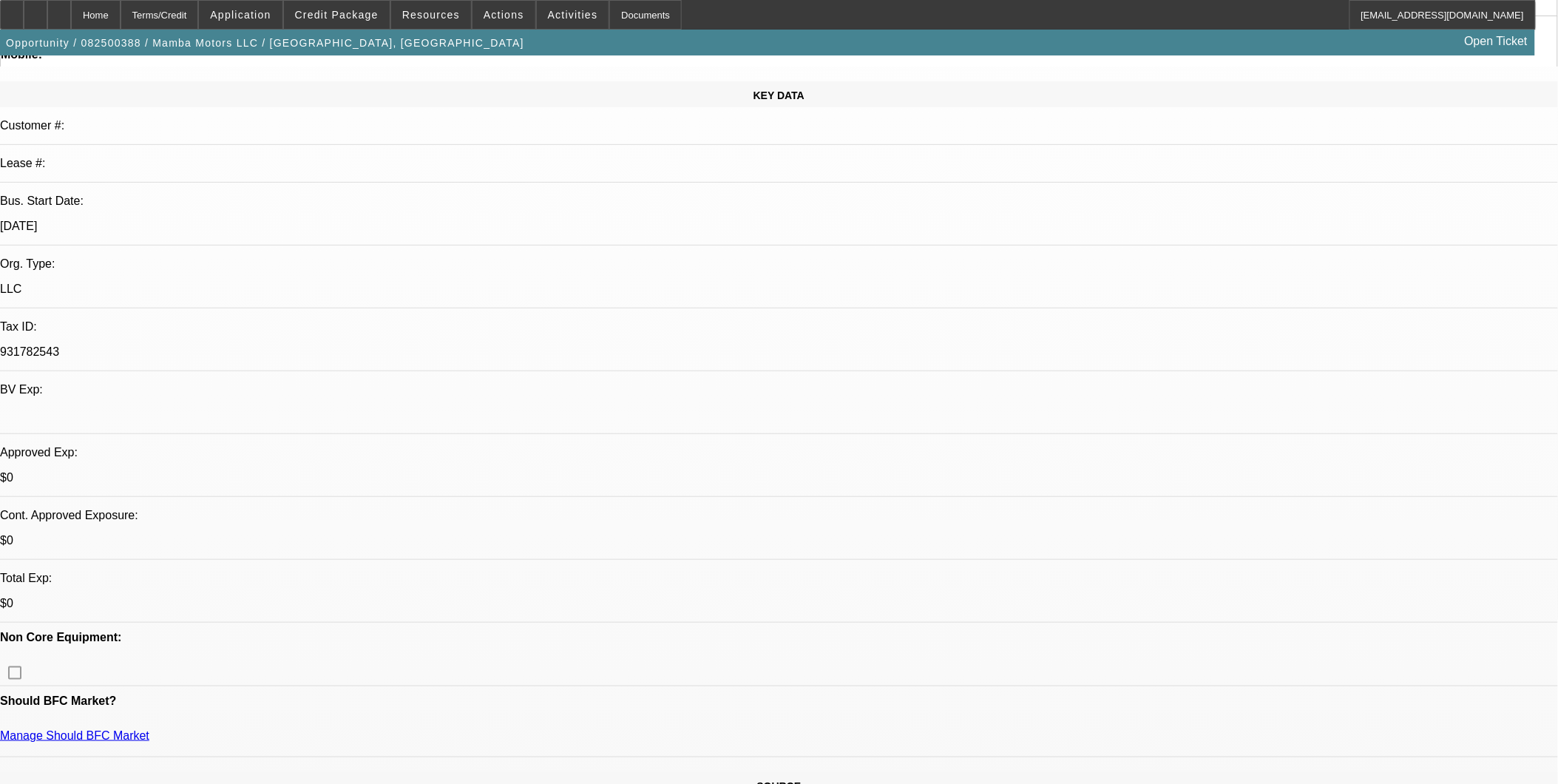
scroll to position [0, 0]
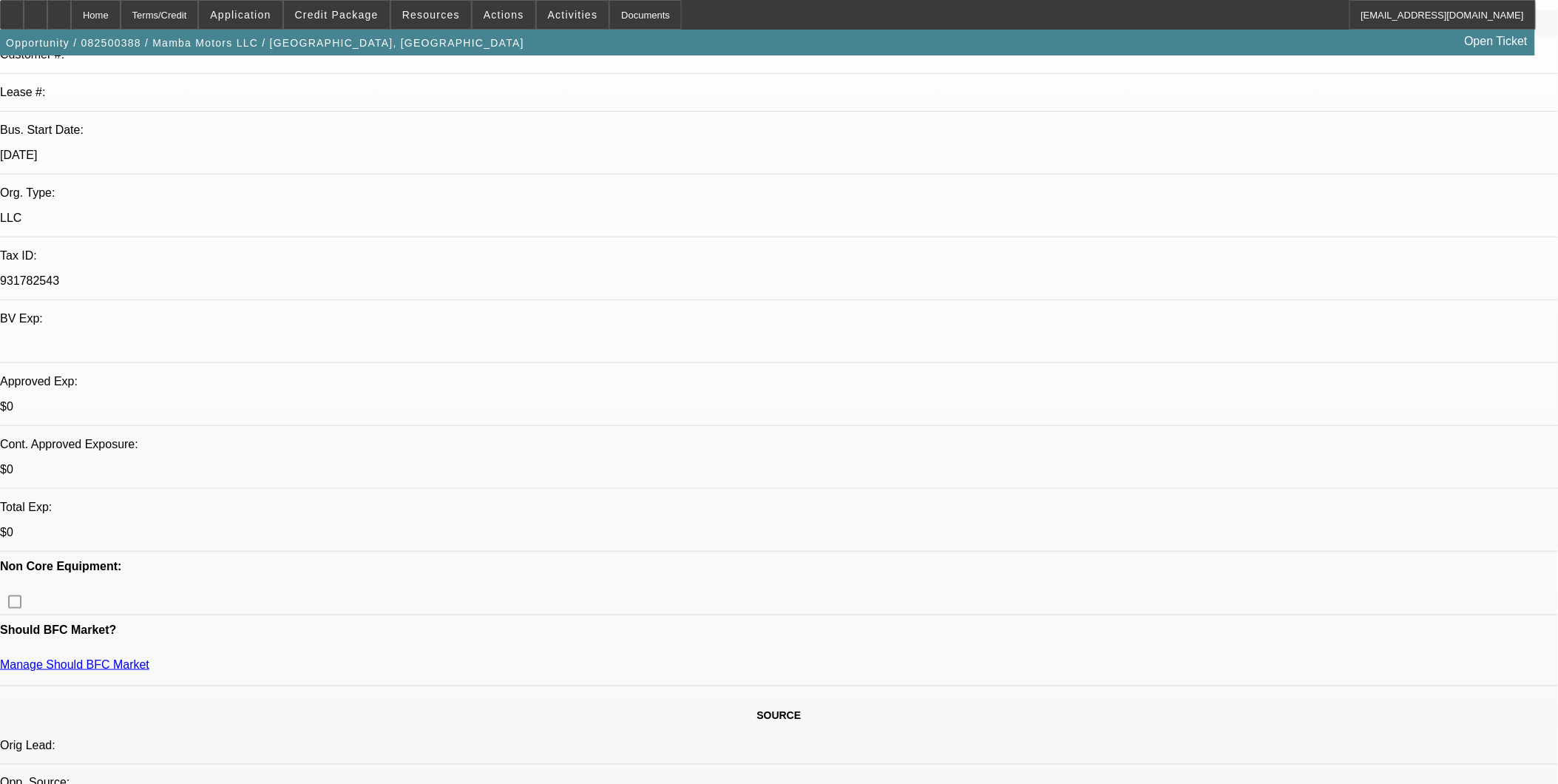
scroll to position [410, 0]
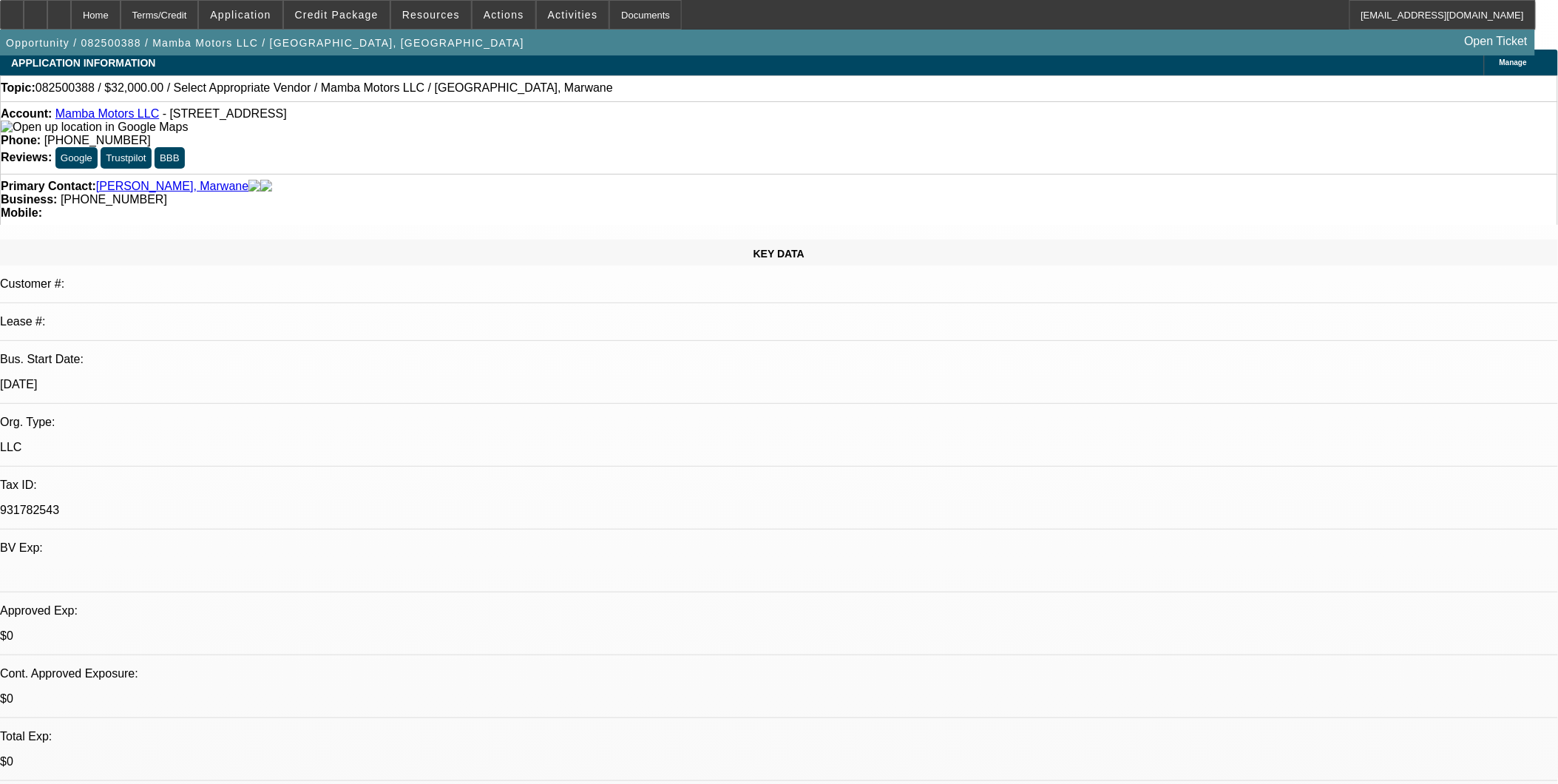
scroll to position [0, 0]
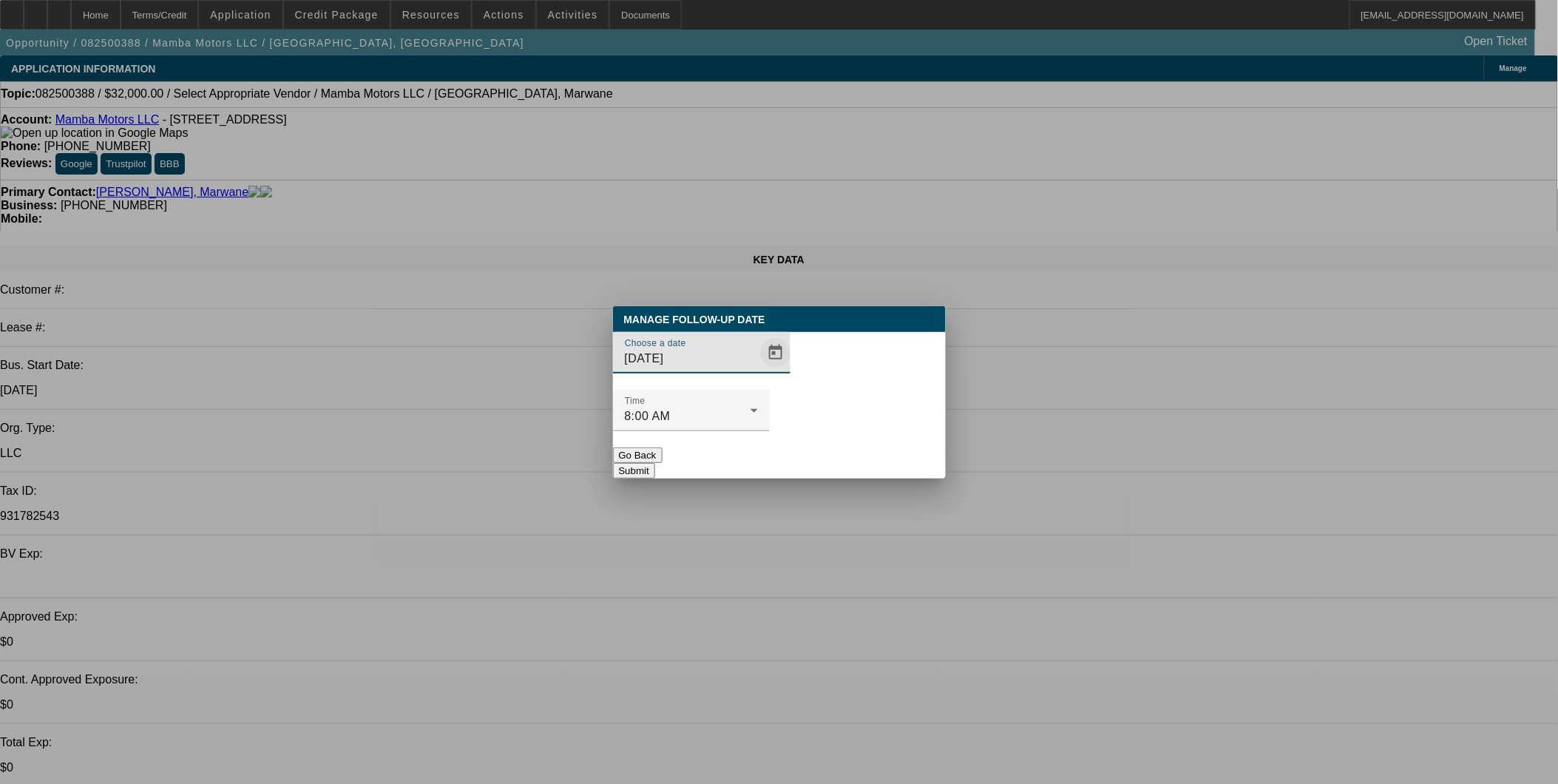
click at [760, 370] on span "Open calendar" at bounding box center [775, 353] width 35 height 35
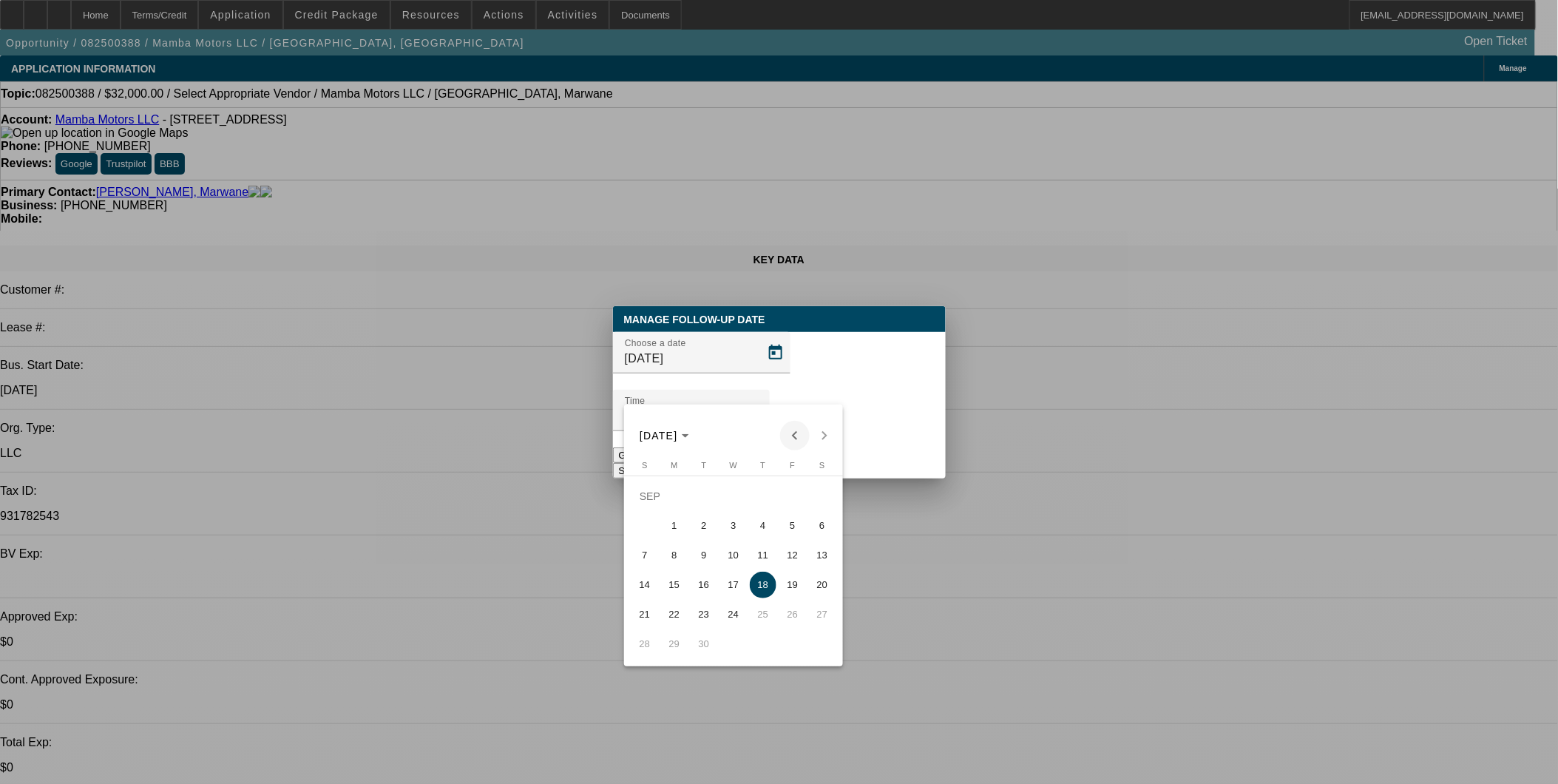
click at [799, 430] on span "Previous month" at bounding box center [794, 435] width 29 height 29
click at [829, 440] on span "Next month" at bounding box center [824, 435] width 29 height 29
click at [707, 524] on span "2" at bounding box center [704, 525] width 27 height 27
type input "9/2/2025"
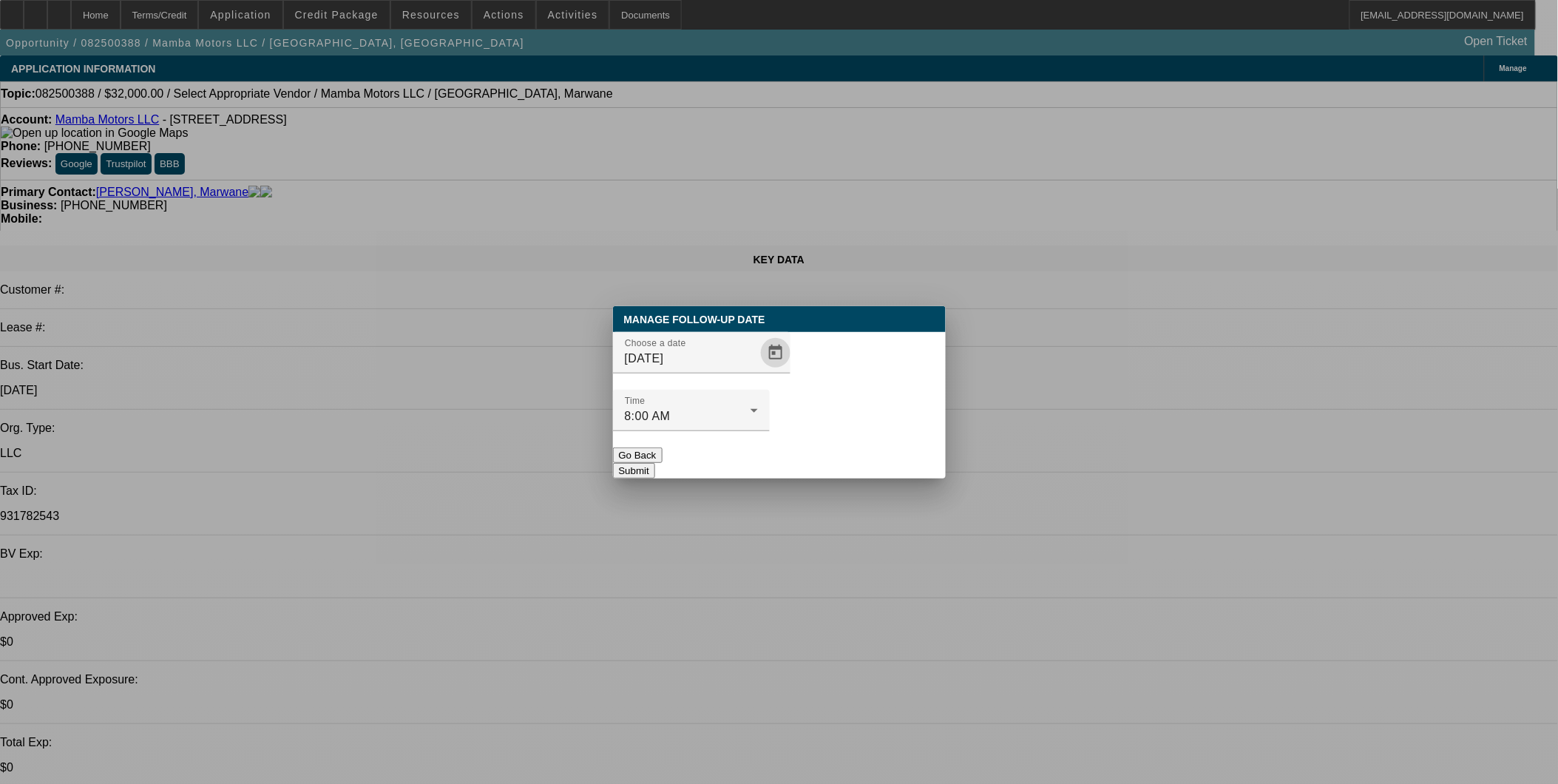
drag, startPoint x: 862, startPoint y: 405, endPoint x: 858, endPoint y: 423, distance: 18.4
click at [770, 431] on div at bounding box center [691, 439] width 157 height 16
click at [655, 462] on button "Submit" at bounding box center [635, 470] width 43 height 16
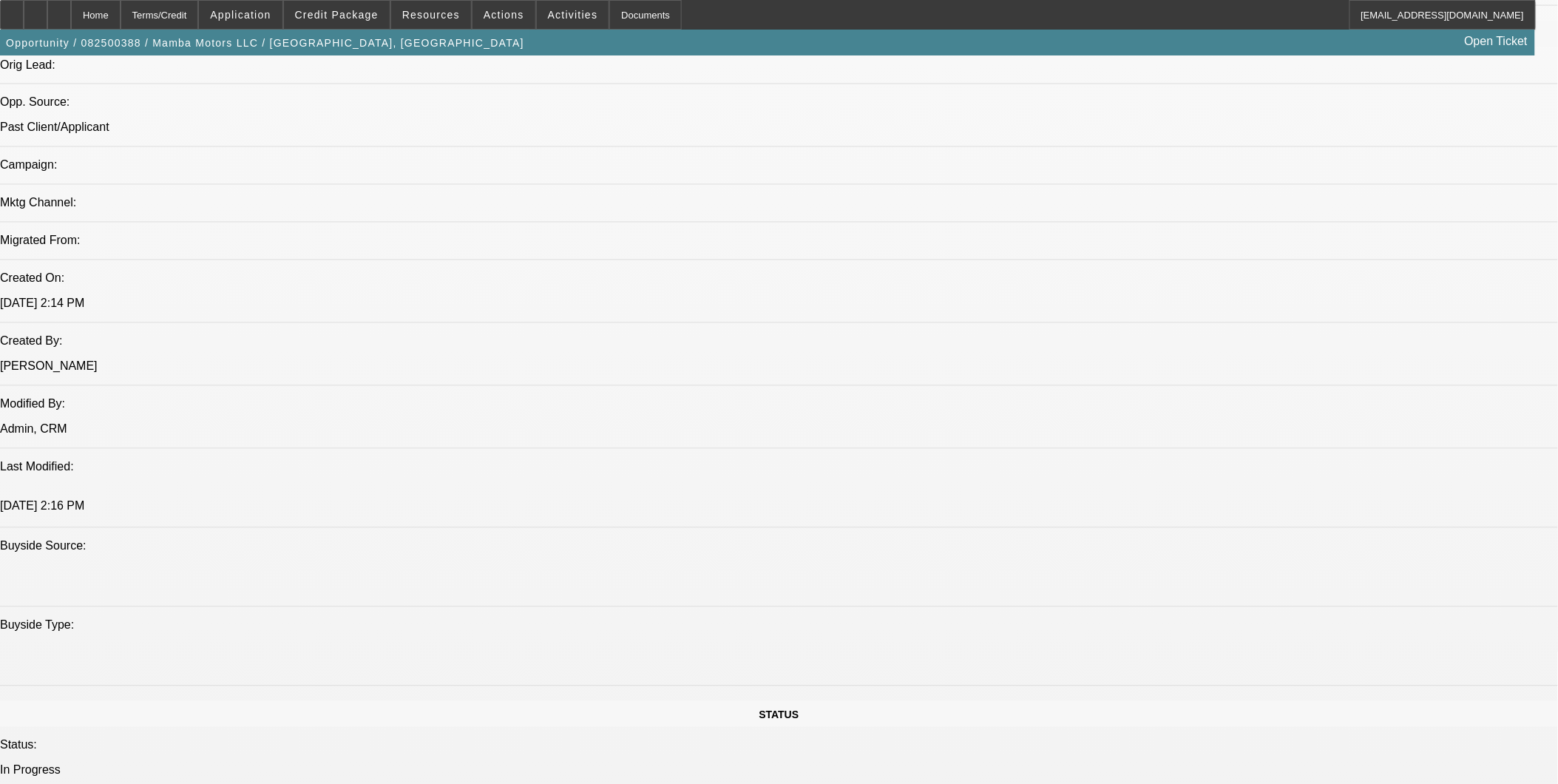
scroll to position [985, 0]
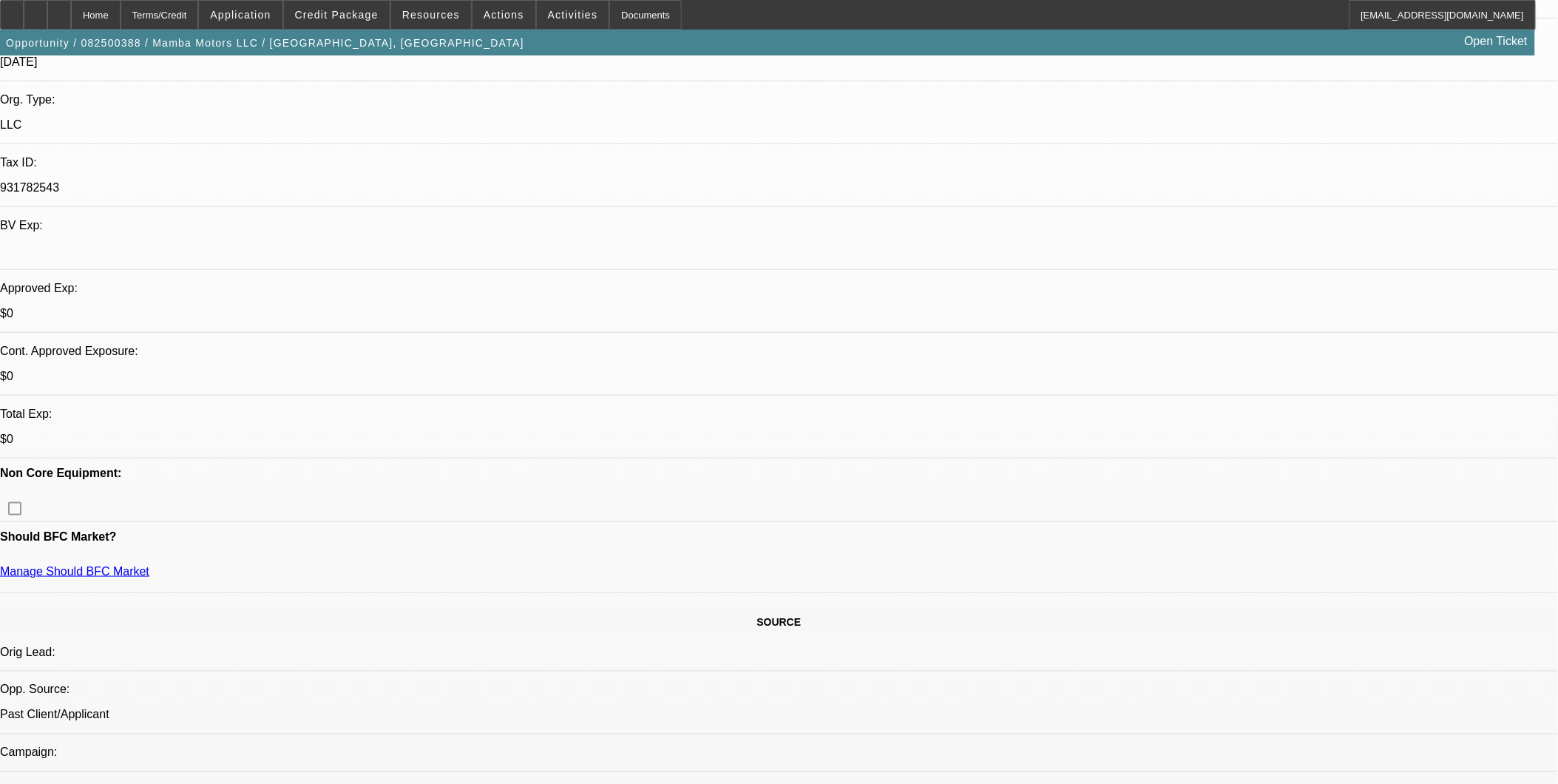
scroll to position [0, 0]
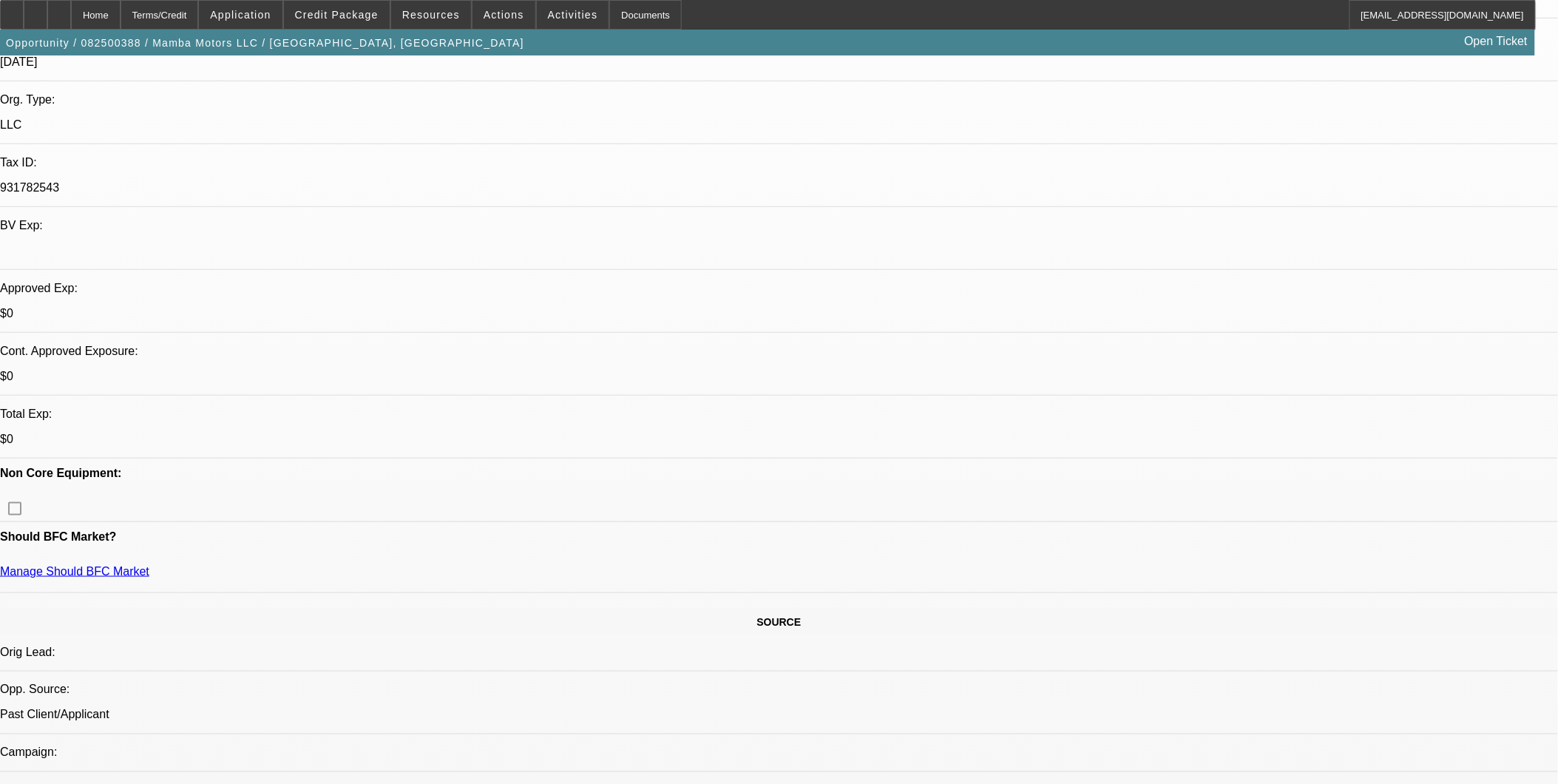
scroll to position [574, 0]
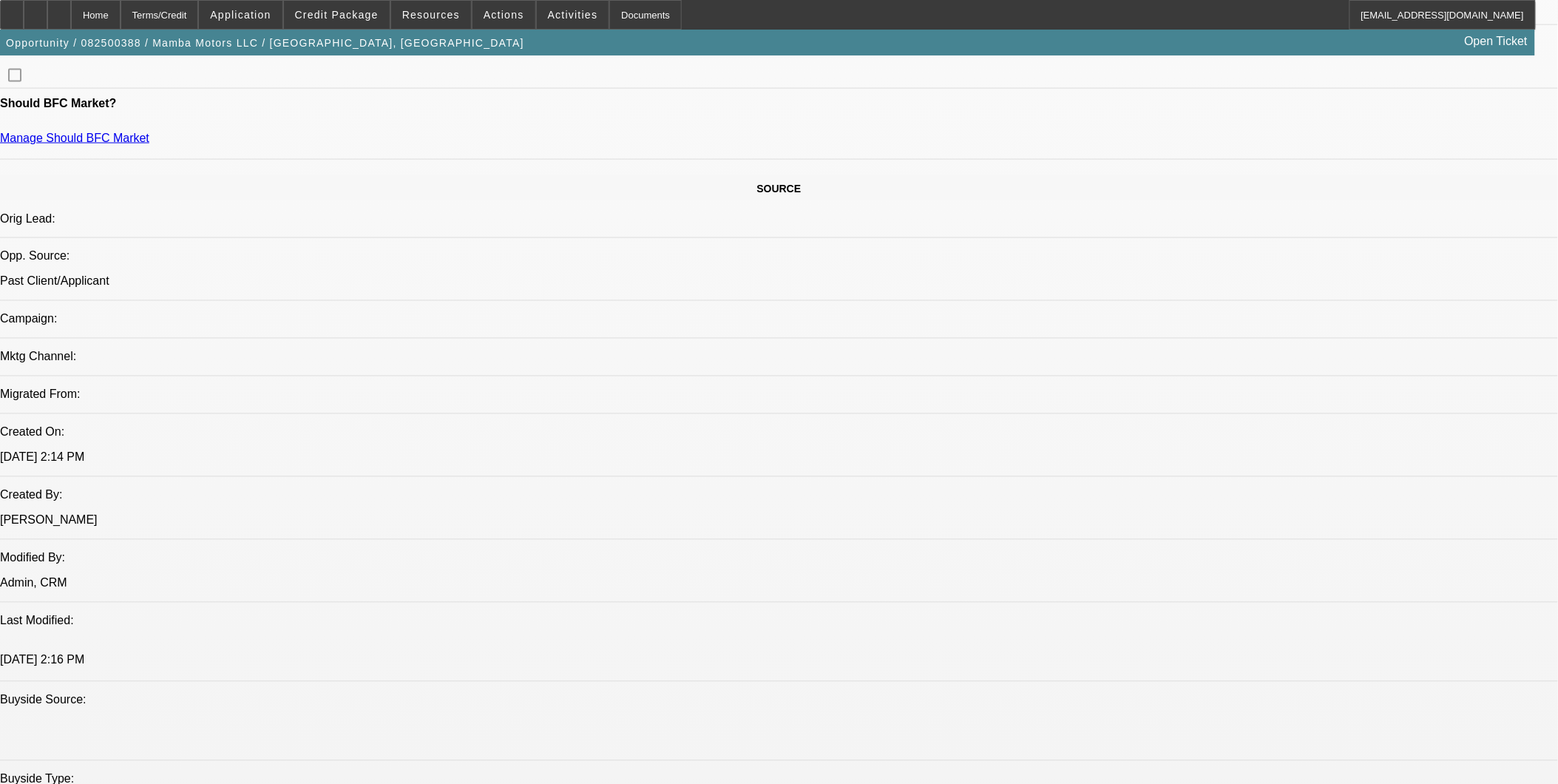
scroll to position [821, 0]
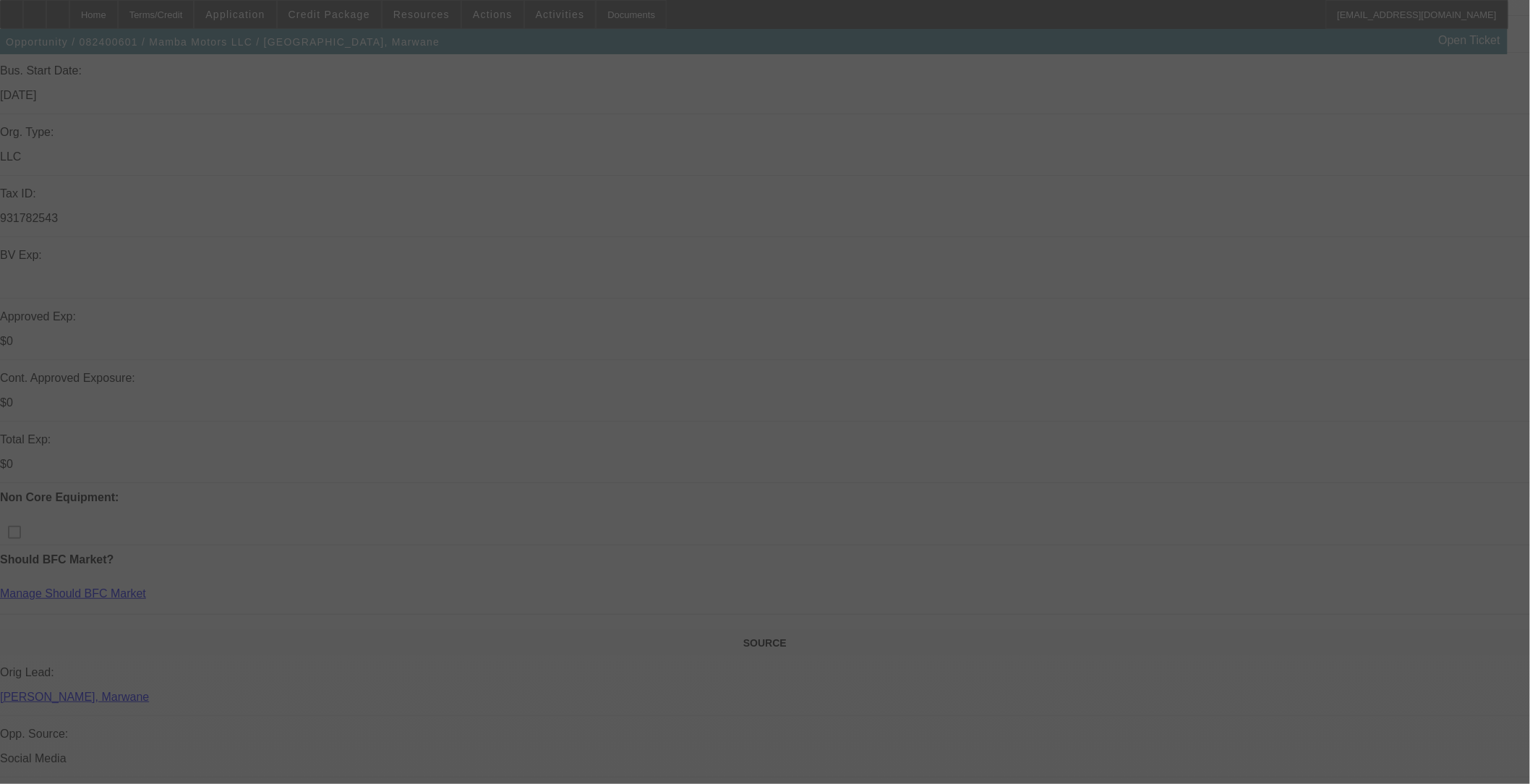
scroll to position [401, 0]
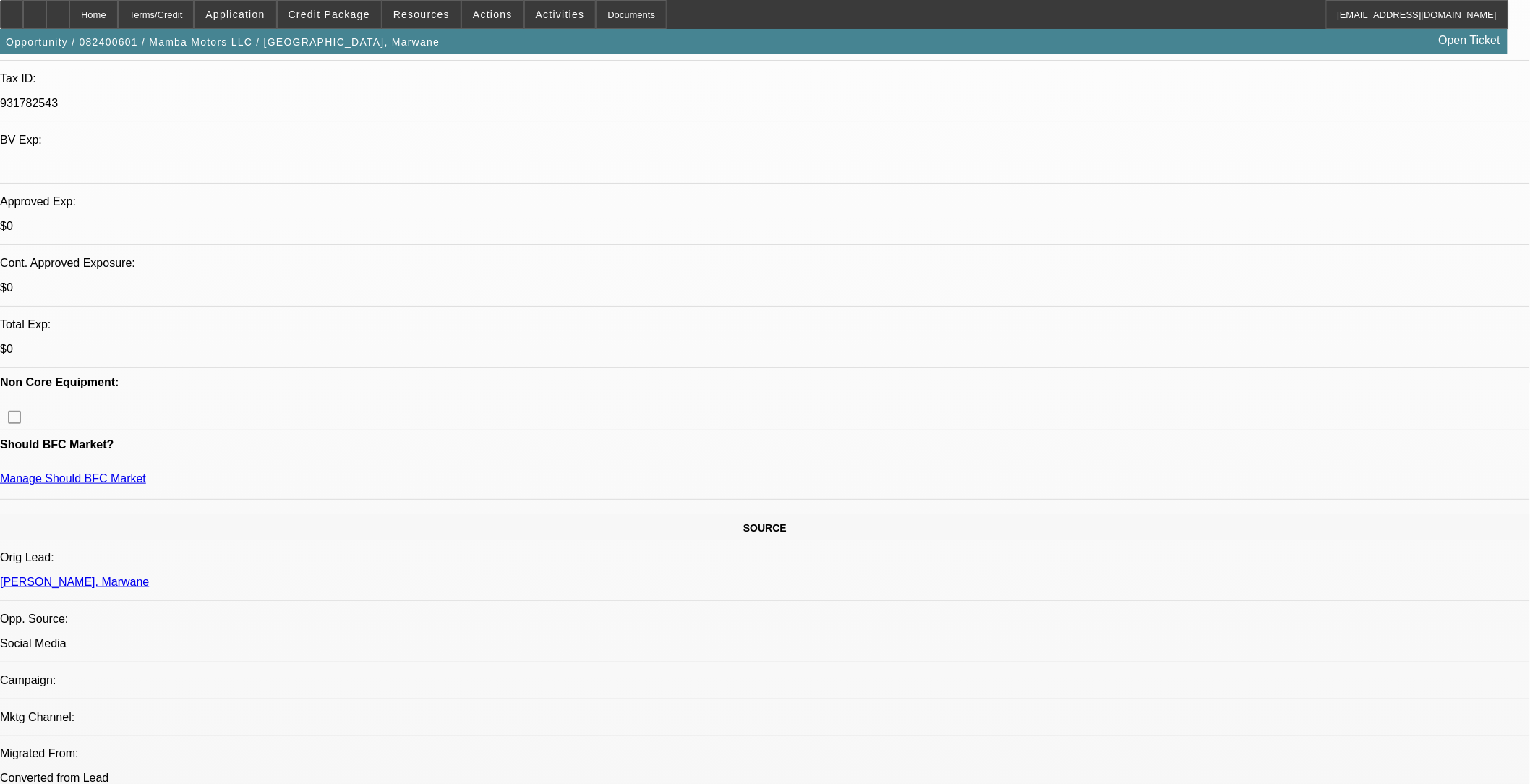
select select "0"
select select "2"
select select "0.1"
select select "2"
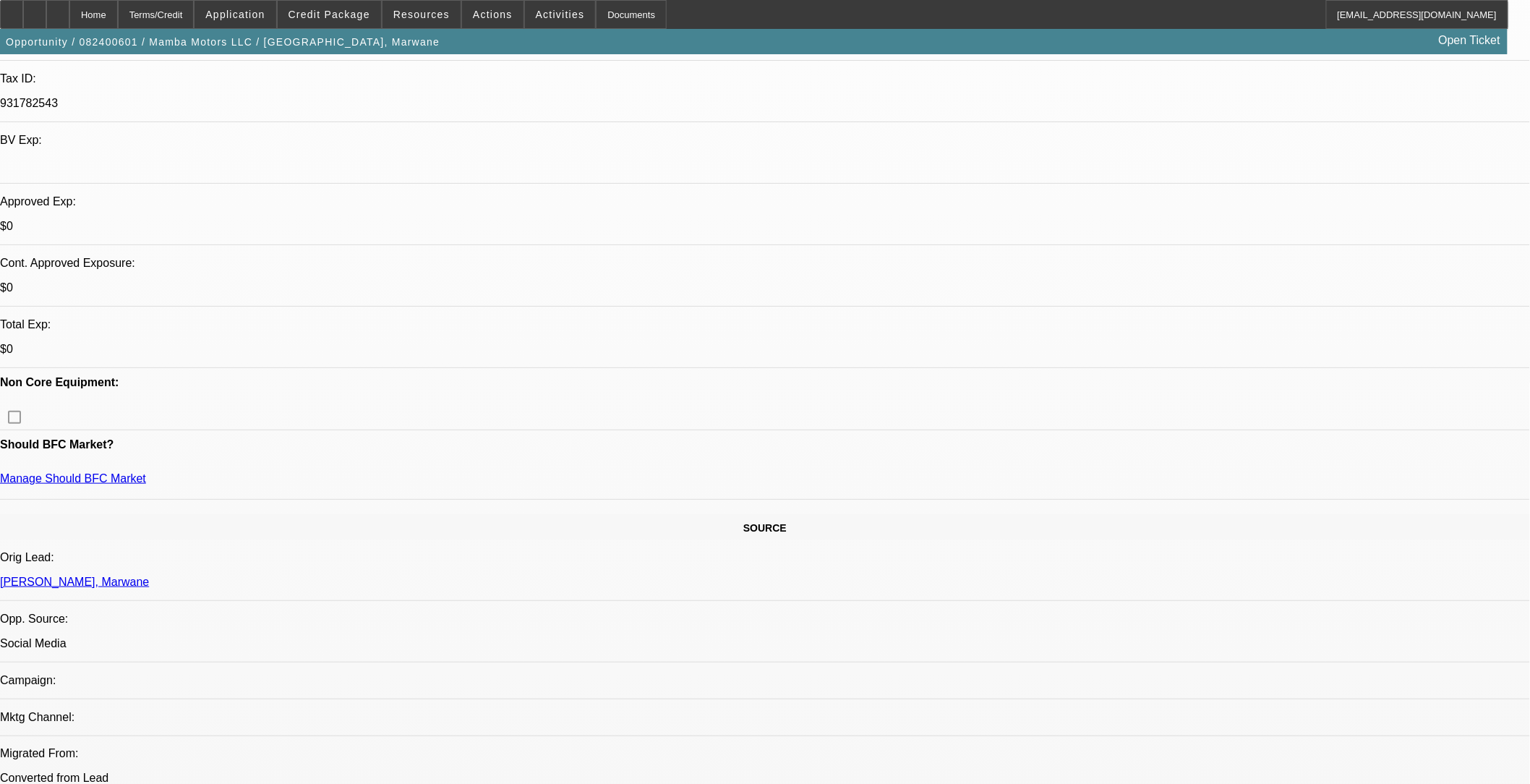
select select "0.1"
select select "1"
select select "2"
select select "4"
select select "1"
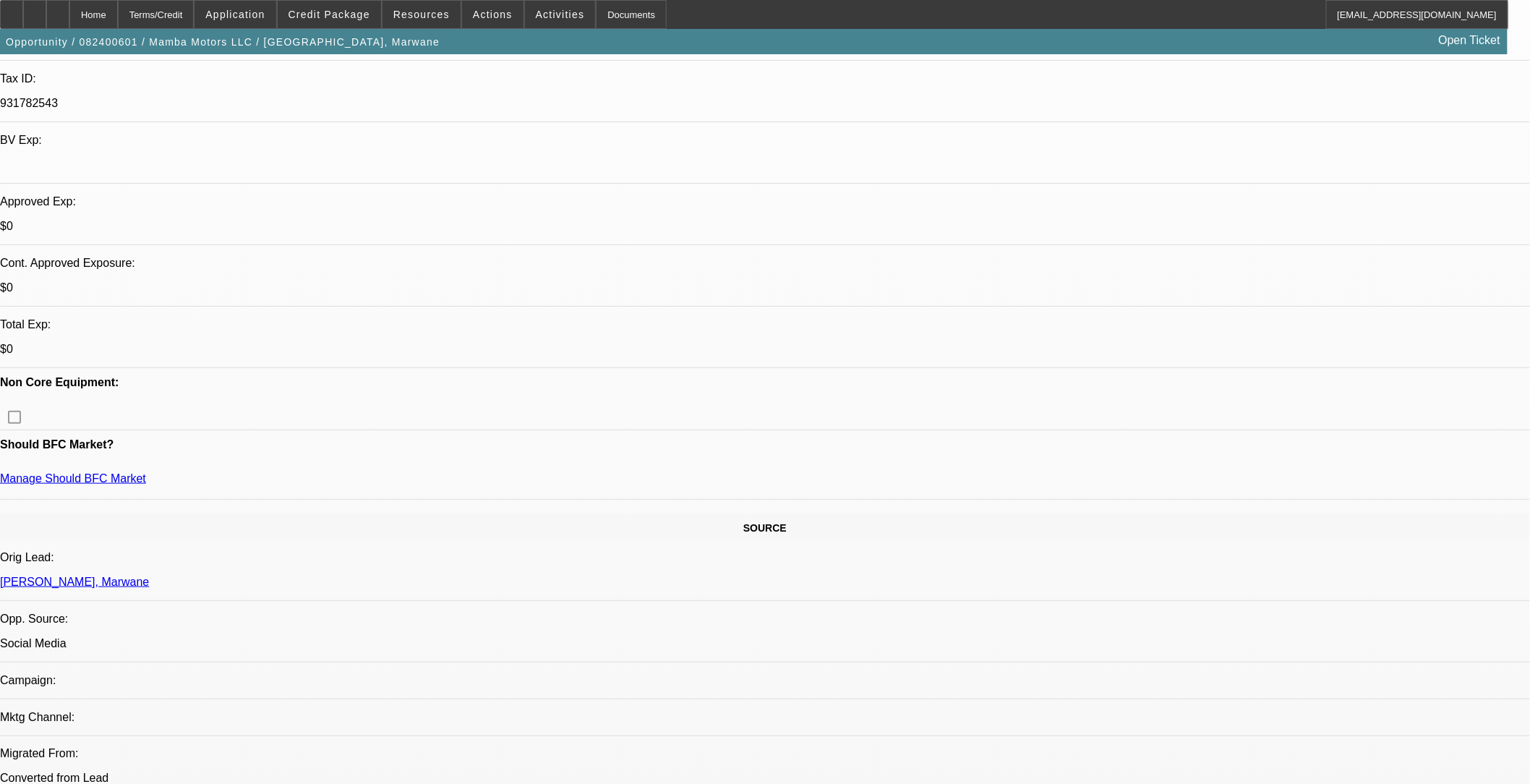
select select "2"
select select "4"
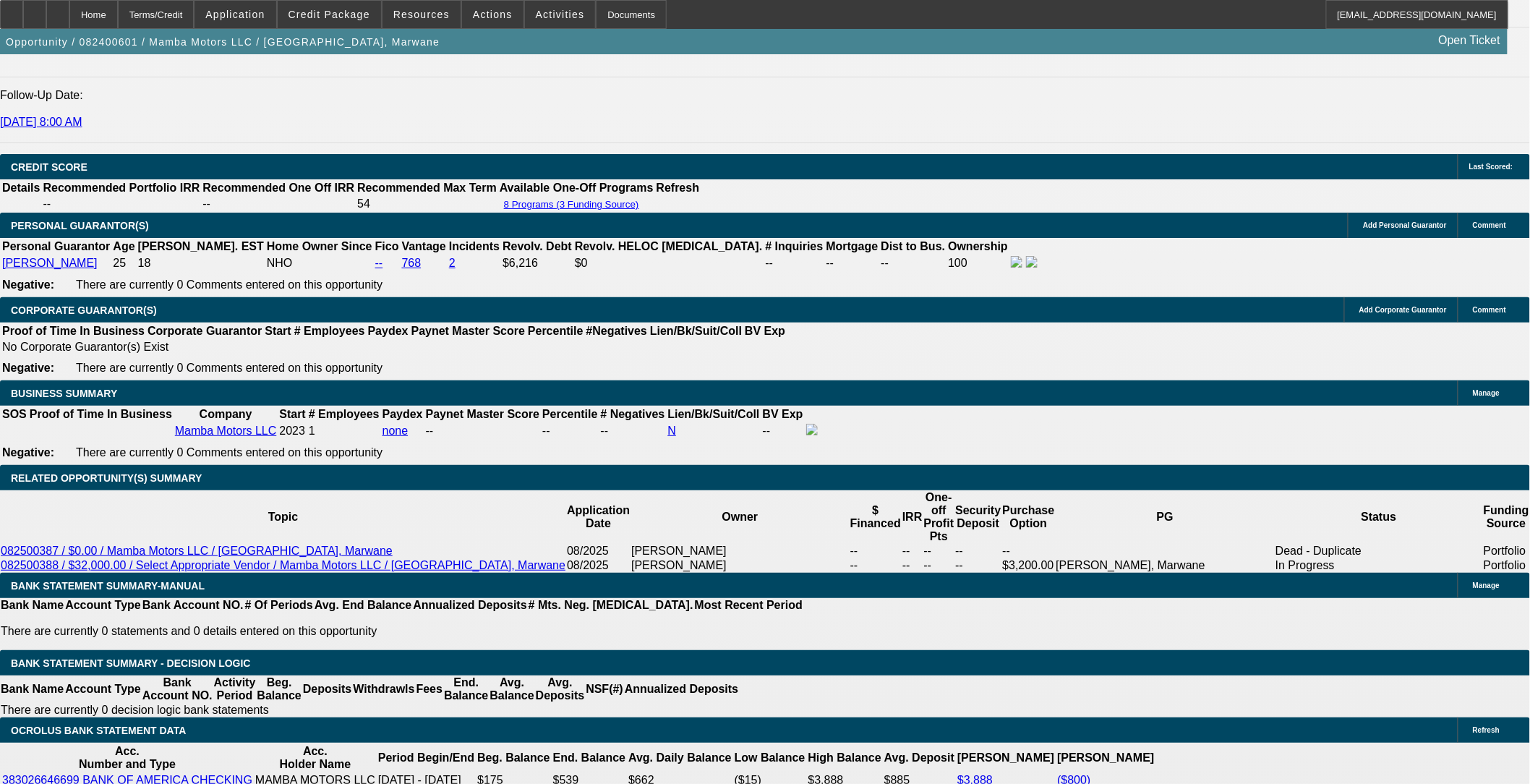
scroll to position [2088, 0]
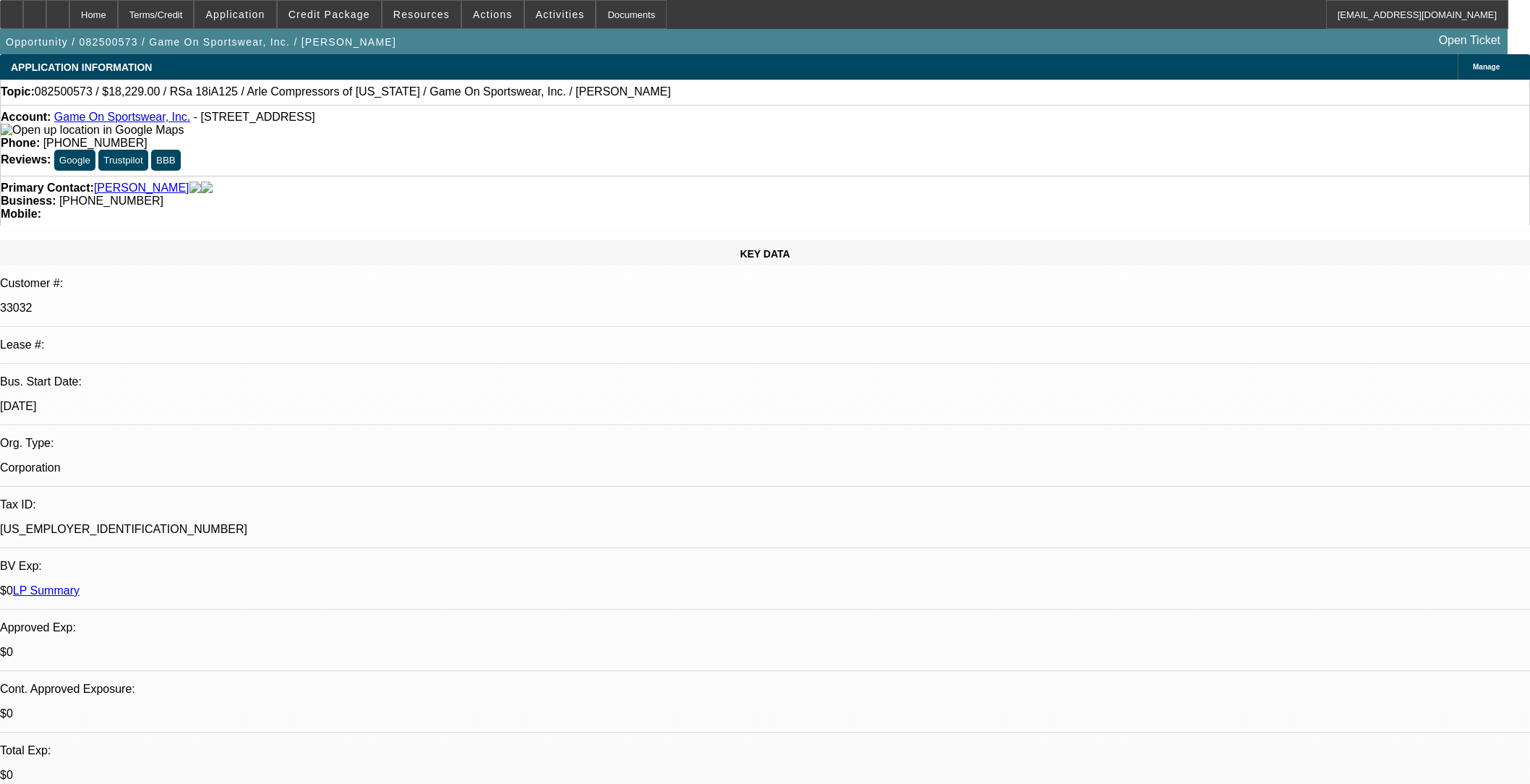
select select "0"
select select "6"
select select "0"
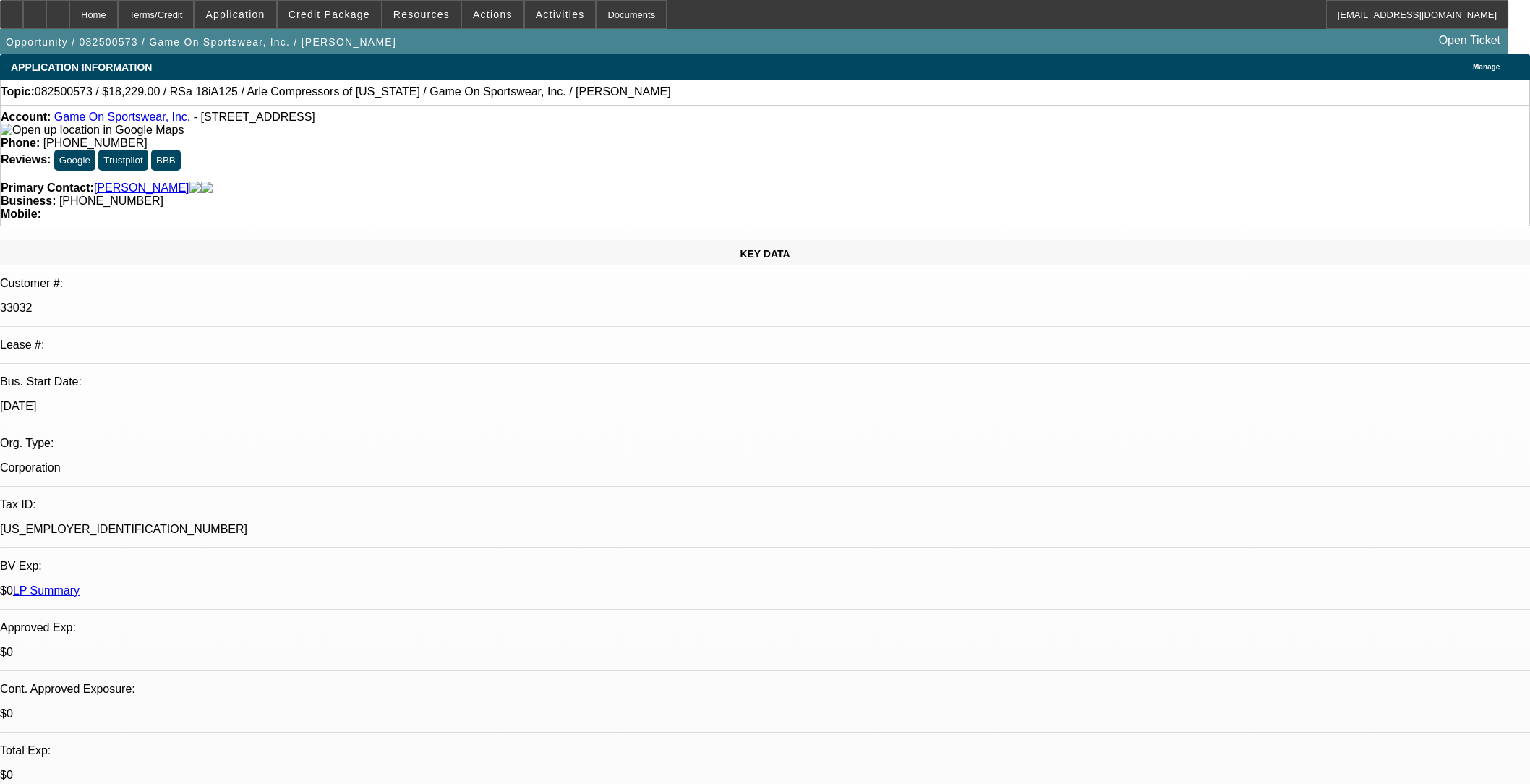
select select "0"
select select "6"
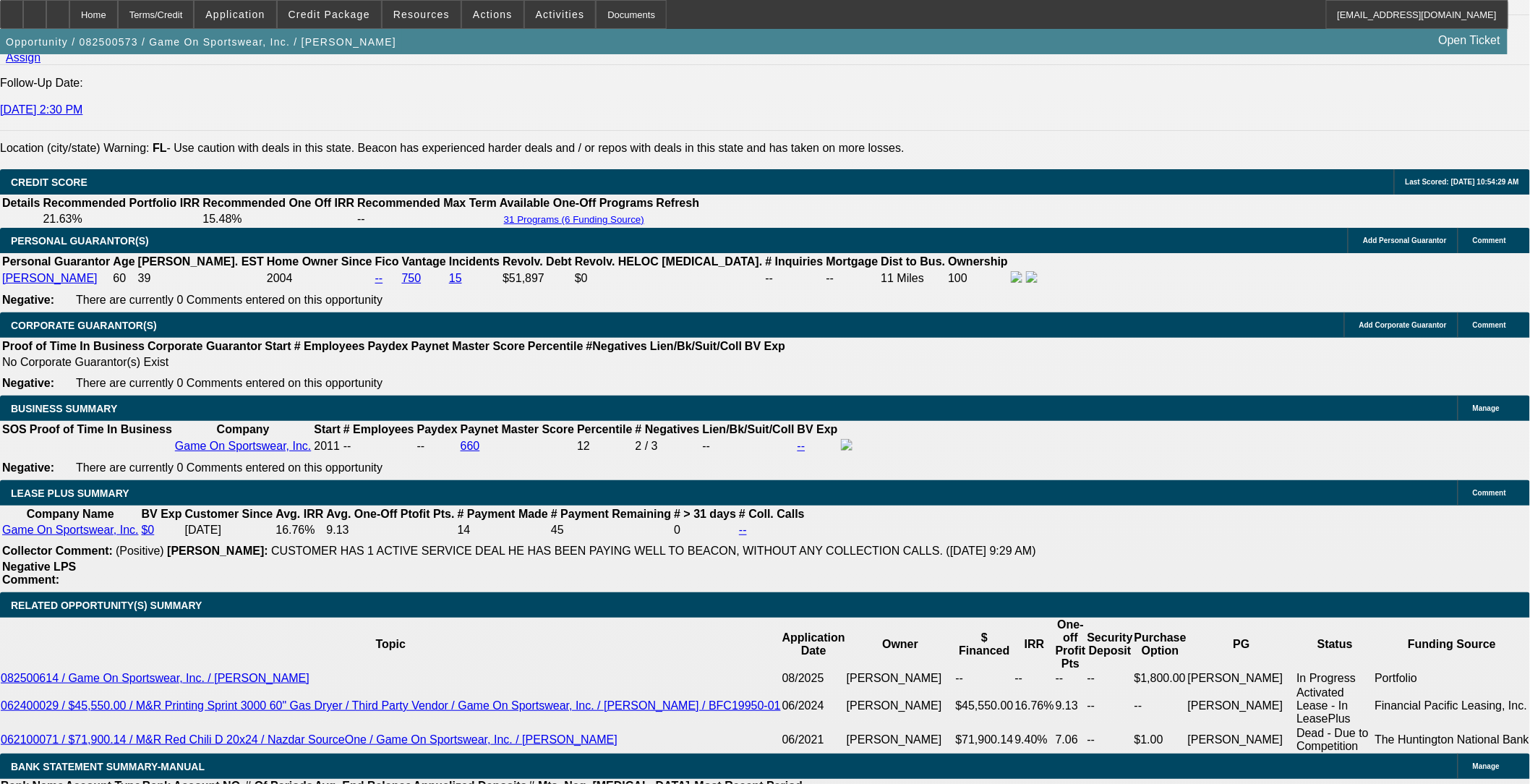
drag, startPoint x: 1001, startPoint y: 675, endPoint x: 951, endPoint y: 653, distance: 54.6
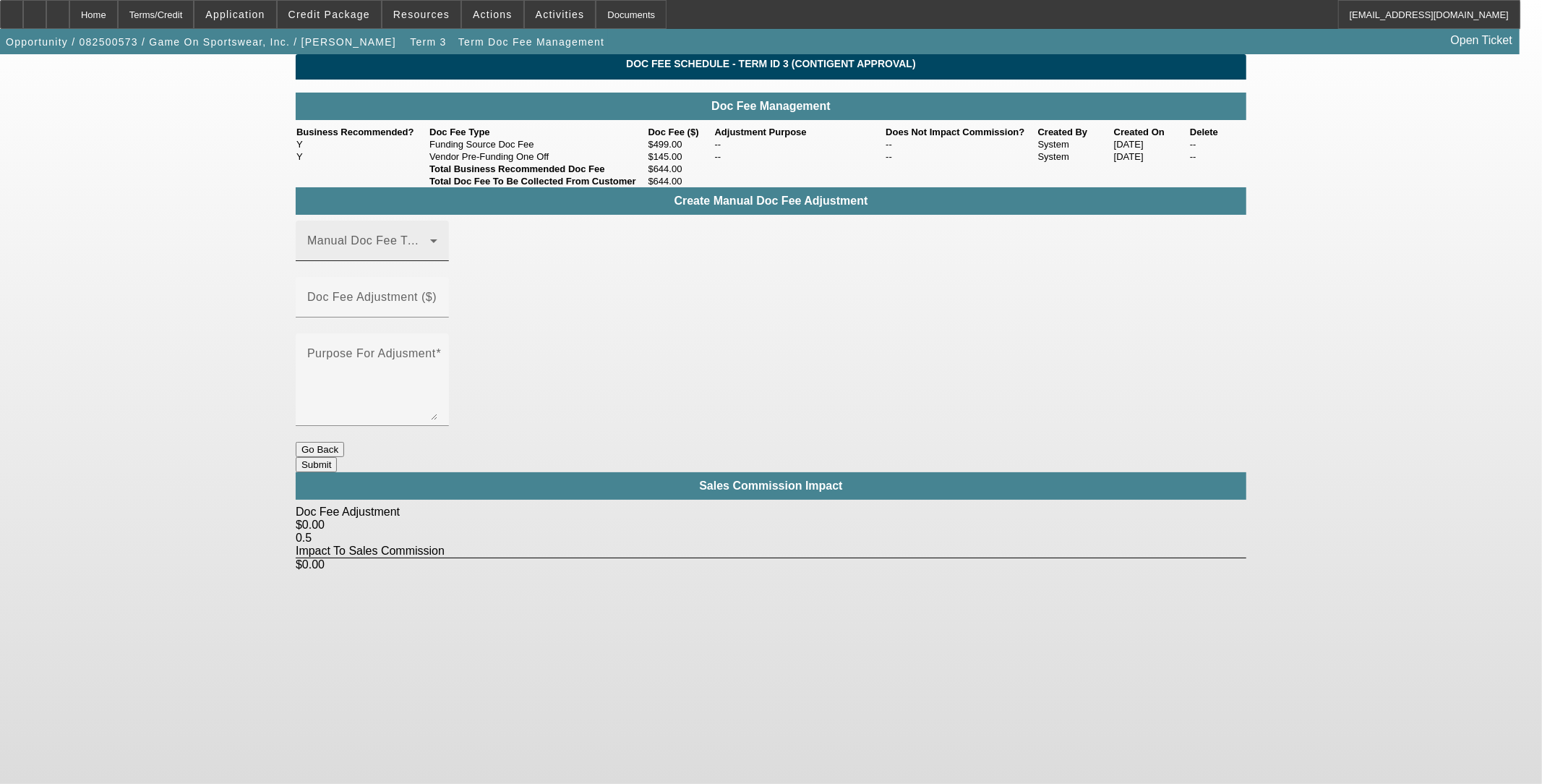
click at [431, 256] on span at bounding box center [369, 247] width 123 height 17
click at [619, 388] on div at bounding box center [771, 392] width 1542 height 784
click at [344, 442] on button "Go Back" at bounding box center [320, 450] width 49 height 16
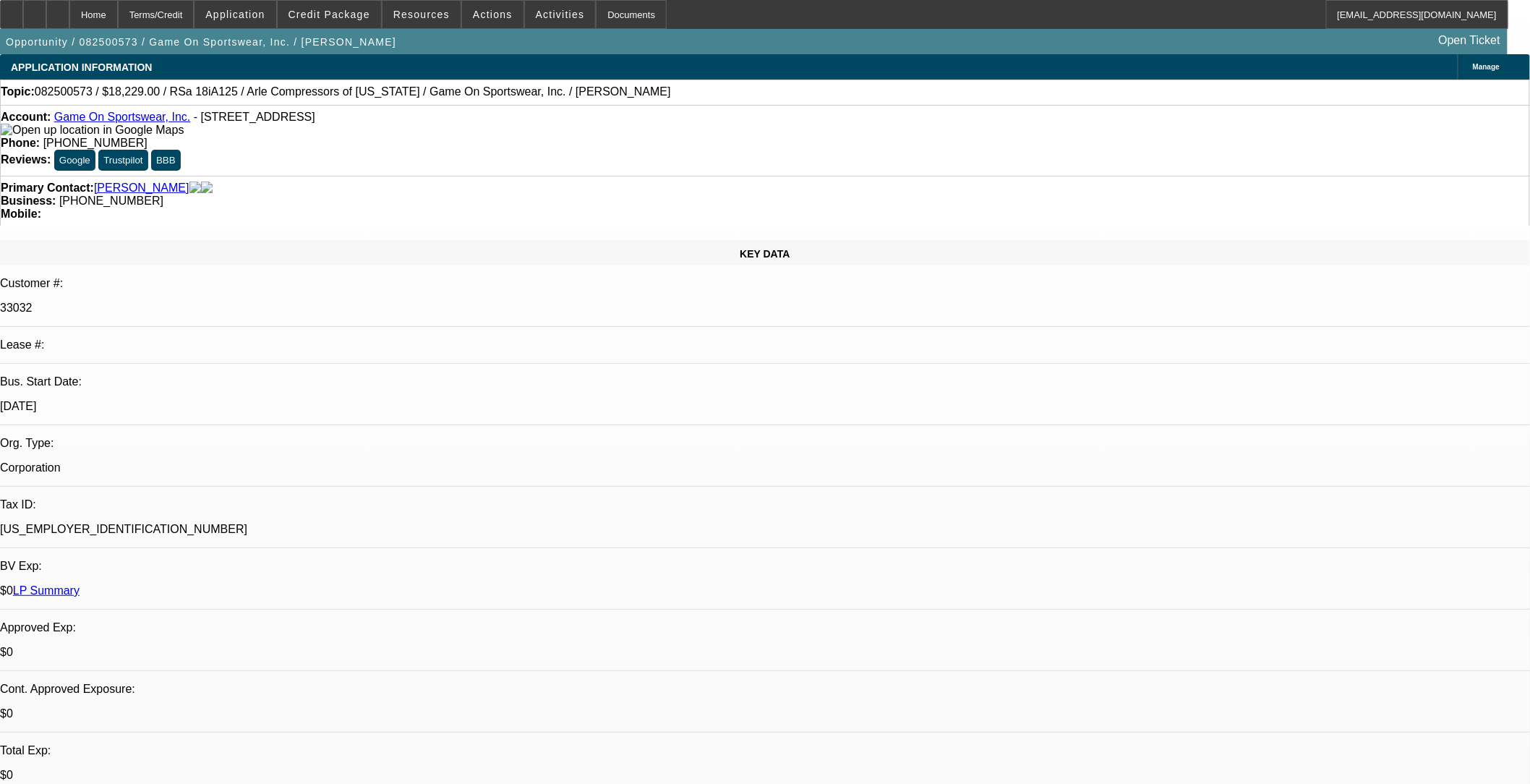
select select "0"
select select "6"
select select "0"
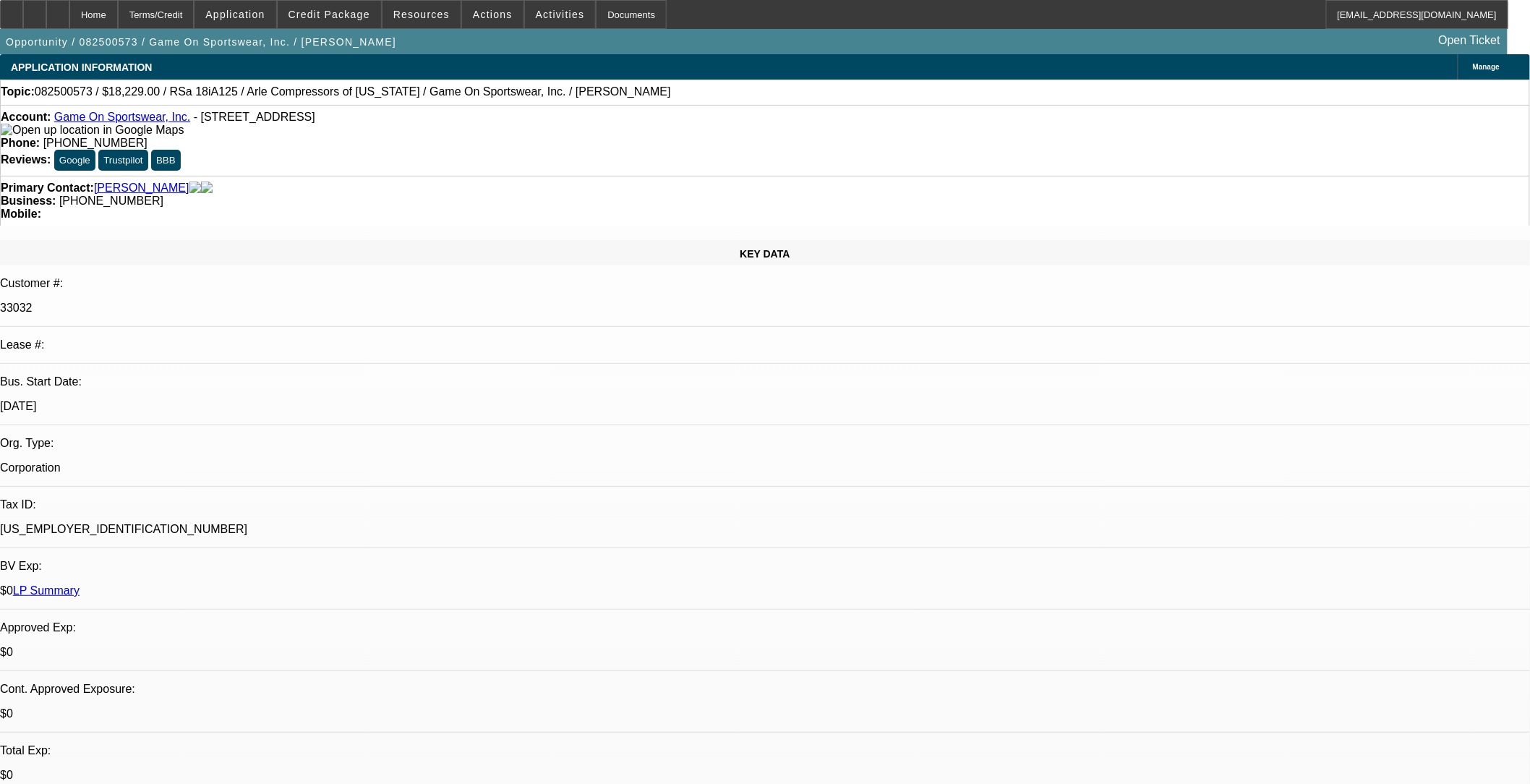
select select "0"
select select "6"
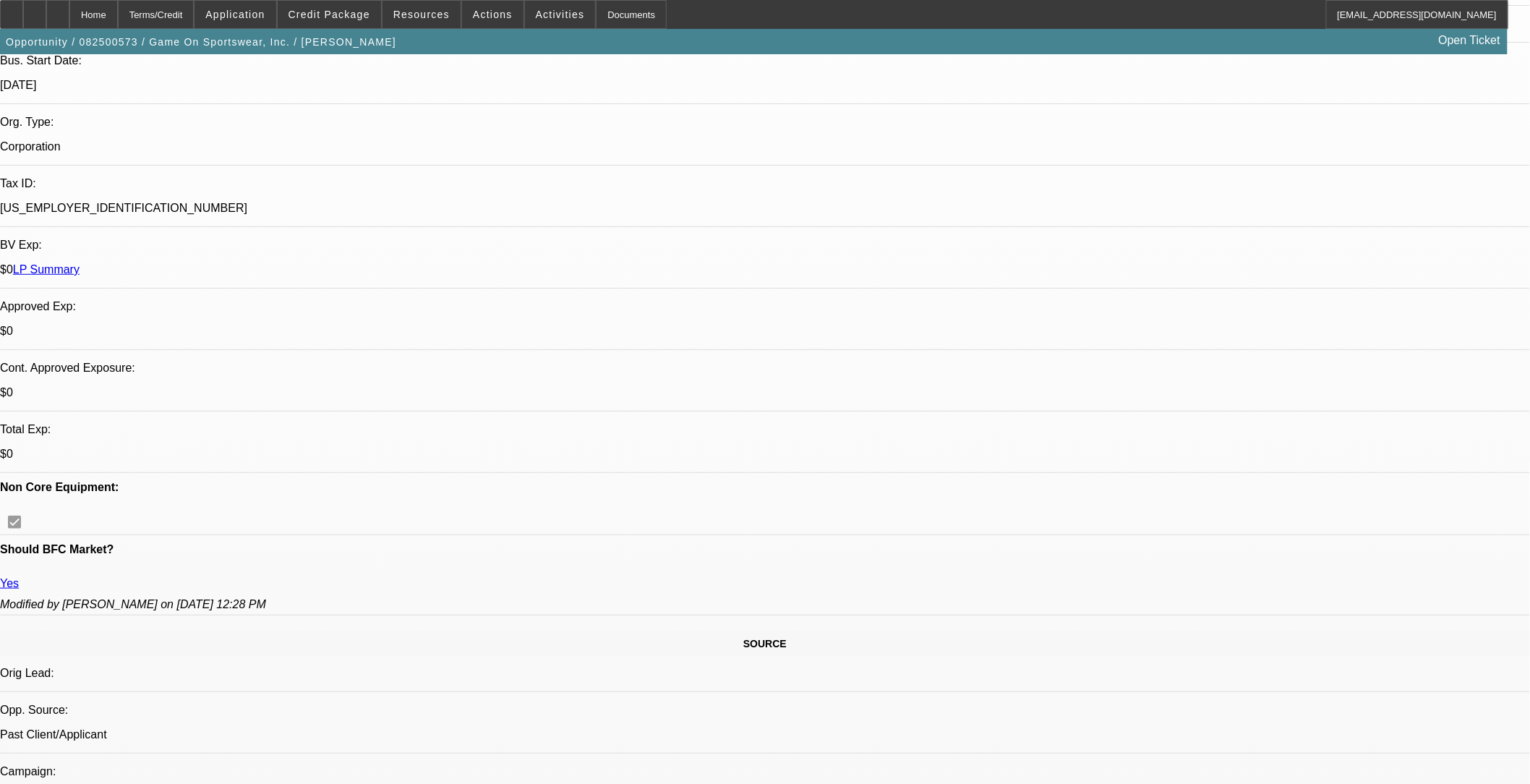
scroll to position [561, 0]
